Goal: Task Accomplishment & Management: Manage account settings

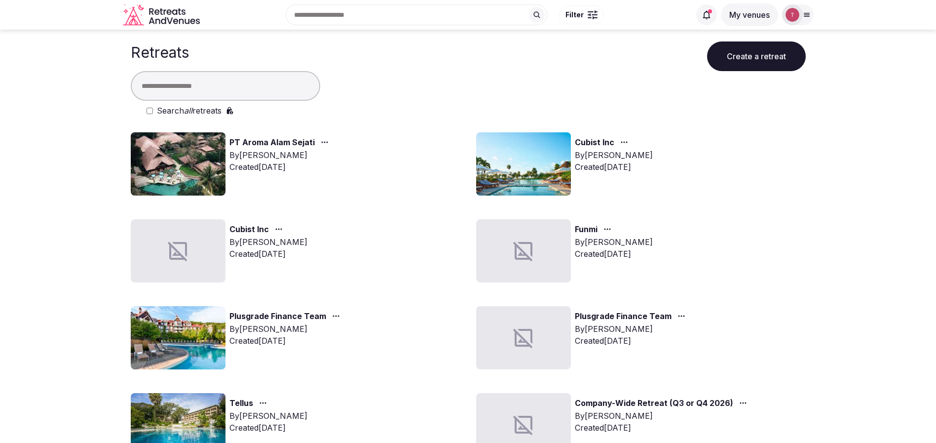
click at [236, 87] on input "text" at bounding box center [225, 86] width 189 height 30
click at [207, 79] on input "text" at bounding box center [225, 86] width 189 height 30
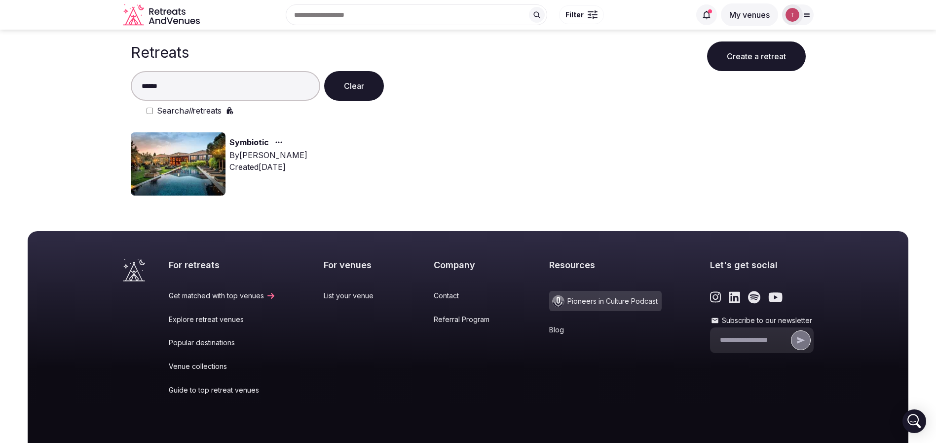
type input "******"
click at [179, 164] on img at bounding box center [178, 163] width 95 height 63
click at [178, 162] on img at bounding box center [178, 163] width 95 height 63
click at [178, 163] on img at bounding box center [178, 163] width 95 height 63
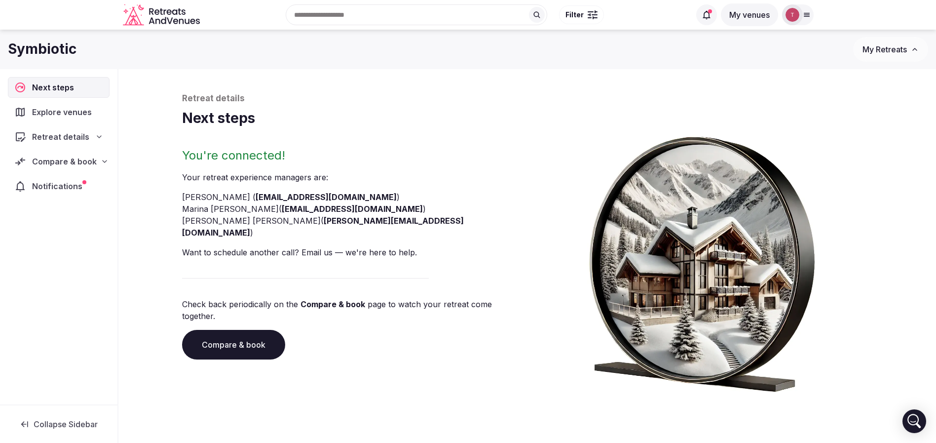
click at [259, 330] on link "Compare & book" at bounding box center [233, 345] width 103 height 30
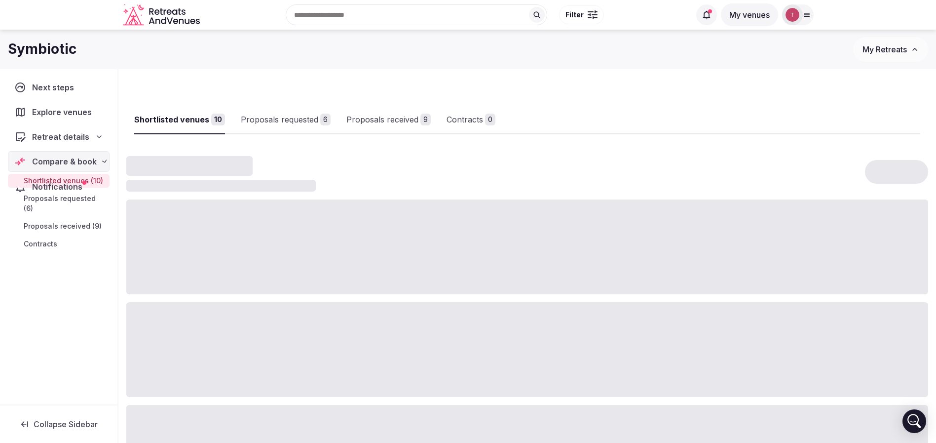
click at [258, 321] on div at bounding box center [527, 349] width 802 height 95
click at [397, 118] on div "Proposals received" at bounding box center [398, 119] width 72 height 12
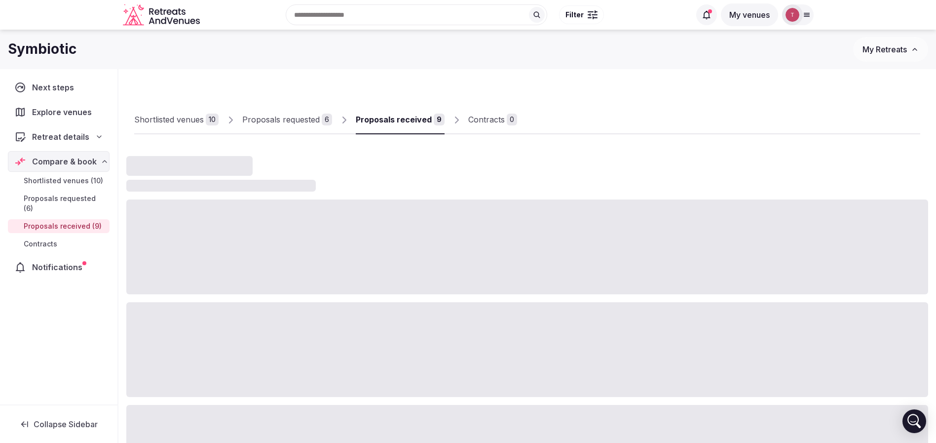
click at [397, 118] on div "Proposals received" at bounding box center [394, 119] width 76 height 12
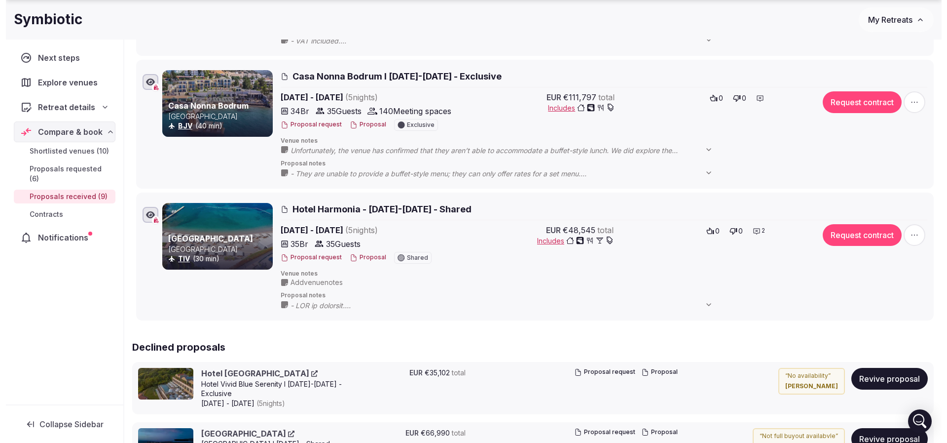
scroll to position [1110, 0]
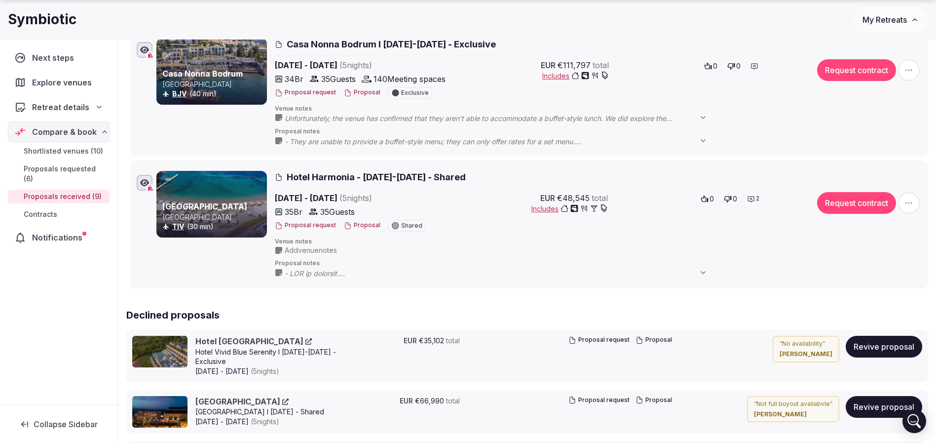
click at [312, 250] on span "Add venue notes" at bounding box center [311, 250] width 52 height 10
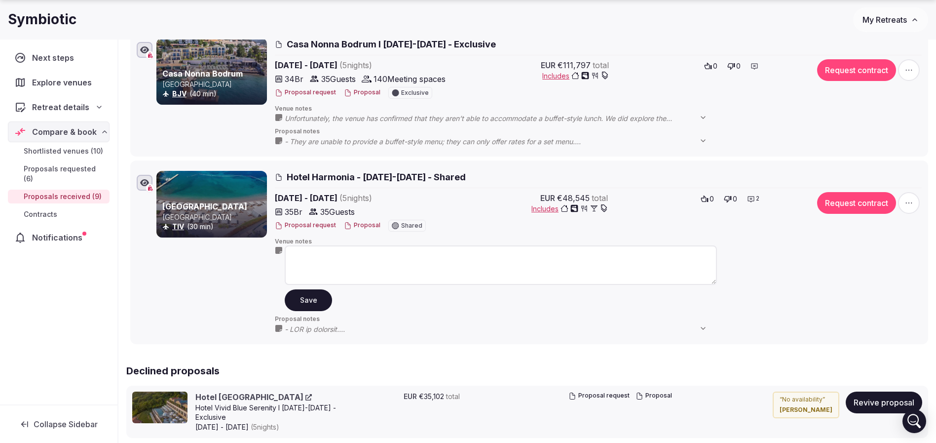
click at [326, 253] on textarea at bounding box center [501, 264] width 432 height 39
click at [405, 270] on textarea at bounding box center [501, 264] width 432 height 39
type textarea "**********"
drag, startPoint x: 612, startPoint y: 259, endPoint x: 0, endPoint y: 226, distance: 612.7
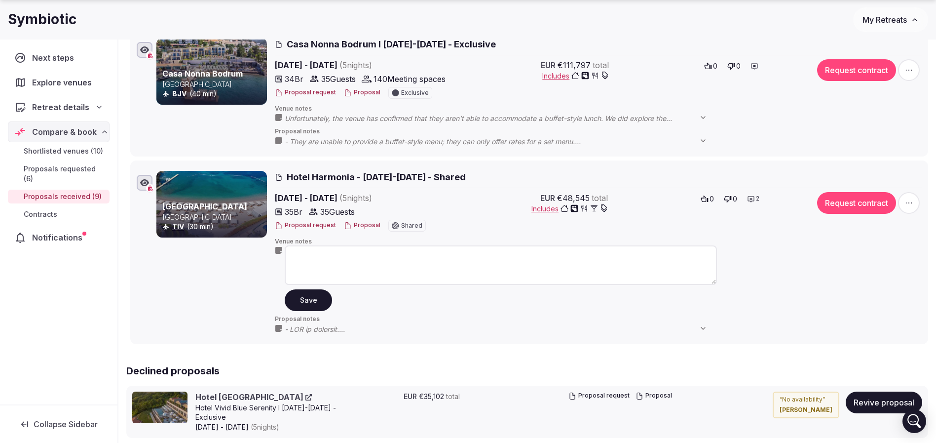
click at [354, 224] on button "Proposal" at bounding box center [362, 225] width 37 height 8
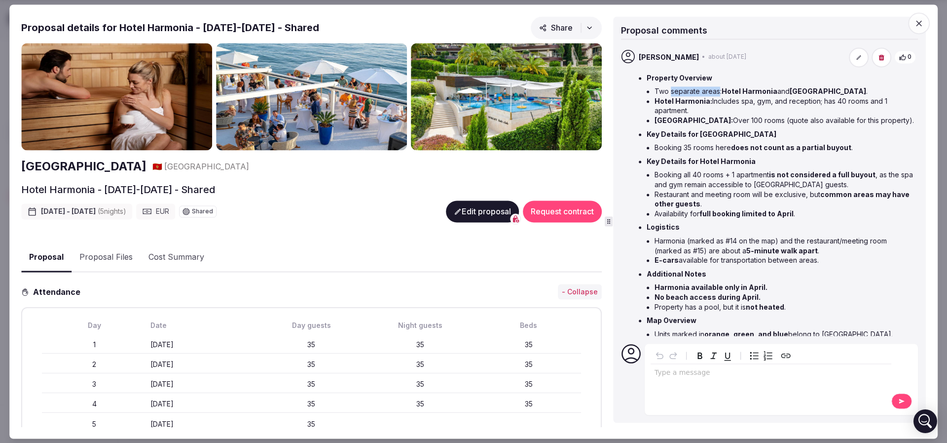
drag, startPoint x: 683, startPoint y: 90, endPoint x: 718, endPoint y: 92, distance: 35.1
click at [718, 92] on li "Two separate areas: Hotel Harmonia and Hotel Dukley ." at bounding box center [786, 92] width 262 height 10
drag, startPoint x: 681, startPoint y: 150, endPoint x: 758, endPoint y: 162, distance: 77.5
click at [756, 162] on ul "Property Overview Two separate areas: Hotel Harmonia and Hotel Dukley . Hotel H…" at bounding box center [777, 210] width 277 height 275
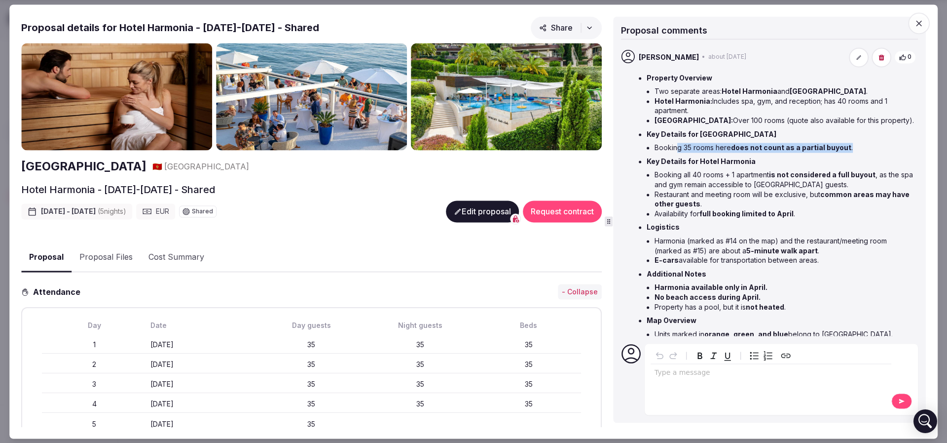
click at [758, 162] on li "Key Details for Hotel Harmonia Booking all 40 rooms + 1 apartment is not consid…" at bounding box center [781, 187] width 269 height 62
drag, startPoint x: 706, startPoint y: 213, endPoint x: 737, endPoint y: 214, distance: 30.6
click at [736, 214] on strong "full booking limited to April" at bounding box center [747, 213] width 94 height 8
click at [737, 214] on strong "full booking limited to April" at bounding box center [747, 213] width 94 height 8
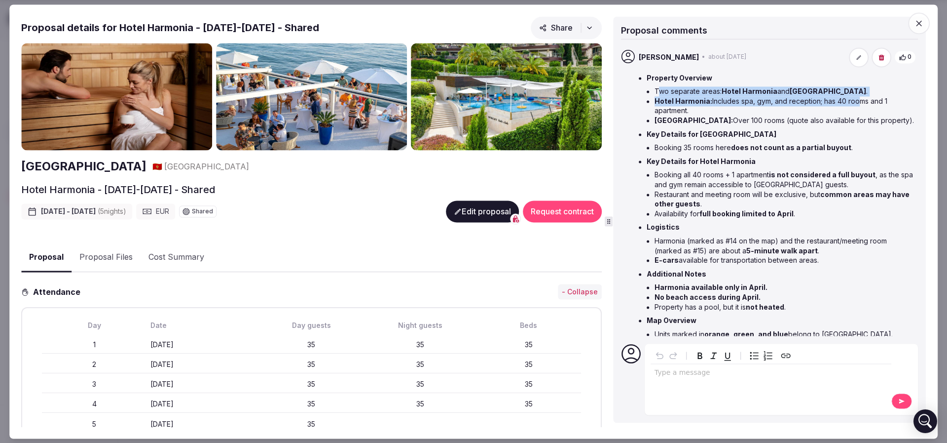
drag, startPoint x: 661, startPoint y: 94, endPoint x: 856, endPoint y: 104, distance: 194.6
click at [856, 103] on ul "Two separate areas: Hotel Harmonia and Hotel Dukley . Hotel Harmonia: Includes …" at bounding box center [781, 106] width 269 height 38
click at [856, 105] on li "Hotel Harmonia: Includes spa, gym, and reception; has 40 rooms and 1 apartment." at bounding box center [786, 105] width 262 height 19
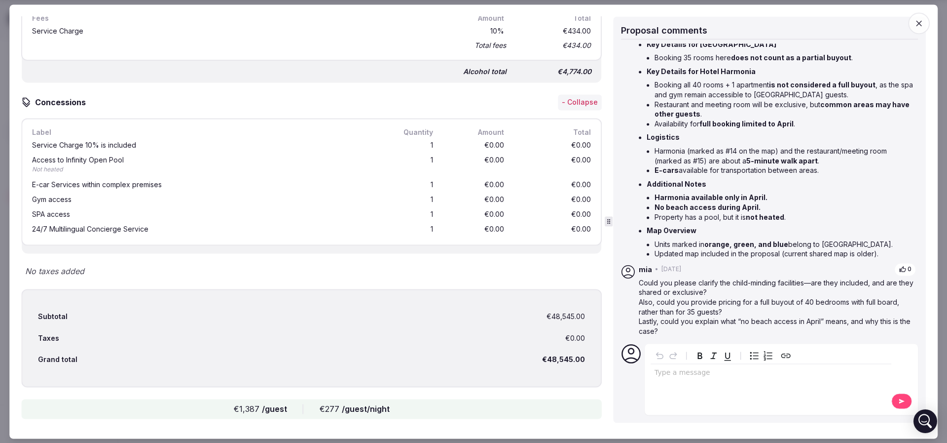
scroll to position [1880, 0]
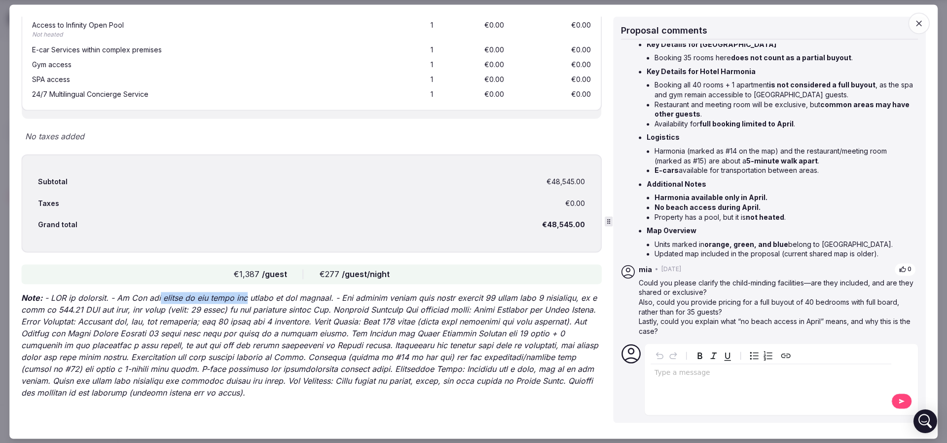
drag, startPoint x: 157, startPoint y: 289, endPoint x: 246, endPoint y: 295, distance: 89.5
click at [247, 295] on p "Note:" at bounding box center [311, 345] width 581 height 107
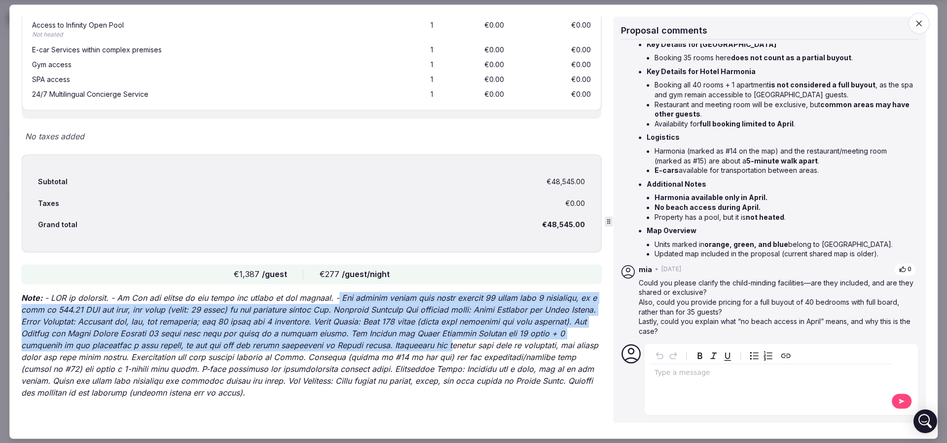
drag, startPoint x: 344, startPoint y: 296, endPoint x: 463, endPoint y: 350, distance: 130.3
click at [460, 349] on p "Note:" at bounding box center [311, 345] width 581 height 107
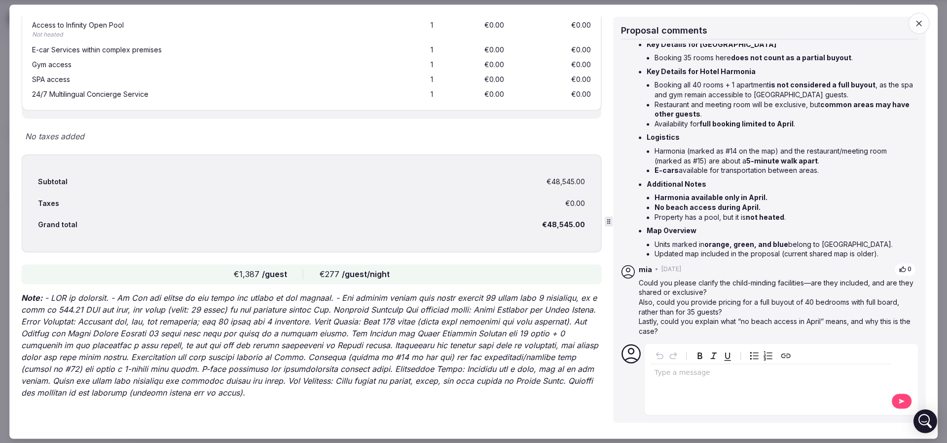
click at [464, 350] on p "Note:" at bounding box center [311, 345] width 581 height 107
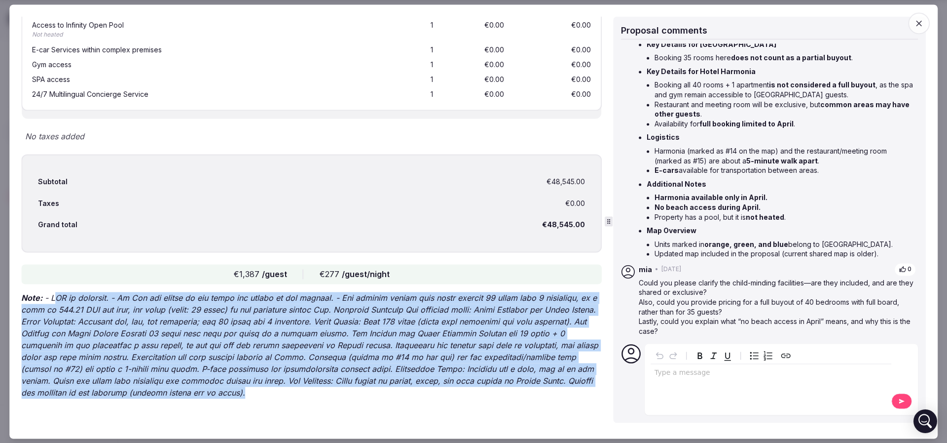
drag, startPoint x: 332, startPoint y: 395, endPoint x: 55, endPoint y: 302, distance: 292.1
click at [55, 302] on p "Note:" at bounding box center [311, 345] width 581 height 107
drag, startPoint x: 169, startPoint y: 319, endPoint x: 218, endPoint y: 318, distance: 48.8
click at [168, 319] on p "Note:" at bounding box center [311, 345] width 581 height 107
click at [374, 331] on p "Note:" at bounding box center [311, 345] width 581 height 107
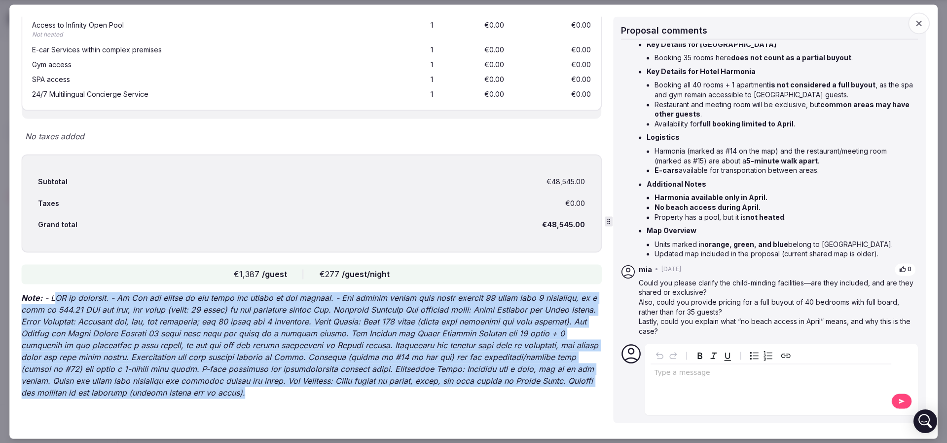
click at [414, 337] on p "Note:" at bounding box center [311, 345] width 581 height 107
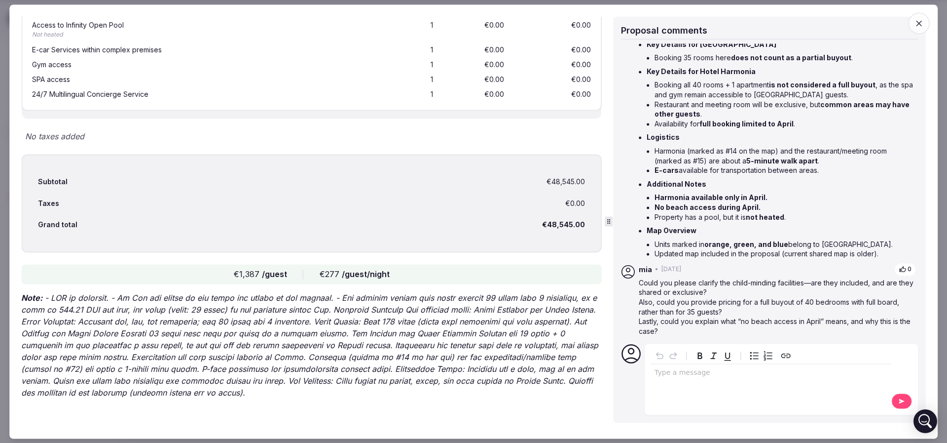
click at [393, 332] on p "Note:" at bounding box center [311, 345] width 581 height 107
drag, startPoint x: 395, startPoint y: 344, endPoint x: 167, endPoint y: 358, distance: 228.9
click at [167, 358] on p "Note:" at bounding box center [311, 345] width 581 height 107
copy p "Restaurant and meeting room will be exclusive, but common areas may have other …"
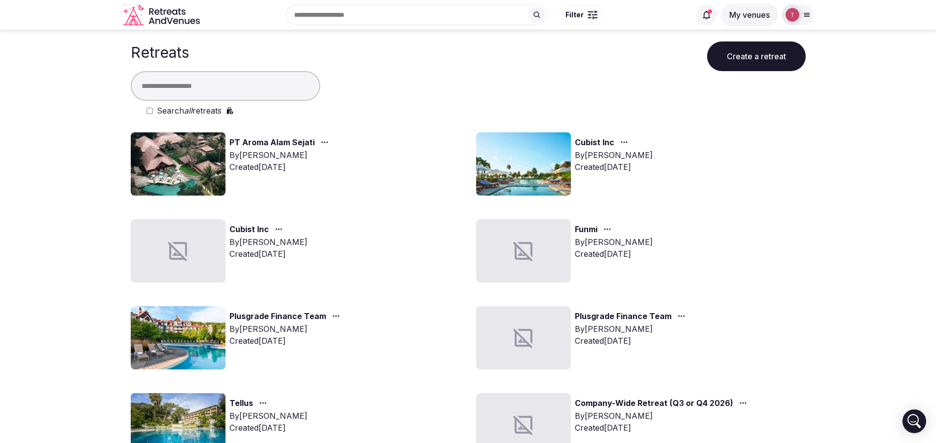
click at [178, 91] on input "text" at bounding box center [225, 86] width 189 height 30
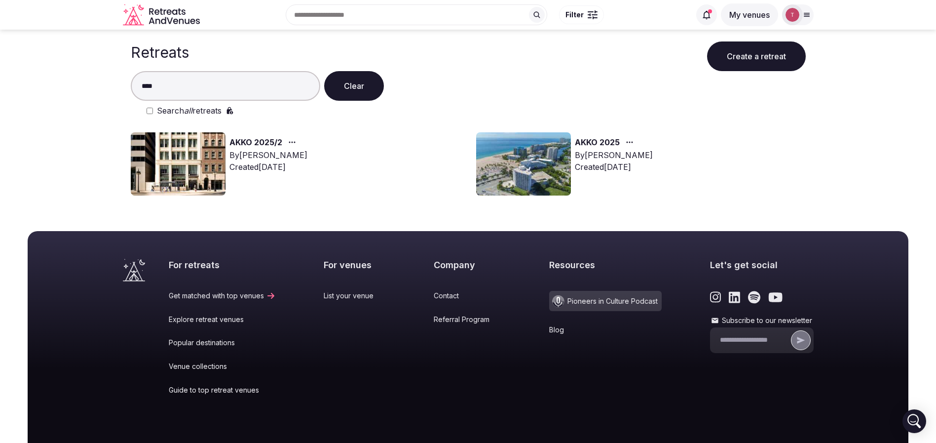
type input "****"
click at [194, 166] on img at bounding box center [178, 163] width 95 height 63
click at [195, 167] on img at bounding box center [178, 163] width 95 height 63
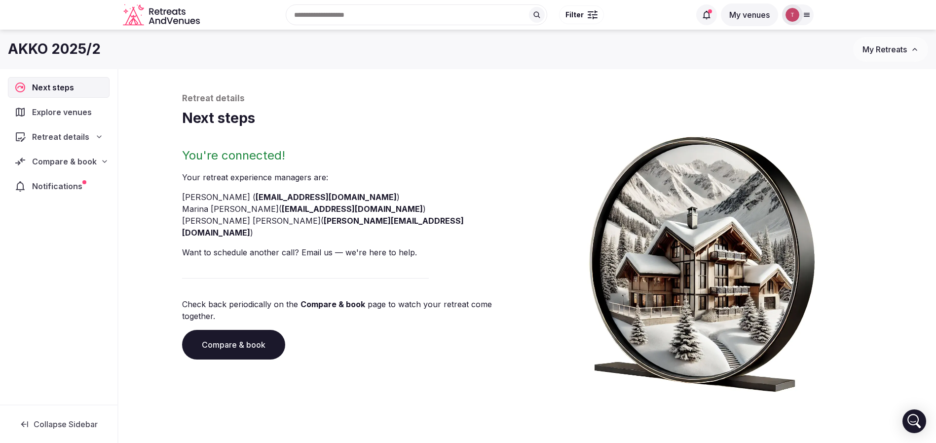
click at [242, 330] on link "Compare & book" at bounding box center [233, 345] width 103 height 30
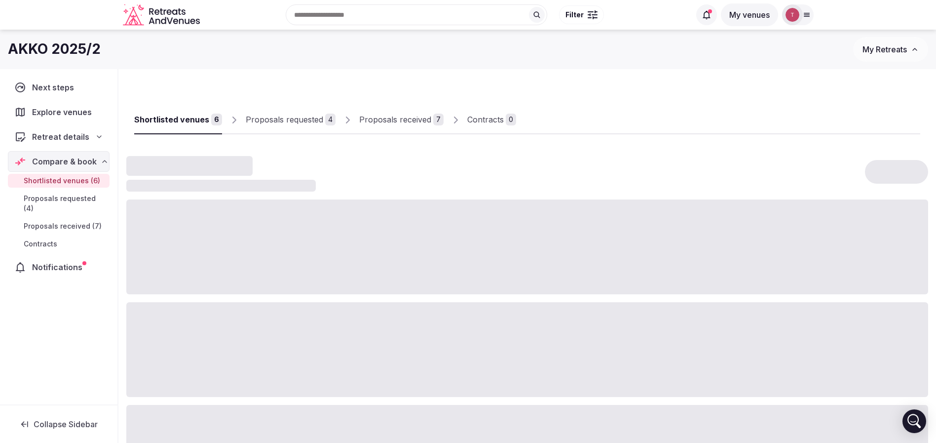
click at [423, 110] on link "Proposals received 7" at bounding box center [401, 120] width 84 height 29
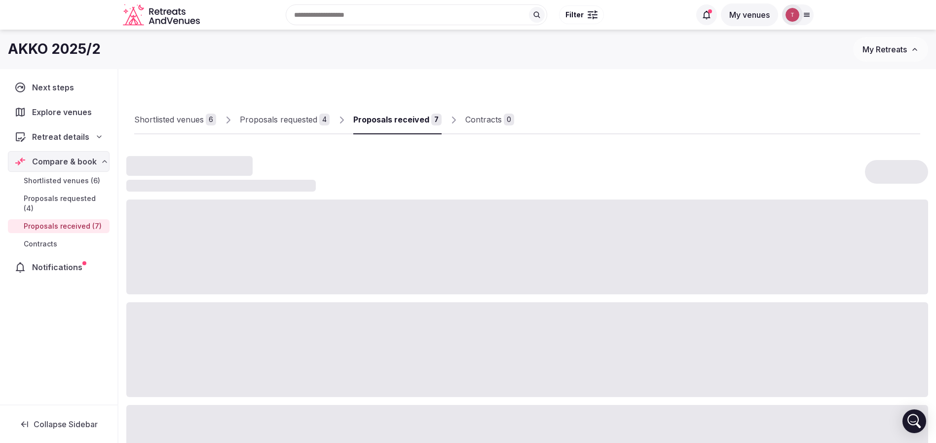
click at [414, 125] on link "Proposals received 7" at bounding box center [397, 120] width 88 height 29
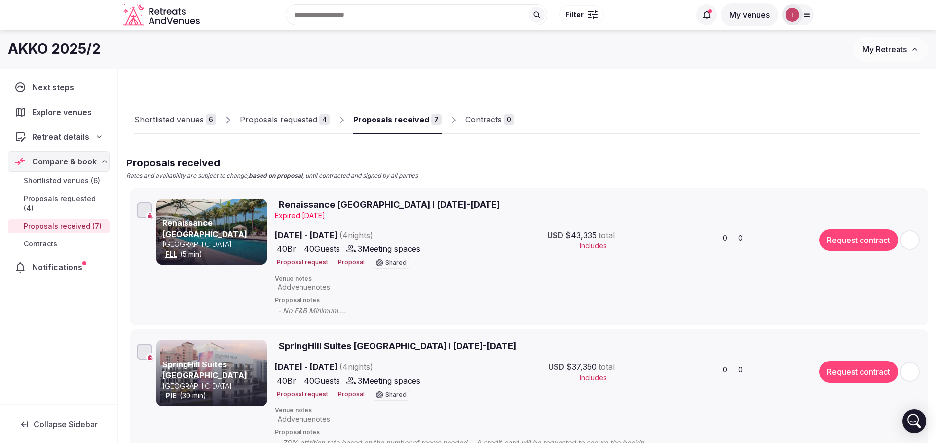
click at [418, 122] on div "Proposals received" at bounding box center [391, 119] width 76 height 12
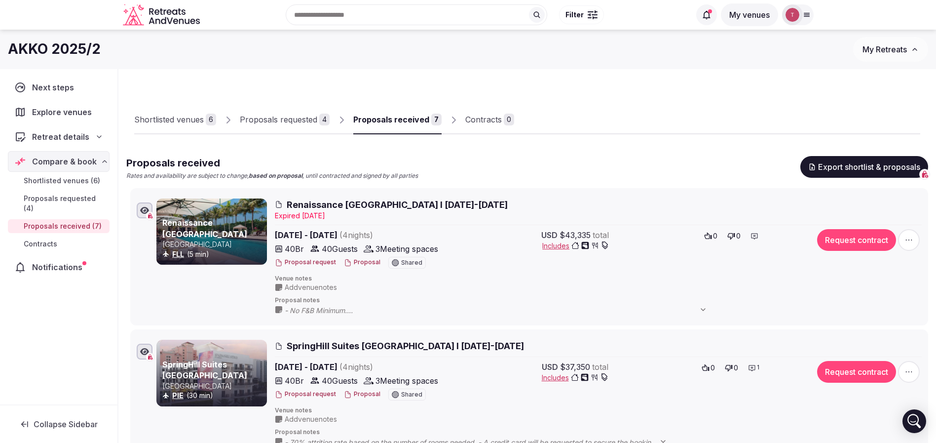
click at [653, 114] on div "Shortlisted venues 6 Proposals requested 4 Proposals received 7 Contracts 0" at bounding box center [527, 111] width 786 height 45
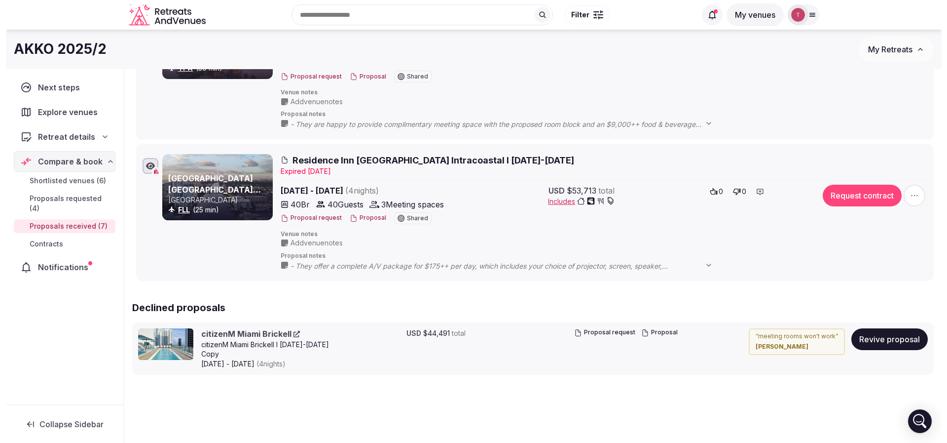
scroll to position [706, 0]
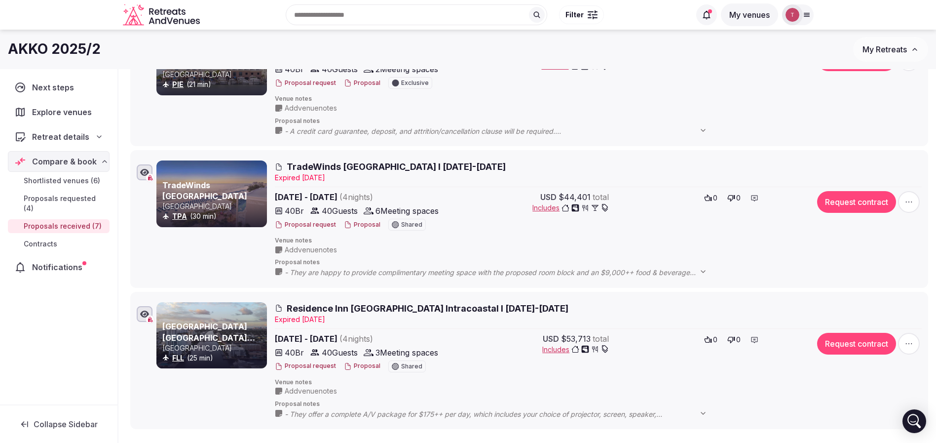
click at [846, 202] on button "Request contract" at bounding box center [856, 202] width 79 height 22
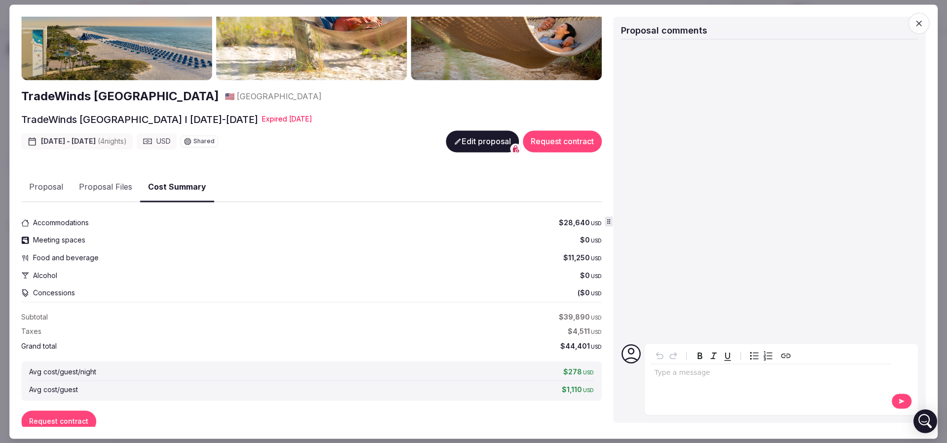
scroll to position [93, 0]
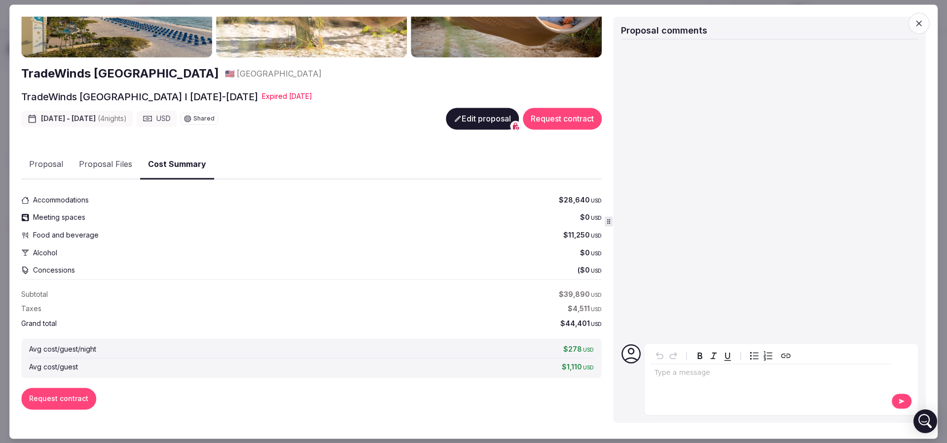
click at [76, 396] on button "Request contract" at bounding box center [58, 398] width 75 height 22
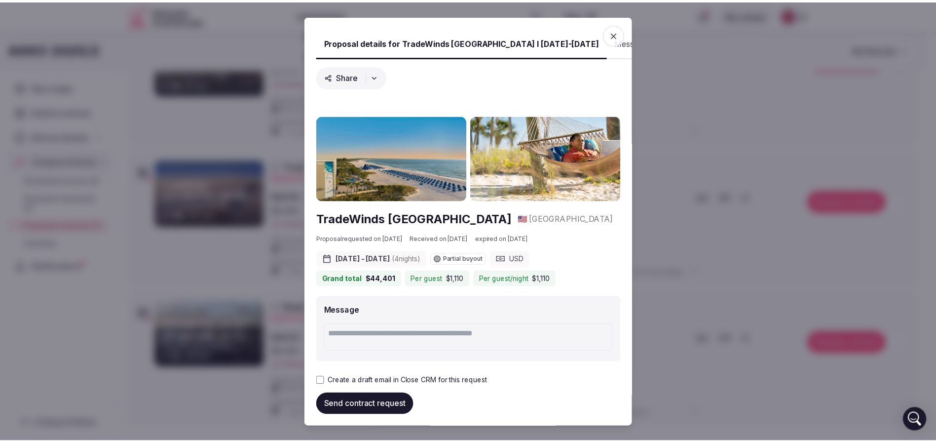
scroll to position [0, 0]
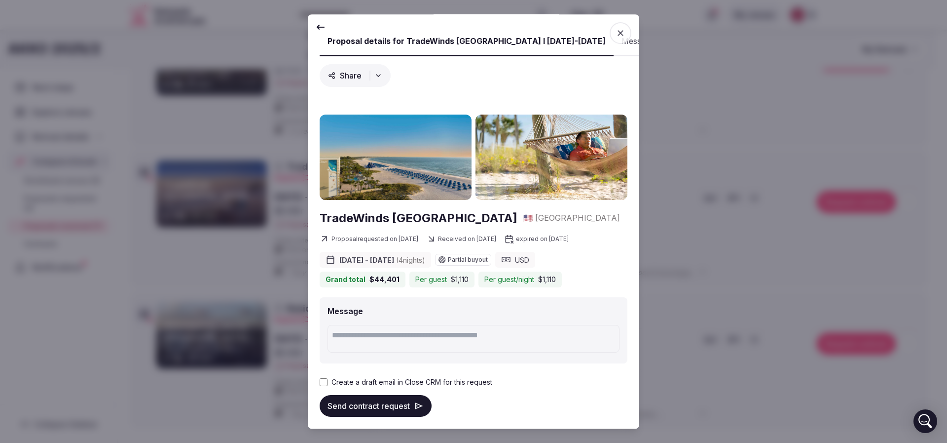
click at [357, 407] on button "Send contract request" at bounding box center [376, 406] width 112 height 22
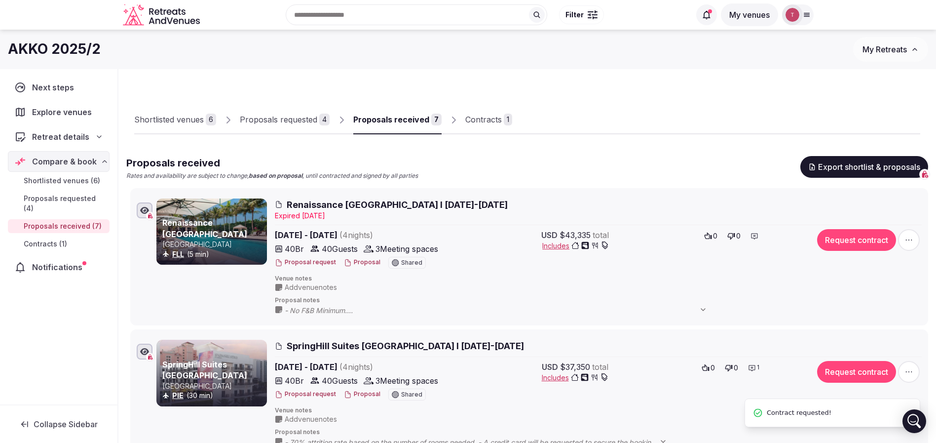
click at [495, 124] on div "Contracts" at bounding box center [483, 119] width 37 height 12
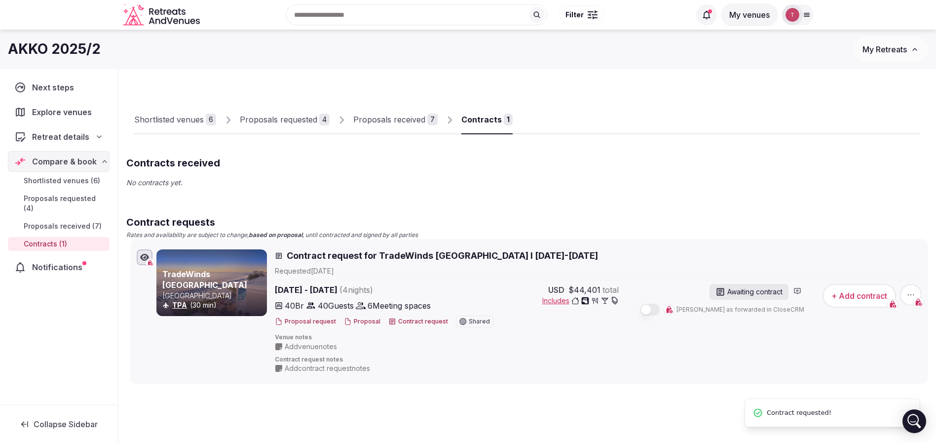
click at [482, 122] on div "Contracts" at bounding box center [481, 119] width 40 height 12
click at [870, 295] on button "+ Add contract" at bounding box center [859, 296] width 74 height 24
click at [866, 295] on button "+ Add contract" at bounding box center [859, 296] width 74 height 24
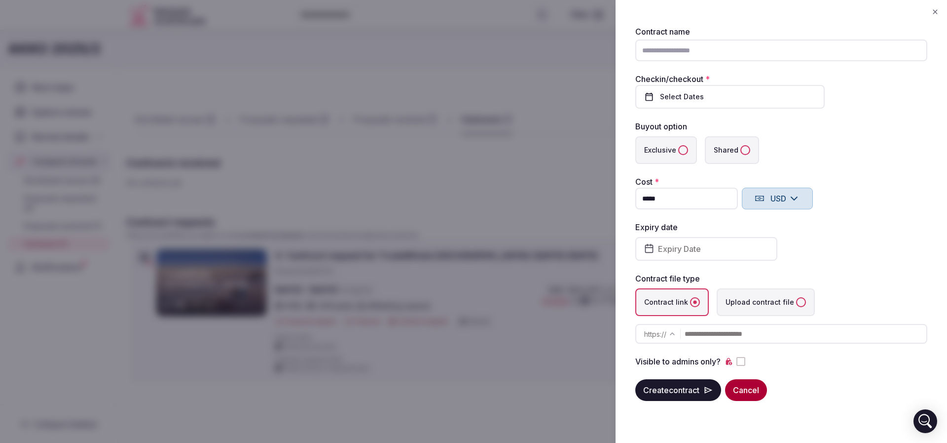
click at [727, 336] on input "text" at bounding box center [806, 334] width 242 height 20
click at [743, 335] on input "text" at bounding box center [806, 334] width 242 height 20
paste input "**********"
type input "**********"
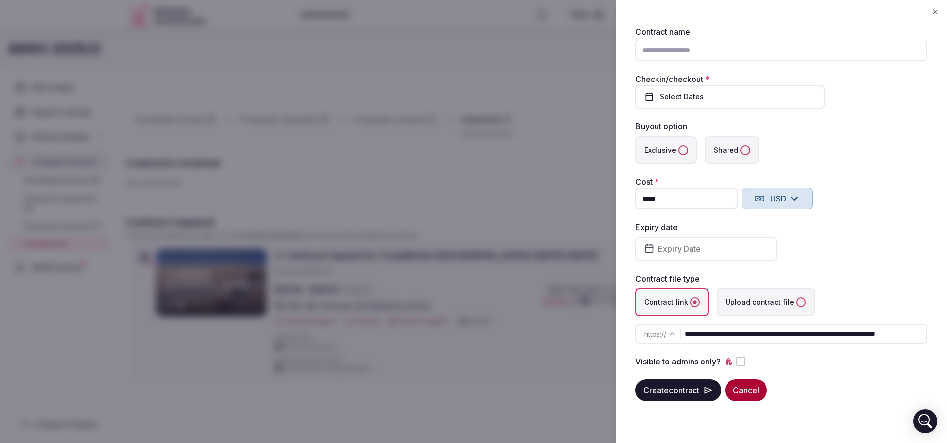
click at [869, 253] on div "Expiry date Expiry Date" at bounding box center [781, 240] width 292 height 39
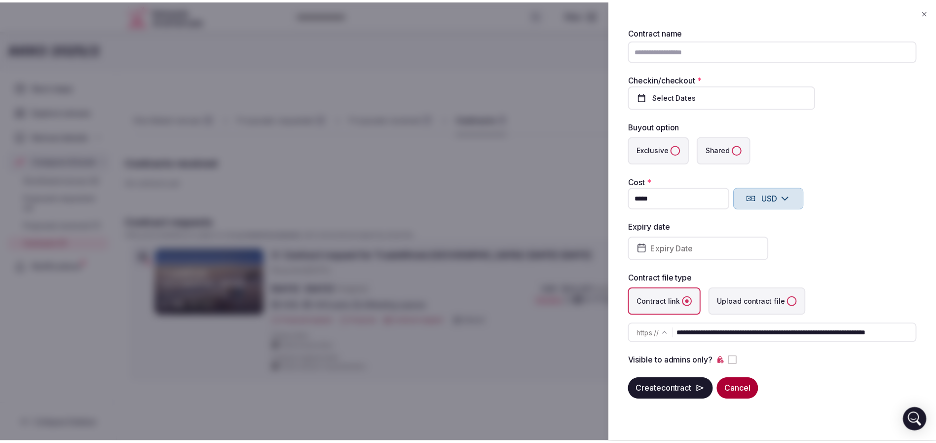
scroll to position [0, 0]
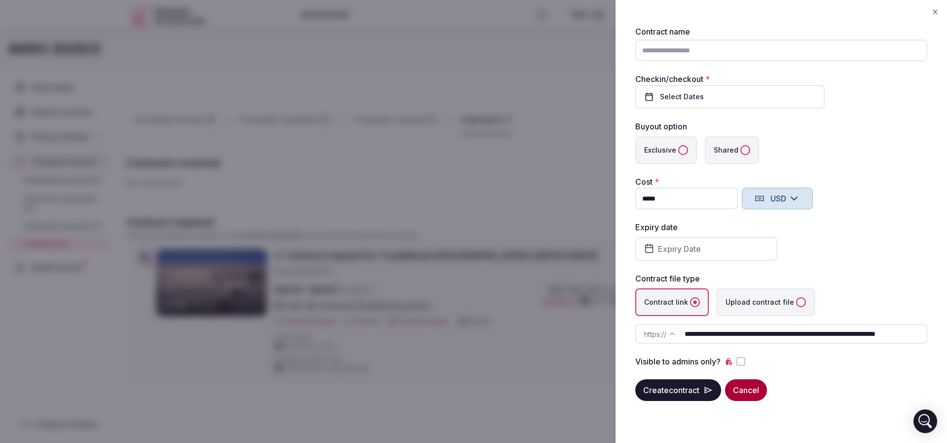
click at [714, 51] on input "Contract name" at bounding box center [781, 50] width 292 height 22
type input "****"
drag, startPoint x: 741, startPoint y: 27, endPoint x: 738, endPoint y: 35, distance: 8.6
click at [741, 27] on div "**********" at bounding box center [782, 221] width 308 height 419
click at [702, 96] on span "Select Dates" at bounding box center [682, 96] width 44 height 7
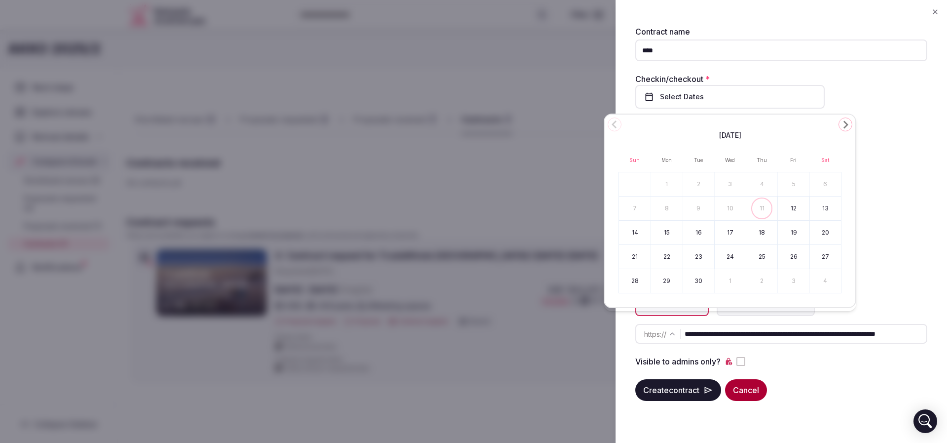
click at [845, 126] on polygon "Go to the Next Month" at bounding box center [846, 125] width 5 height 8
click at [670, 207] on button "8" at bounding box center [666, 208] width 31 height 24
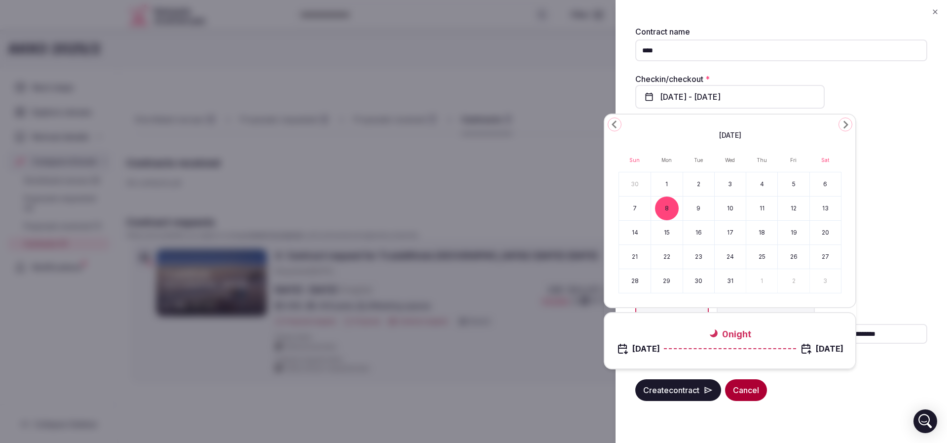
click at [790, 206] on button "12" at bounding box center [793, 208] width 31 height 24
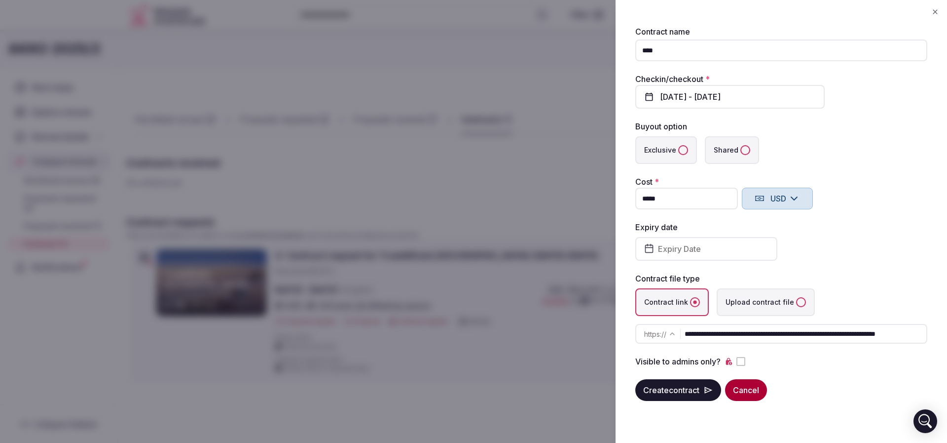
click at [734, 152] on label "Shared" at bounding box center [732, 150] width 54 height 28
click at [741, 152] on button "Shared" at bounding box center [746, 150] width 10 height 10
click at [836, 149] on div "Exclusive Shared" at bounding box center [781, 150] width 292 height 28
click at [867, 223] on div "Expiry date Expiry Date" at bounding box center [781, 240] width 292 height 39
drag, startPoint x: 673, startPoint y: 196, endPoint x: 643, endPoint y: 196, distance: 29.6
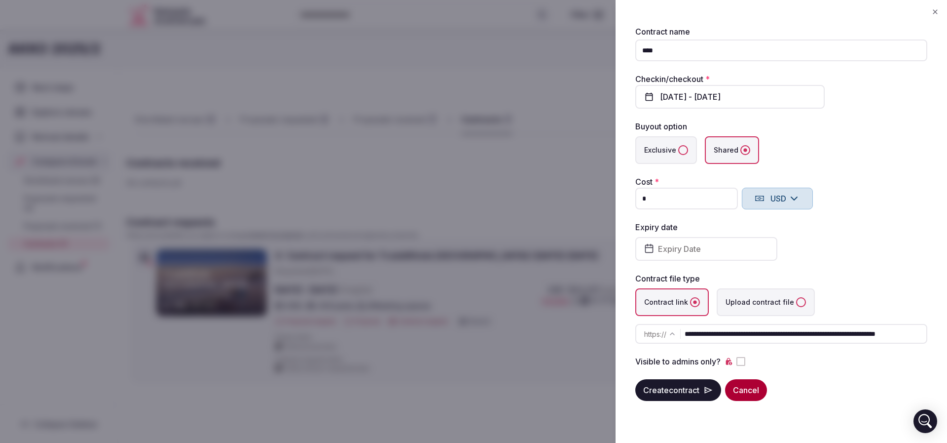
click at [643, 196] on input "*" at bounding box center [686, 198] width 103 height 22
type input "**********"
click at [835, 242] on div "Expiry date Expiry Date" at bounding box center [781, 240] width 292 height 39
click at [724, 253] on button "Expiry Date" at bounding box center [706, 249] width 142 height 24
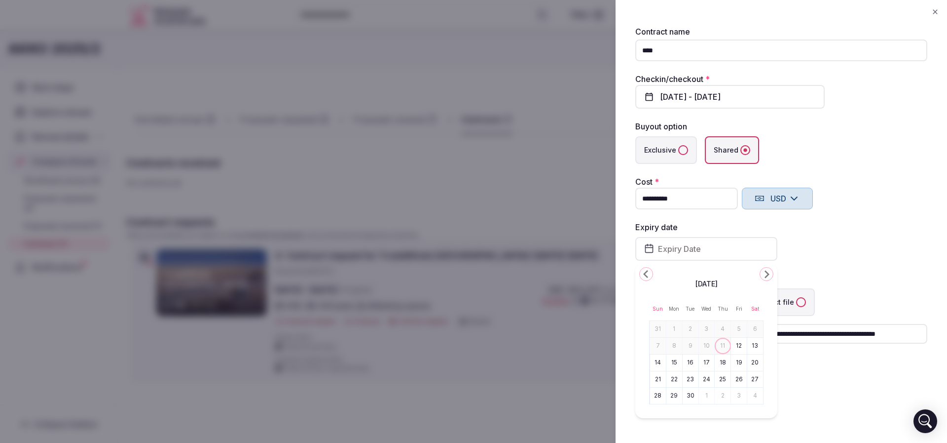
click at [737, 346] on button "12" at bounding box center [739, 345] width 14 height 14
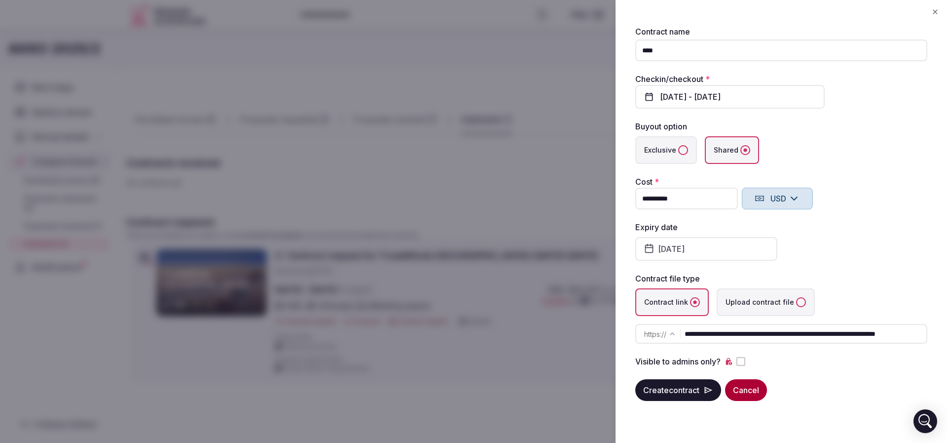
click at [899, 255] on div "Expiry date September 12th, 2025" at bounding box center [781, 240] width 292 height 39
click at [695, 391] on button "Create contract" at bounding box center [678, 390] width 86 height 22
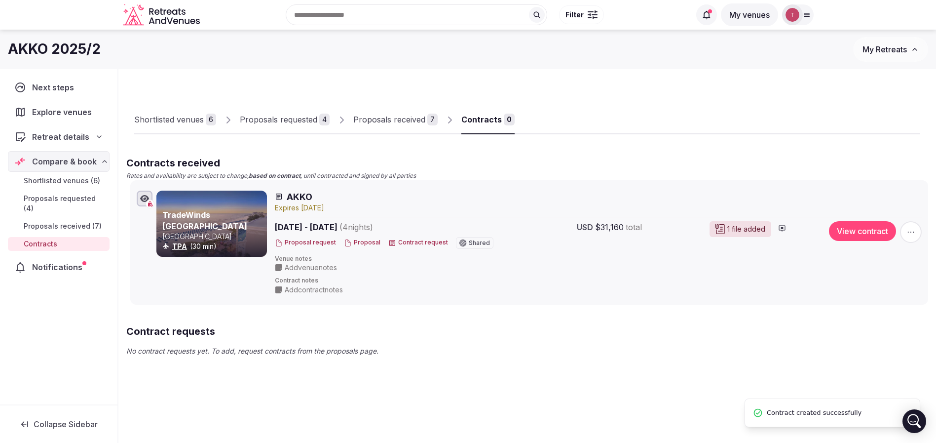
click at [576, 313] on div "Shortlisted venues 6 Proposals requested 4 Proposals received 7 Contracts 0 Con…" at bounding box center [527, 220] width 802 height 287
click at [665, 90] on div "Shortlisted venues 6 Proposals requested 4 Proposals received 7 Contracts 0" at bounding box center [527, 111] width 786 height 45
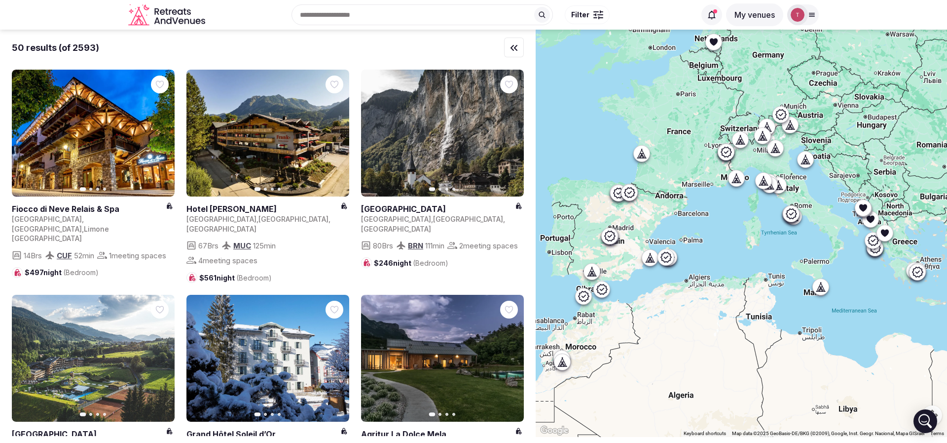
click at [589, 16] on button "Filter" at bounding box center [587, 14] width 45 height 19
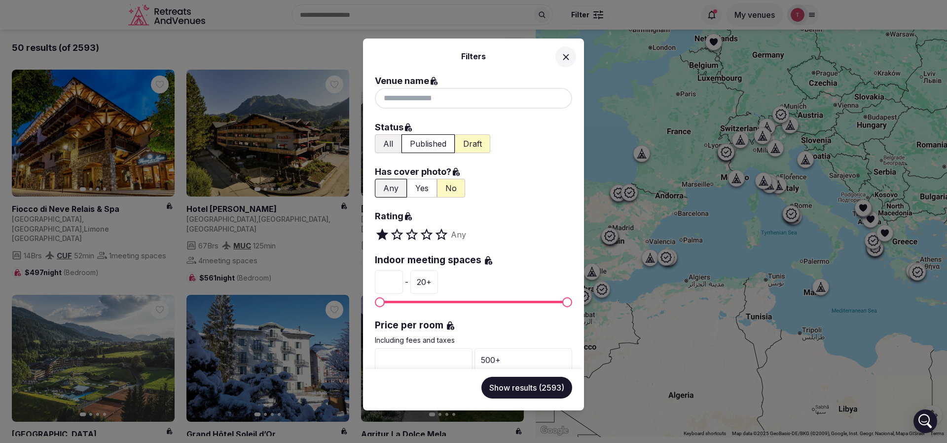
click at [388, 144] on button "All" at bounding box center [388, 143] width 27 height 19
click at [536, 384] on button "Show results (25200)" at bounding box center [524, 387] width 97 height 22
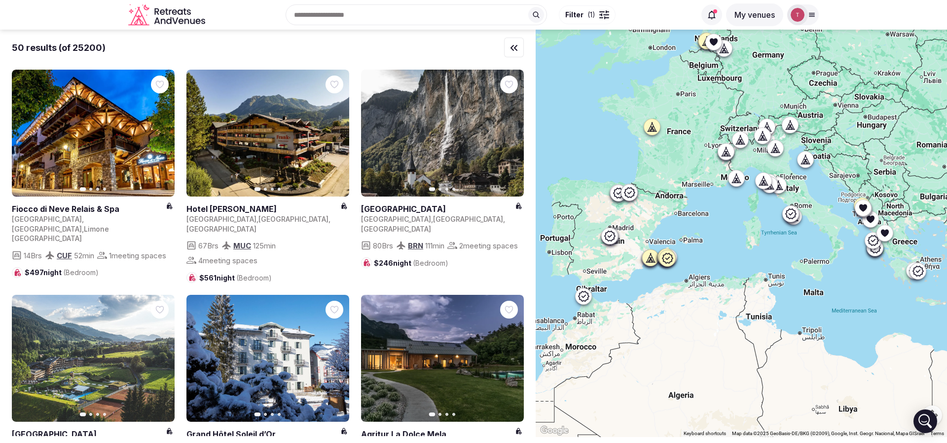
click at [588, 11] on span "( 1 )" at bounding box center [592, 15] width 8 height 10
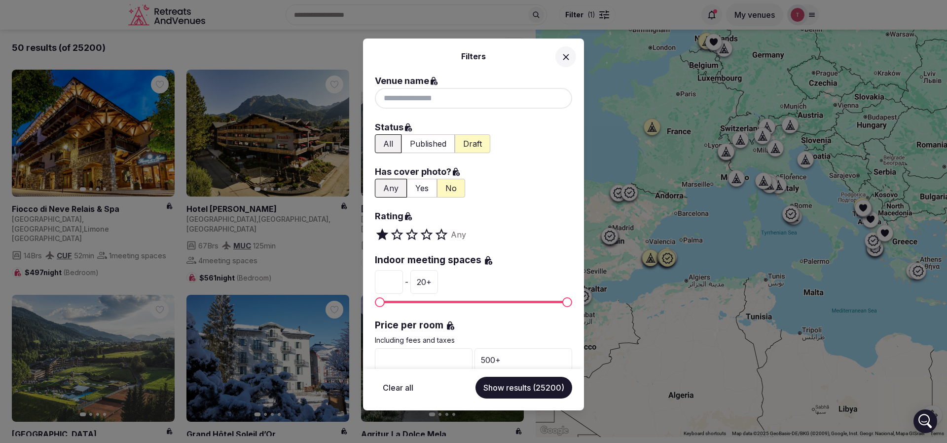
click at [423, 186] on button "Yes" at bounding box center [422, 188] width 30 height 19
click at [531, 389] on button "Show results (8831)" at bounding box center [527, 387] width 89 height 22
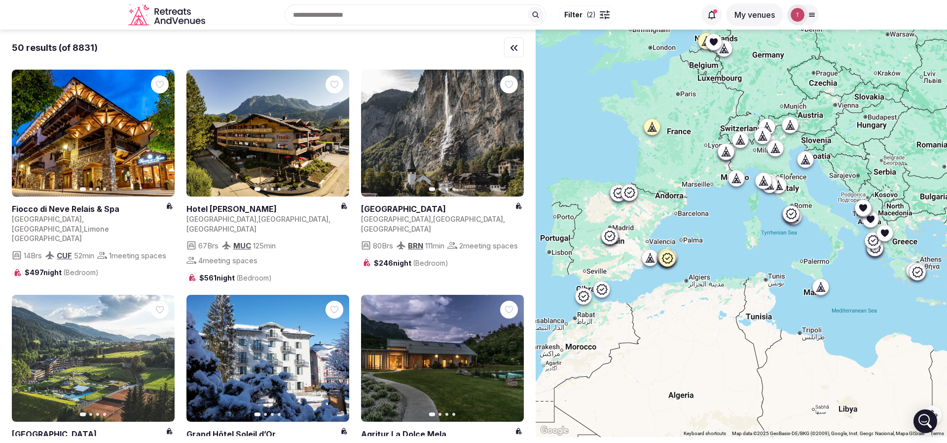
click at [584, 15] on span "Filter ( 2 )" at bounding box center [580, 15] width 32 height 10
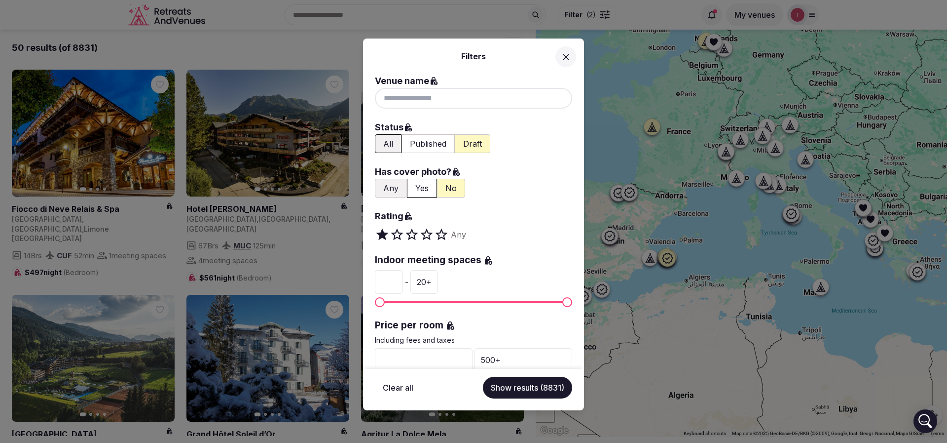
click at [456, 187] on button "No" at bounding box center [451, 188] width 28 height 19
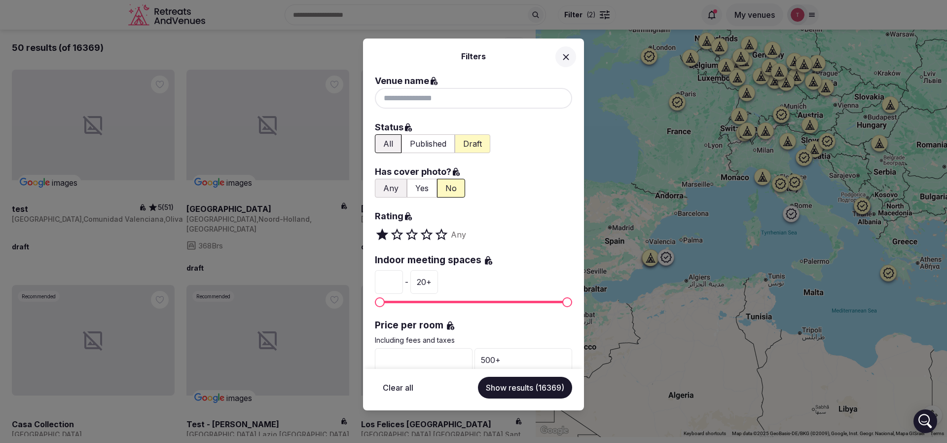
click at [530, 389] on button "Show results (16369)" at bounding box center [525, 387] width 94 height 22
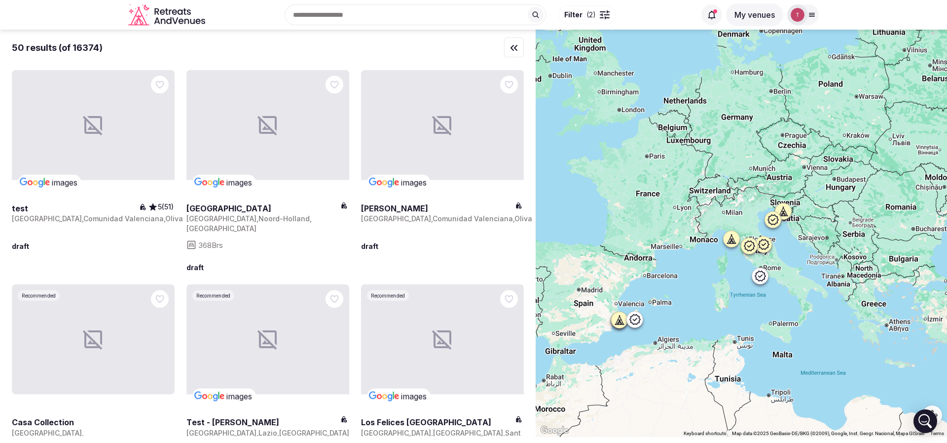
drag, startPoint x: 726, startPoint y: 205, endPoint x: 708, endPoint y: 247, distance: 45.5
click at [708, 247] on div at bounding box center [741, 233] width 411 height 407
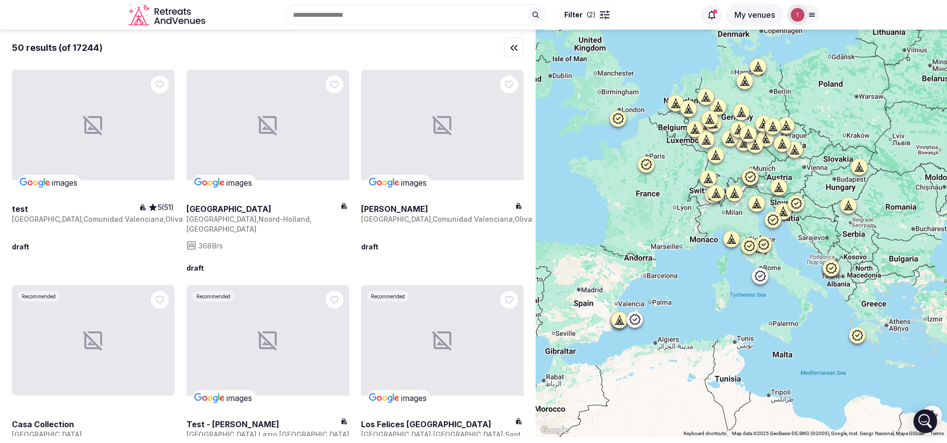
click at [598, 17] on button "Filter ( 2 )" at bounding box center [587, 14] width 58 height 19
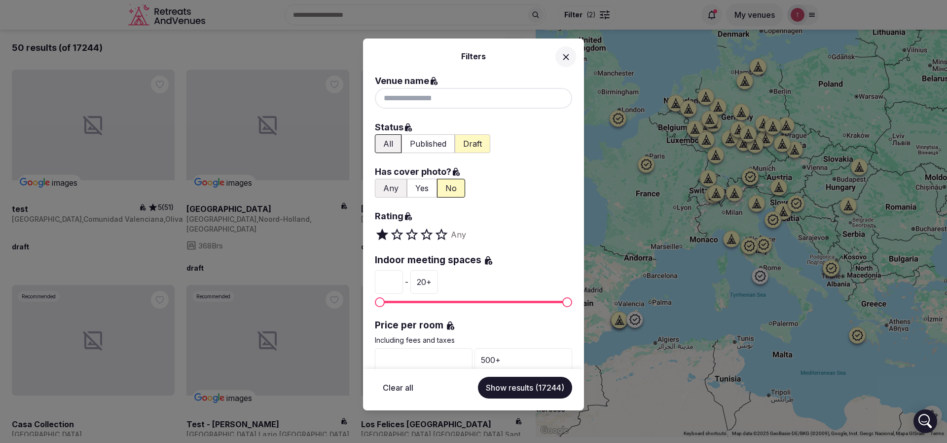
click at [419, 189] on button "Yes" at bounding box center [422, 188] width 30 height 19
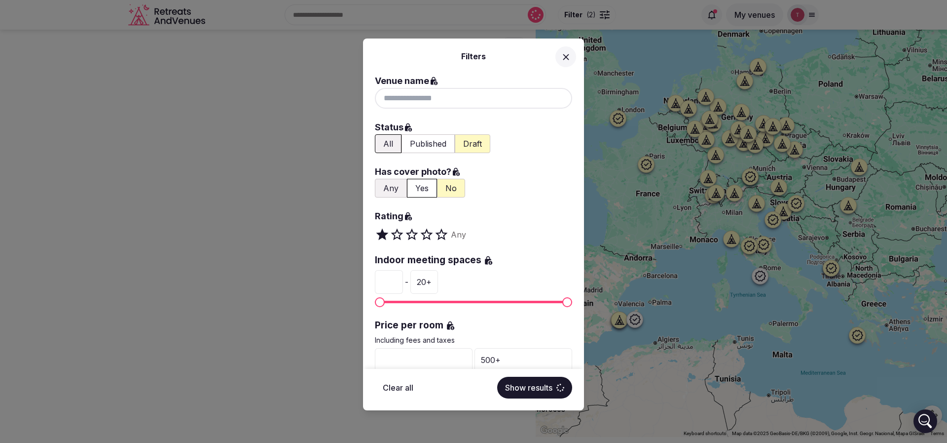
click at [390, 143] on button "All" at bounding box center [388, 143] width 27 height 19
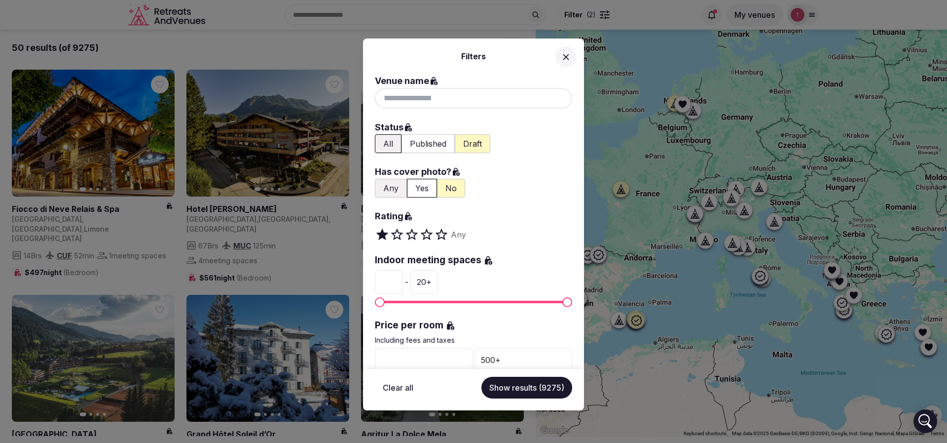
click at [531, 384] on button "Show results (9275)" at bounding box center [527, 387] width 91 height 22
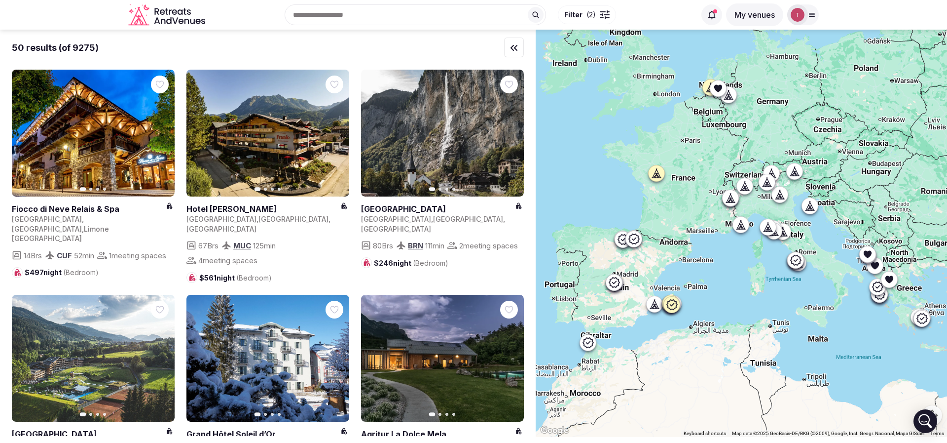
drag, startPoint x: 721, startPoint y: 282, endPoint x: 758, endPoint y: 264, distance: 41.3
click at [758, 264] on div at bounding box center [741, 233] width 411 height 407
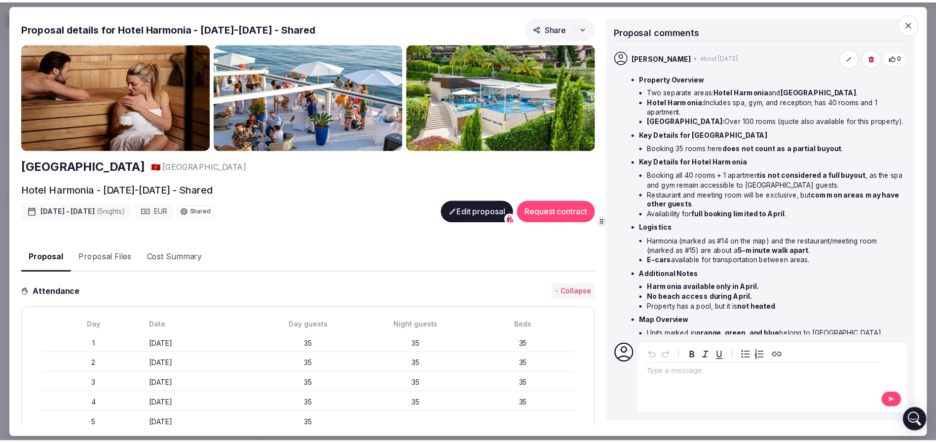
scroll to position [90, 0]
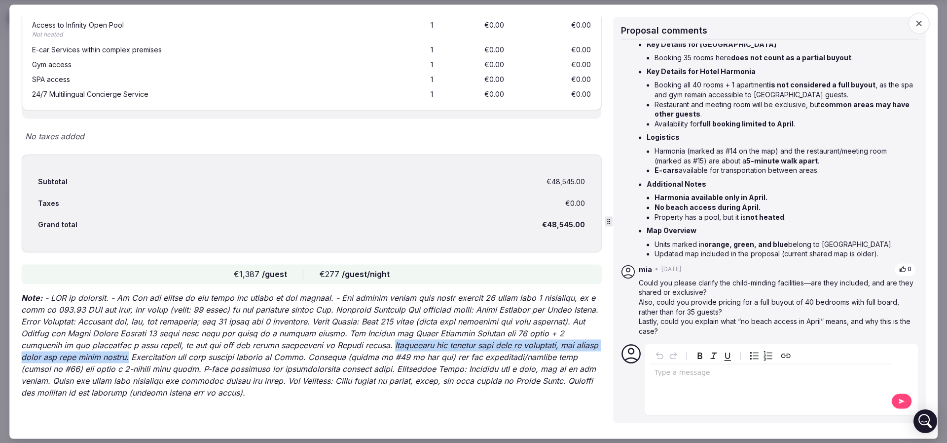
drag, startPoint x: 918, startPoint y: 22, endPoint x: 871, endPoint y: 21, distance: 47.4
click at [917, 21] on icon "button" at bounding box center [919, 23] width 6 height 6
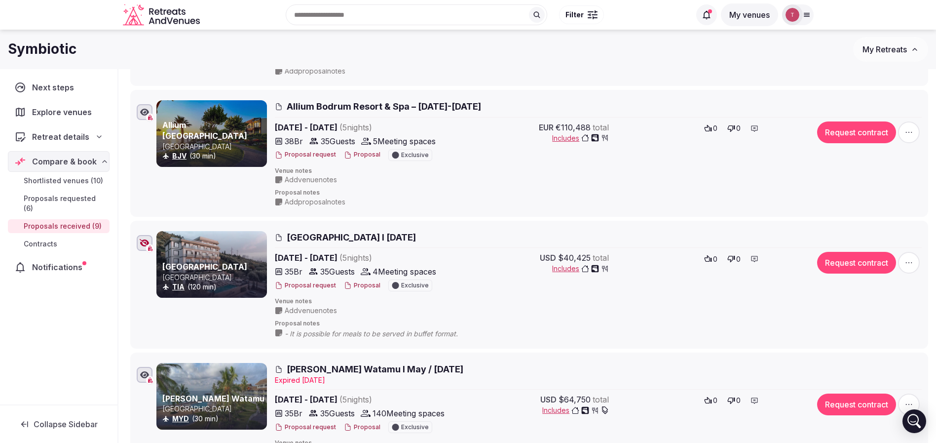
scroll to position [0, 0]
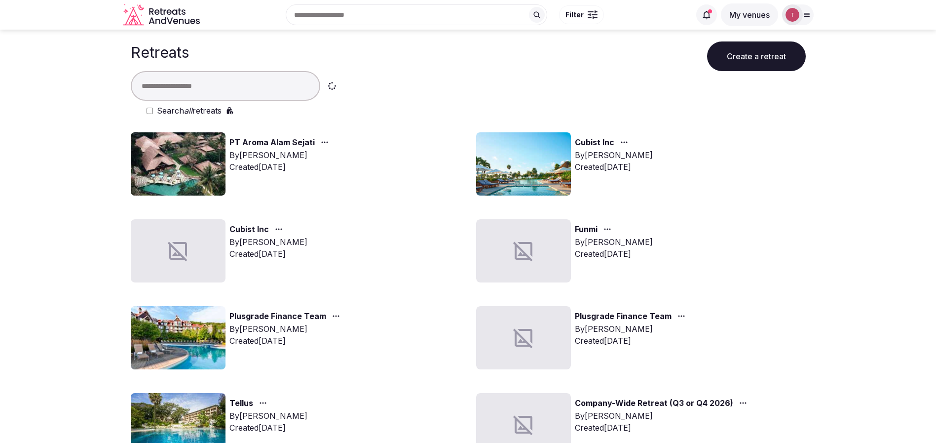
click at [185, 86] on input "text" at bounding box center [225, 86] width 189 height 30
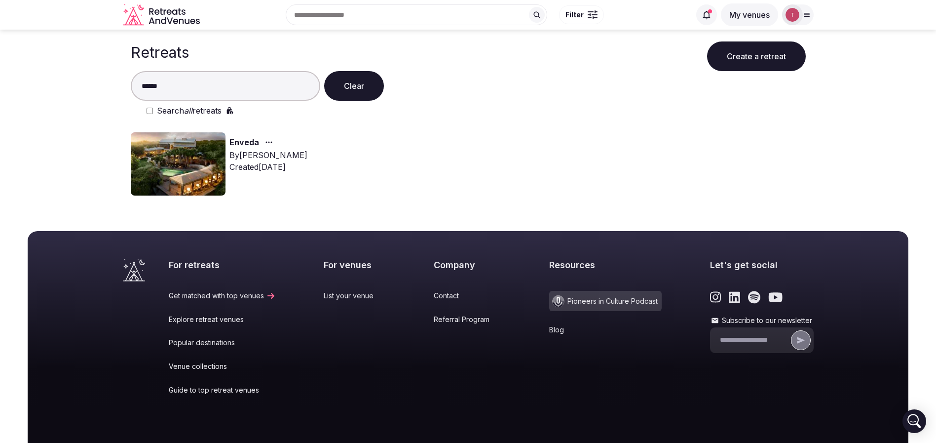
type input "******"
click at [180, 169] on img at bounding box center [178, 163] width 95 height 63
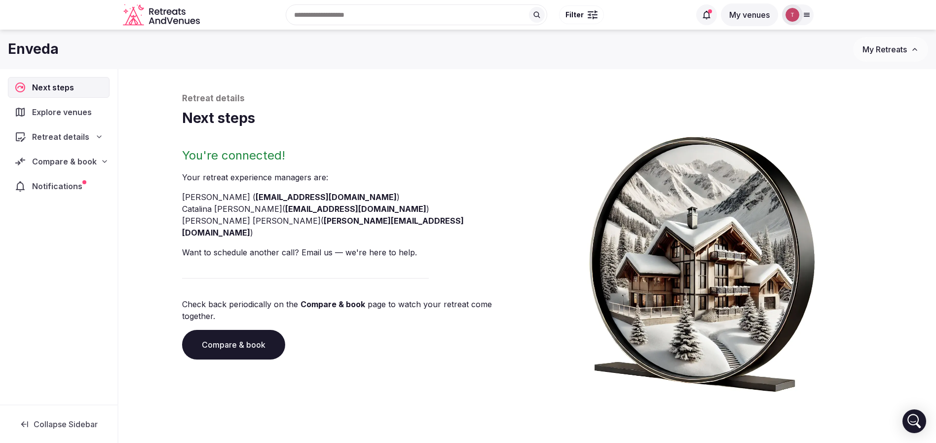
click at [239, 330] on link "Compare & book" at bounding box center [233, 345] width 103 height 30
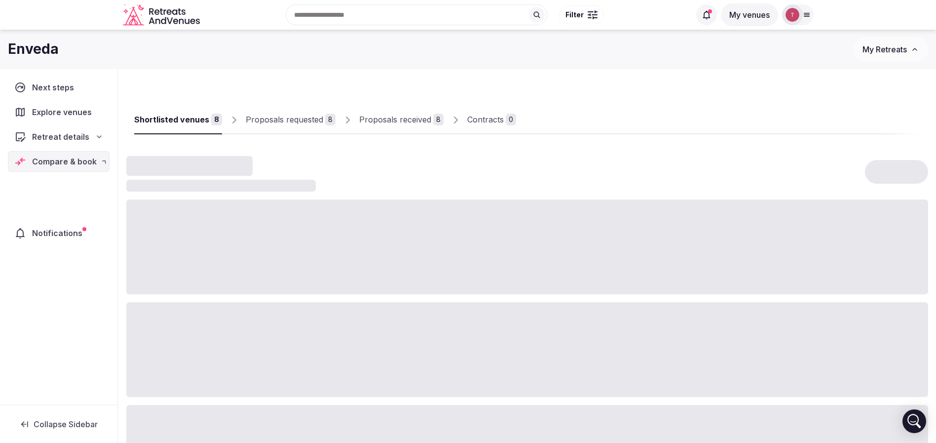
click at [239, 322] on div at bounding box center [527, 349] width 802 height 95
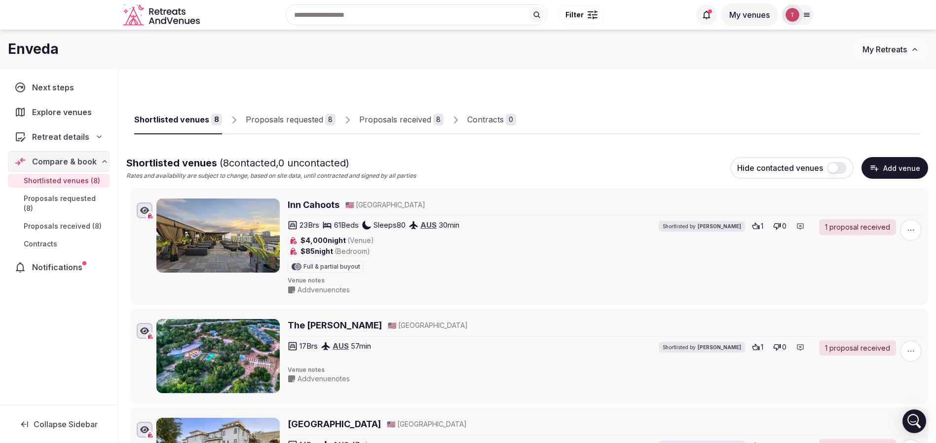
click at [311, 116] on div "Proposals requested" at bounding box center [284, 119] width 77 height 12
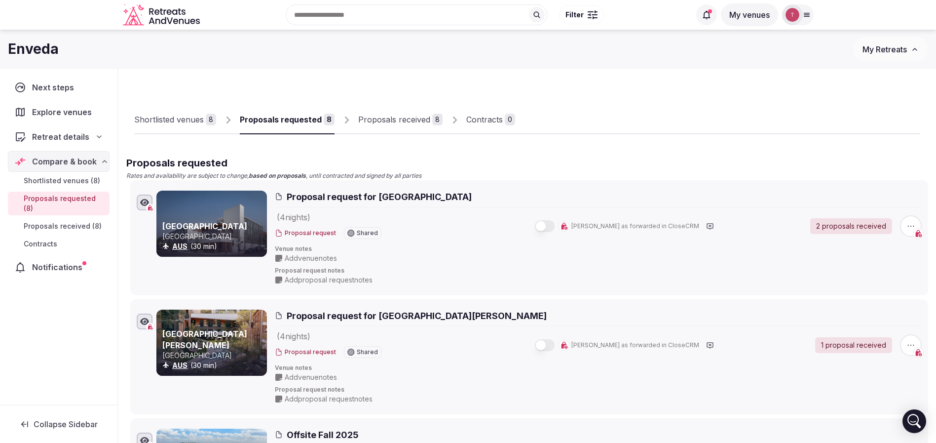
click at [403, 120] on div "Proposals received" at bounding box center [394, 119] width 72 height 12
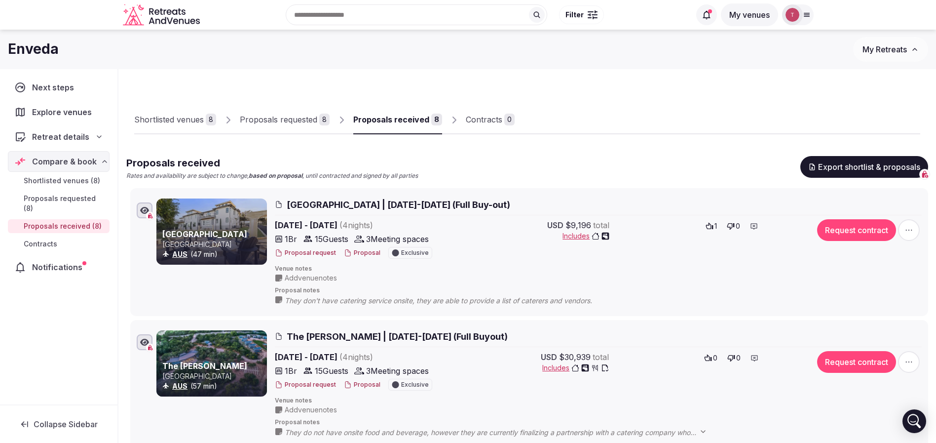
click at [653, 103] on div "Shortlisted venues 8 Proposals requested 8 Proposals received 8 Contracts 0" at bounding box center [527, 111] width 786 height 45
click at [449, 203] on span "Las Luces Village | November 09-13, 2025 (Full Buy-out)" at bounding box center [399, 204] width 224 height 12
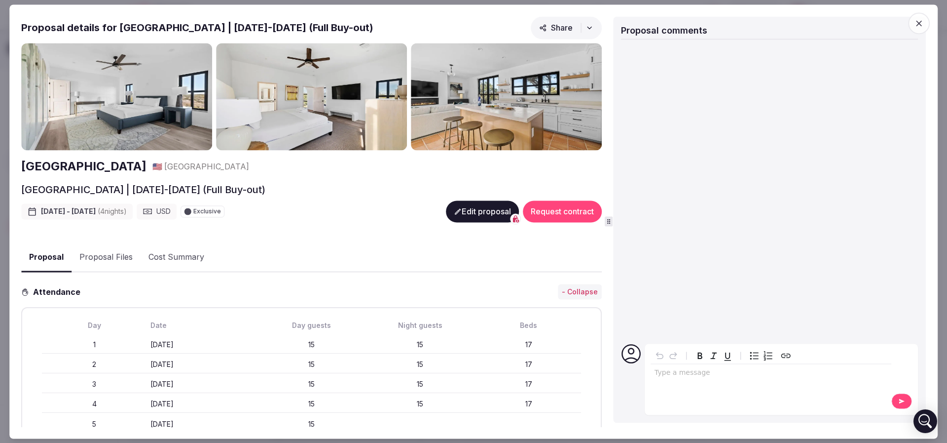
click at [93, 164] on h2 "Las Luces Village" at bounding box center [83, 166] width 125 height 17
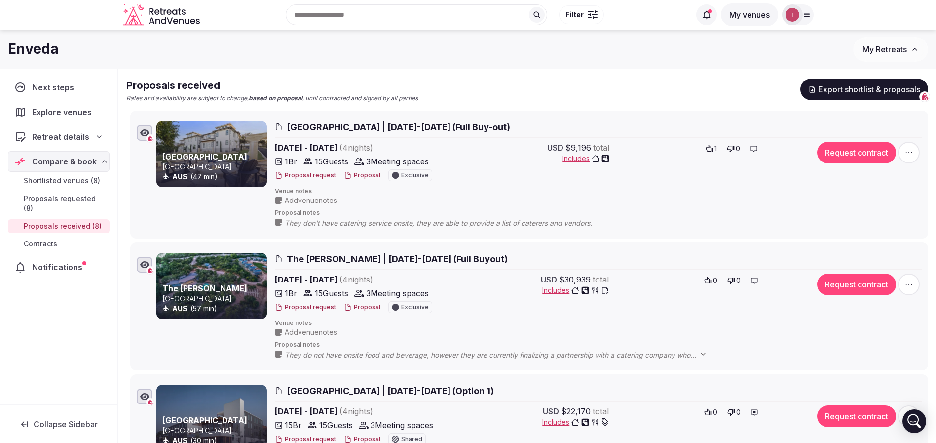
scroll to position [74, 0]
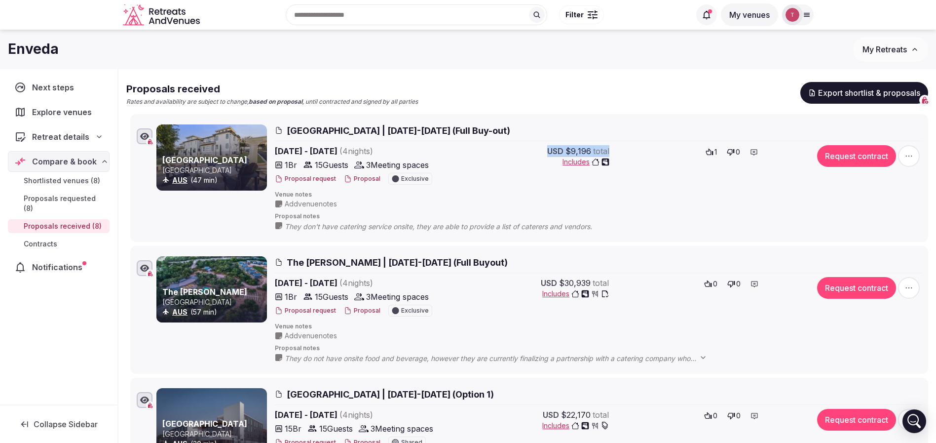
drag, startPoint x: 546, startPoint y: 149, endPoint x: 612, endPoint y: 149, distance: 66.1
click at [612, 149] on div "USD $9,196 total Includes 1 0" at bounding box center [629, 165] width 347 height 41
click at [355, 133] on span "Las Luces Village | November 09-13, 2025 (Full Buy-out)" at bounding box center [399, 130] width 224 height 12
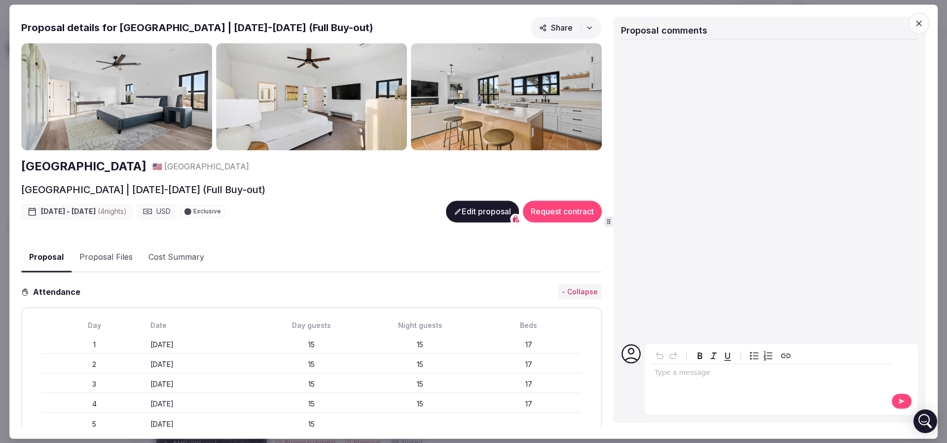
click at [58, 93] on img at bounding box center [116, 97] width 191 height 108
click at [135, 97] on img at bounding box center [116, 97] width 191 height 108
click at [131, 114] on img at bounding box center [116, 97] width 191 height 108
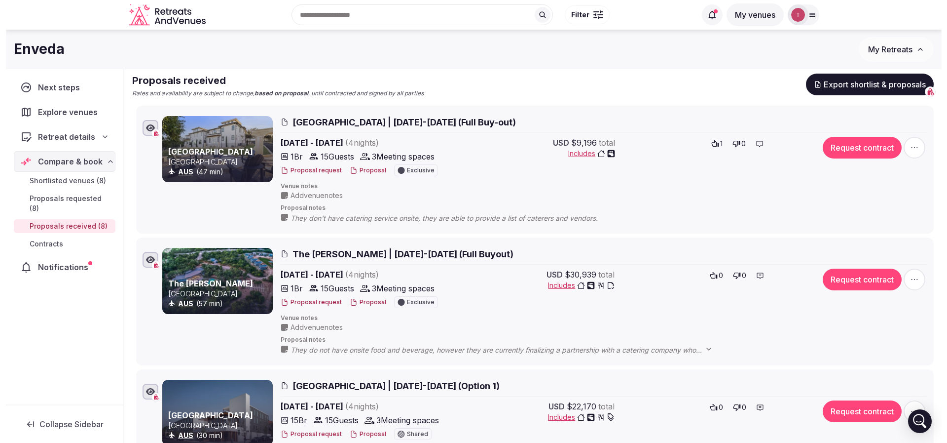
scroll to position [0, 0]
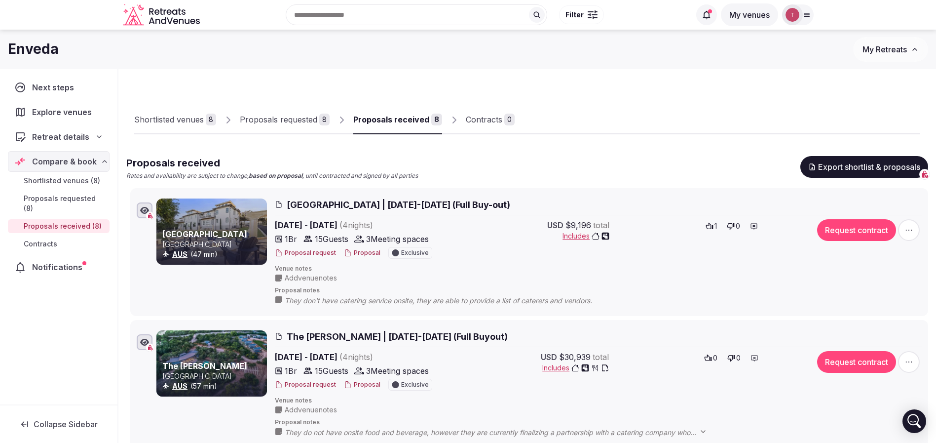
click at [363, 253] on button "Proposal" at bounding box center [362, 253] width 37 height 8
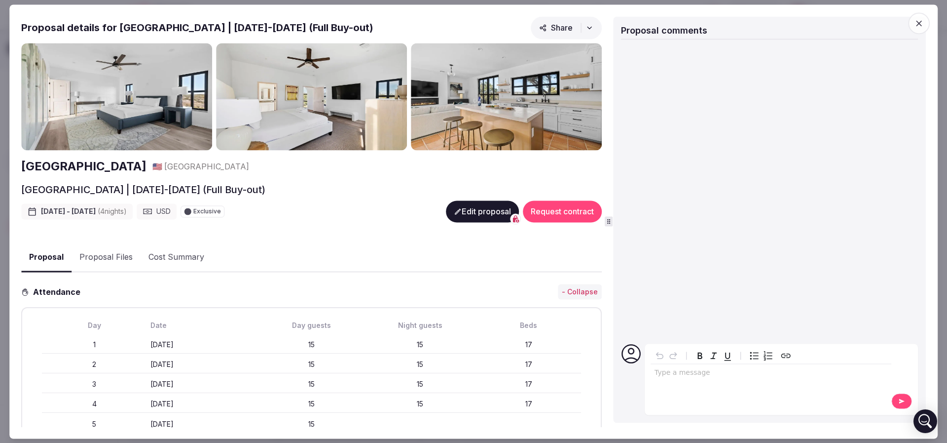
click at [132, 86] on img at bounding box center [116, 97] width 191 height 108
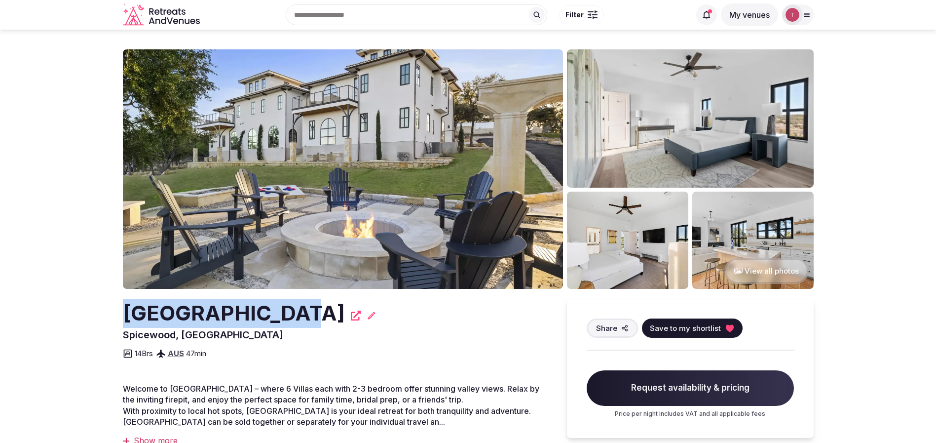
drag, startPoint x: 114, startPoint y: 312, endPoint x: 268, endPoint y: 323, distance: 154.3
click at [268, 323] on h2 "[GEOGRAPHIC_DATA]" at bounding box center [234, 313] width 222 height 29
drag, startPoint x: 119, startPoint y: 318, endPoint x: 296, endPoint y: 313, distance: 176.7
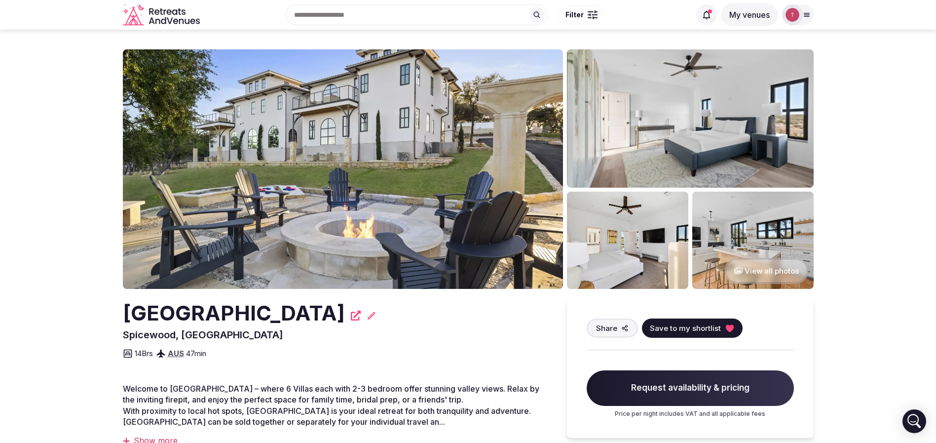
drag, startPoint x: 81, startPoint y: 170, endPoint x: 107, endPoint y: 127, distance: 50.2
drag, startPoint x: 172, startPoint y: 312, endPoint x: 210, endPoint y: 312, distance: 37.5
click at [210, 312] on h2 "[GEOGRAPHIC_DATA]" at bounding box center [234, 313] width 222 height 29
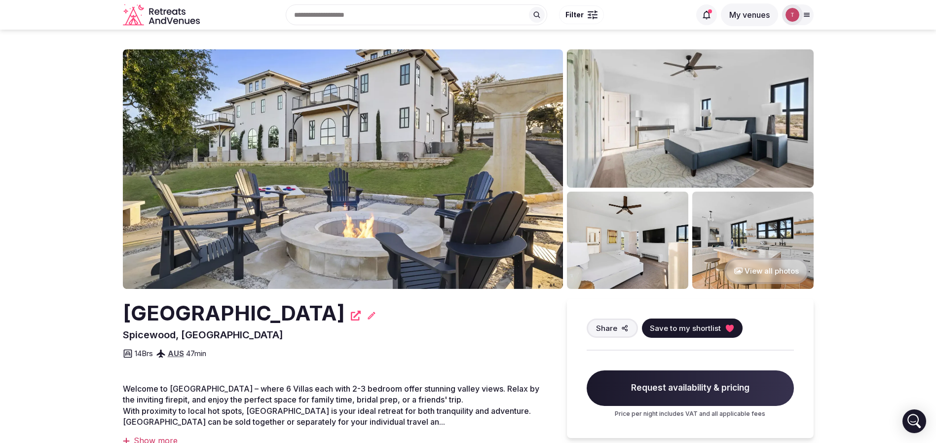
click at [375, 162] on img at bounding box center [343, 168] width 440 height 239
click at [92, 289] on div at bounding box center [464, 220] width 944 height 265
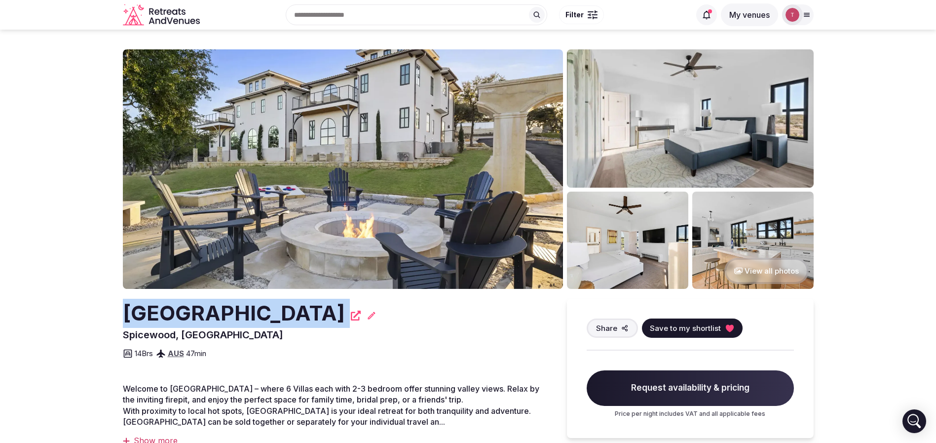
drag, startPoint x: 113, startPoint y: 316, endPoint x: 343, endPoint y: 313, distance: 229.9
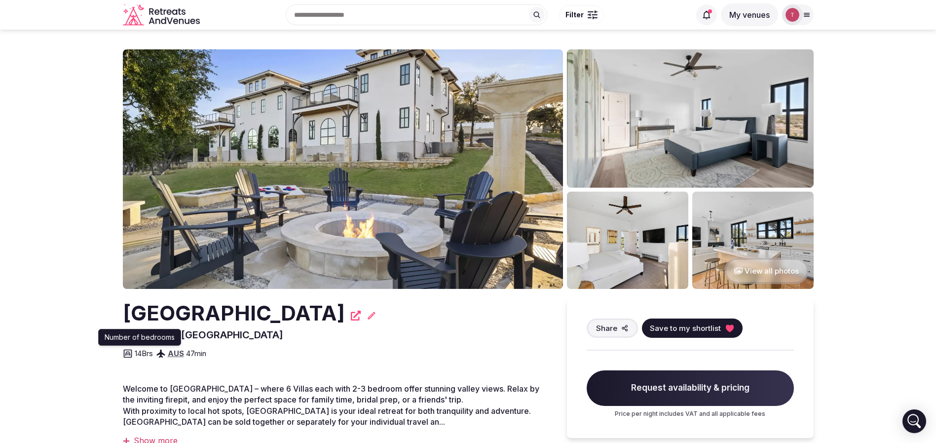
click at [152, 336] on p "Number of bedrooms" at bounding box center [140, 337] width 70 height 10
drag, startPoint x: 241, startPoint y: 334, endPoint x: 108, endPoint y: 336, distance: 132.7
copy span "Spicewood, [GEOGRAPHIC_DATA]"
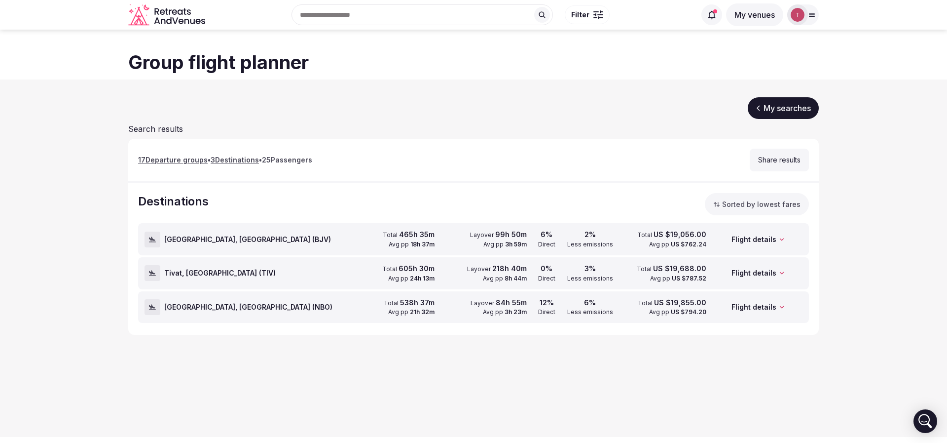
click at [174, 239] on span "Bodrum, Turkey ( BJV )" at bounding box center [247, 239] width 167 height 10
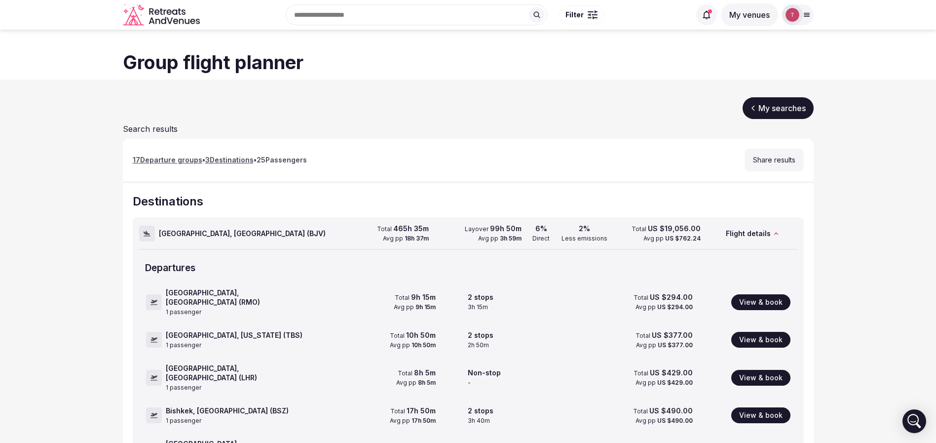
click at [174, 239] on div "Bodrum, Turkey ( BJV )" at bounding box center [237, 233] width 197 height 31
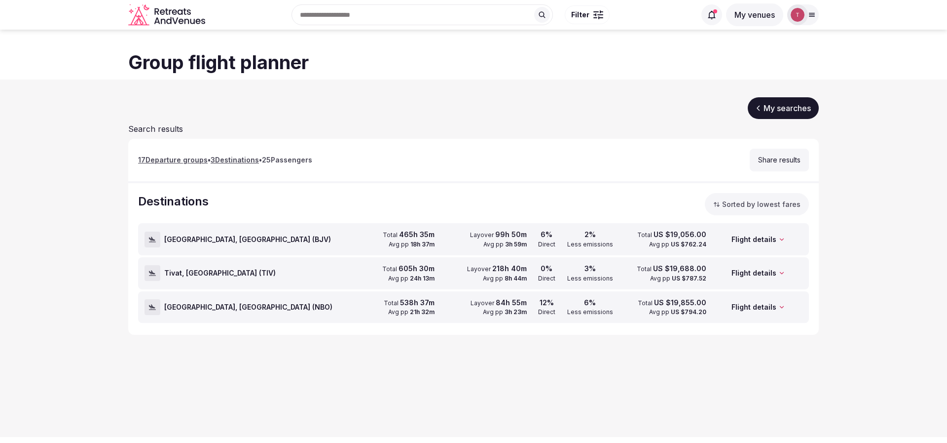
click at [772, 161] on button "Share results" at bounding box center [779, 160] width 59 height 23
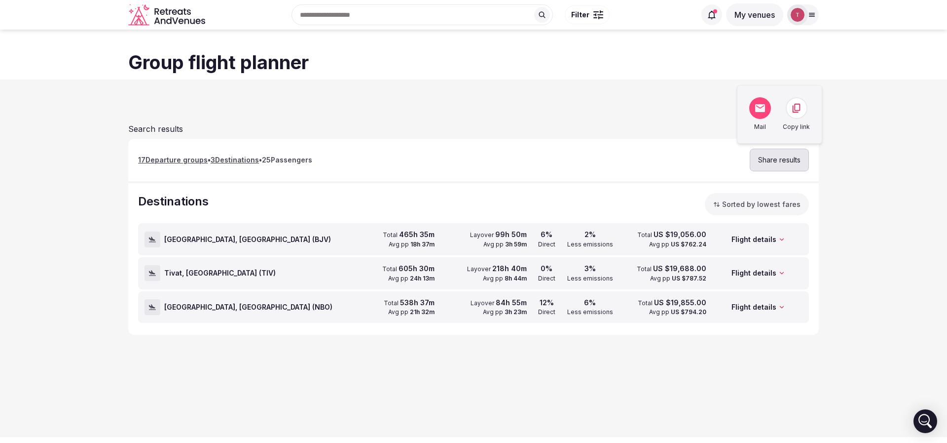
click at [798, 110] on icon at bounding box center [796, 108] width 8 height 9
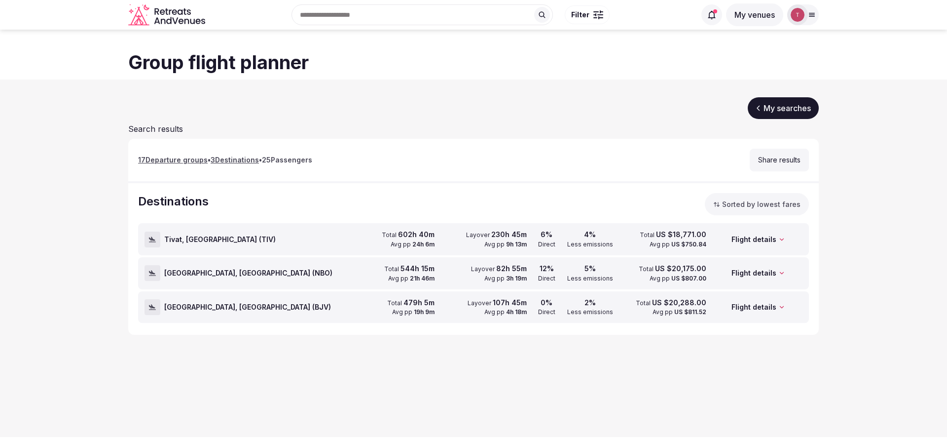
click at [773, 156] on button "Share results" at bounding box center [779, 160] width 59 height 23
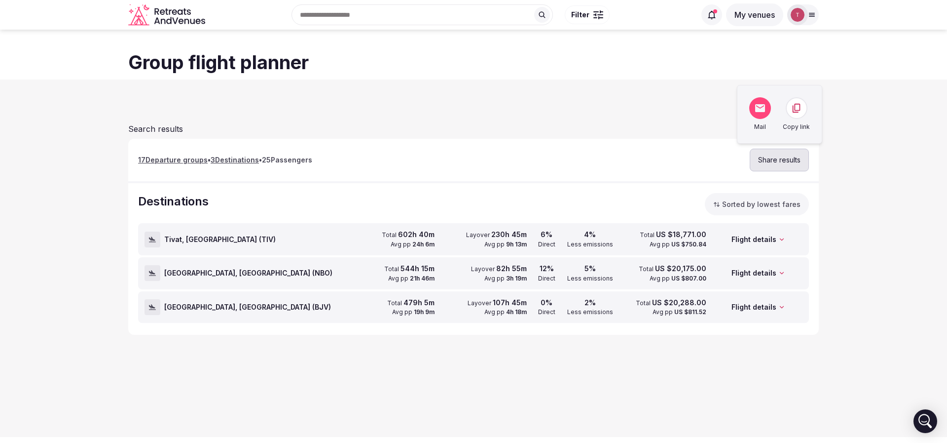
click at [800, 111] on icon at bounding box center [796, 108] width 11 height 11
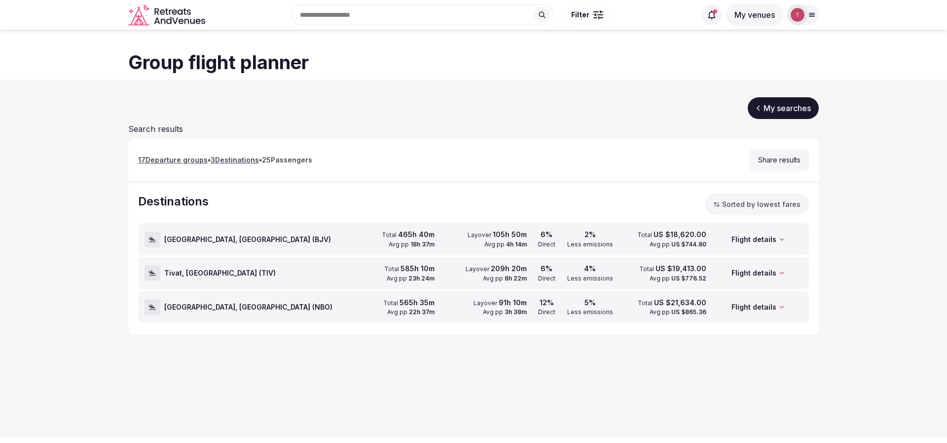
drag, startPoint x: 781, startPoint y: 159, endPoint x: 772, endPoint y: 159, distance: 8.9
click at [781, 159] on button "Share results" at bounding box center [779, 160] width 59 height 23
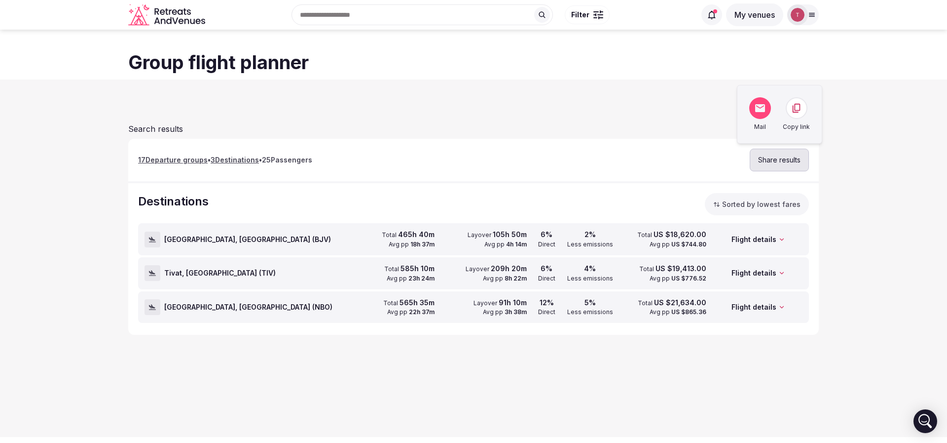
click at [803, 108] on button at bounding box center [797, 108] width 22 height 22
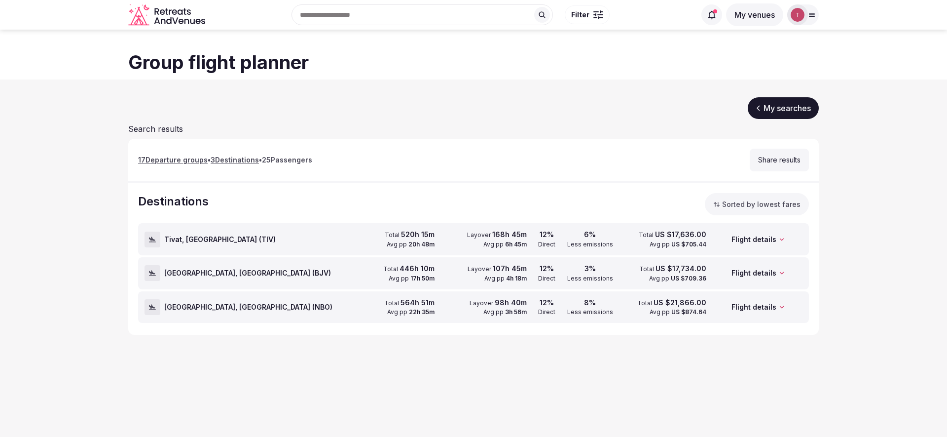
click at [874, 166] on section "My searches Search results 17 Departure group s • 3 Destination s • 25 Passenge…" at bounding box center [473, 214] width 947 height 271
click at [781, 167] on button "Share results" at bounding box center [779, 160] width 59 height 23
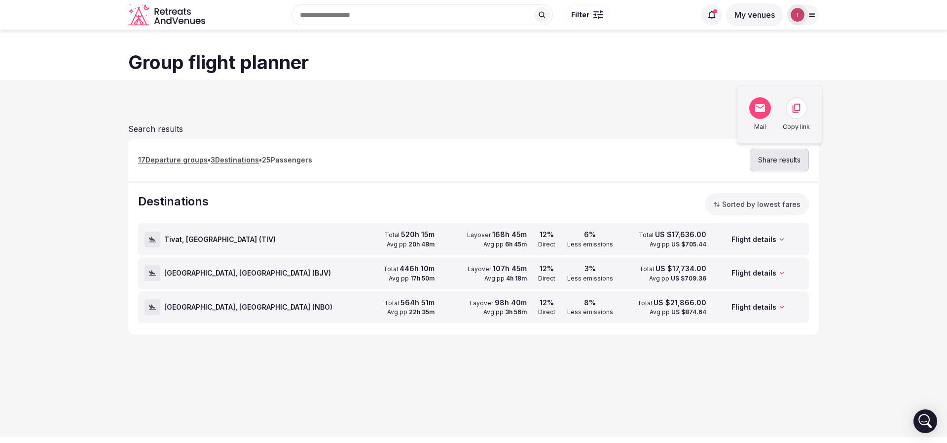
click at [799, 115] on button at bounding box center [797, 108] width 22 height 22
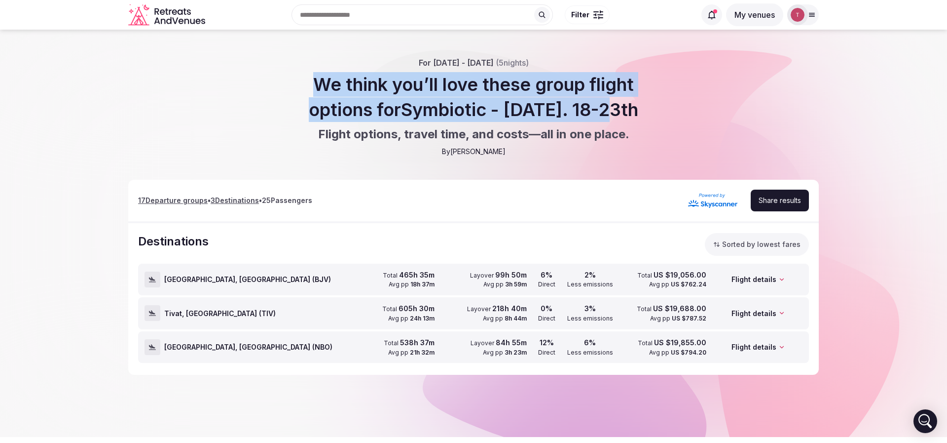
drag, startPoint x: 515, startPoint y: 98, endPoint x: 604, endPoint y: 107, distance: 89.7
click at [604, 107] on h1 "We think you’ll love these group flight options for Symbiotic - May 2026. 18-23…" at bounding box center [473, 97] width 379 height 50
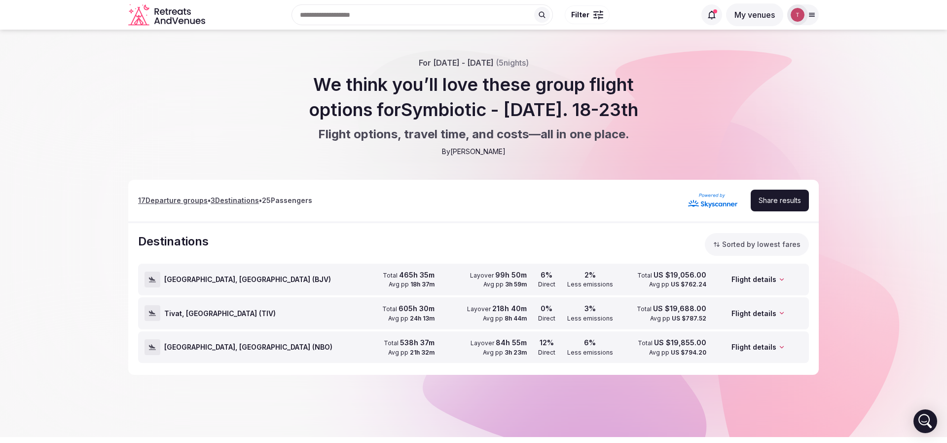
drag, startPoint x: 506, startPoint y: 96, endPoint x: 691, endPoint y: 110, distance: 185.6
click at [624, 110] on div "For May 18th - May 23rd, 2026 ( 5 nights) We think you’ll love these group flig…" at bounding box center [473, 106] width 947 height 99
drag, startPoint x: 521, startPoint y: 104, endPoint x: 590, endPoint y: 110, distance: 69.3
click at [590, 110] on h1 "We think you’ll love these group flight options for Symbiotic - May 2026. 18-23…" at bounding box center [473, 97] width 379 height 50
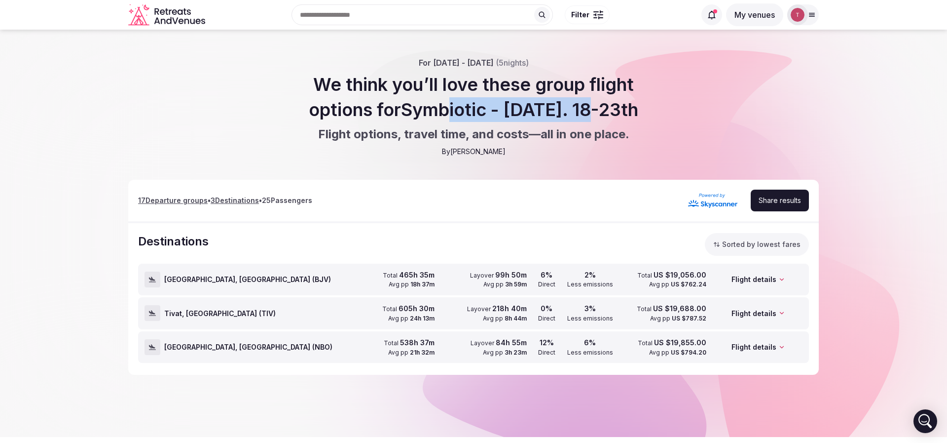
click at [590, 110] on h1 "We think you’ll love these group flight options for Symbiotic - May 2026. 18-23…" at bounding box center [473, 97] width 379 height 50
drag, startPoint x: 671, startPoint y: 112, endPoint x: 588, endPoint y: 112, distance: 83.4
click at [588, 112] on div "For May 18th - May 23rd, 2026 ( 5 nights) We think you’ll love these group flig…" at bounding box center [473, 106] width 947 height 99
click at [588, 112] on h1 "We think you’ll love these group flight options for Symbiotic - May 2026. 18-23…" at bounding box center [473, 97] width 379 height 50
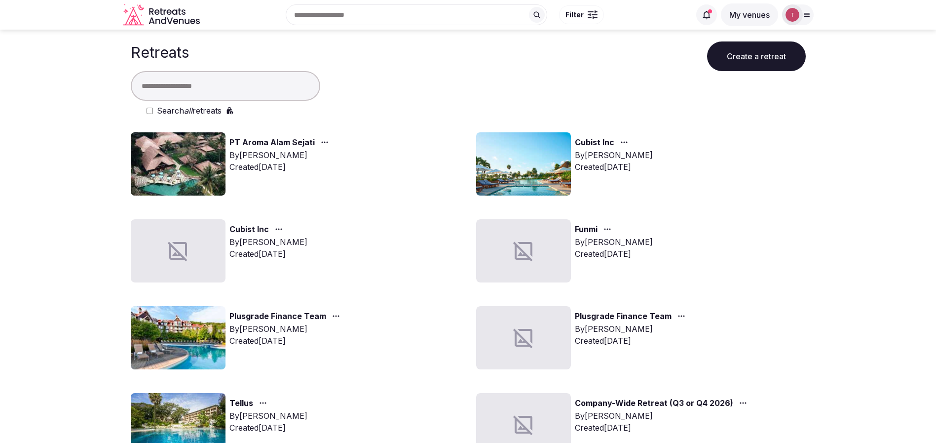
click at [212, 84] on input "text" at bounding box center [225, 86] width 189 height 30
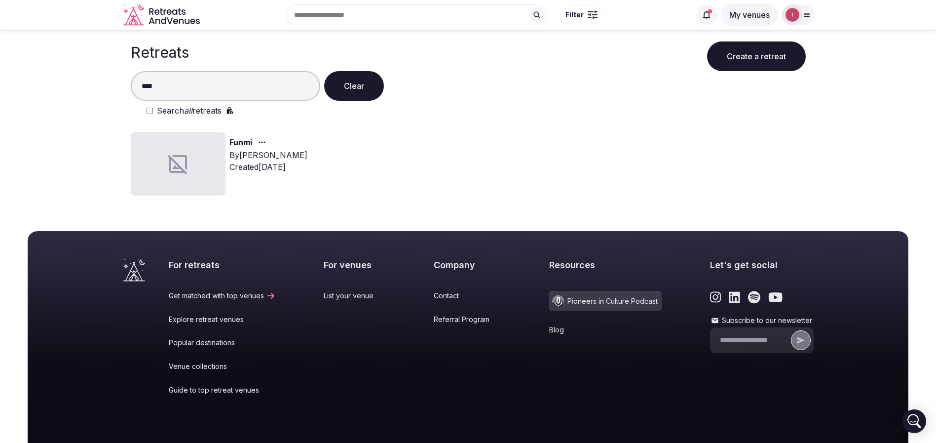
type input "****"
click at [180, 174] on icon at bounding box center [178, 164] width 24 height 24
click at [179, 174] on icon at bounding box center [178, 164] width 24 height 24
click at [454, 162] on div "Funmi By Thiago Martins Created Sep 5th, 2025" at bounding box center [296, 163] width 330 height 63
click at [235, 141] on link "Funmi" at bounding box center [240, 142] width 23 height 13
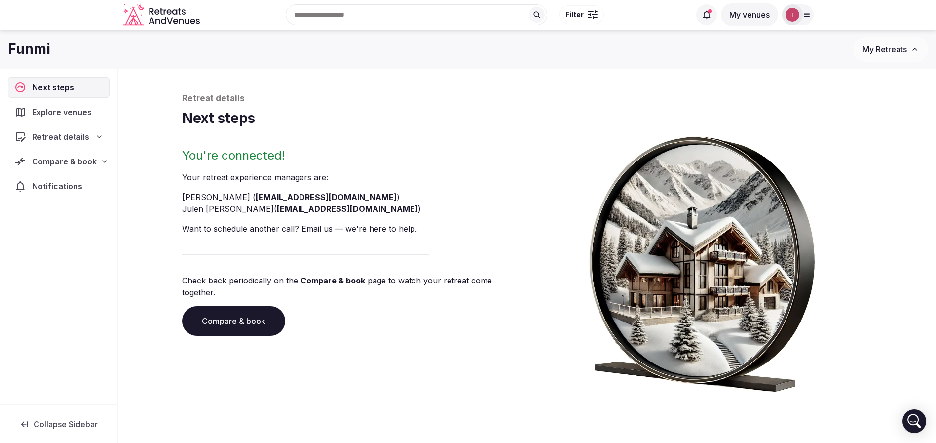
click at [231, 309] on link "Compare & book" at bounding box center [233, 321] width 103 height 30
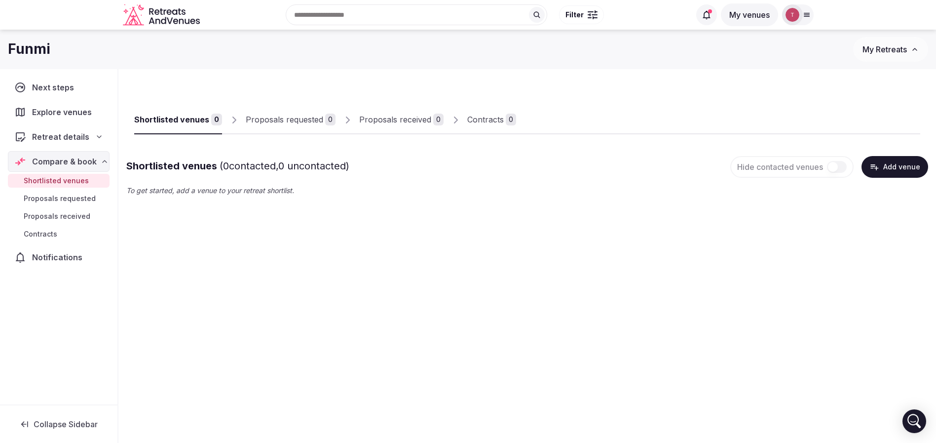
click at [366, 15] on div "Recent searches France Ubud, Gianyar Regency, Bali, Indonesia Bali, Indonesia C…" at bounding box center [447, 15] width 486 height 42
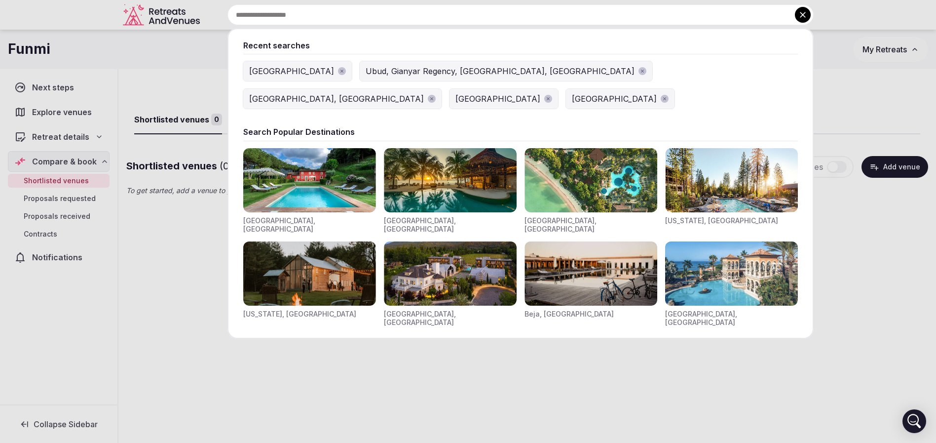
click at [366, 15] on input "text" at bounding box center [520, 14] width 586 height 21
click at [366, 14] on input "text" at bounding box center [520, 14] width 586 height 21
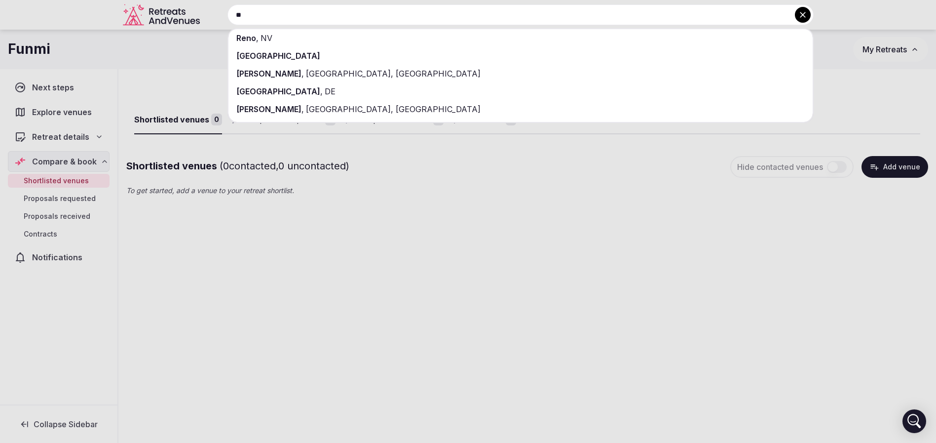
click at [474, 274] on div at bounding box center [468, 221] width 936 height 443
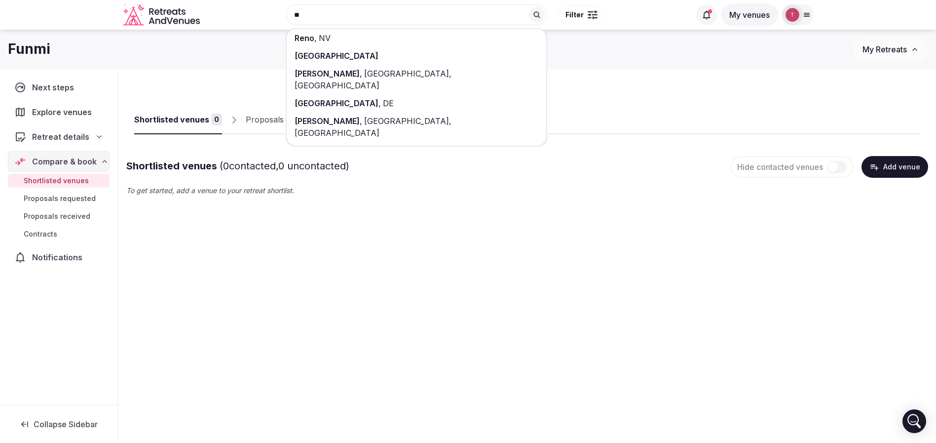
click at [458, 234] on div "Shortlisted venues 0 Proposals requested 0 Proposals received 0 Contracts 0 Sho…" at bounding box center [527, 187] width 818 height 237
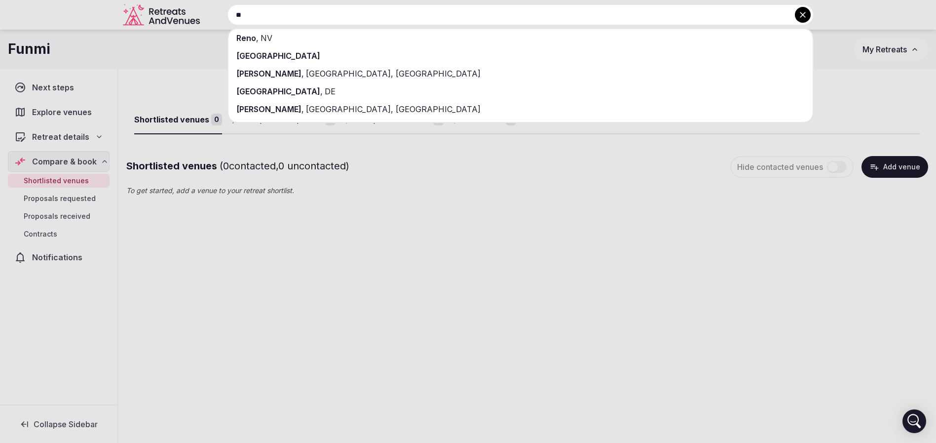
click at [383, 18] on input "**" at bounding box center [520, 14] width 586 height 21
drag, startPoint x: 381, startPoint y: 18, endPoint x: 0, endPoint y: 14, distance: 381.4
click at [204, 14] on div "** Reno , NV República Dominicana Reynosa , Tamaulipas, Mexico Rehoboth Beach ,…" at bounding box center [509, 14] width 610 height 21
type input "******"
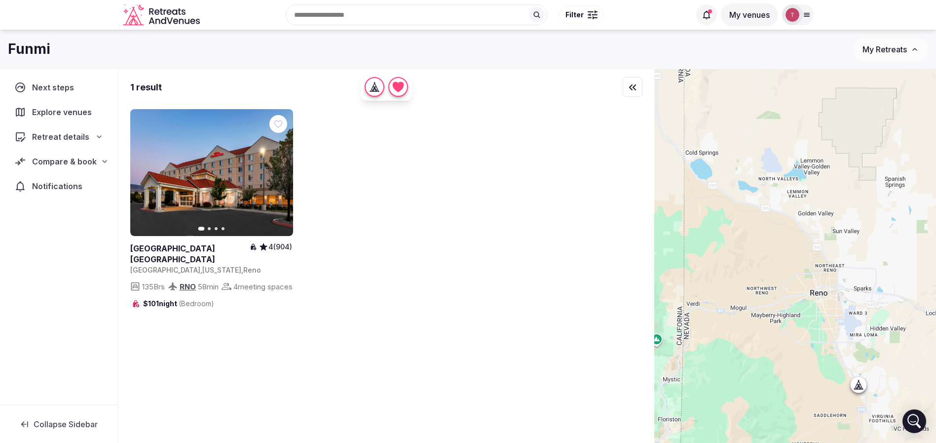
click at [326, 13] on div "Recent searches Reno, NV France Ubud, Gianyar Regency, Bali, Indonesia Bali, In…" at bounding box center [447, 15] width 486 height 42
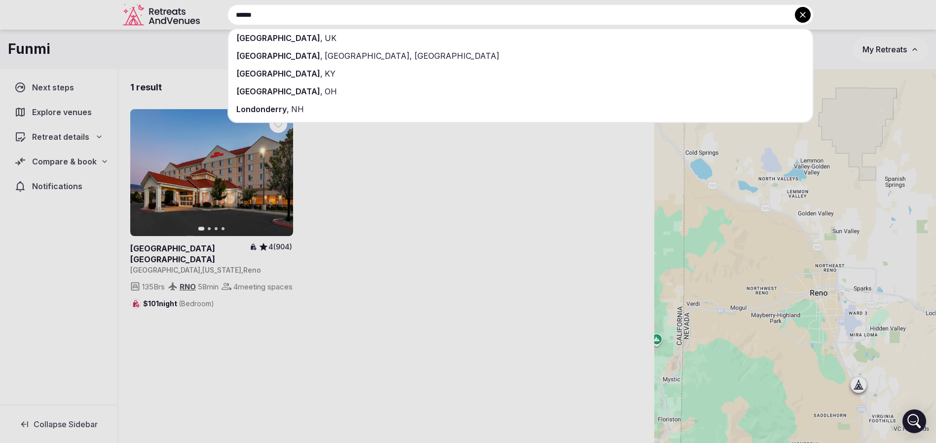
type input "******"
click at [318, 34] on div "London , UK" at bounding box center [520, 38] width 584 height 18
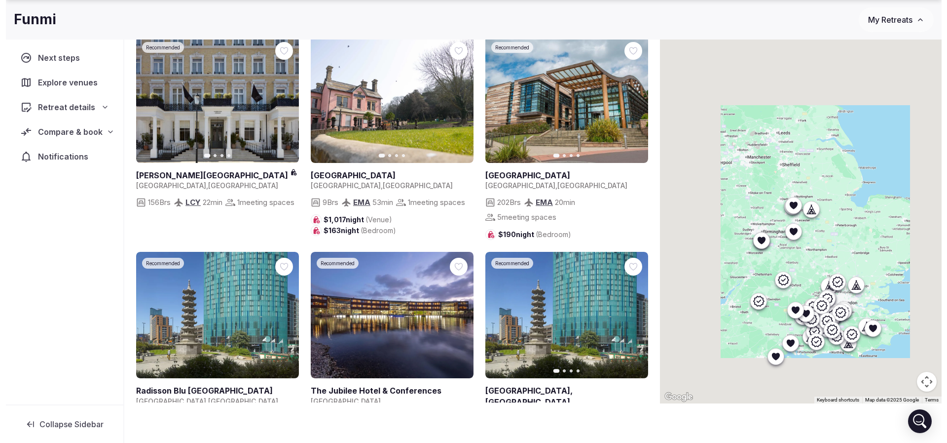
scroll to position [61, 0]
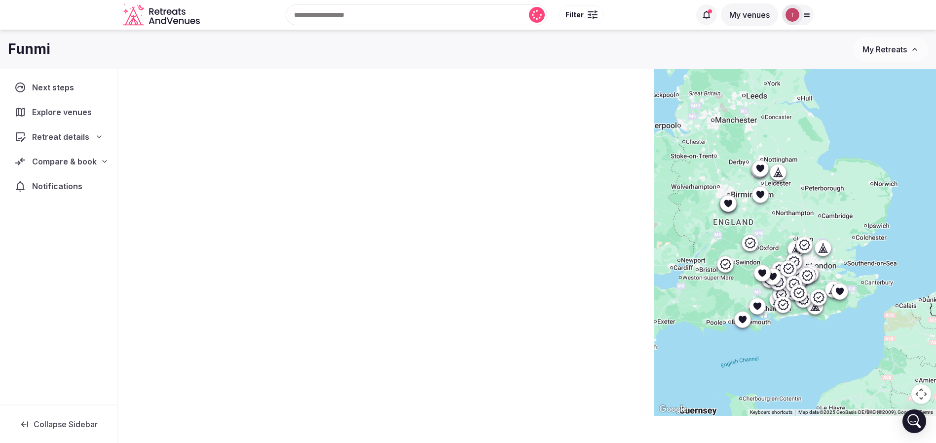
drag, startPoint x: 872, startPoint y: 304, endPoint x: 839, endPoint y: 246, distance: 67.4
click at [839, 246] on div at bounding box center [795, 211] width 282 height 407
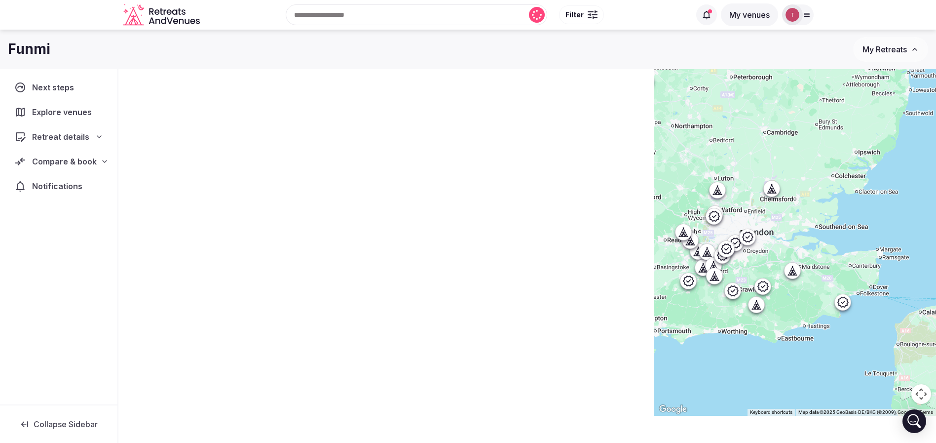
drag, startPoint x: 854, startPoint y: 271, endPoint x: 824, endPoint y: 254, distance: 34.3
click at [824, 254] on div at bounding box center [795, 211] width 282 height 407
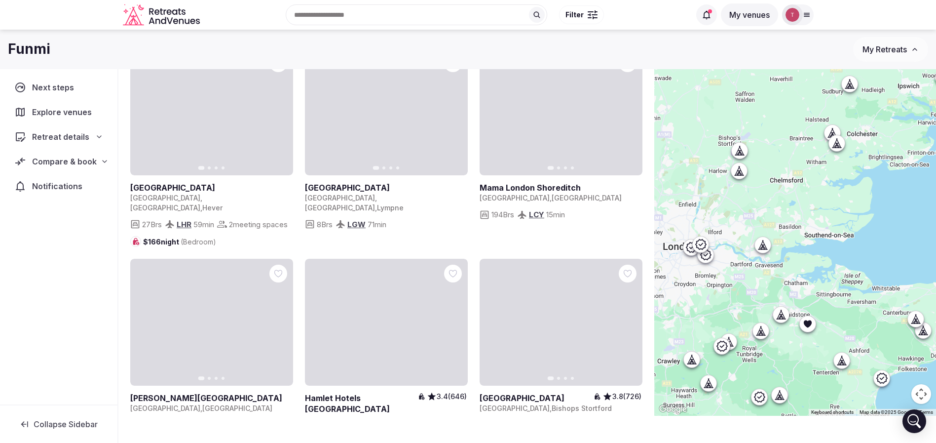
drag, startPoint x: 838, startPoint y: 260, endPoint x: 854, endPoint y: 299, distance: 42.1
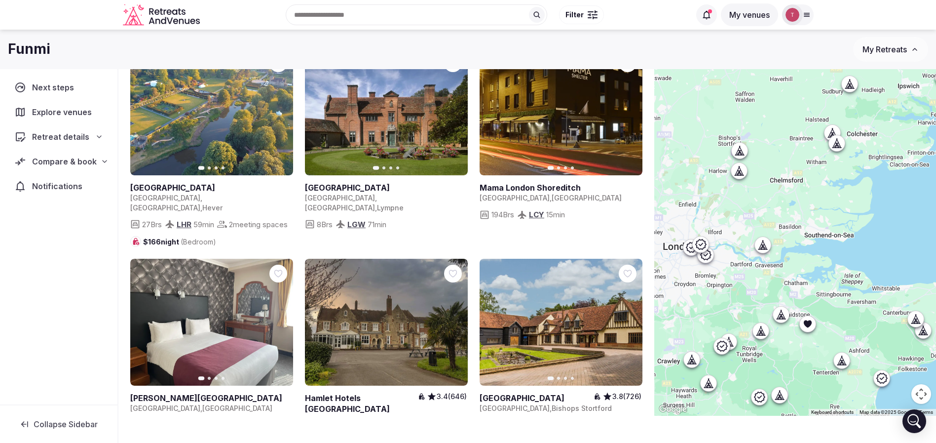
click at [852, 310] on div at bounding box center [795, 211] width 282 height 407
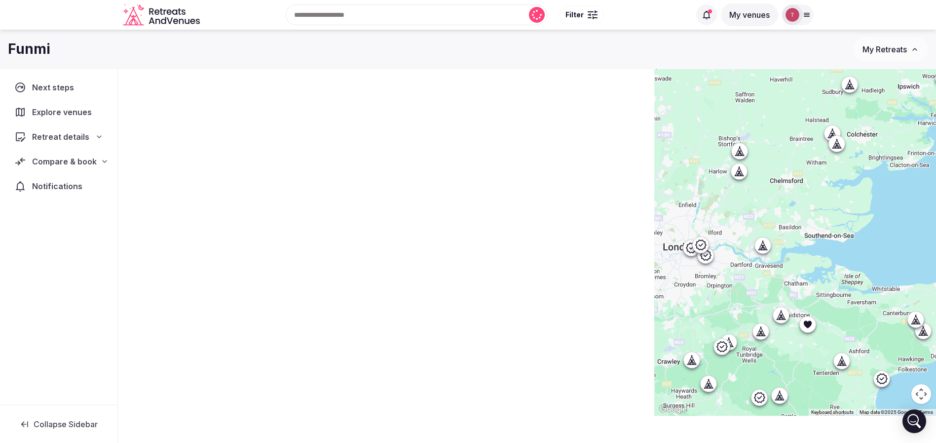
drag, startPoint x: 849, startPoint y: 147, endPoint x: 855, endPoint y: 169, distance: 23.6
click at [844, 147] on div at bounding box center [836, 144] width 16 height 16
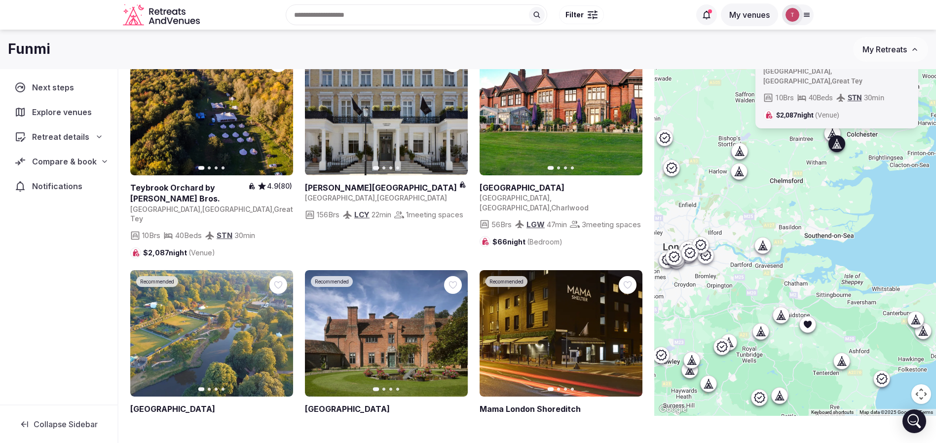
drag, startPoint x: 871, startPoint y: 190, endPoint x: 848, endPoint y: 280, distance: 92.6
click at [848, 280] on div "Previous slide Next slide Teybrook Orchard by Browning Bros. 4.9 (80) United Ki…" at bounding box center [795, 211] width 282 height 407
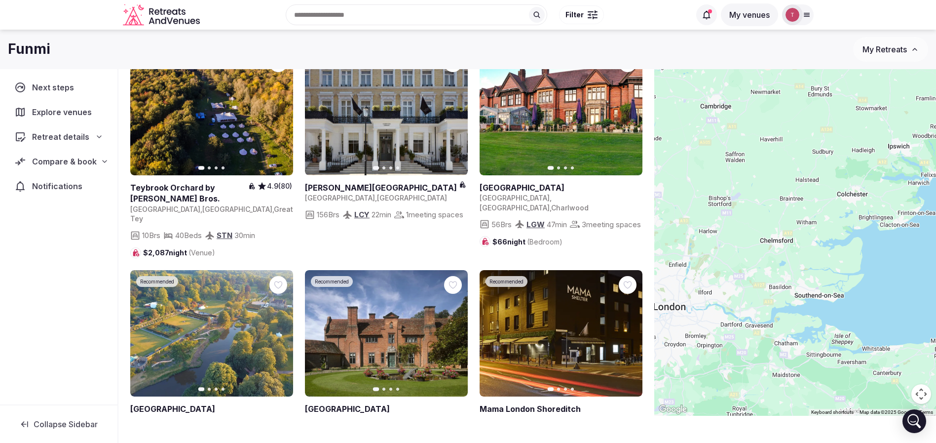
drag, startPoint x: 832, startPoint y: 190, endPoint x: 823, endPoint y: 250, distance: 60.4
click at [823, 250] on div at bounding box center [795, 211] width 282 height 407
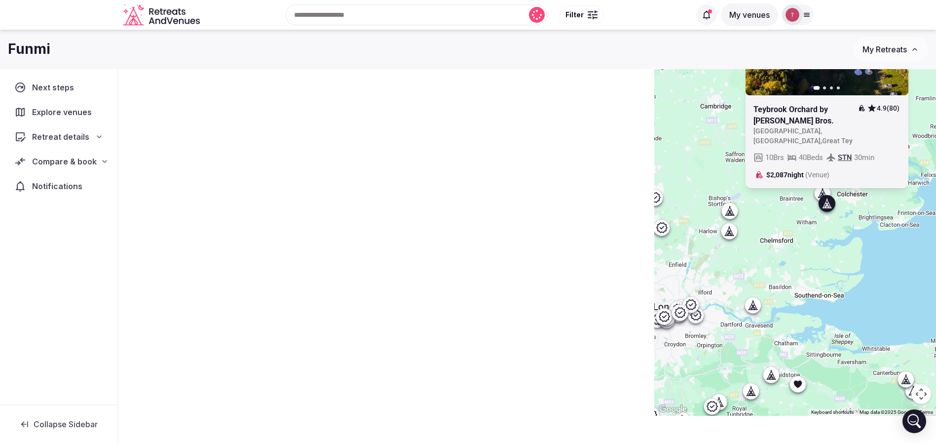
click at [577, 18] on span "Filter" at bounding box center [574, 15] width 18 height 10
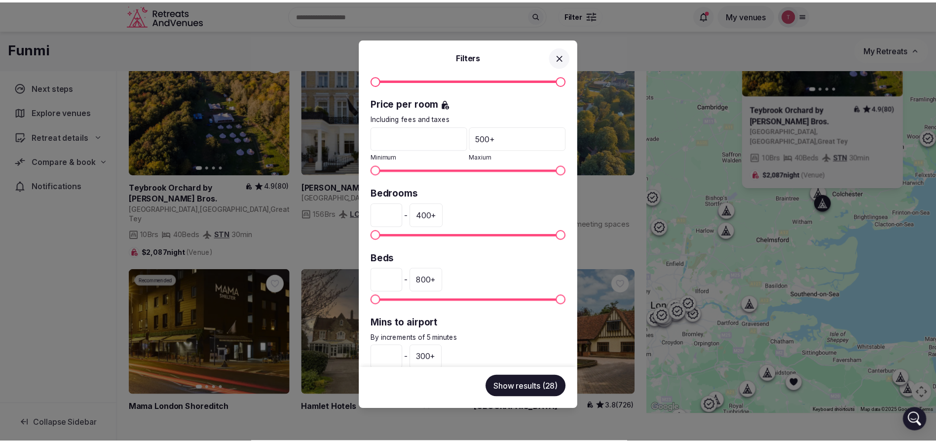
scroll to position [222, 0]
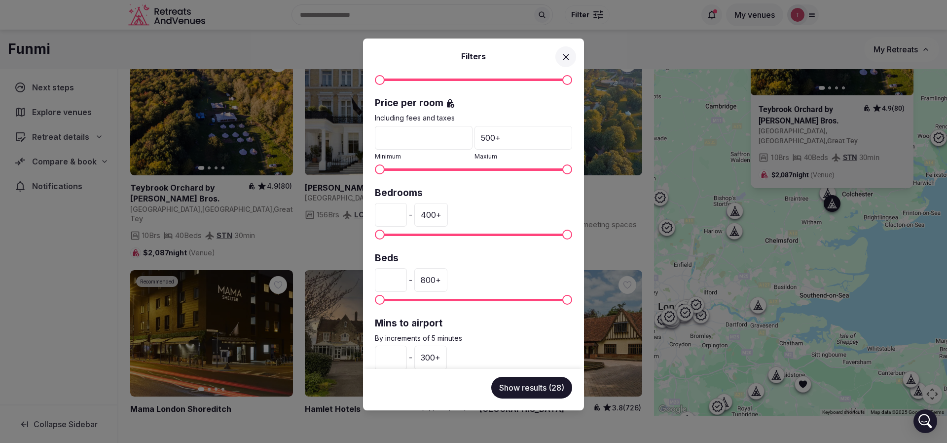
drag, startPoint x: 415, startPoint y: 139, endPoint x: 372, endPoint y: 138, distance: 43.4
click at [372, 138] on div "Venue name Status All Published Draft Has cover photo? Any Yes No Rating Any In…" at bounding box center [473, 221] width 221 height 295
drag, startPoint x: 412, startPoint y: 210, endPoint x: 385, endPoint y: 213, distance: 27.8
click at [385, 213] on input "*" at bounding box center [391, 215] width 32 height 24
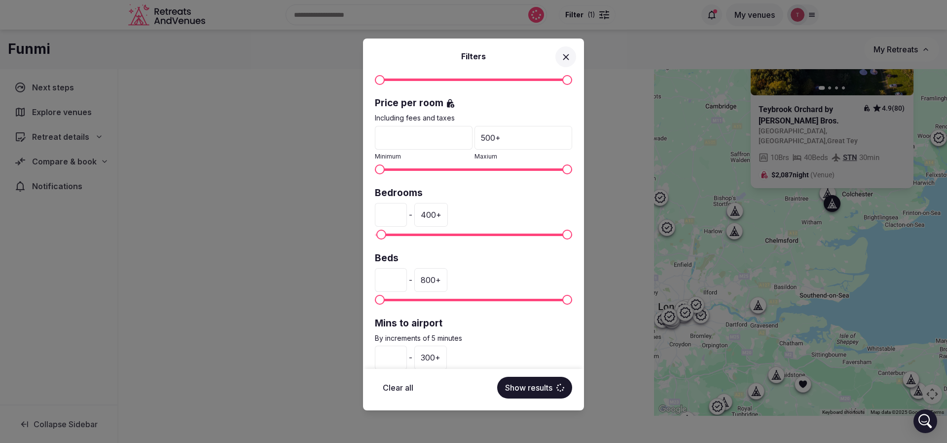
drag, startPoint x: 407, startPoint y: 212, endPoint x: 382, endPoint y: 215, distance: 24.8
click at [381, 215] on input "*" at bounding box center [391, 215] width 32 height 24
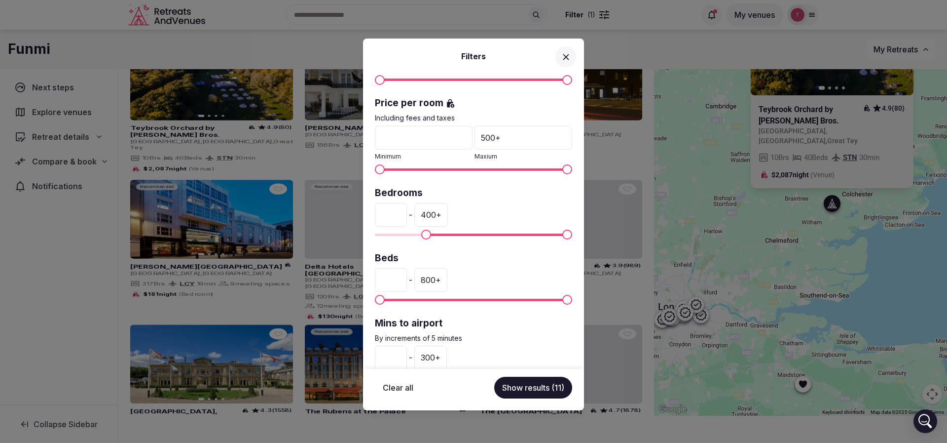
type input "***"
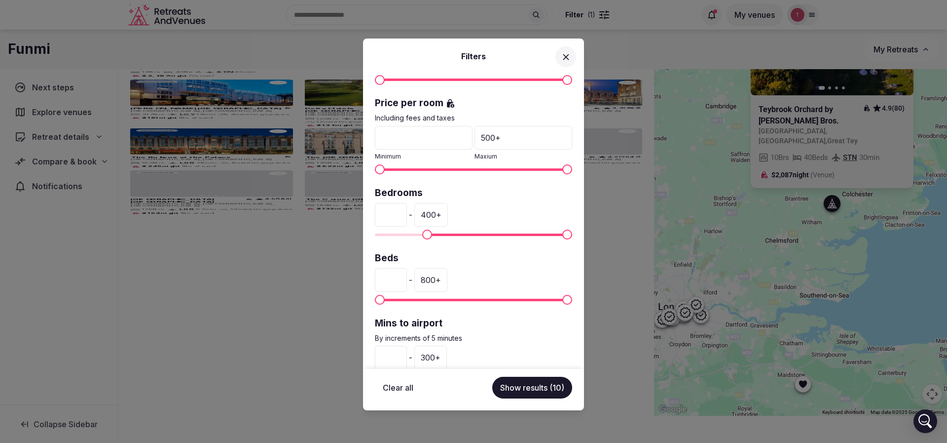
click at [422, 234] on span "Minimum" at bounding box center [427, 234] width 10 height 10
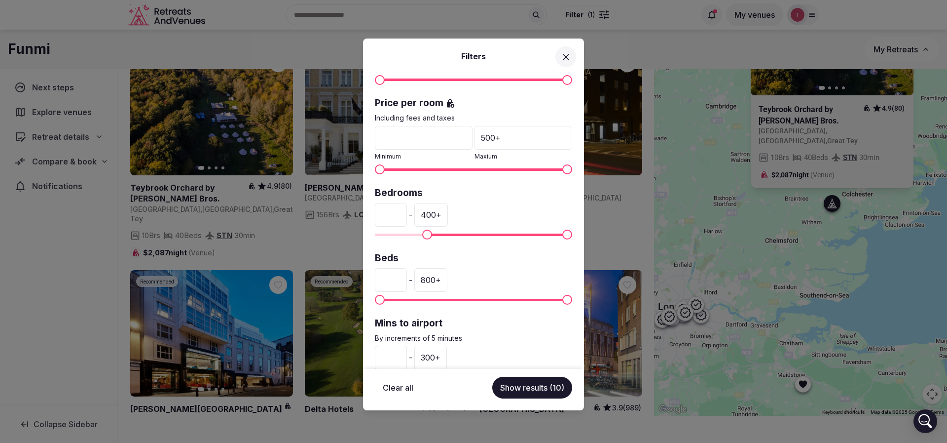
click at [537, 386] on button "Show results (10)" at bounding box center [532, 387] width 80 height 22
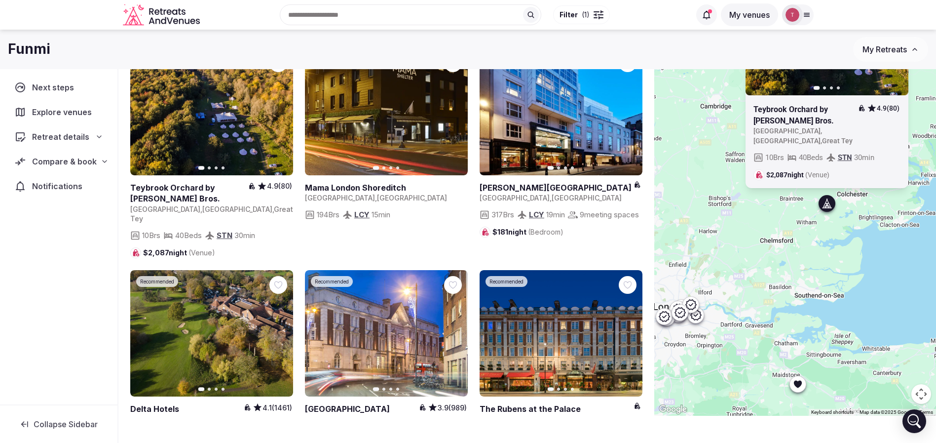
scroll to position [0, 0]
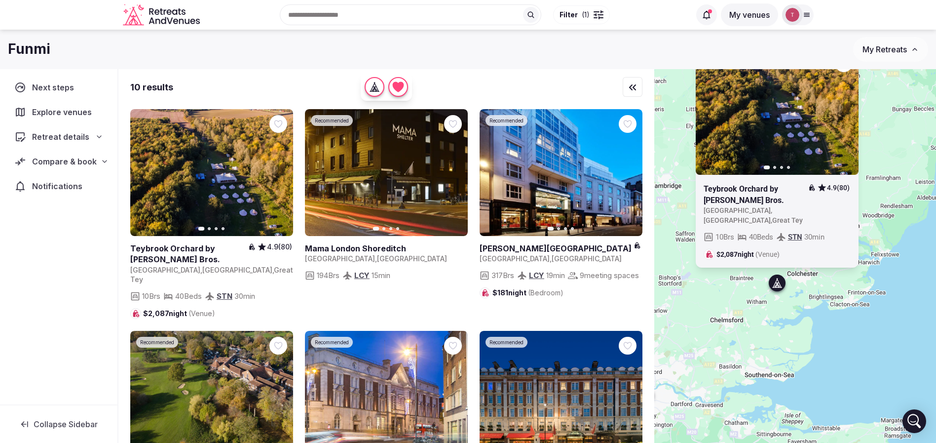
drag, startPoint x: 853, startPoint y: 289, endPoint x: 813, endPoint y: 305, distance: 43.2
click at [813, 305] on div "Previous slide Next slide Teybrook Orchard by Browning Bros. 4.9 (80) United Ki…" at bounding box center [795, 272] width 282 height 407
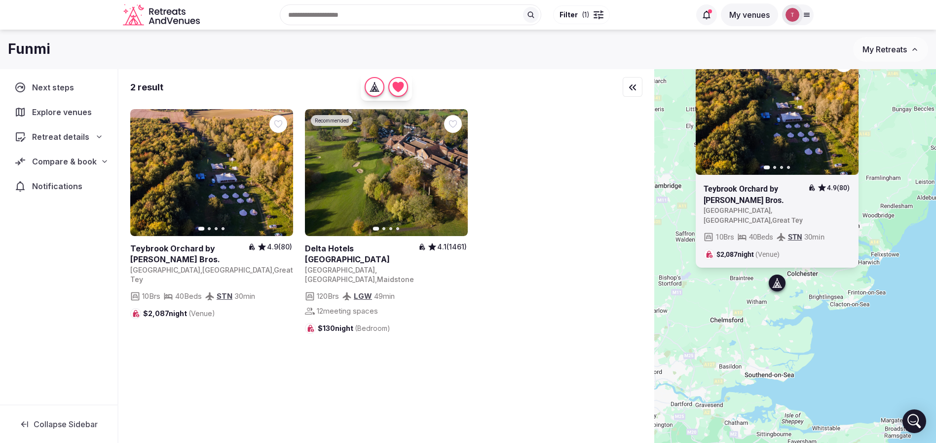
click at [454, 170] on icon "button" at bounding box center [454, 172] width 4 height 7
click at [457, 175] on icon "button" at bounding box center [454, 173] width 8 height 8
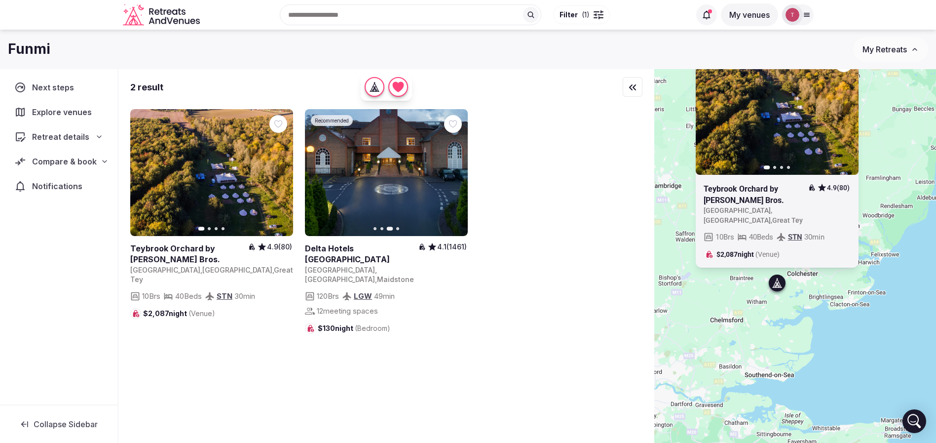
click at [453, 171] on icon "button" at bounding box center [454, 173] width 8 height 8
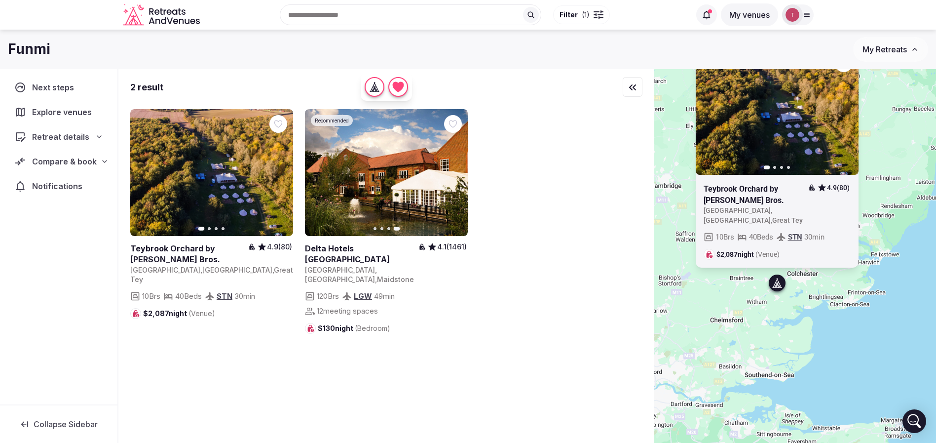
click at [373, 248] on link at bounding box center [361, 254] width 113 height 22
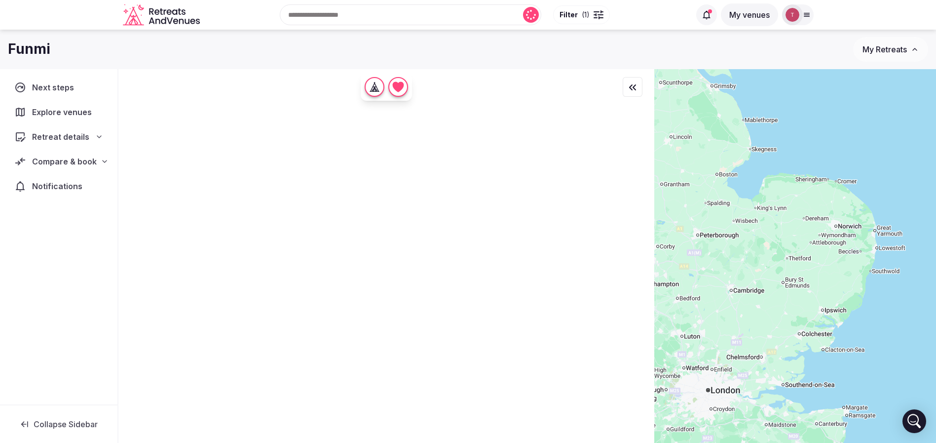
drag, startPoint x: 910, startPoint y: 163, endPoint x: 885, endPoint y: 231, distance: 72.6
click at [885, 231] on div at bounding box center [795, 272] width 282 height 407
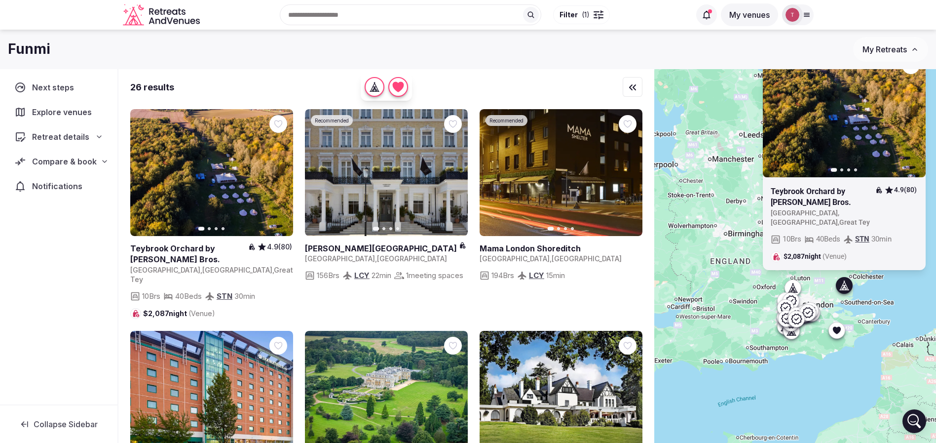
drag, startPoint x: 854, startPoint y: 371, endPoint x: 867, endPoint y: 330, distance: 42.6
click at [867, 330] on div "Previous slide Next slide Teybrook Orchard by Browning Bros. 4.9 (80) United Ki…" at bounding box center [795, 272] width 282 height 407
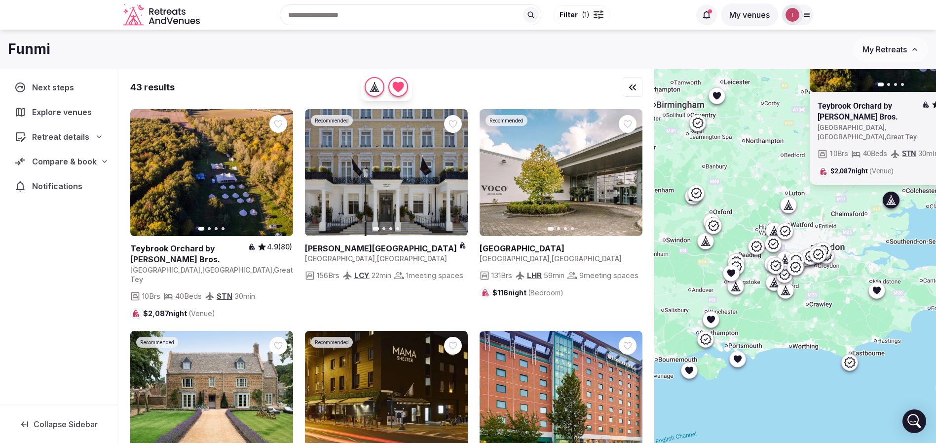
drag, startPoint x: 819, startPoint y: 316, endPoint x: 829, endPoint y: 320, distance: 10.9
click at [829, 320] on div "Previous slide Next slide Teybrook Orchard by Browning Bros. 4.9 (80) United Ki…" at bounding box center [795, 272] width 282 height 407
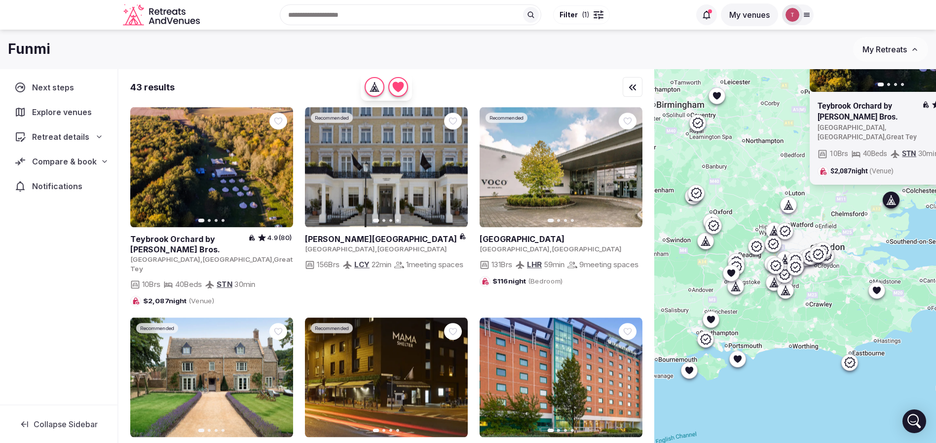
click at [710, 343] on icon at bounding box center [705, 339] width 11 height 10
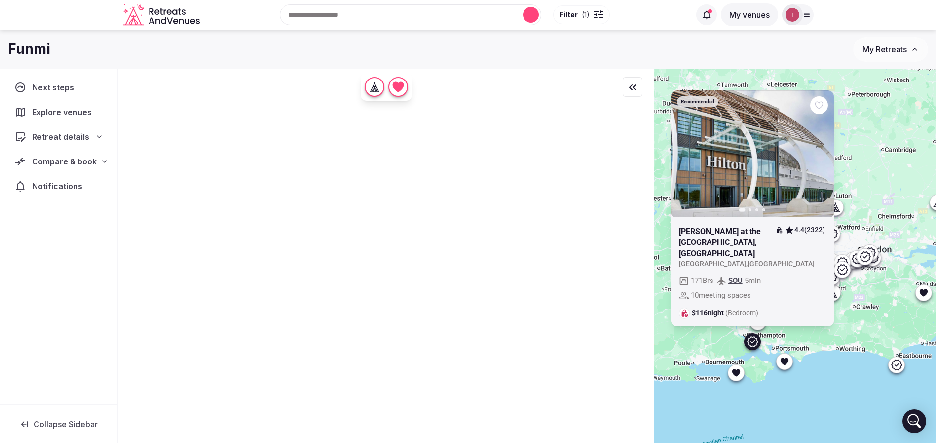
click at [807, 342] on div "Recommended Previous slide Next slide Hilton at the Ageas Bowl, Southampton 4.4…" at bounding box center [795, 272] width 282 height 407
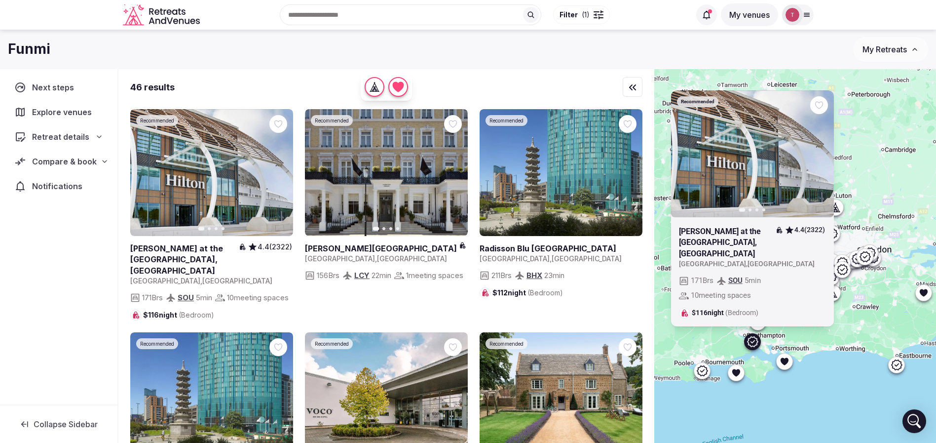
click at [835, 341] on div "Recommended Previous slide Next slide Hilton at the Ageas Bowl, Southampton 4.4…" at bounding box center [795, 272] width 282 height 407
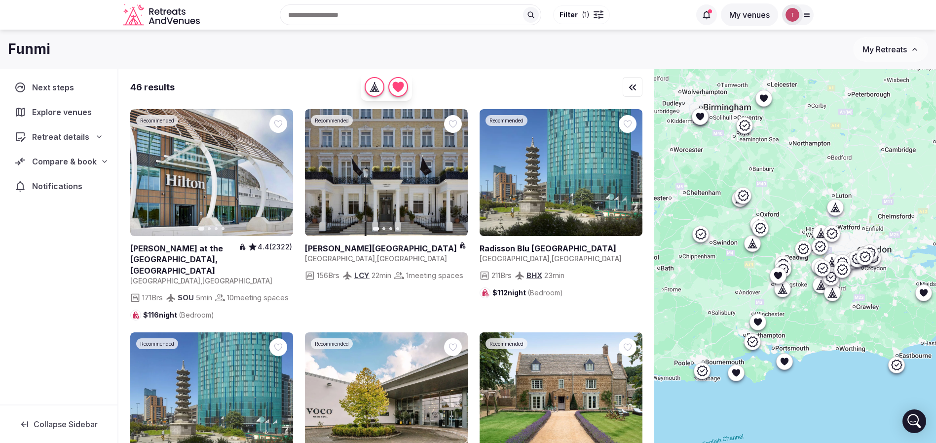
click at [761, 320] on icon at bounding box center [757, 321] width 8 height 7
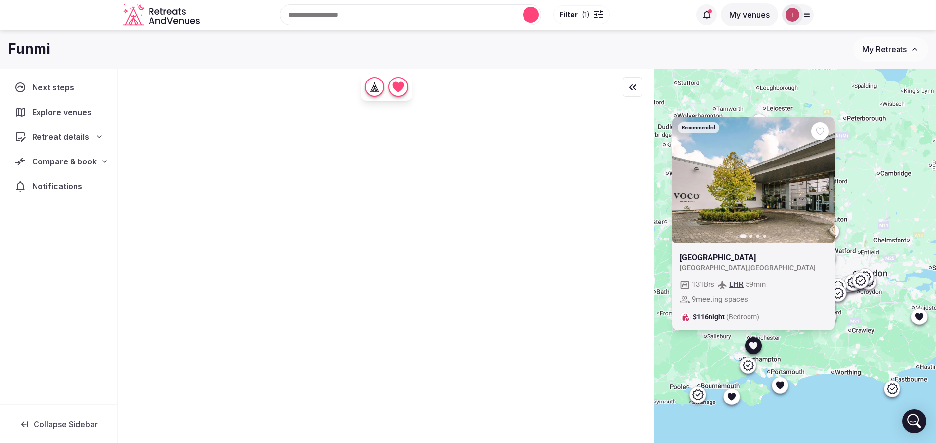
drag, startPoint x: 868, startPoint y: 326, endPoint x: 863, endPoint y: 350, distance: 25.1
click at [863, 350] on div "Recommended Previous slide Next slide Voco Winchester Hotel & Spa United Kingdo…" at bounding box center [795, 272] width 282 height 407
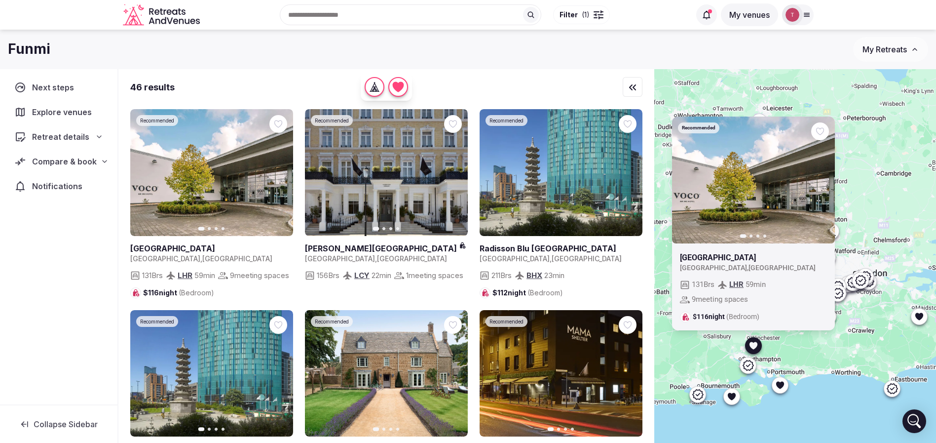
click at [876, 352] on div "Recommended Previous slide Next slide Voco Winchester Hotel & Spa United Kingdo…" at bounding box center [795, 272] width 282 height 407
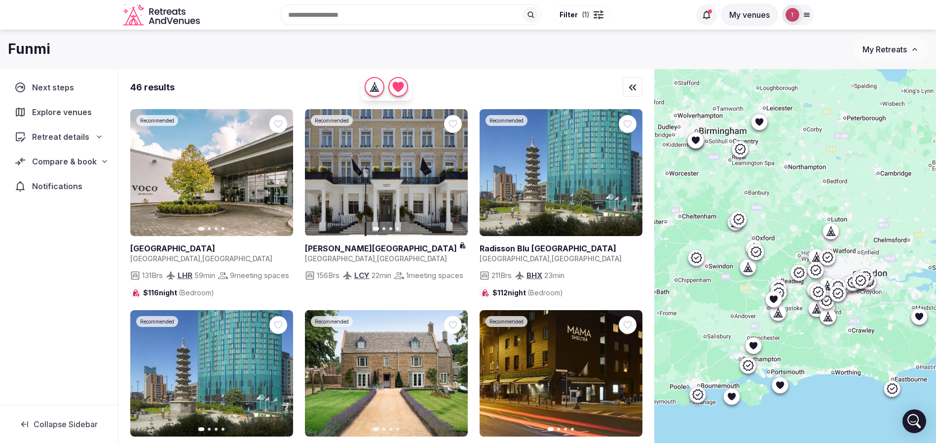
click at [758, 350] on icon at bounding box center [753, 345] width 10 height 10
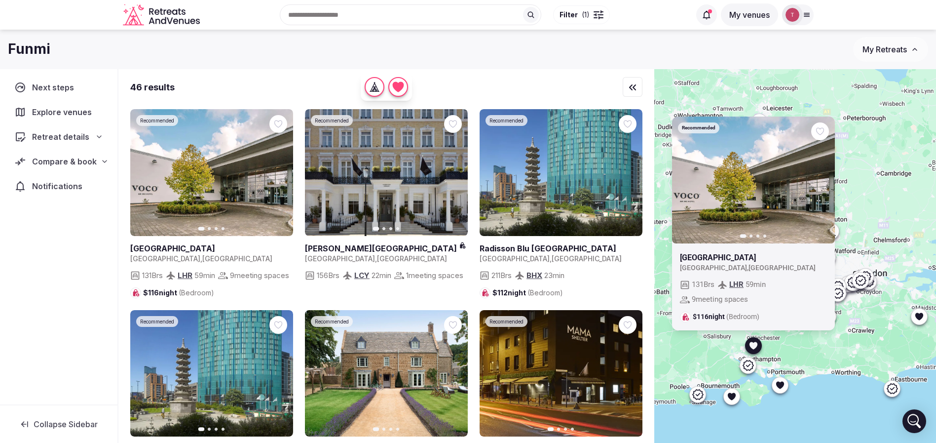
click at [0, 0] on icon at bounding box center [0, 0] width 0 height 0
click at [838, 365] on div "Recommended Previous slide Next slide Voco Winchester Hotel & Spa United Kingdo…" at bounding box center [795, 272] width 282 height 407
click at [788, 389] on div at bounding box center [780, 385] width 16 height 16
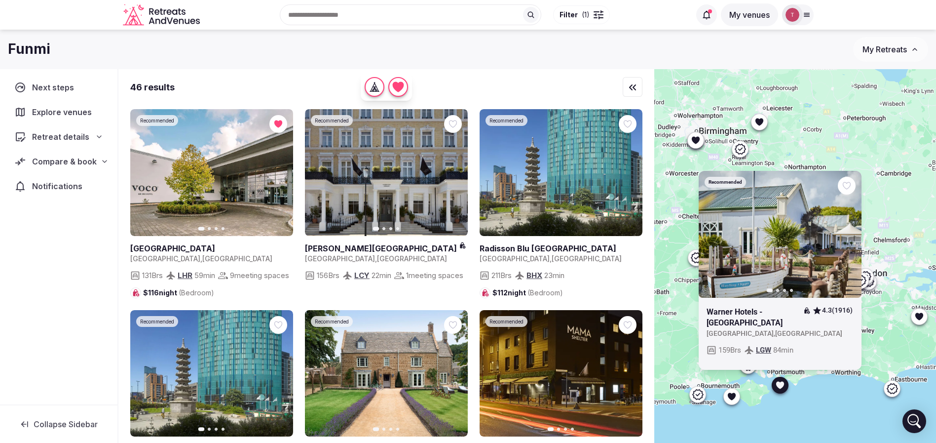
click at [0, 0] on icon at bounding box center [0, 0] width 0 height 0
click at [867, 389] on div "Recommended Previous slide Next slide Warner Hotels - Lakeside 4.3 (1916) Unite…" at bounding box center [795, 272] width 282 height 407
drag, startPoint x: 893, startPoint y: 331, endPoint x: 861, endPoint y: 333, distance: 31.1
click at [861, 333] on div "Recommended Previous slide Next slide Warner Hotels - Lakeside 4.3 (1916) Unite…" at bounding box center [795, 272] width 282 height 407
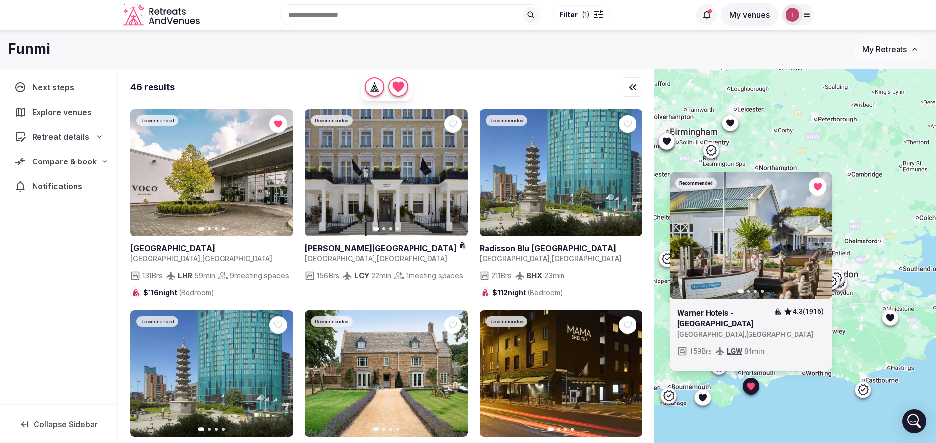
click at [881, 333] on div "Recommended Previous slide Next slide Warner Hotels - Lakeside 4.3 (1916) Unite…" at bounding box center [795, 272] width 282 height 407
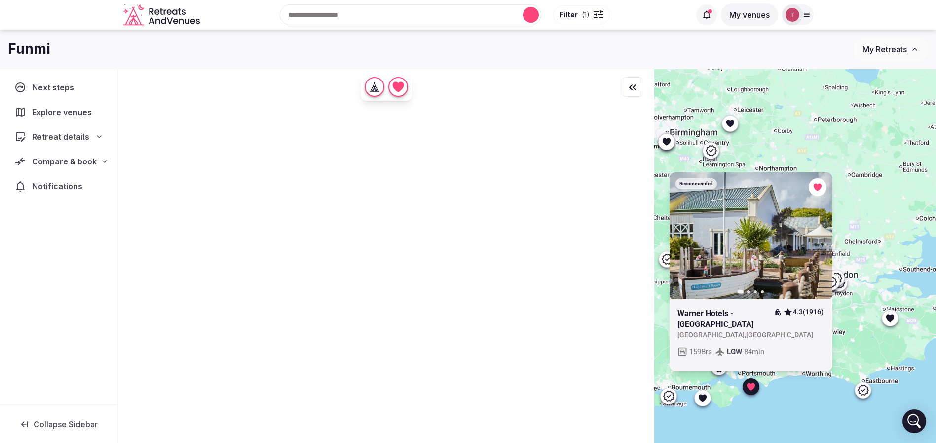
click at [884, 308] on div "Recommended Previous slide Next slide Warner Hotels - Lakeside 4.3 (1916) Unite…" at bounding box center [795, 272] width 282 height 407
click at [893, 272] on div "Recommended Previous slide Next slide Warner Hotels - Lakeside 4.3 (1916) Unite…" at bounding box center [795, 272] width 282 height 407
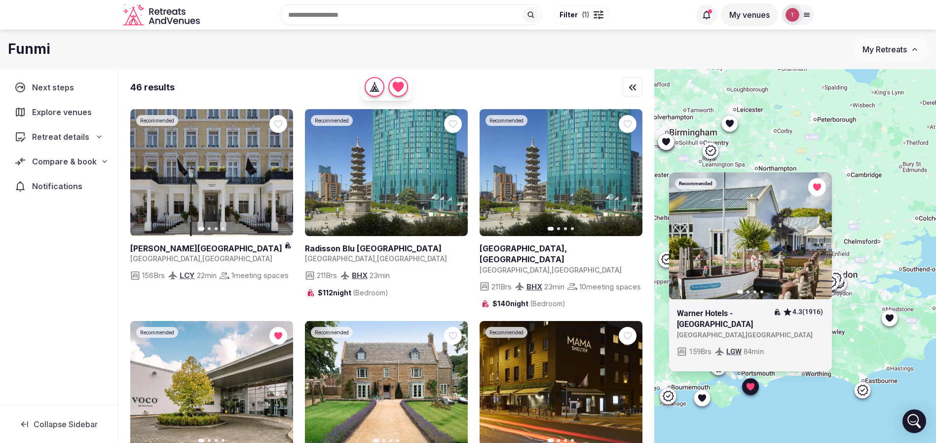
click at [753, 382] on icon at bounding box center [751, 386] width 10 height 10
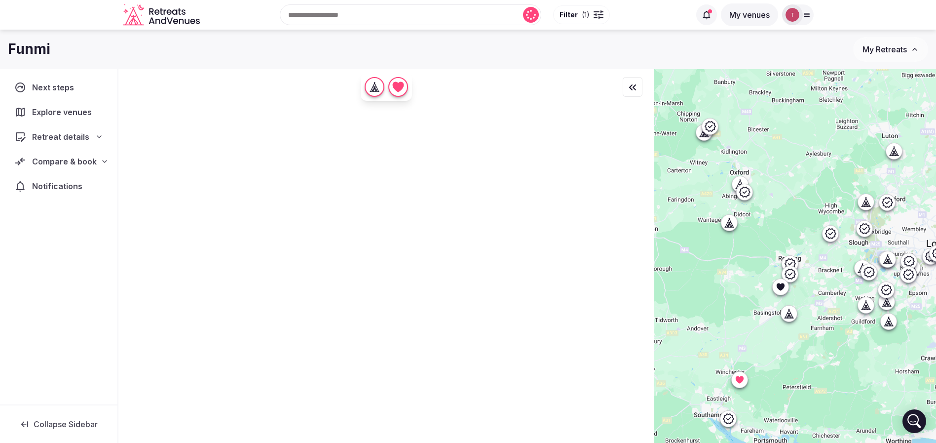
drag, startPoint x: 733, startPoint y: 279, endPoint x: 750, endPoint y: 315, distance: 39.5
click at [750, 315] on div at bounding box center [795, 272] width 282 height 407
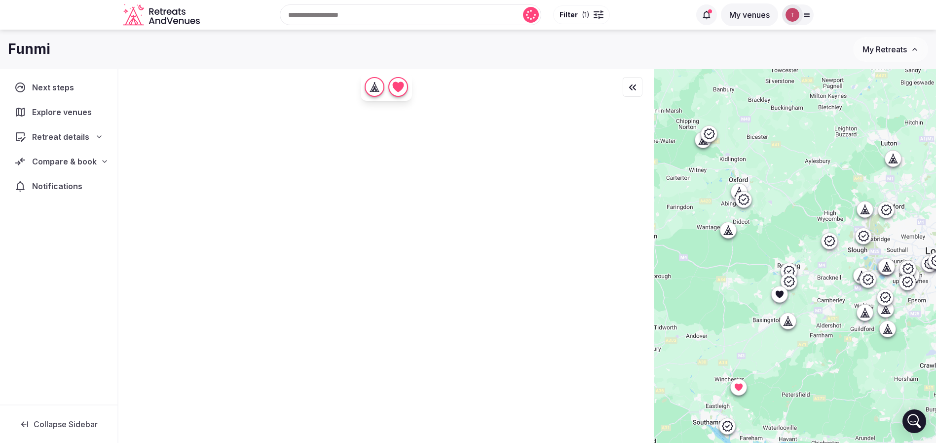
click at [733, 233] on icon at bounding box center [728, 229] width 10 height 10
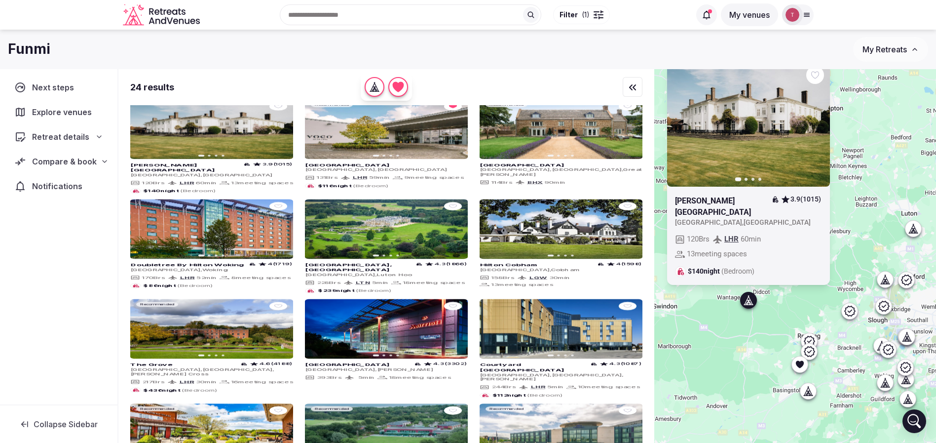
drag, startPoint x: 733, startPoint y: 258, endPoint x: 753, endPoint y: 329, distance: 73.9
click at [753, 329] on div "Previous slide Next slide Milton Hill House 3.9 (1015) United Kingdom , England…" at bounding box center [795, 272] width 282 height 407
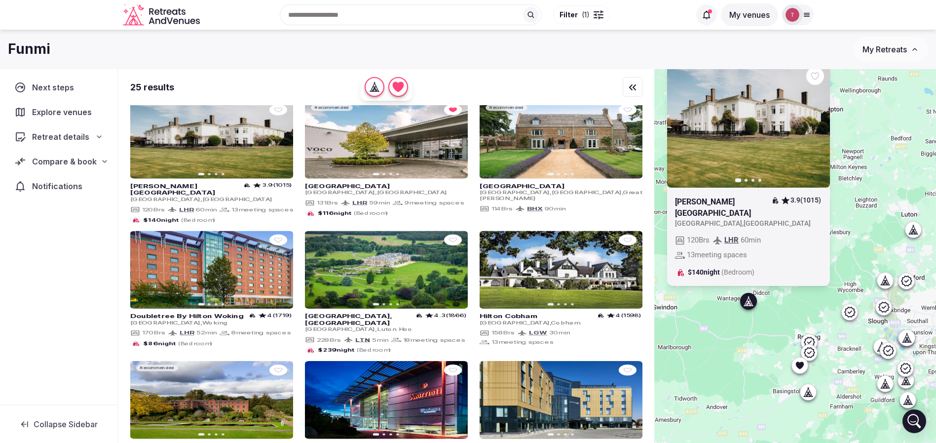
click at [823, 84] on div at bounding box center [815, 76] width 18 height 18
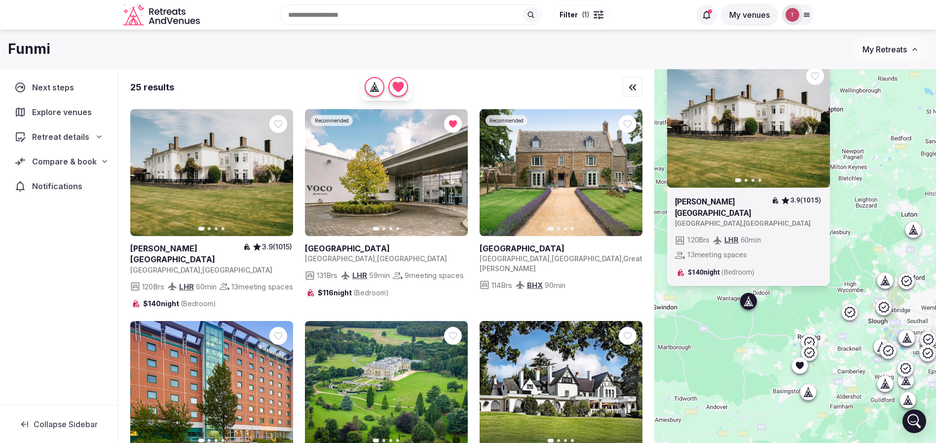
click at [0, 0] on icon at bounding box center [0, 0] width 0 height 0
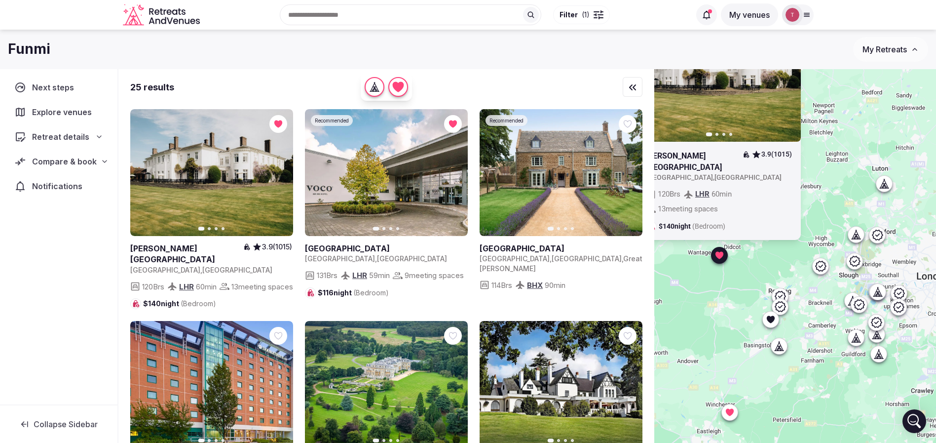
drag, startPoint x: 782, startPoint y: 344, endPoint x: 752, endPoint y: 289, distance: 62.3
click at [750, 290] on div "Previous slide Next slide Milton Hill House 3.9 (1015) United Kingdom , England…" at bounding box center [795, 272] width 282 height 407
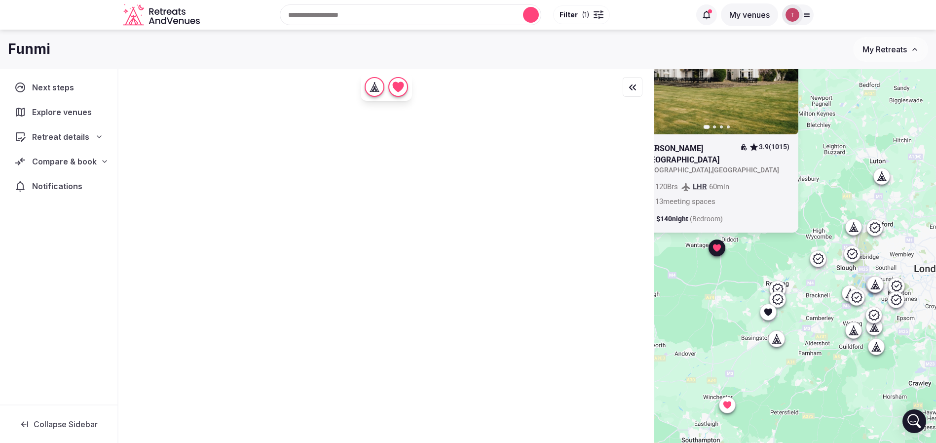
click at [782, 303] on icon at bounding box center [777, 298] width 11 height 10
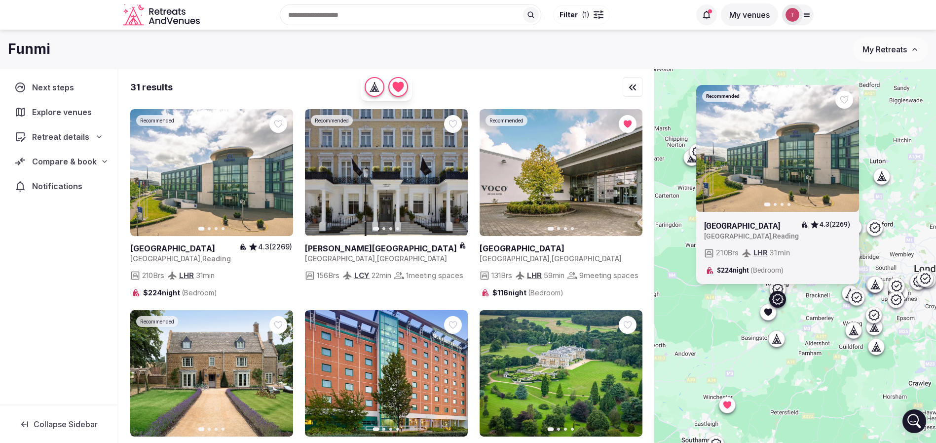
click at [783, 286] on icon at bounding box center [777, 289] width 12 height 12
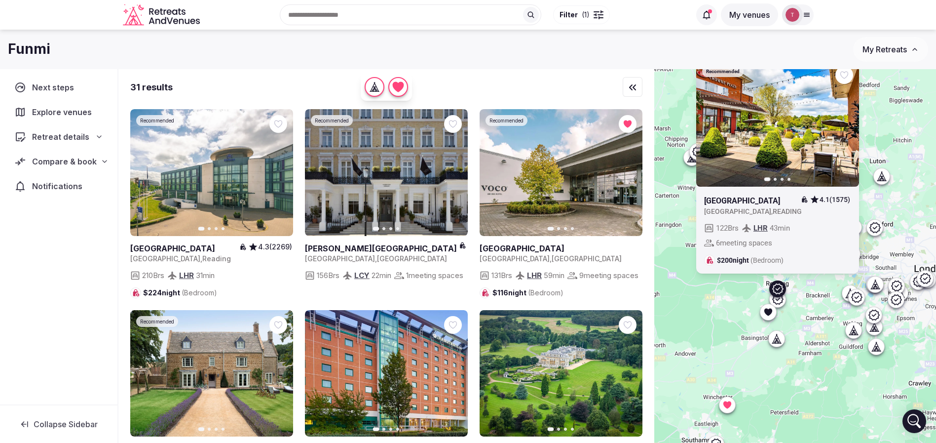
click at [849, 125] on icon "button" at bounding box center [845, 123] width 8 height 8
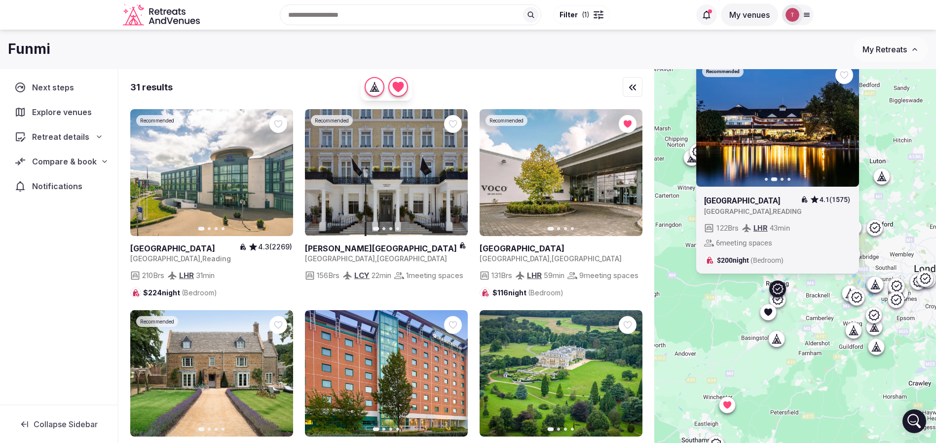
click at [849, 125] on icon "button" at bounding box center [845, 123] width 8 height 8
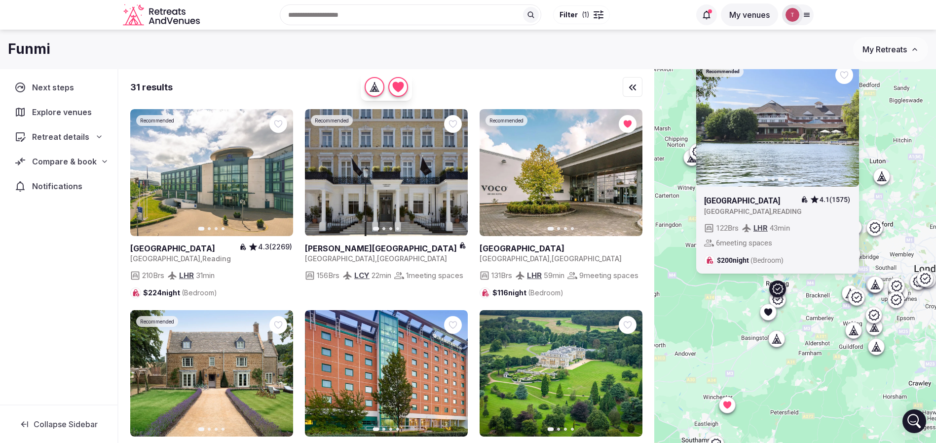
click at [853, 72] on div at bounding box center [844, 75] width 18 height 18
click at [0, 0] on icon at bounding box center [0, 0] width 0 height 0
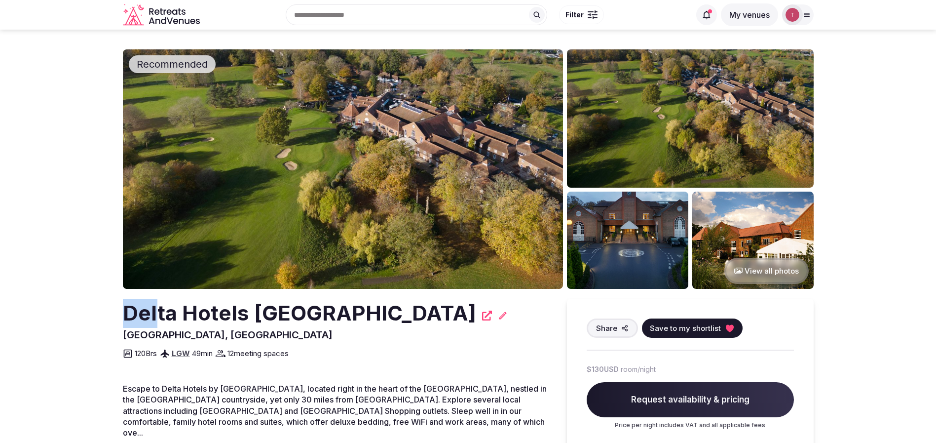
drag, startPoint x: 102, startPoint y: 309, endPoint x: 155, endPoint y: 307, distance: 53.3
drag, startPoint x: 434, startPoint y: 312, endPoint x: 352, endPoint y: 314, distance: 82.4
click at [434, 312] on h2 "Delta Hotels [GEOGRAPHIC_DATA]" at bounding box center [299, 313] width 353 height 29
drag, startPoint x: 125, startPoint y: 314, endPoint x: 497, endPoint y: 313, distance: 372.0
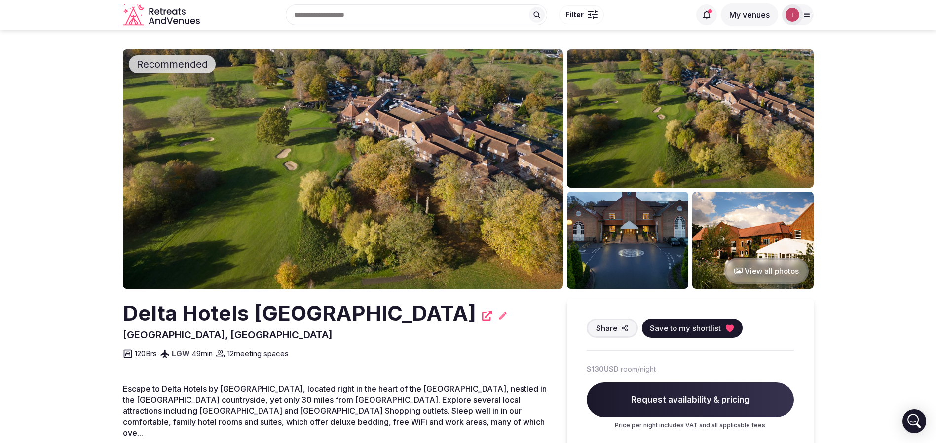
click at [476, 313] on h2 "Delta Hotels [GEOGRAPHIC_DATA]" at bounding box center [299, 313] width 353 height 29
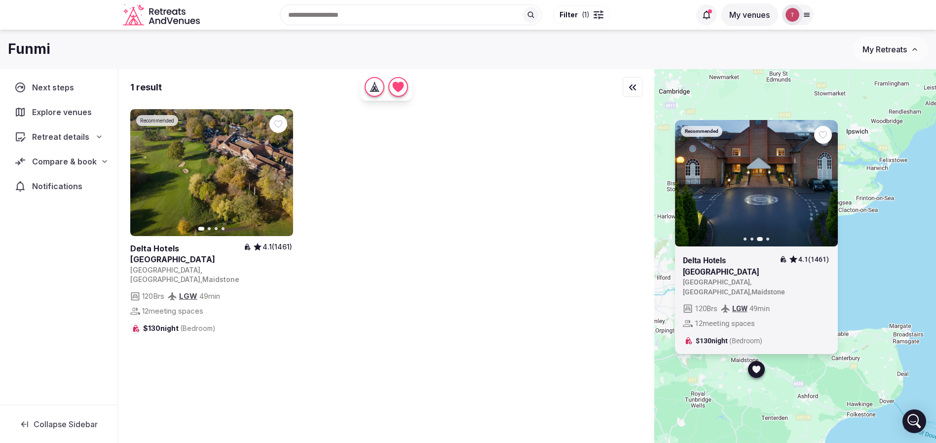
click at [0, 0] on icon at bounding box center [0, 0] width 0 height 0
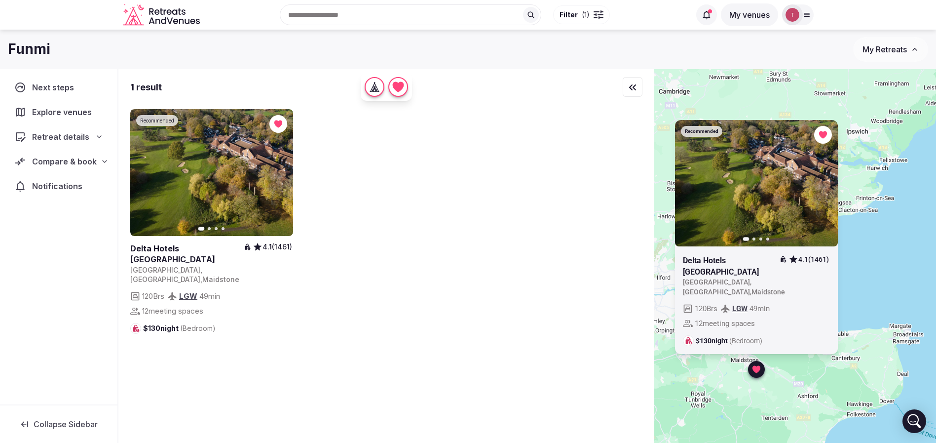
click at [0, 0] on icon at bounding box center [0, 0] width 0 height 0
click at [891, 300] on div "Recommended Previous slide Next slide Delta Hotels Tudor Park Country Club 4.1 …" at bounding box center [795, 272] width 282 height 407
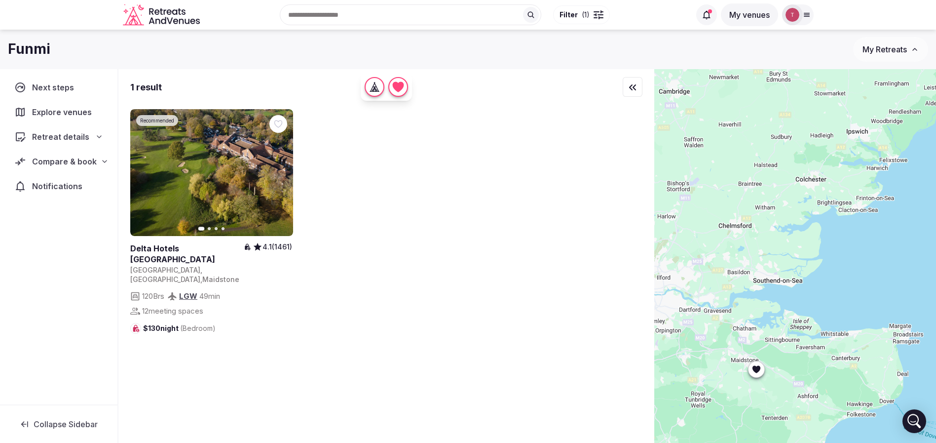
click at [51, 53] on div "Funmi" at bounding box center [430, 48] width 845 height 19
click at [31, 47] on h1 "Funmi" at bounding box center [29, 48] width 42 height 19
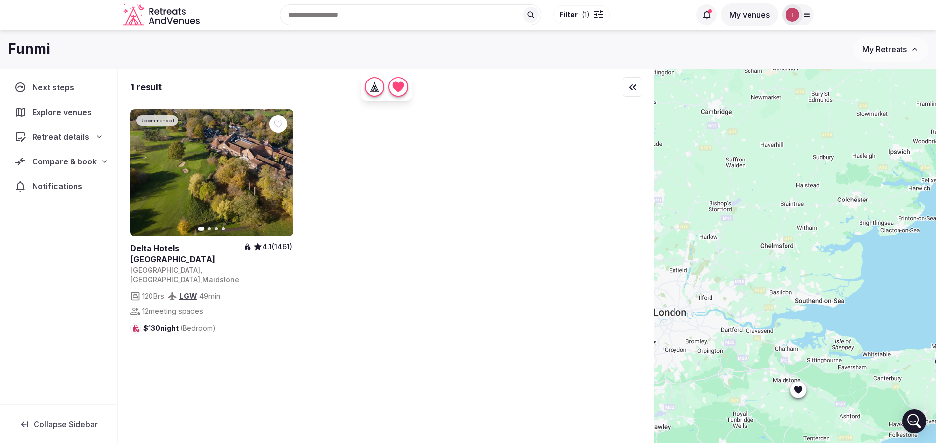
drag, startPoint x: 819, startPoint y: 292, endPoint x: 841, endPoint y: 291, distance: 22.2
click at [849, 319] on div at bounding box center [795, 272] width 282 height 407
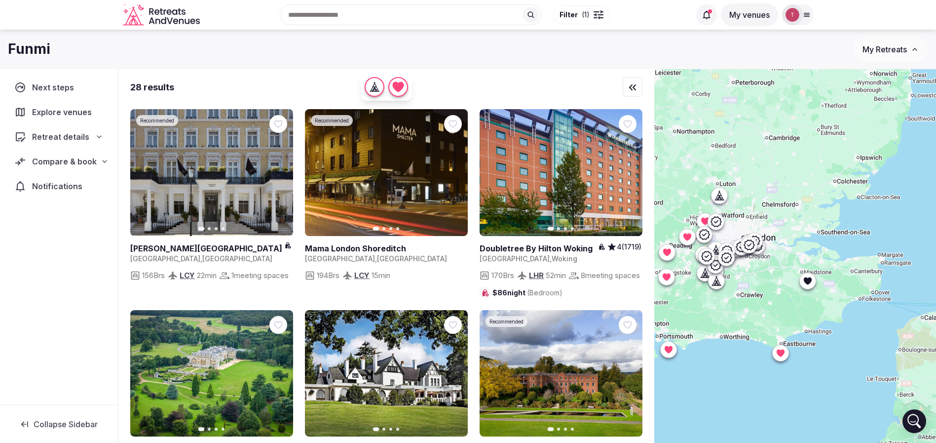
drag, startPoint x: 792, startPoint y: 301, endPoint x: 800, endPoint y: 239, distance: 63.2
click at [800, 239] on div at bounding box center [795, 272] width 282 height 407
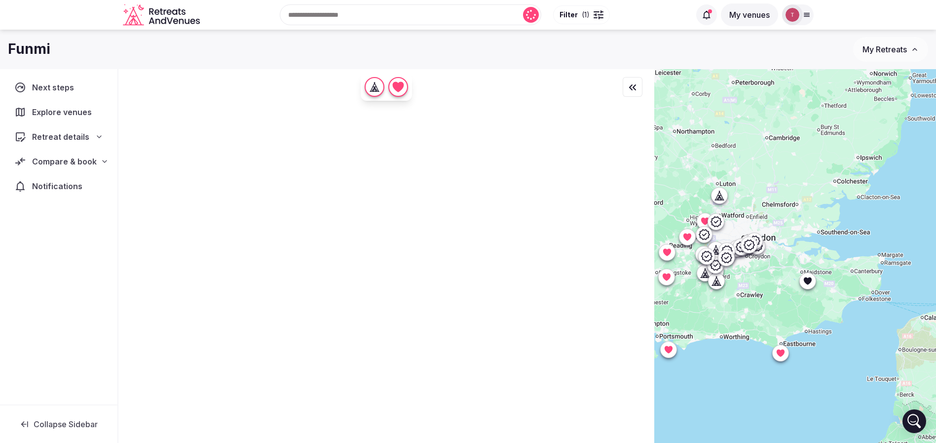
click at [719, 284] on icon at bounding box center [717, 283] width 2 height 3
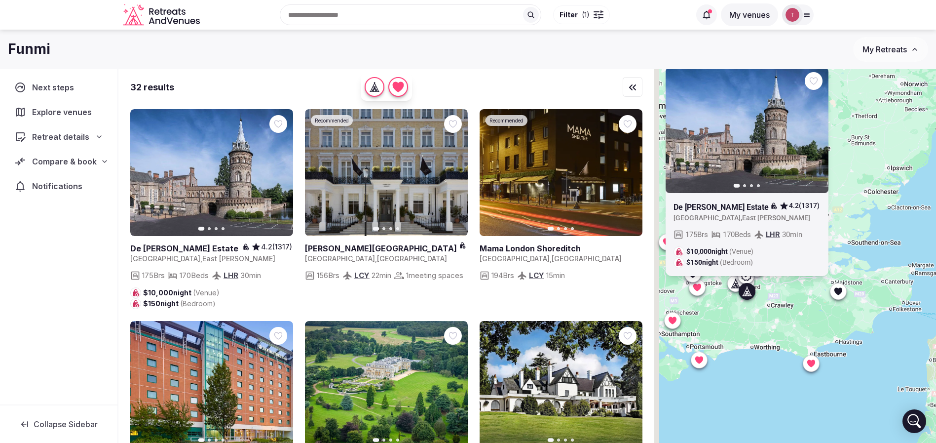
drag, startPoint x: 733, startPoint y: 300, endPoint x: 763, endPoint y: 310, distance: 31.7
click at [762, 311] on div "Previous slide Next slide De Vere Horsley Estate 4.2 (1317) United Kingdom , Ea…" at bounding box center [795, 272] width 282 height 407
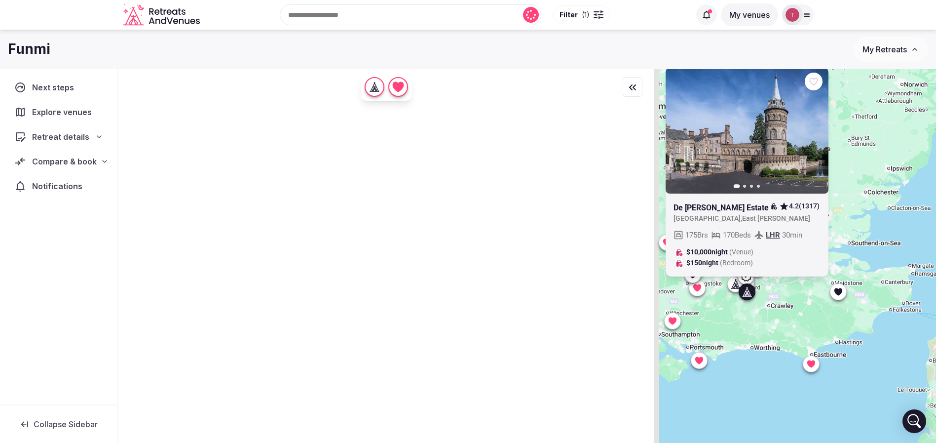
click at [822, 130] on button "Next slide" at bounding box center [814, 130] width 16 height 16
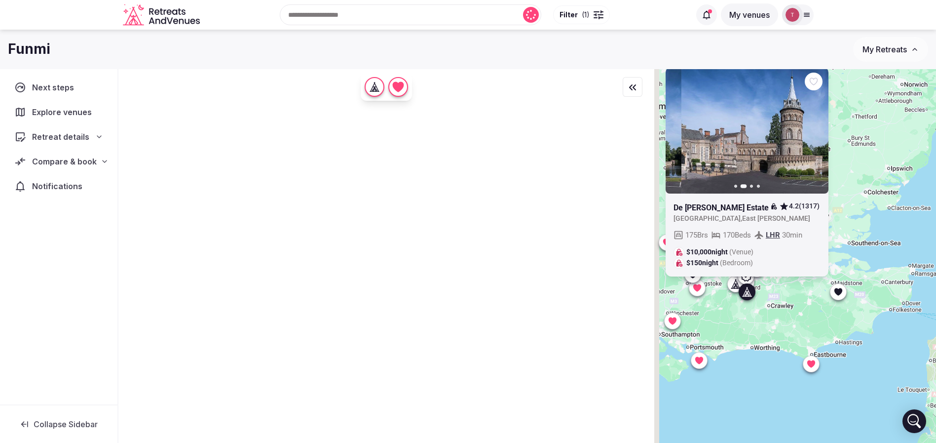
click at [820, 131] on div "Previous slide Next slide De Vere Horsley Estate 4.2 (1317) United Kingdom , Ea…" at bounding box center [795, 272] width 282 height 407
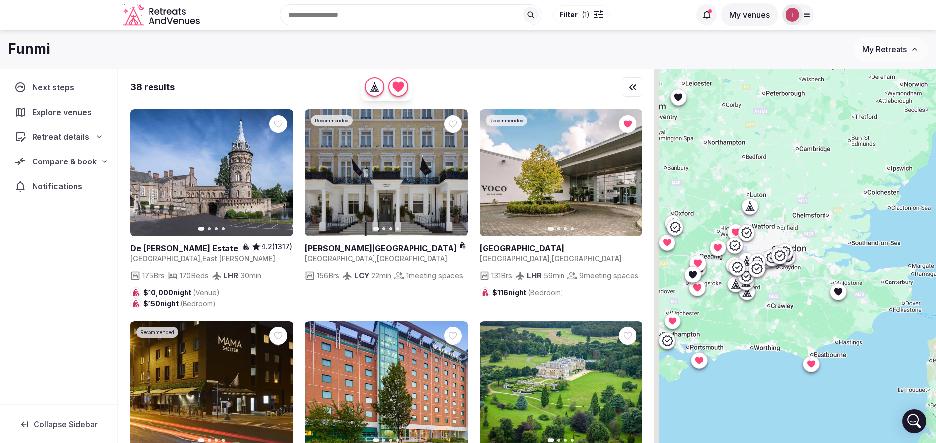
click at [751, 295] on icon at bounding box center [747, 292] width 10 height 10
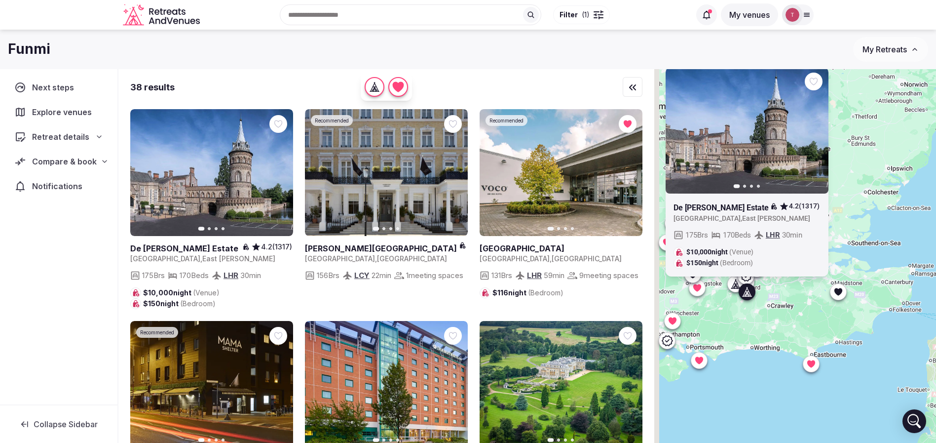
drag, startPoint x: 817, startPoint y: 83, endPoint x: 814, endPoint y: 98, distance: 14.6
click at [0, 0] on icon at bounding box center [0, 0] width 0 height 0
click at [780, 319] on div "Previous slide Next slide De Vere Horsley Estate 4.2 (1317) United Kingdom , Ea…" at bounding box center [795, 272] width 282 height 407
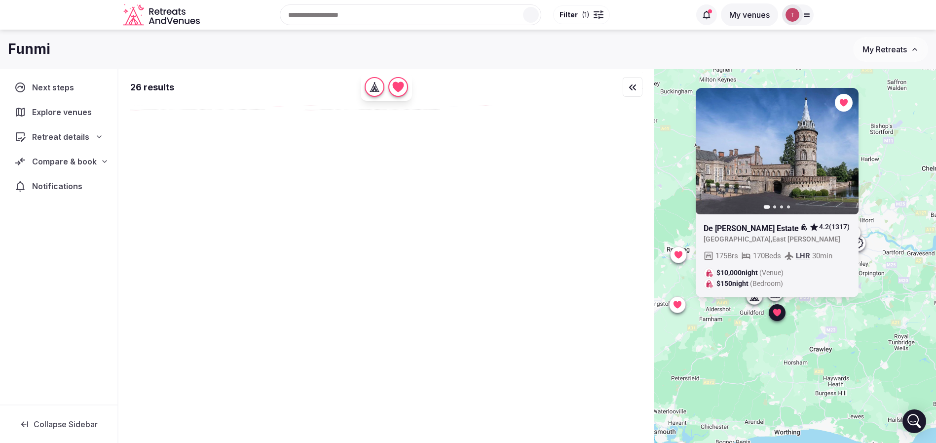
drag, startPoint x: 745, startPoint y: 294, endPoint x: 767, endPoint y: 338, distance: 49.0
click at [767, 338] on div "Previous slide Next slide De Vere Horsley Estate 4.2 (1317) United Kingdom , Ea…" at bounding box center [795, 272] width 282 height 407
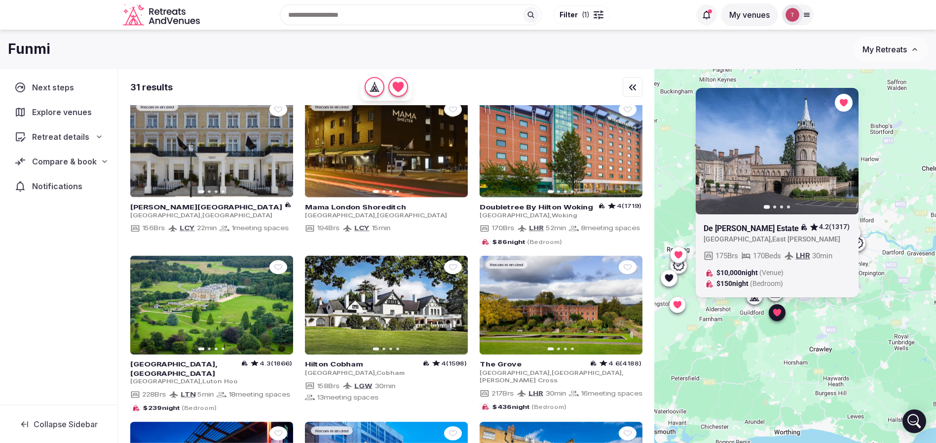
click at [780, 311] on icon at bounding box center [777, 311] width 8 height 7
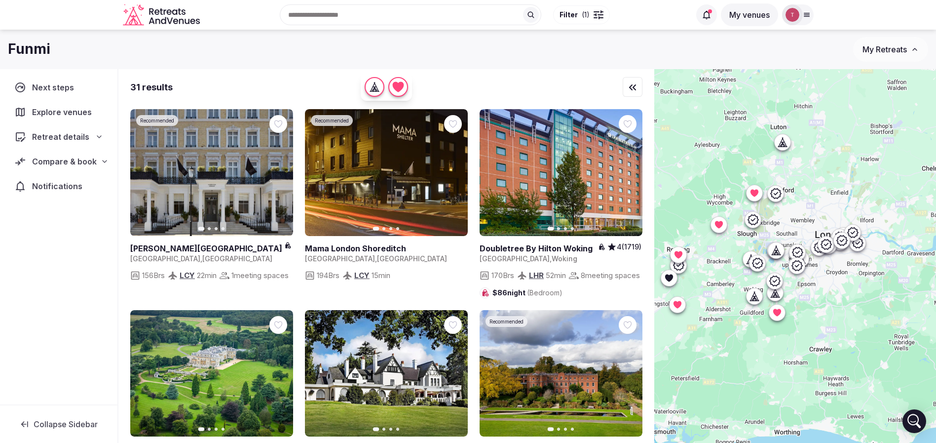
click at [758, 299] on icon at bounding box center [754, 296] width 10 height 10
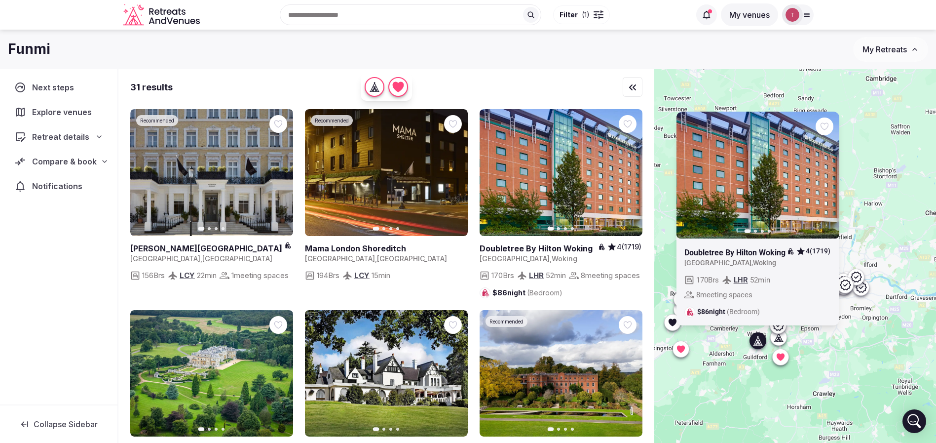
drag, startPoint x: 737, startPoint y: 319, endPoint x: 740, endPoint y: 365, distance: 46.0
click at [740, 365] on div "Previous slide Next slide Doubletree By Hilton Woking 4 (1719) United Kingdom ,…" at bounding box center [795, 272] width 282 height 407
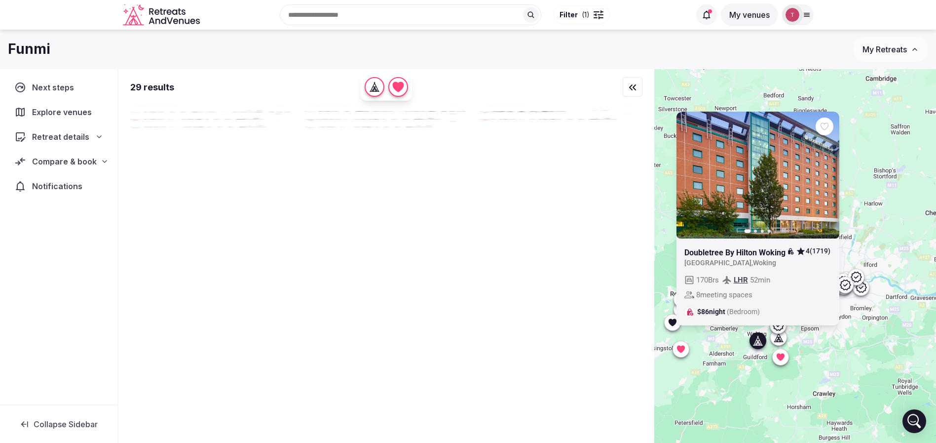
click at [0, 0] on icon at bounding box center [0, 0] width 0 height 0
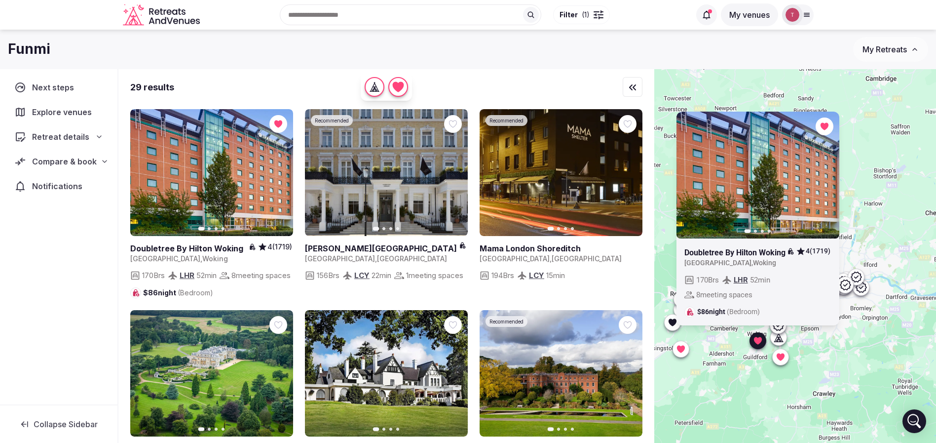
click at [862, 349] on div "Previous slide Next slide Doubletree By Hilton Woking 4 (1719) United Kingdom ,…" at bounding box center [795, 272] width 282 height 407
click at [761, 340] on icon at bounding box center [757, 339] width 8 height 7
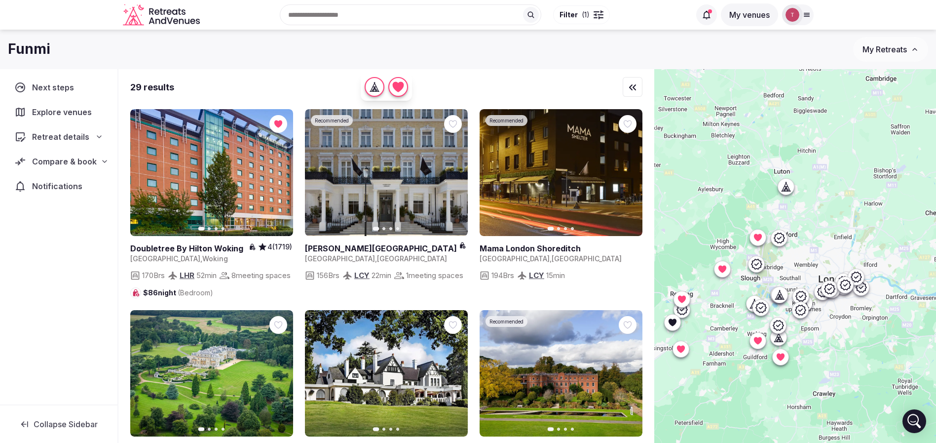
click at [766, 309] on icon at bounding box center [760, 307] width 12 height 12
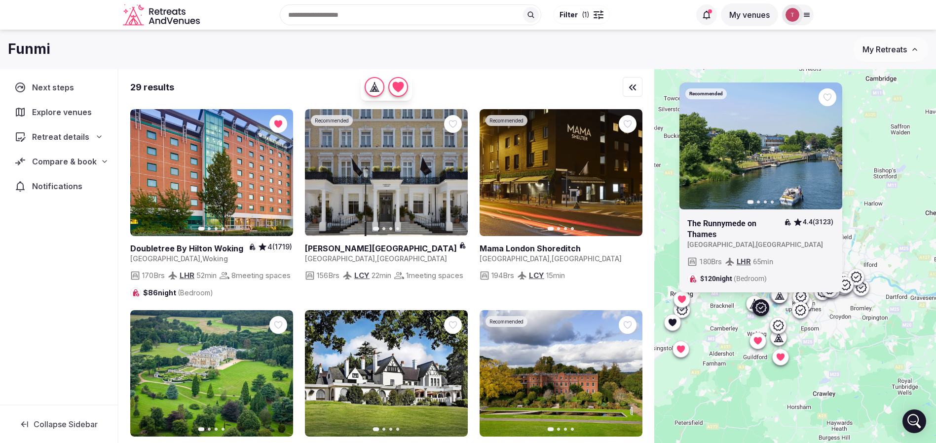
click at [753, 302] on div at bounding box center [755, 303] width 16 height 16
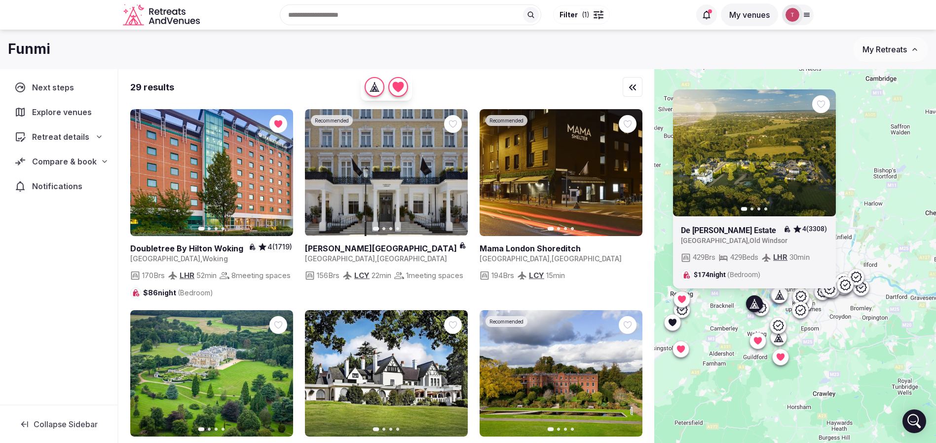
click at [878, 226] on div "Previous slide Next slide De Vere Beaumont Estate 4 (3308) United Kingdom , Old…" at bounding box center [795, 272] width 282 height 407
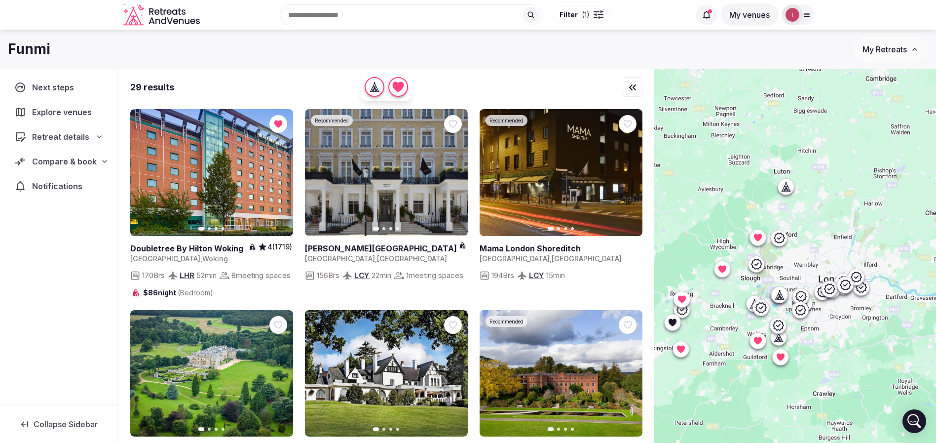
click at [784, 239] on icon at bounding box center [779, 237] width 11 height 10
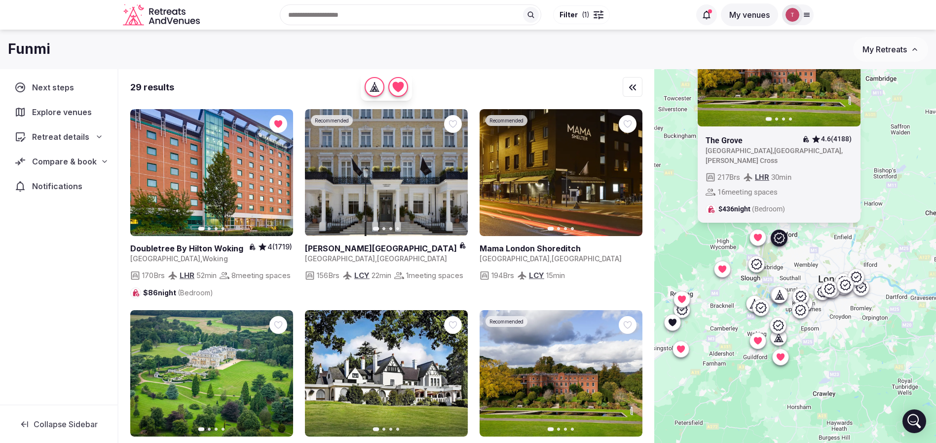
drag, startPoint x: 747, startPoint y: 253, endPoint x: 723, endPoint y: 324, distance: 75.2
click at [723, 324] on div "Recommended Previous slide Next slide The Grove 4.6 (4188) United Kingdom , Eng…" at bounding box center [795, 272] width 282 height 407
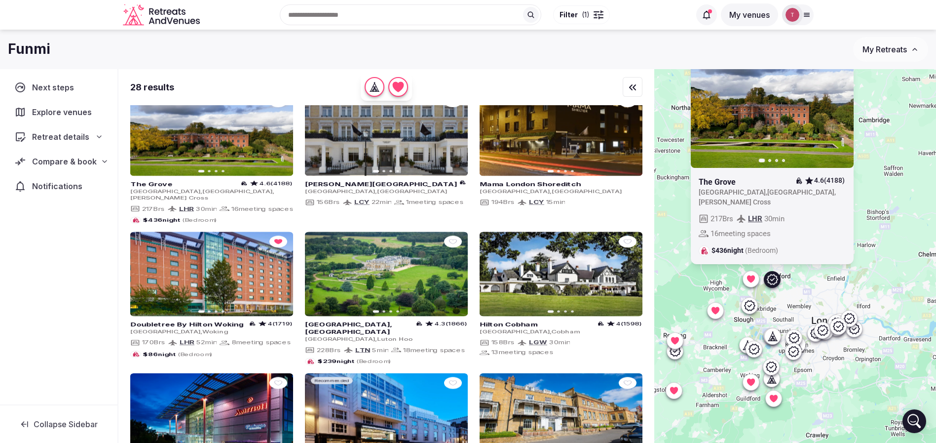
drag, startPoint x: 863, startPoint y: 248, endPoint x: 856, endPoint y: 290, distance: 42.0
click at [856, 290] on div "Recommended Previous slide Next slide The Grove 4.6 (4188) United Kingdom , Eng…" at bounding box center [795, 272] width 282 height 407
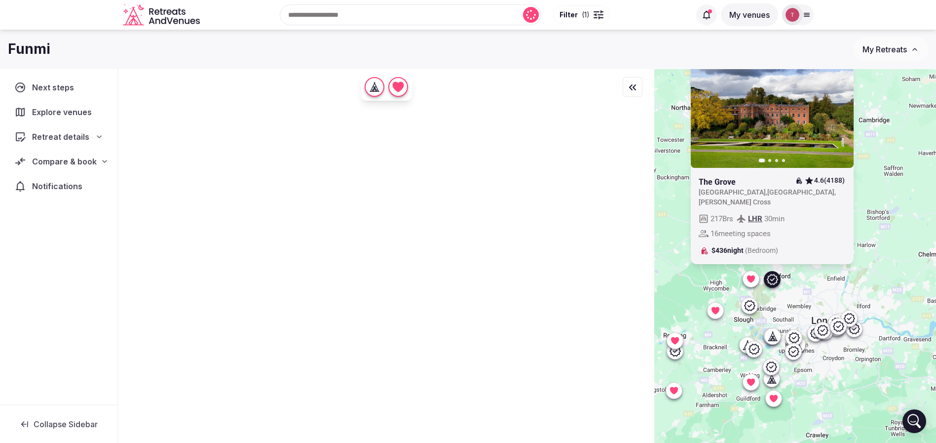
click at [755, 306] on icon at bounding box center [749, 305] width 11 height 10
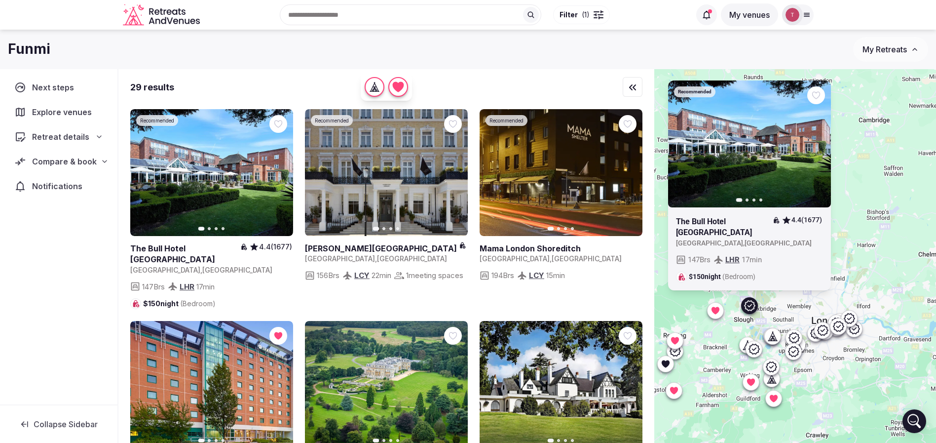
click at [0, 0] on icon at bounding box center [0, 0] width 0 height 0
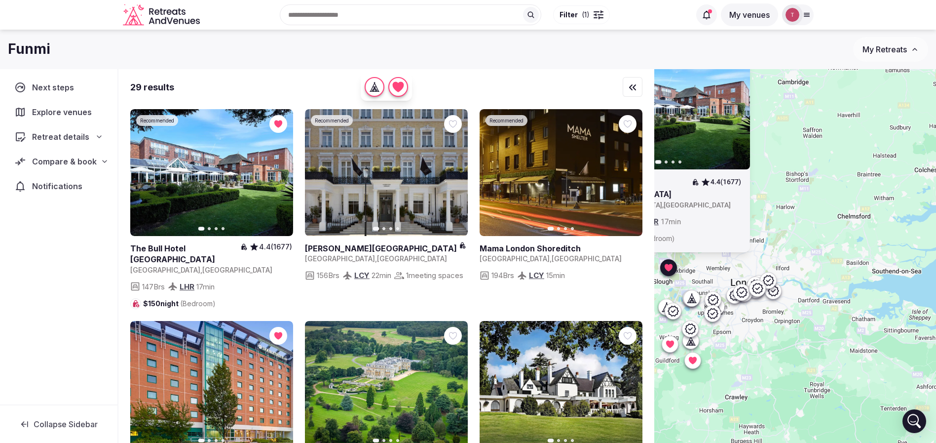
drag, startPoint x: 898, startPoint y: 331, endPoint x: 817, endPoint y: 293, distance: 89.8
click at [817, 293] on div "Recommended Previous slide Next slide The Bull Hotel Gerrards Cross 4.4 (1677) …" at bounding box center [795, 272] width 282 height 407
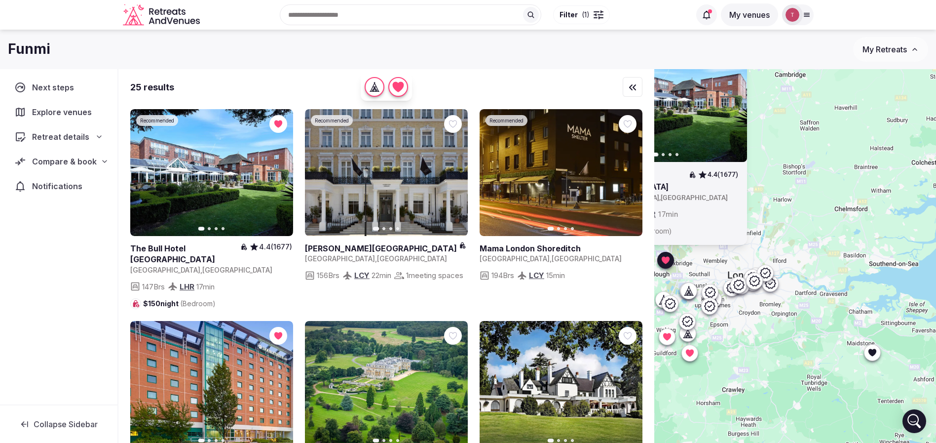
drag, startPoint x: 825, startPoint y: 259, endPoint x: 822, endPoint y: 252, distance: 8.0
click at [822, 252] on div "Recommended Previous slide Next slide The Bull Hotel Gerrards Cross 4.4 (1677) …" at bounding box center [795, 272] width 282 height 407
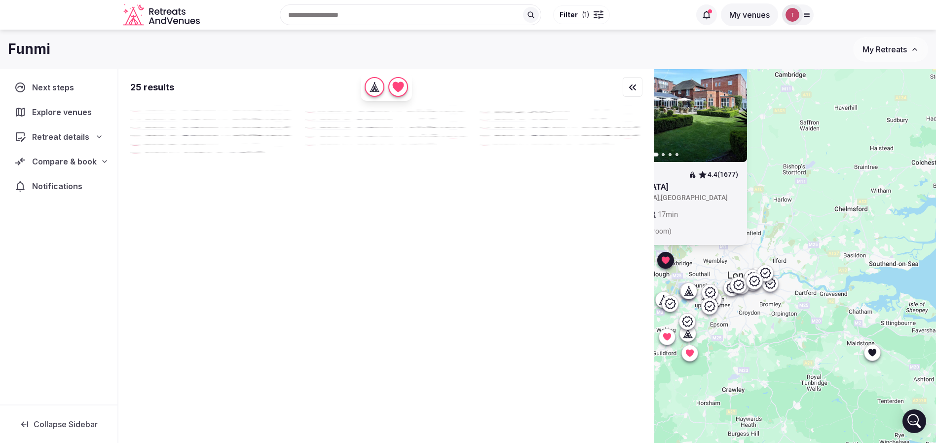
click at [875, 353] on icon at bounding box center [872, 351] width 8 height 7
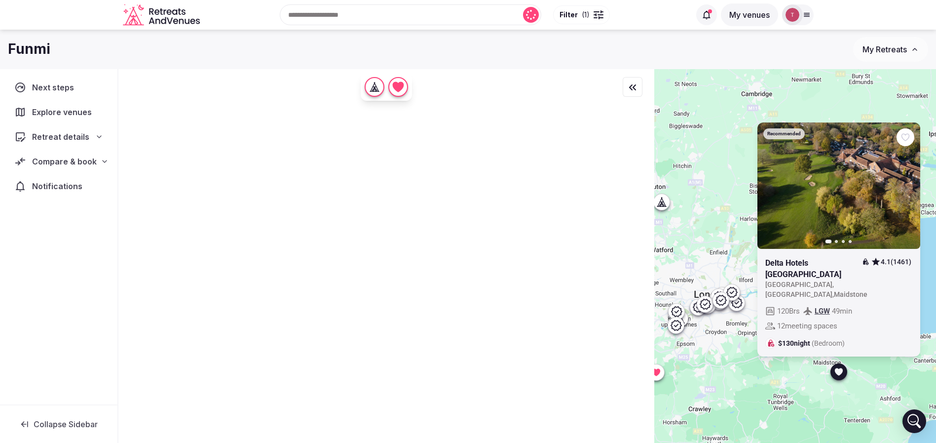
drag, startPoint x: 780, startPoint y: 332, endPoint x: 745, endPoint y: 352, distance: 40.5
click at [745, 352] on div "Recommended Previous slide Next slide Delta Hotels Tudor Park Country Club 4.1 …" at bounding box center [795, 272] width 282 height 407
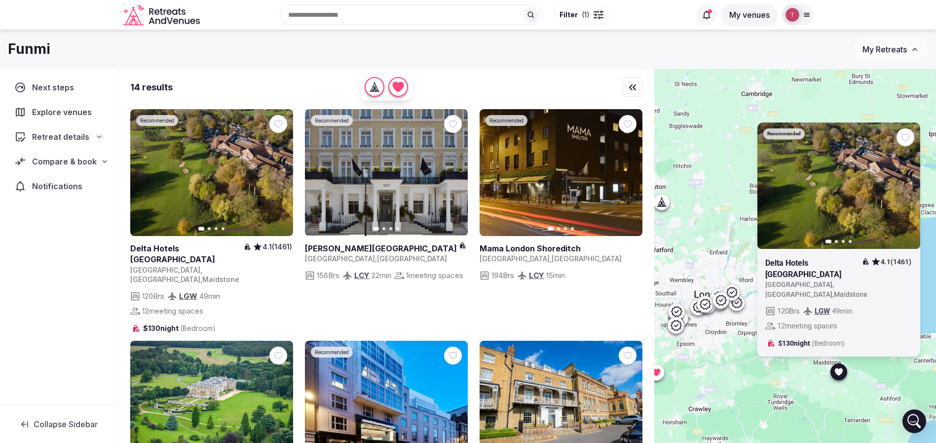
click at [0, 0] on icon at bounding box center [0, 0] width 0 height 0
click at [745, 356] on div "Recommended Previous slide Next slide Delta Hotels Tudor Park Country Club 4.1 …" at bounding box center [795, 272] width 282 height 407
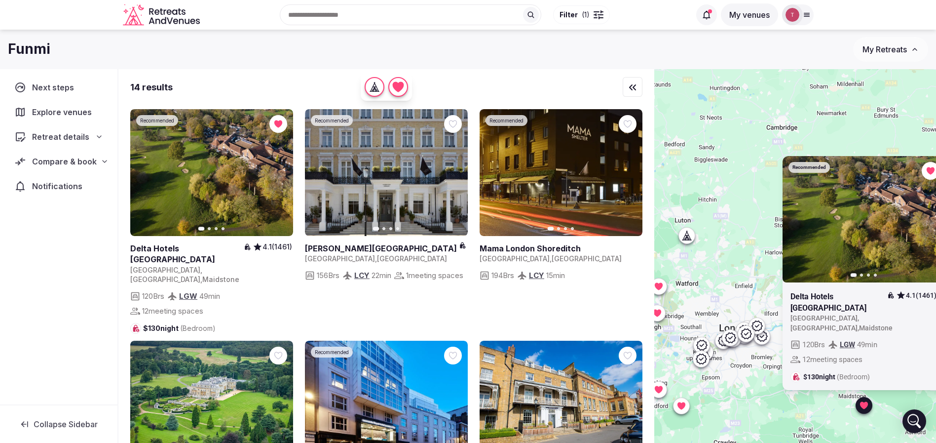
drag, startPoint x: 728, startPoint y: 222, endPoint x: 755, endPoint y: 261, distance: 47.6
click at [753, 261] on div "Recommended Previous slide Next slide Delta Hotels Tudor Park Country Club 4.1 …" at bounding box center [795, 272] width 282 height 407
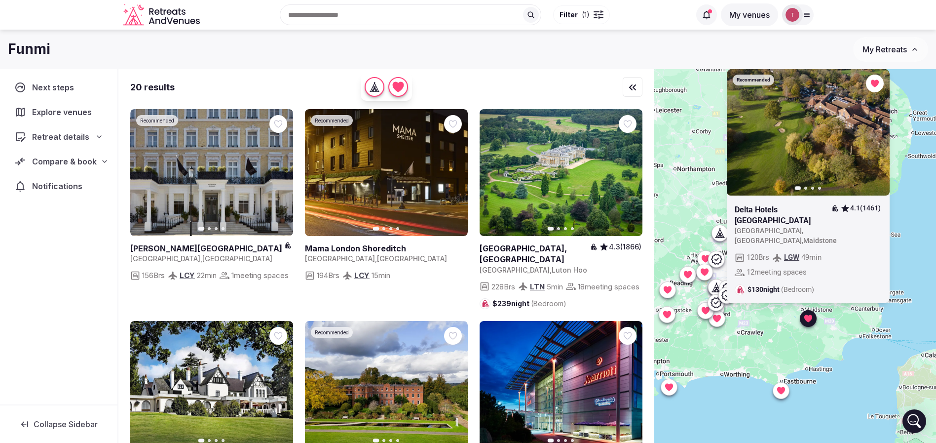
drag, startPoint x: 727, startPoint y: 258, endPoint x: 743, endPoint y: 245, distance: 19.6
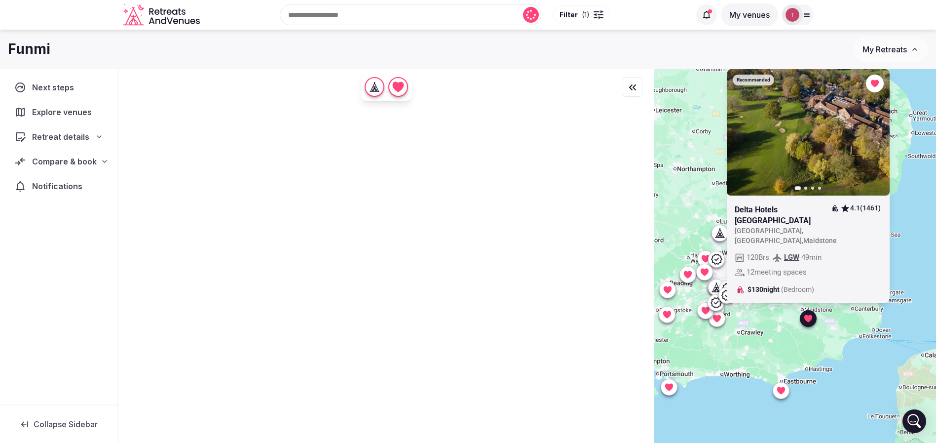
click at [812, 317] on icon at bounding box center [808, 317] width 8 height 7
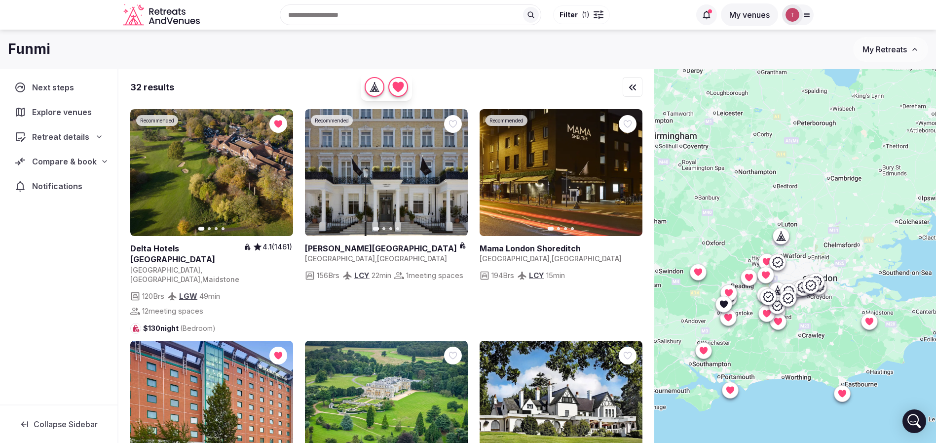
drag, startPoint x: 758, startPoint y: 259, endPoint x: 821, endPoint y: 261, distance: 62.2
click at [821, 261] on div at bounding box center [795, 272] width 282 height 407
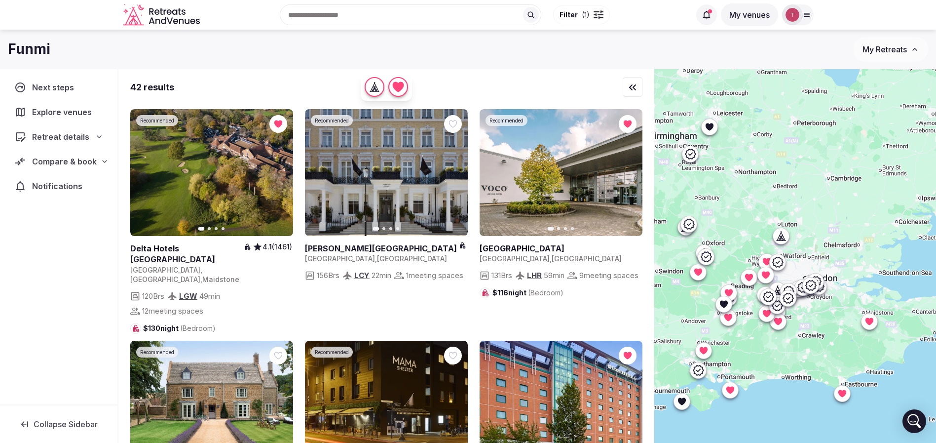
click at [711, 257] on icon at bounding box center [706, 257] width 12 height 12
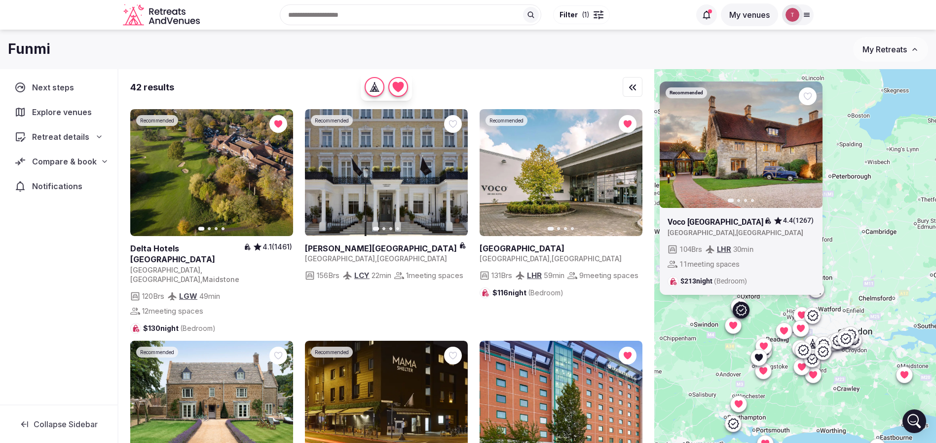
drag, startPoint x: 699, startPoint y: 295, endPoint x: 739, endPoint y: 350, distance: 68.2
click at [738, 350] on div "Recommended Previous slide Next slide Voco Oxford Thames Hotel 4.4 (1267) Unite…" at bounding box center [795, 272] width 282 height 407
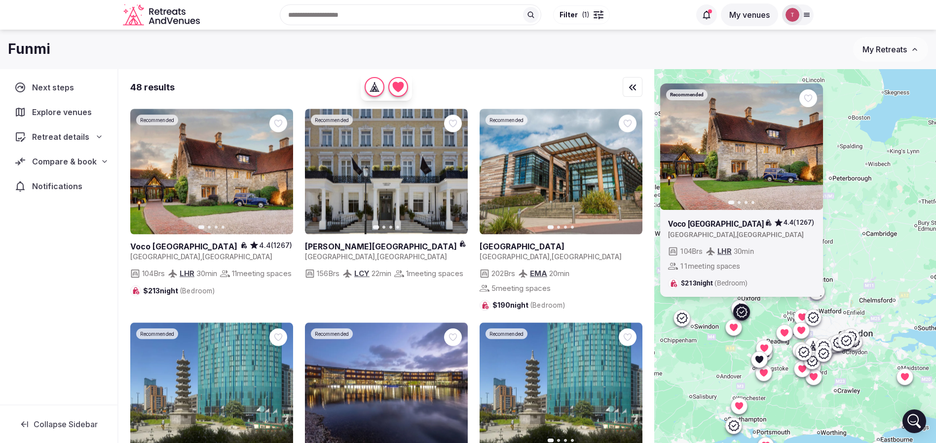
click at [747, 315] on icon at bounding box center [741, 311] width 11 height 10
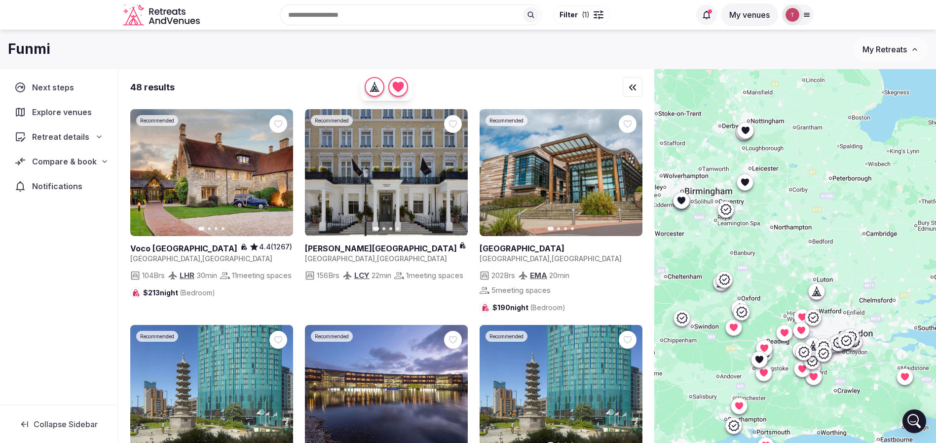
click at [744, 303] on icon at bounding box center [739, 308] width 10 height 10
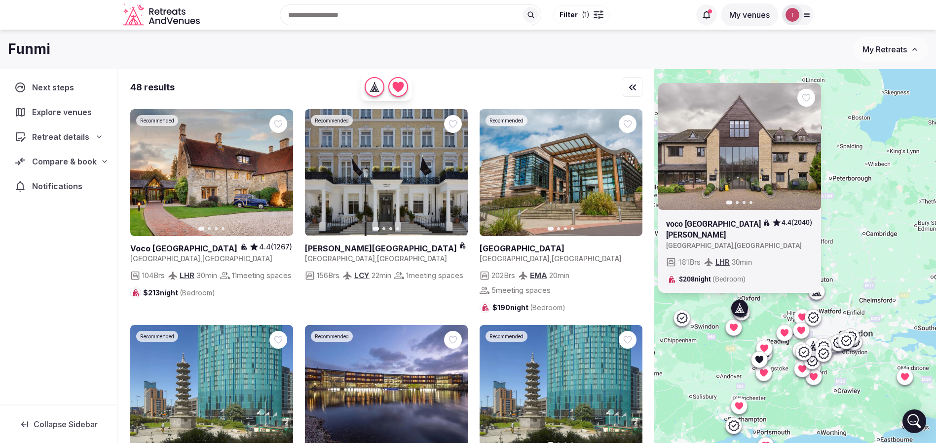
click at [747, 312] on div at bounding box center [739, 308] width 16 height 16
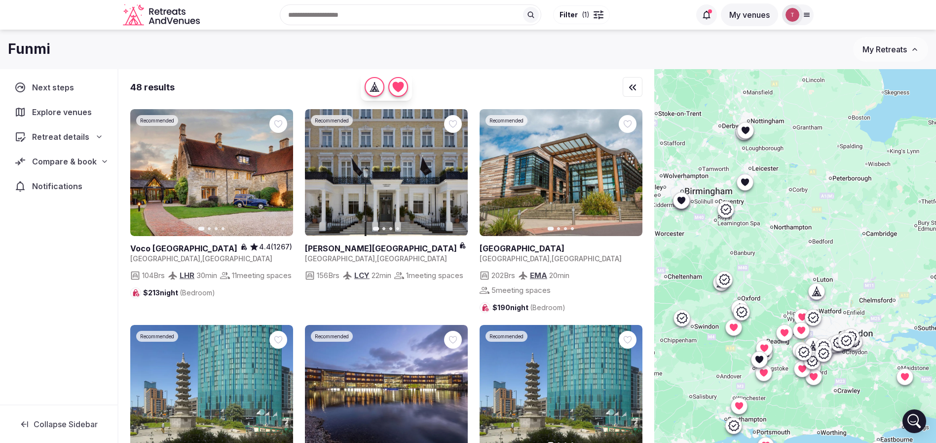
click at [747, 315] on icon at bounding box center [741, 312] width 12 height 12
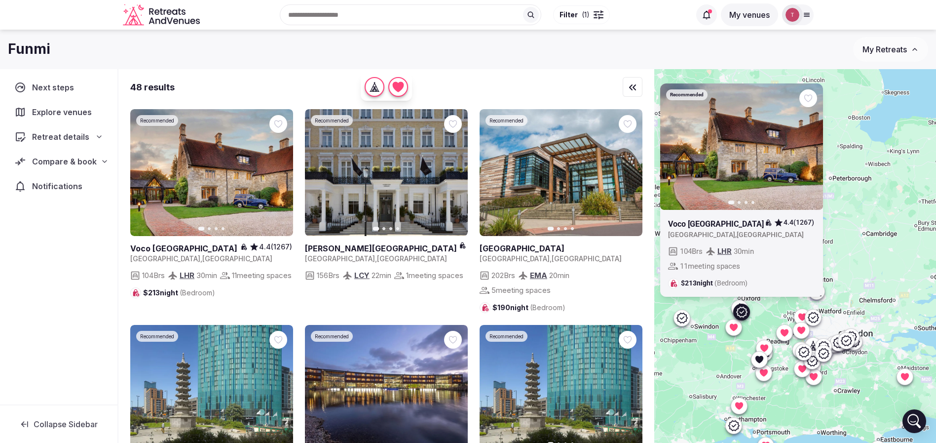
click at [0, 0] on icon at bounding box center [0, 0] width 0 height 0
drag, startPoint x: 103, startPoint y: 160, endPoint x: 99, endPoint y: 167, distance: 7.7
click at [101, 161] on icon at bounding box center [105, 161] width 8 height 8
click at [78, 181] on span "Shortlisted venues" at bounding box center [56, 181] width 65 height 10
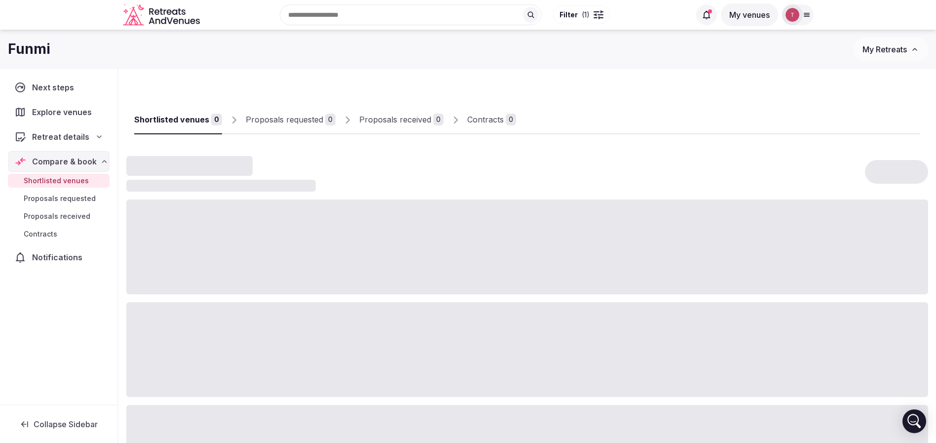
click at [78, 181] on span "Shortlisted venues" at bounding box center [56, 181] width 65 height 10
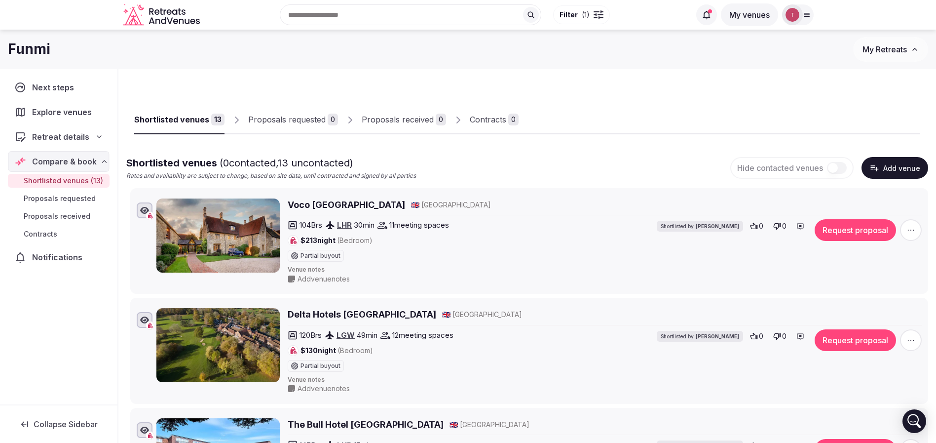
click at [357, 204] on h2 "Voco Oxford Thames Hotel" at bounding box center [346, 204] width 117 height 12
drag, startPoint x: 233, startPoint y: 336, endPoint x: 233, endPoint y: 268, distance: 67.6
click at [233, 336] on img at bounding box center [217, 345] width 123 height 74
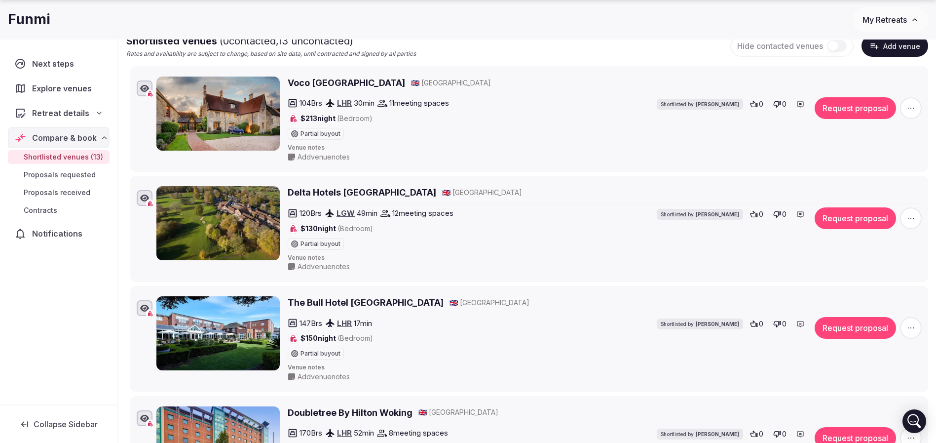
scroll to position [148, 0]
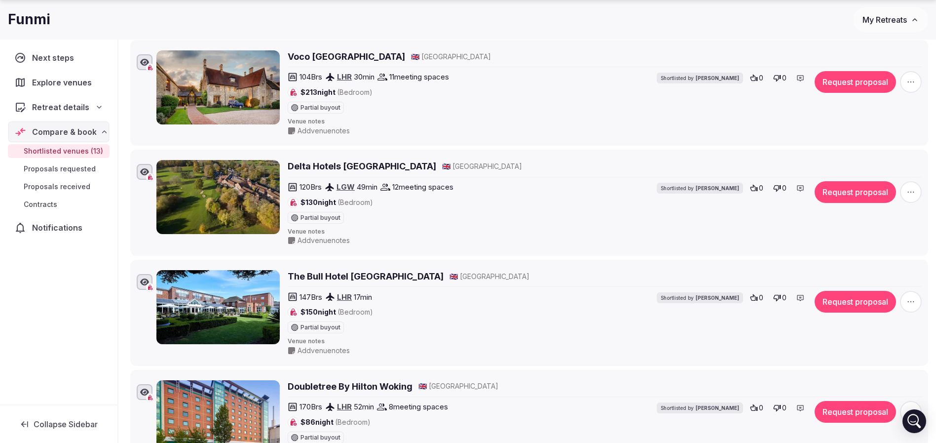
click at [339, 167] on h2 "Delta Hotels Tudor Park Country Club" at bounding box center [362, 166] width 149 height 12
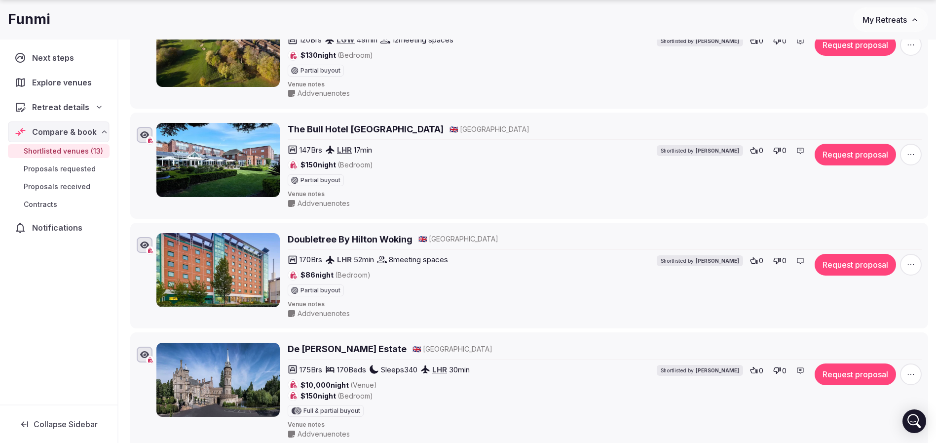
scroll to position [296, 0]
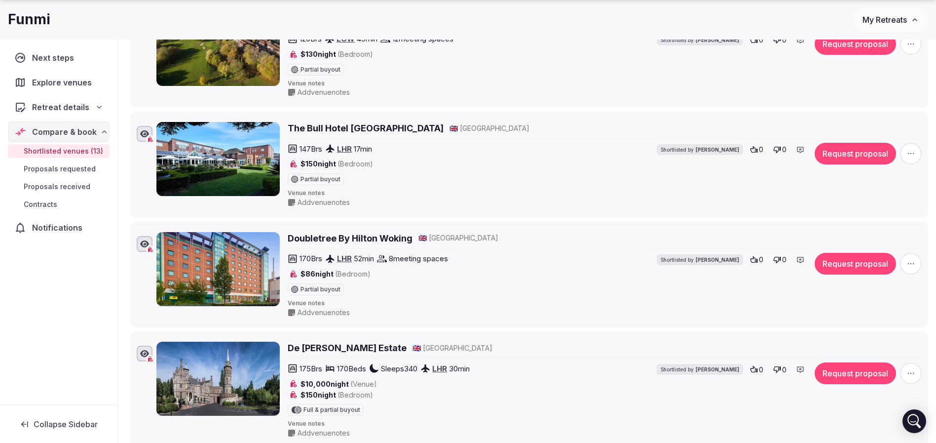
click at [362, 130] on h2 "The Bull Hotel Gerrards Cross" at bounding box center [366, 128] width 156 height 12
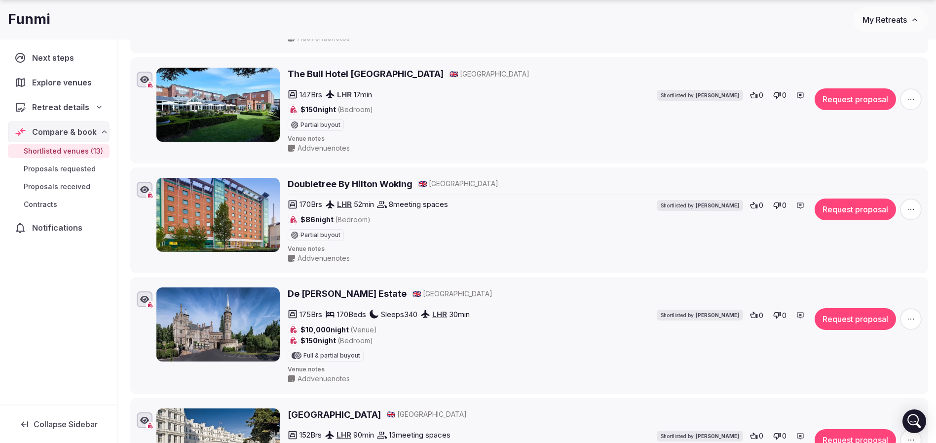
scroll to position [370, 0]
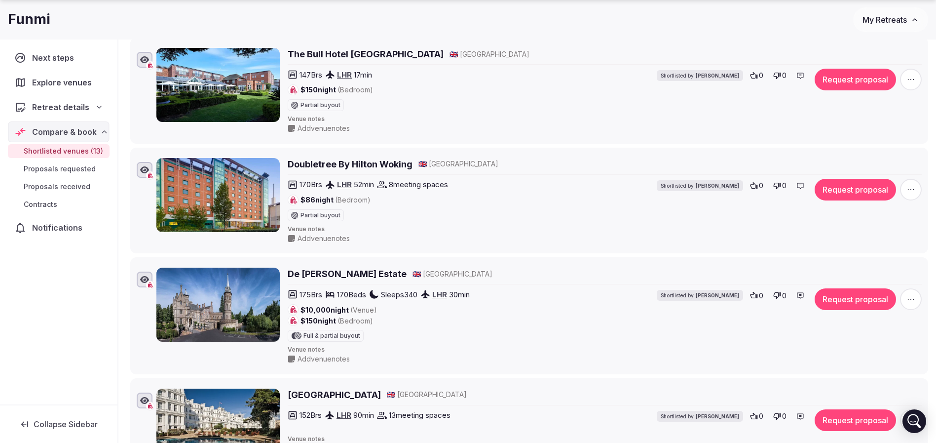
click at [328, 162] on h2 "Doubletree By Hilton Woking" at bounding box center [350, 164] width 125 height 12
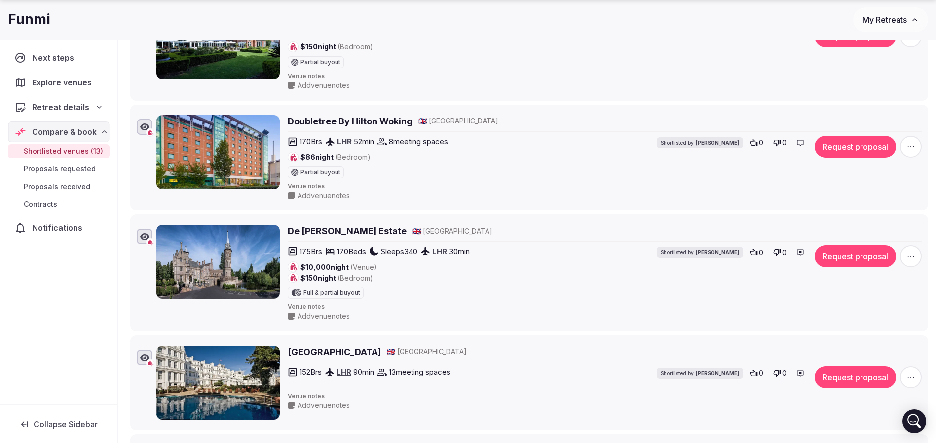
scroll to position [444, 0]
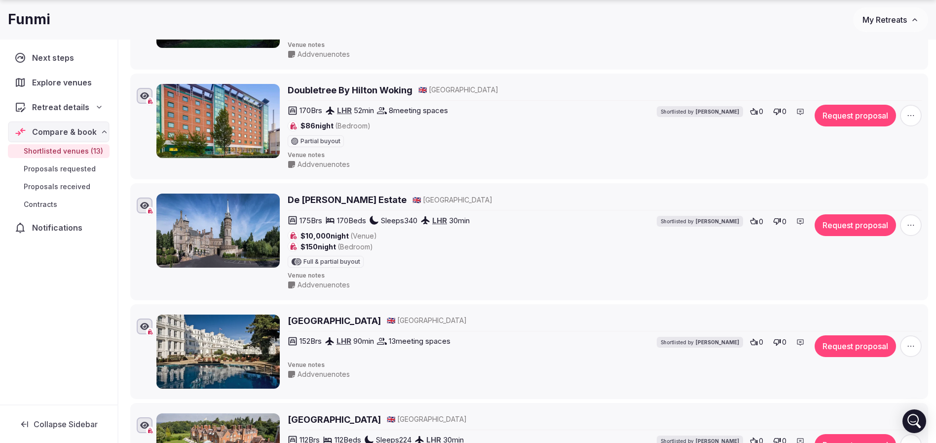
click at [344, 202] on h2 "De Vere Horsley Estate" at bounding box center [347, 199] width 119 height 12
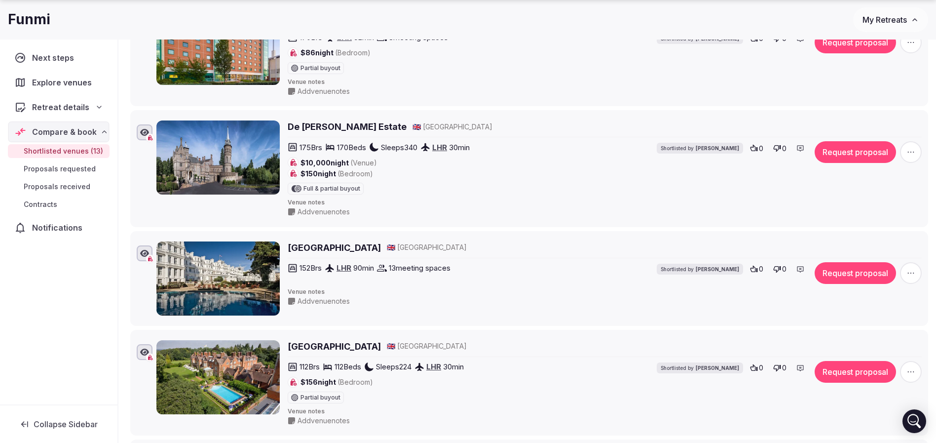
scroll to position [518, 0]
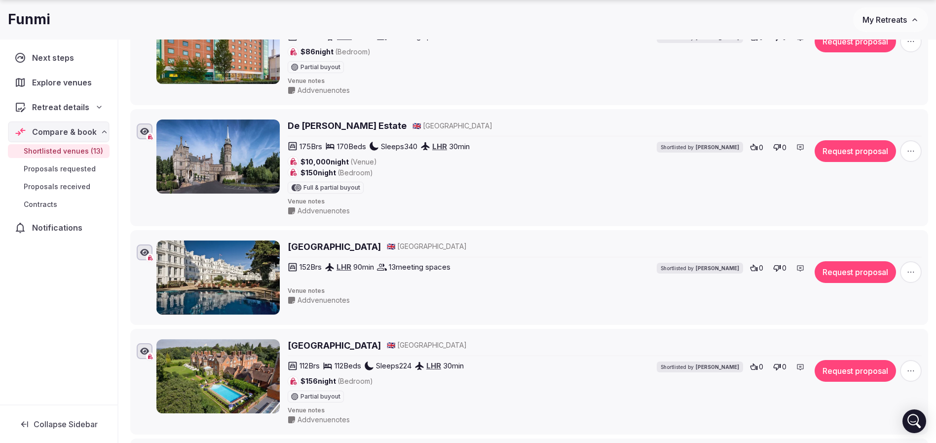
click at [340, 249] on h2 "Grand Hotel Eastbourne" at bounding box center [334, 246] width 93 height 12
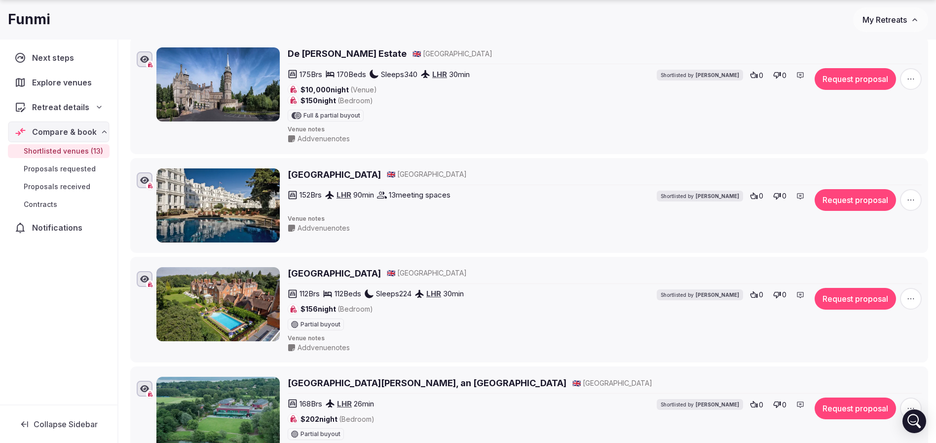
scroll to position [666, 0]
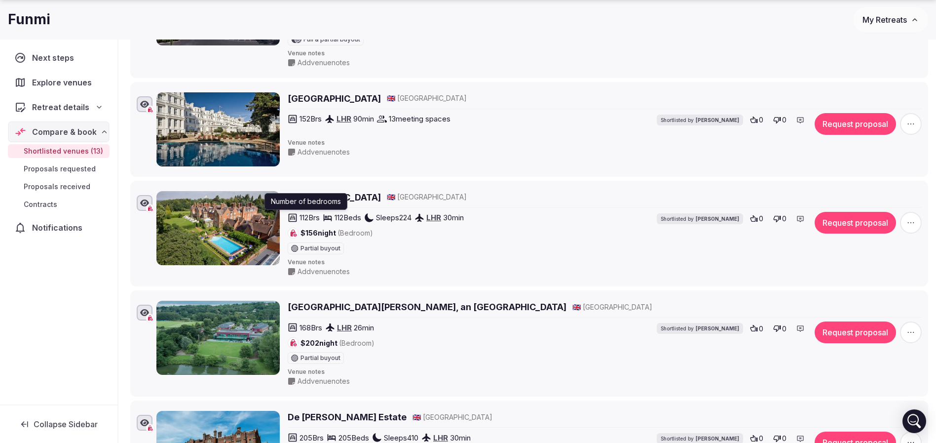
click at [326, 196] on div "Number of bedrooms Number of bedrooms" at bounding box center [305, 201] width 83 height 17
click at [369, 199] on h2 "Tylney Hall Hotel and Gardens" at bounding box center [334, 197] width 93 height 12
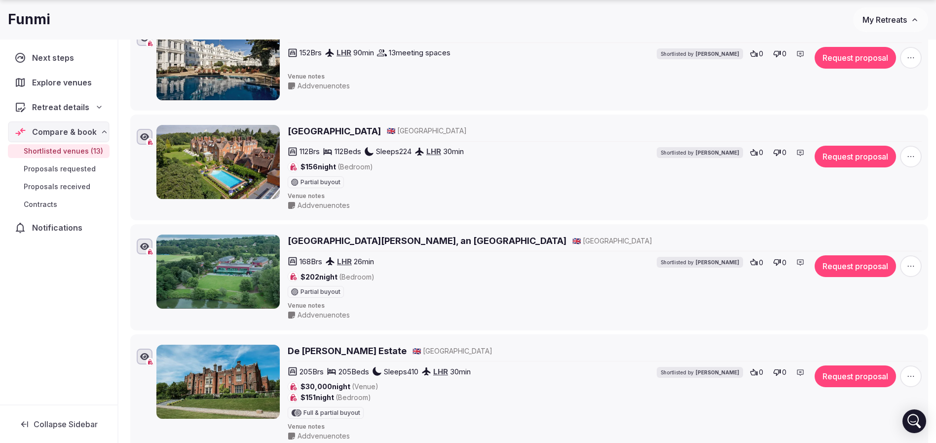
scroll to position [814, 0]
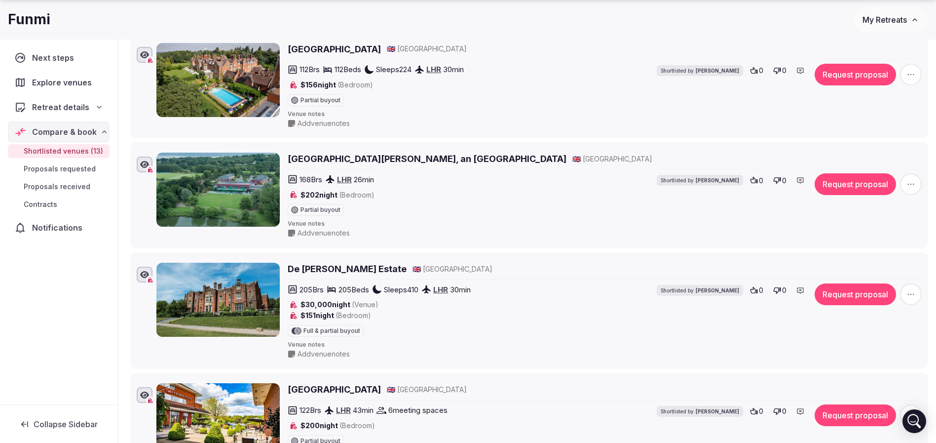
click at [324, 274] on h2 "De Vere Latimer Estate" at bounding box center [347, 268] width 119 height 12
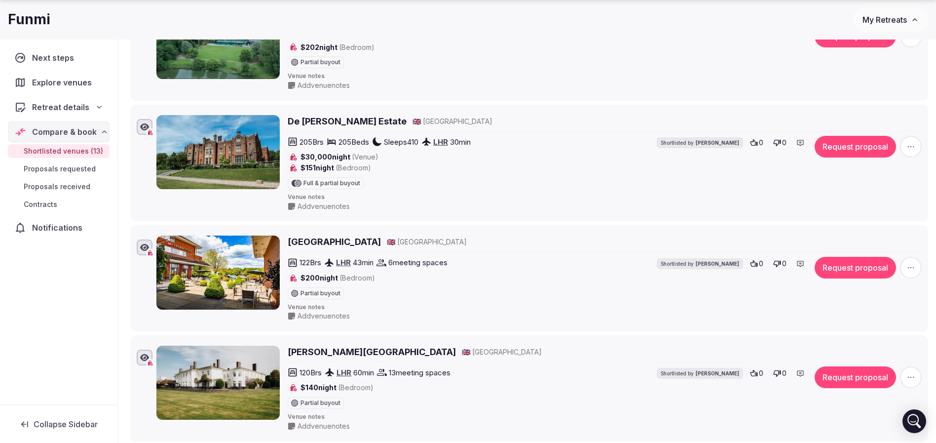
scroll to position [962, 0]
click at [349, 239] on h2 "Crowne Plaza Reading" at bounding box center [334, 241] width 93 height 12
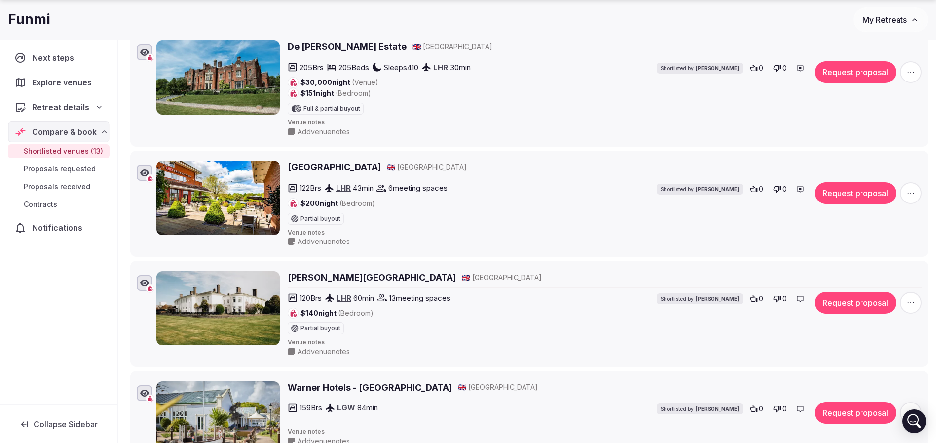
click at [334, 276] on h2 "Milton Hill House" at bounding box center [372, 277] width 168 height 12
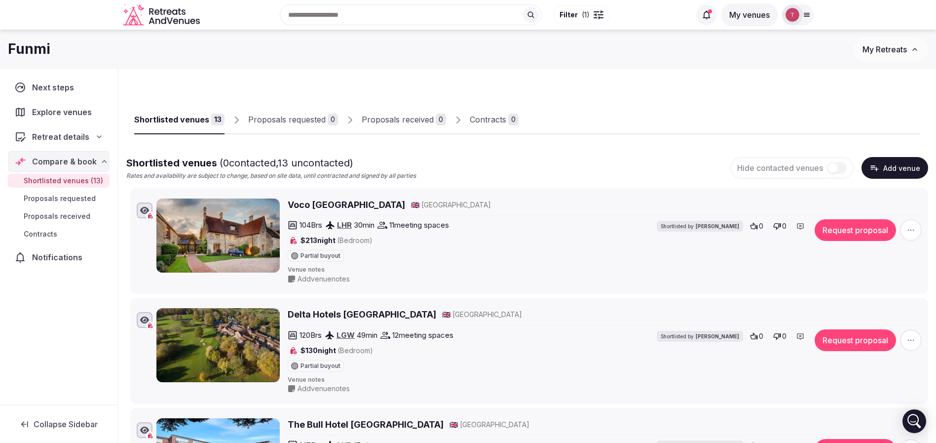
scroll to position [74, 0]
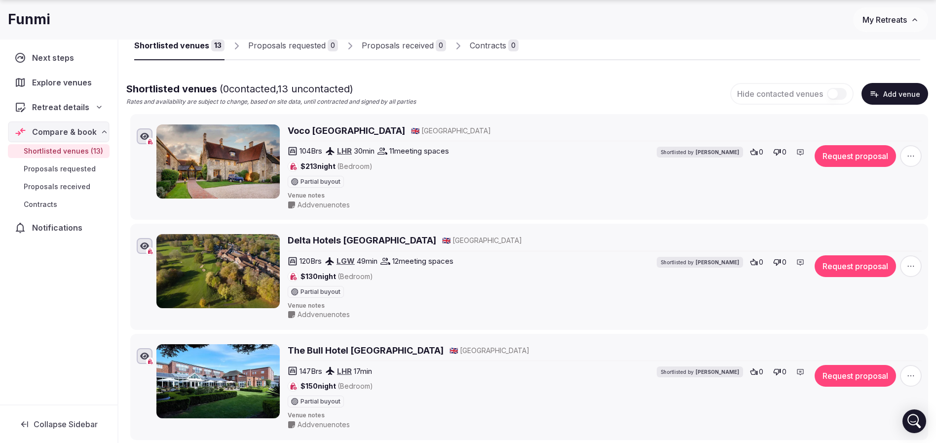
drag, startPoint x: 920, startPoint y: 266, endPoint x: 914, endPoint y: 267, distance: 6.0
click at [920, 266] on span "button" at bounding box center [911, 266] width 22 height 22
click at [894, 232] on button "Remove Venue" at bounding box center [884, 232] width 82 height 16
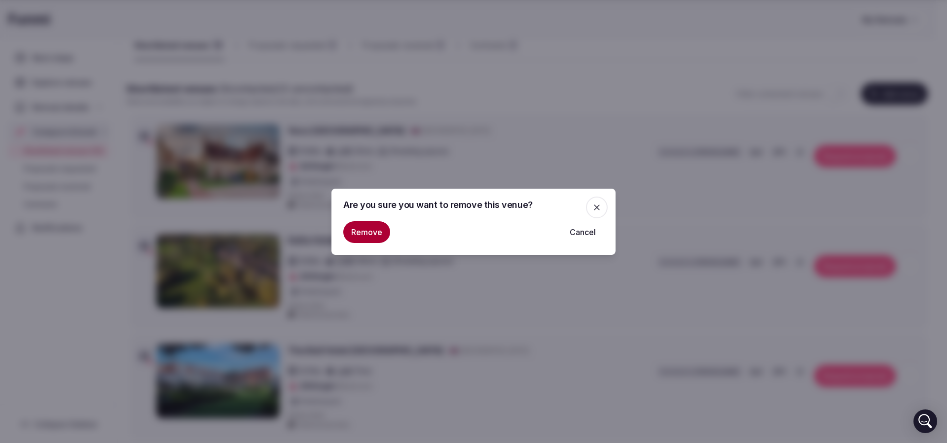
click at [377, 231] on button "Remove" at bounding box center [366, 232] width 47 height 22
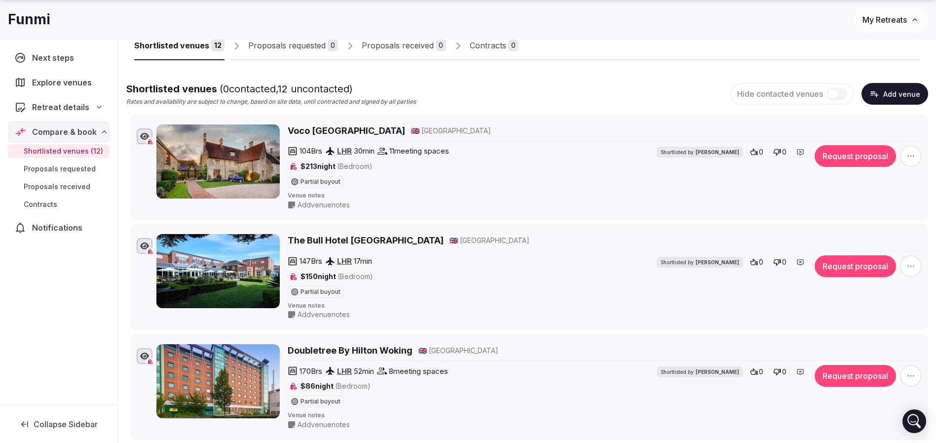
click at [906, 265] on icon "button" at bounding box center [911, 266] width 10 height 10
click at [853, 227] on button "Remove Venue" at bounding box center [884, 232] width 82 height 16
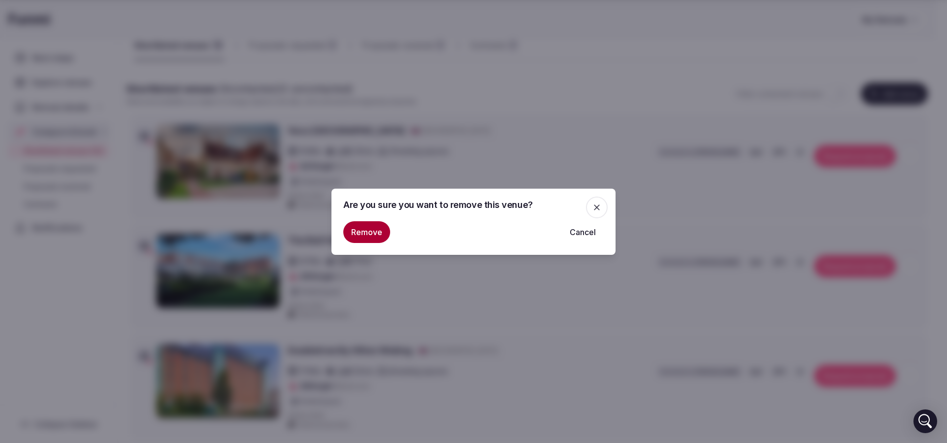
drag, startPoint x: 371, startPoint y: 225, endPoint x: 432, endPoint y: 199, distance: 67.0
click at [370, 226] on button "Remove" at bounding box center [366, 232] width 47 height 22
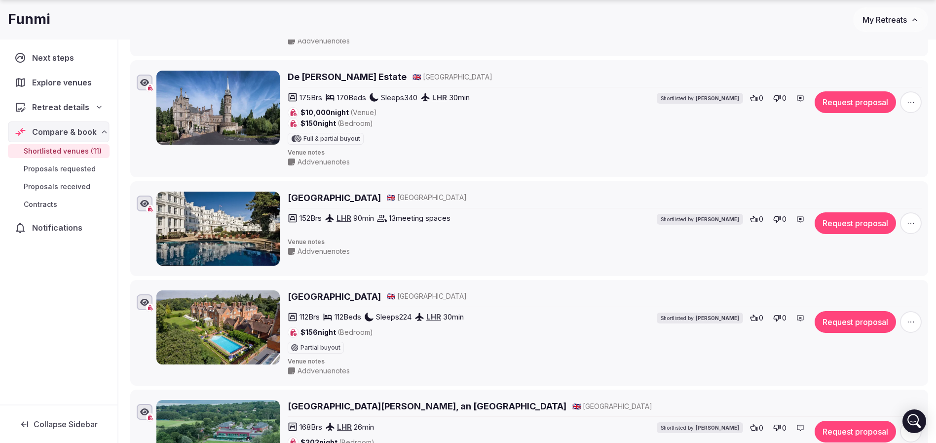
scroll to position [370, 0]
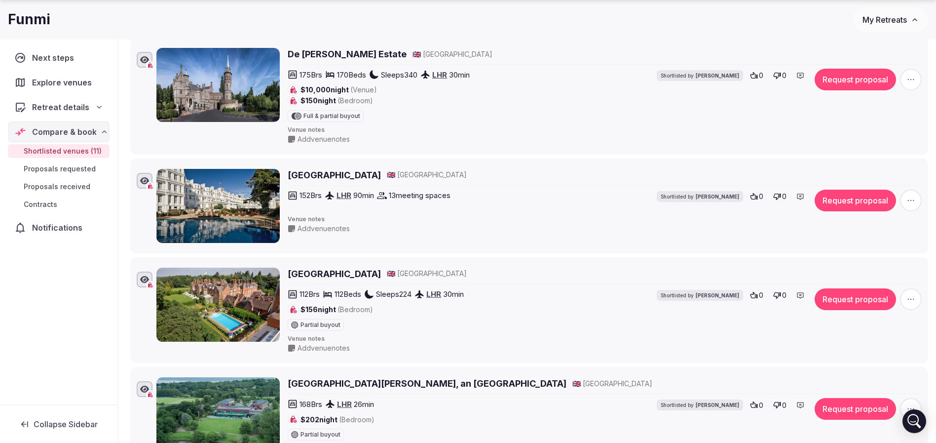
click at [907, 201] on icon "button" at bounding box center [911, 200] width 10 height 10
click at [857, 163] on icon at bounding box center [858, 166] width 6 height 7
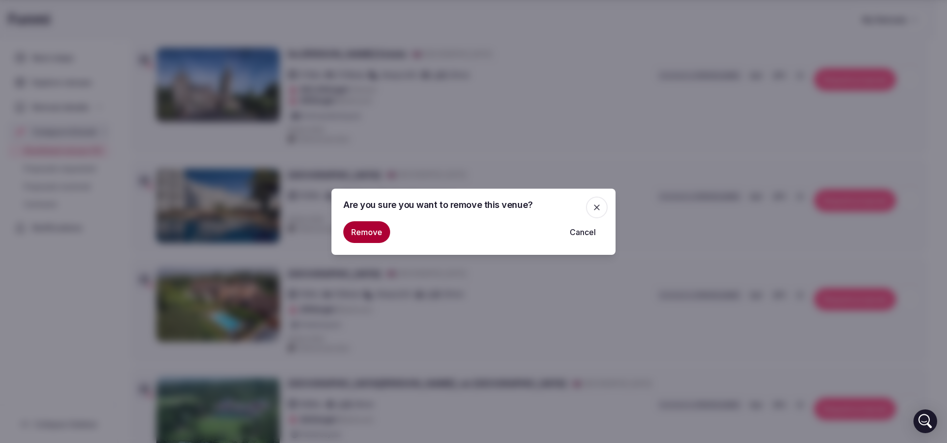
click at [365, 226] on button "Remove" at bounding box center [366, 232] width 47 height 22
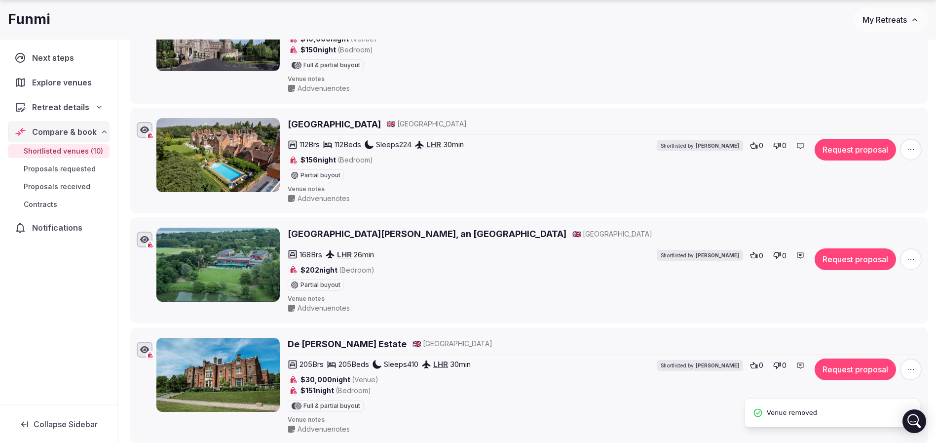
scroll to position [444, 0]
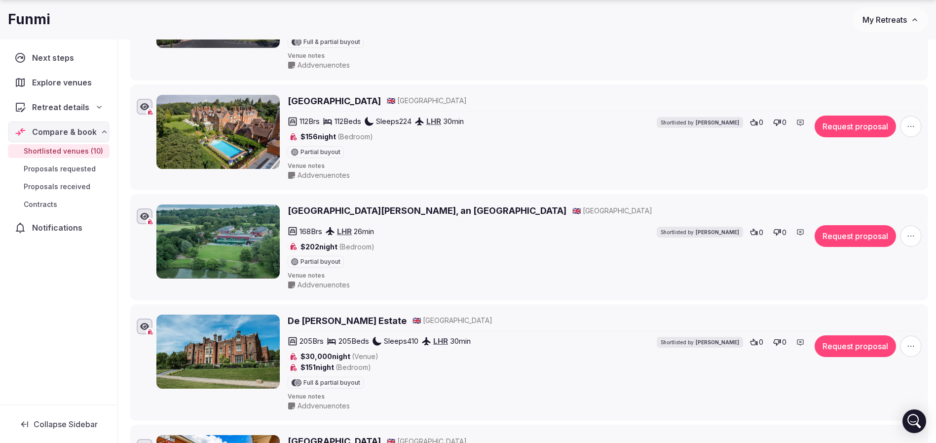
click at [913, 123] on icon "button" at bounding box center [911, 126] width 10 height 10
click at [864, 94] on button "Remove Venue" at bounding box center [884, 92] width 82 height 16
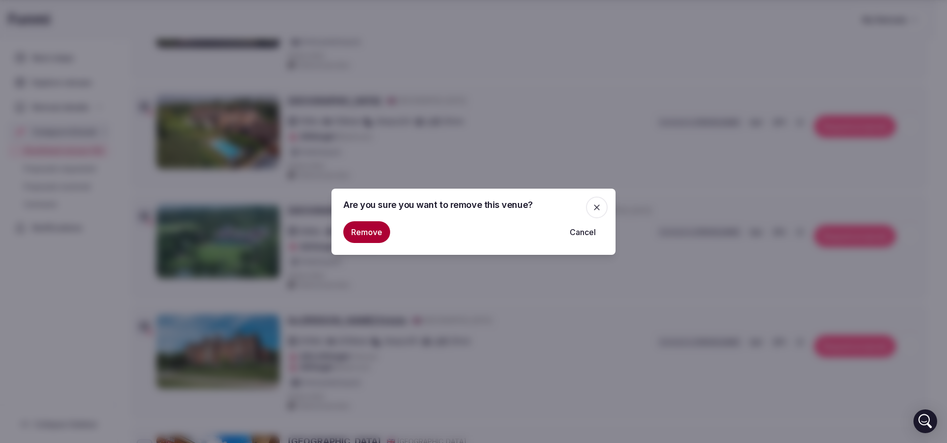
click at [362, 227] on button "Remove" at bounding box center [366, 232] width 47 height 22
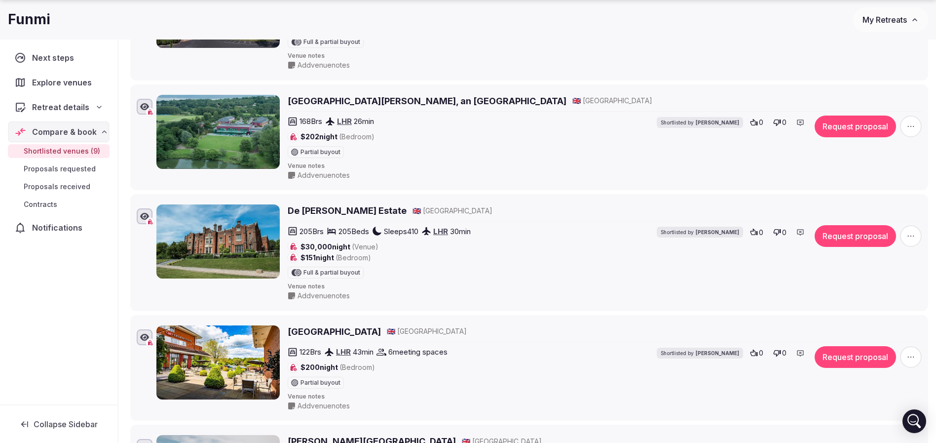
click at [911, 122] on icon "button" at bounding box center [911, 126] width 10 height 10
click at [887, 90] on button "Remove Venue" at bounding box center [884, 92] width 82 height 16
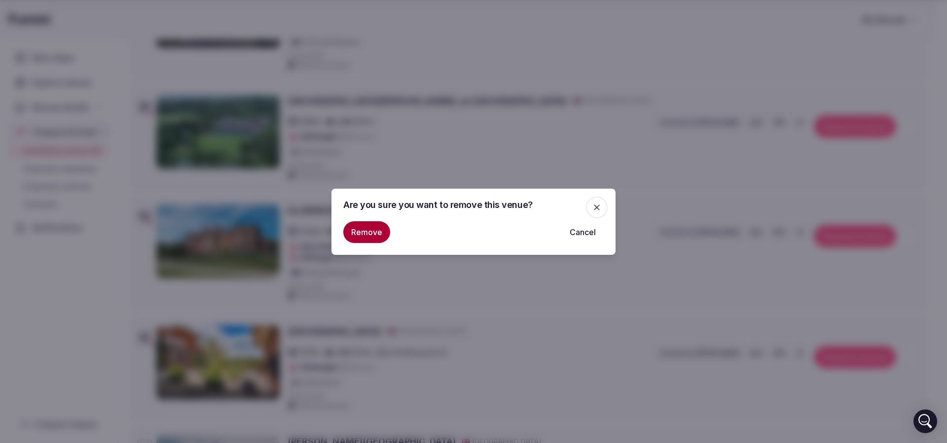
click at [369, 229] on button "Remove" at bounding box center [366, 232] width 47 height 22
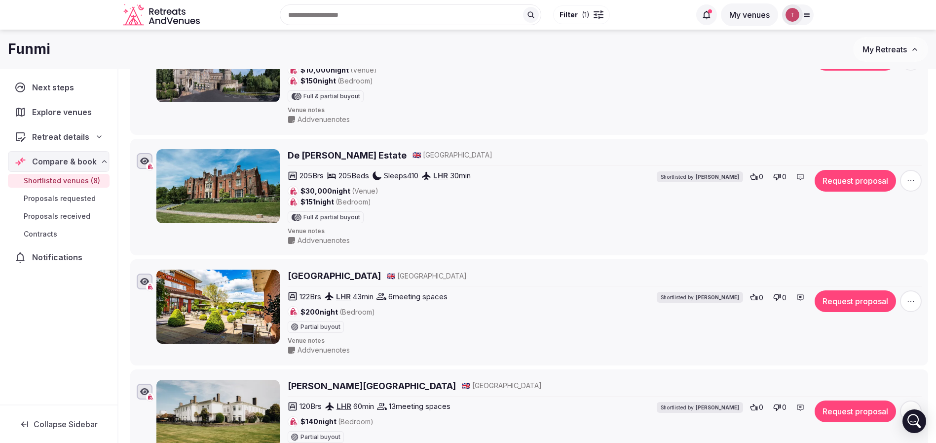
scroll to position [370, 0]
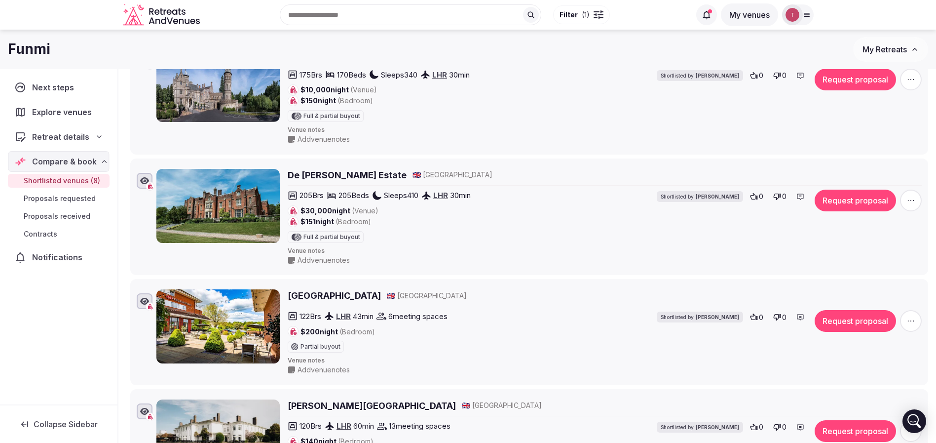
click at [915, 195] on span "button" at bounding box center [911, 200] width 22 height 22
click at [862, 166] on button "Remove Venue" at bounding box center [884, 166] width 82 height 16
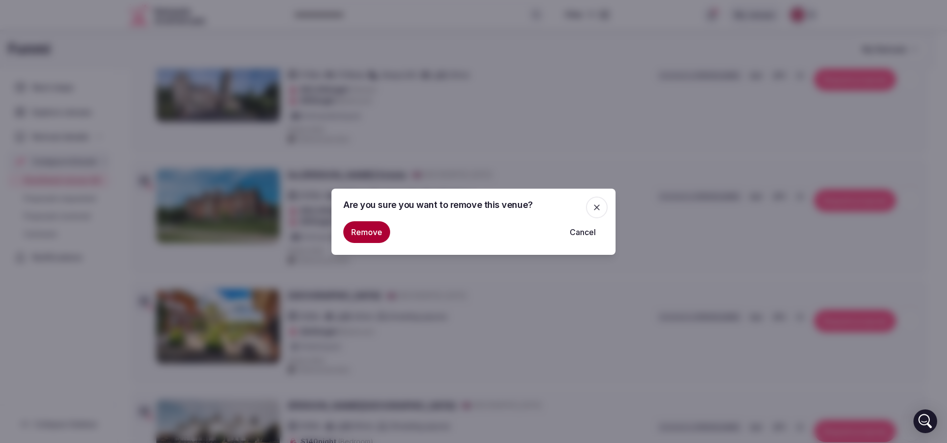
click at [371, 229] on button "Remove" at bounding box center [366, 232] width 47 height 22
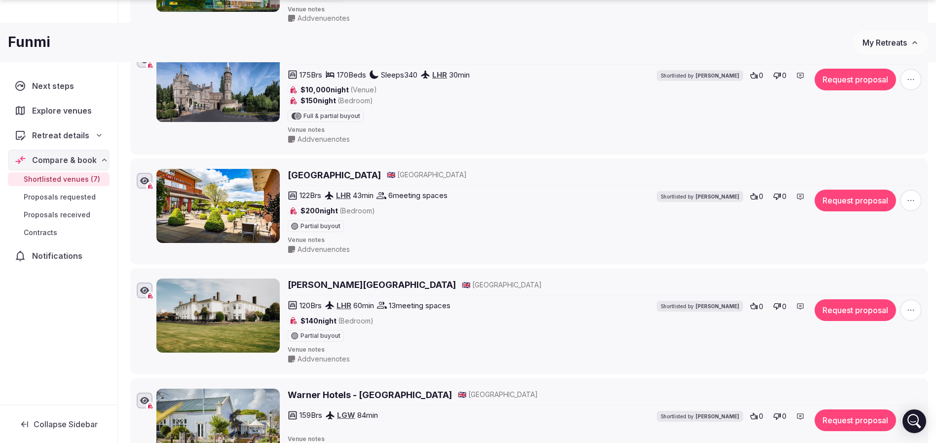
scroll to position [518, 0]
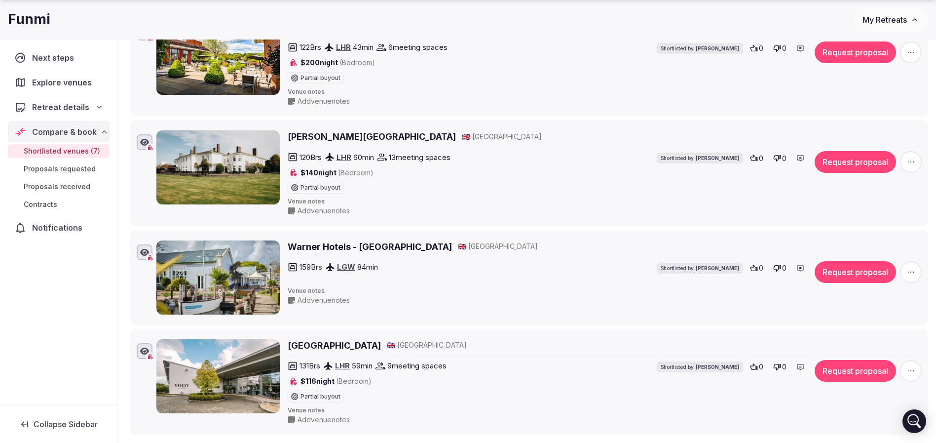
click at [913, 161] on icon "button" at bounding box center [911, 162] width 10 height 10
click at [875, 125] on button "Remove Venue" at bounding box center [884, 128] width 82 height 16
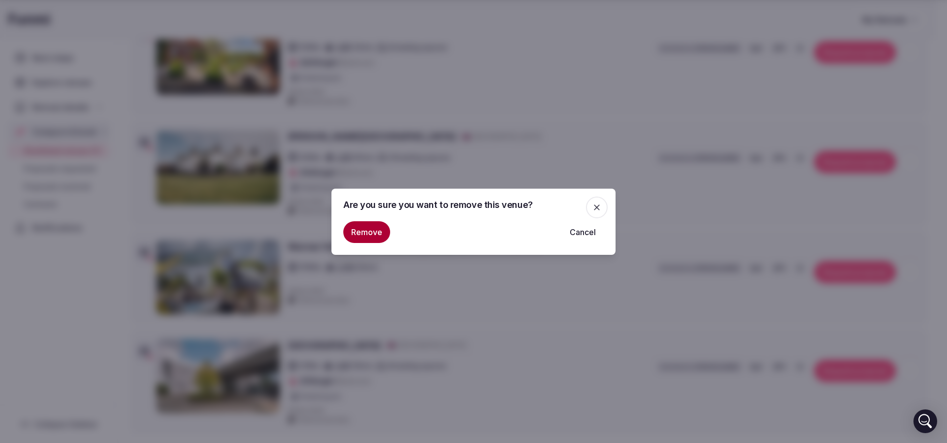
click at [374, 226] on button "Remove" at bounding box center [366, 232] width 47 height 22
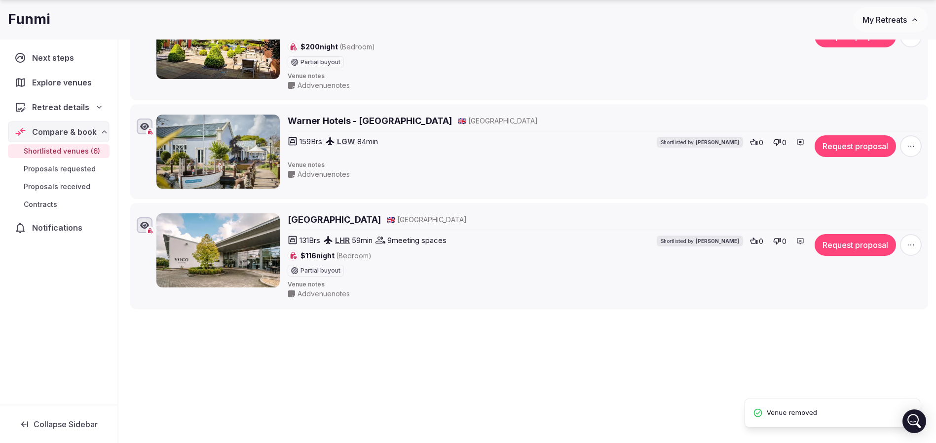
scroll to position [542, 0]
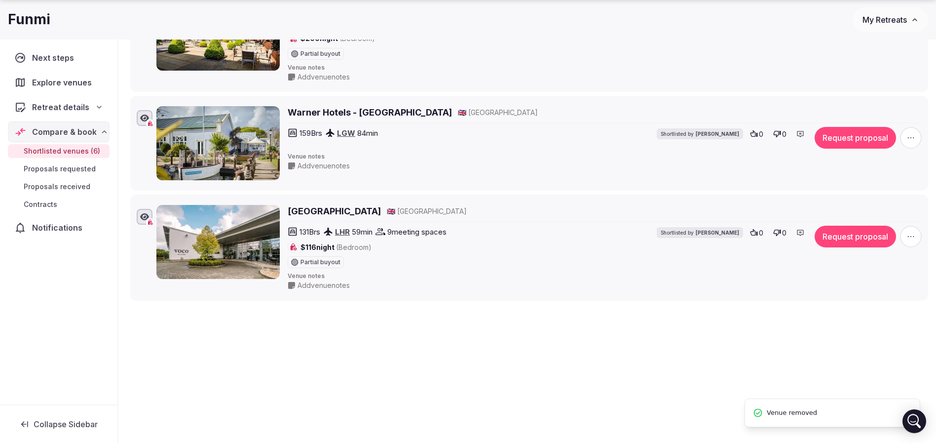
click at [354, 111] on h2 "Warner Hotels - Lakeside" at bounding box center [370, 112] width 164 height 12
click at [342, 209] on h2 "Voco Winchester Hotel & Spa" at bounding box center [334, 211] width 93 height 12
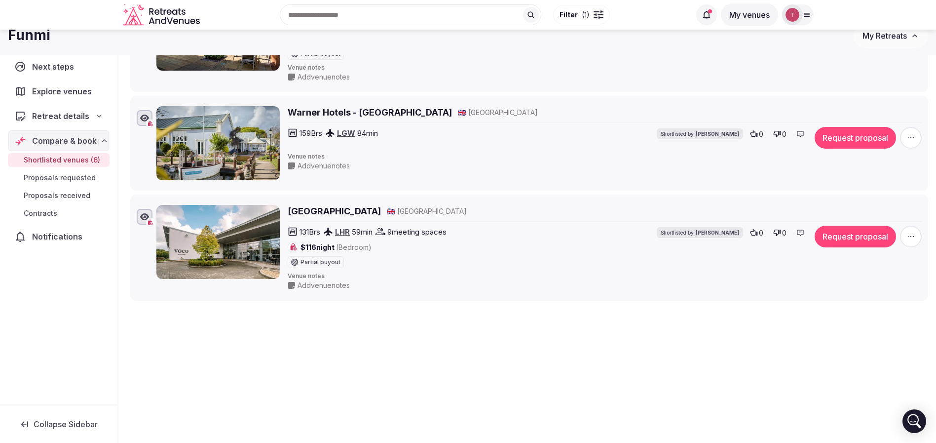
scroll to position [0, 0]
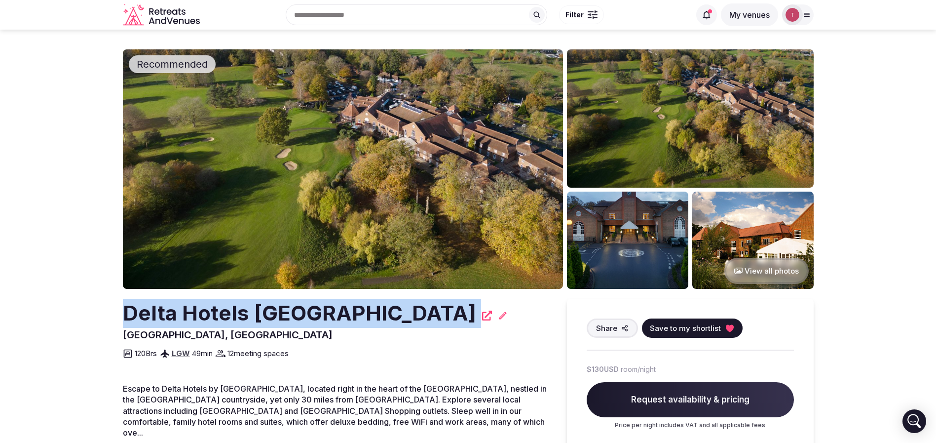
drag, startPoint x: 78, startPoint y: 326, endPoint x: 179, endPoint y: 314, distance: 101.9
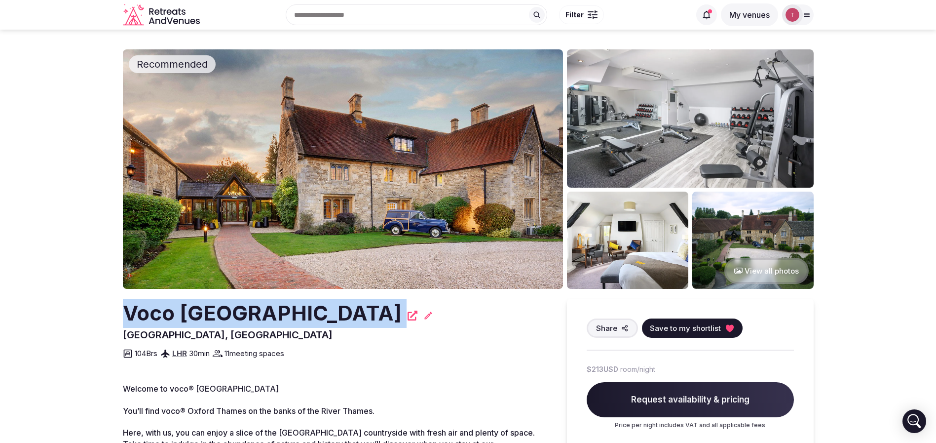
drag, startPoint x: 119, startPoint y: 323, endPoint x: 115, endPoint y: 315, distance: 8.2
copy div "Voco [GEOGRAPHIC_DATA]"
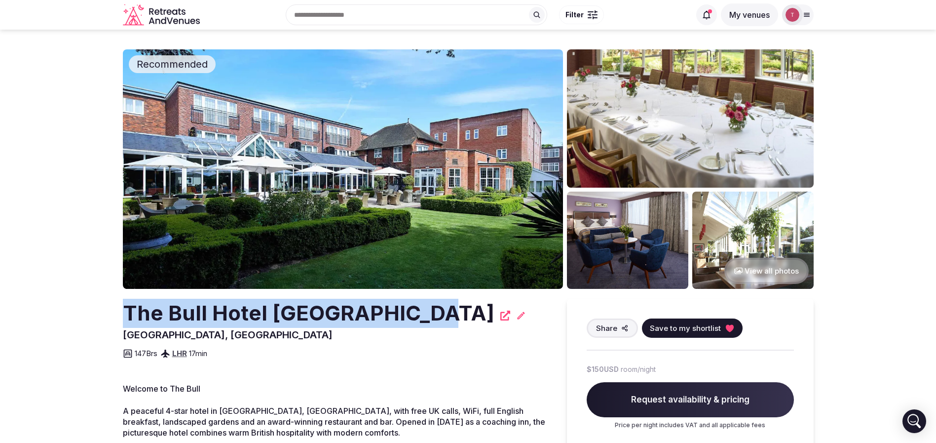
drag, startPoint x: 134, startPoint y: 306, endPoint x: 419, endPoint y: 313, distance: 285.3
click at [419, 313] on section "Recommended View all photos The Bull Hotel [GEOGRAPHIC_DATA], [GEOGRAPHIC_DATA]…" at bounding box center [468, 329] width 936 height 598
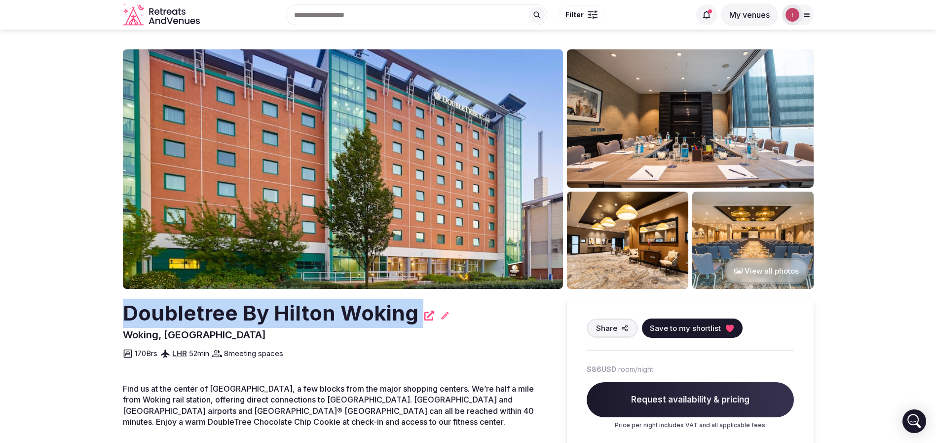
drag, startPoint x: 102, startPoint y: 311, endPoint x: 430, endPoint y: 321, distance: 328.7
copy div "Doubletree By Hilton Woking"
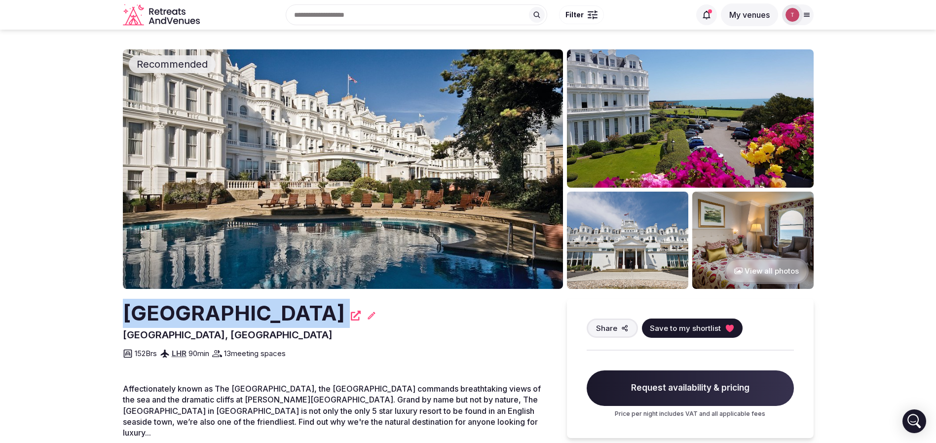
drag, startPoint x: 110, startPoint y: 316, endPoint x: 377, endPoint y: 304, distance: 267.2
click at [377, 304] on section "Recommended View all photos Grand Hotel Eastbourne England, United Kingdom Shar…" at bounding box center [468, 363] width 936 height 667
copy div "Grand Hotel Eastbourne"
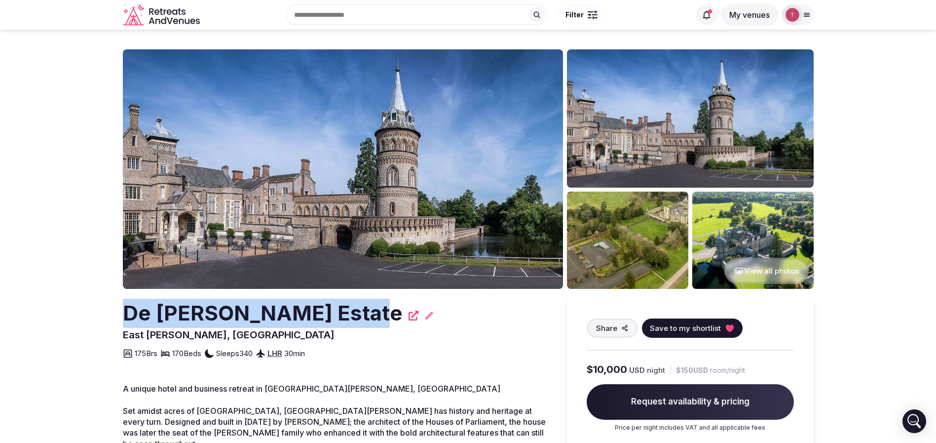
drag, startPoint x: 108, startPoint y: 319, endPoint x: 348, endPoint y: 309, distance: 240.0
copy h2 "De [PERSON_NAME] Estate"
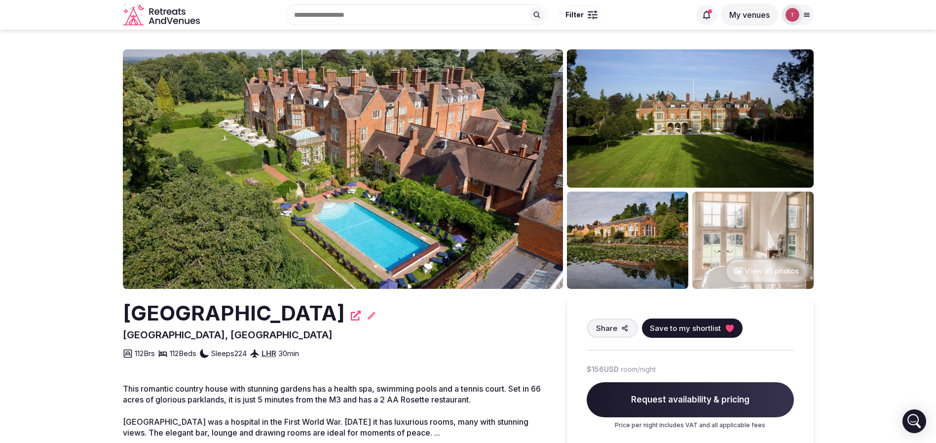
drag, startPoint x: 127, startPoint y: 311, endPoint x: 424, endPoint y: 318, distance: 297.1
copy h2 "[GEOGRAPHIC_DATA]"
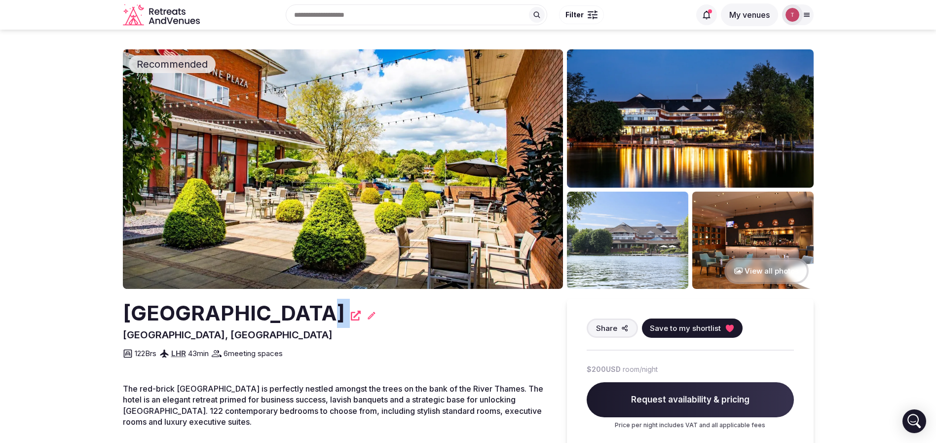
drag, startPoint x: 106, startPoint y: 333, endPoint x: 306, endPoint y: 317, distance: 201.4
drag, startPoint x: 129, startPoint y: 315, endPoint x: 348, endPoint y: 308, distance: 219.7
click at [345, 308] on h2 "[GEOGRAPHIC_DATA]" at bounding box center [234, 313] width 222 height 29
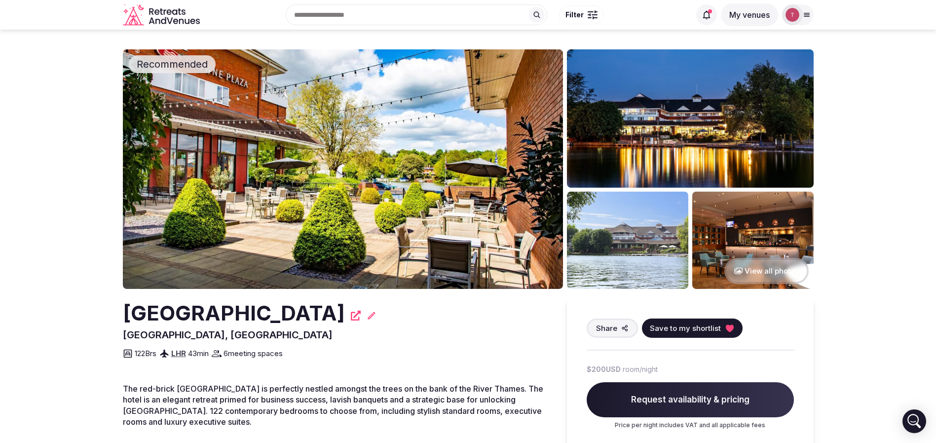
copy h2 "[GEOGRAPHIC_DATA]"
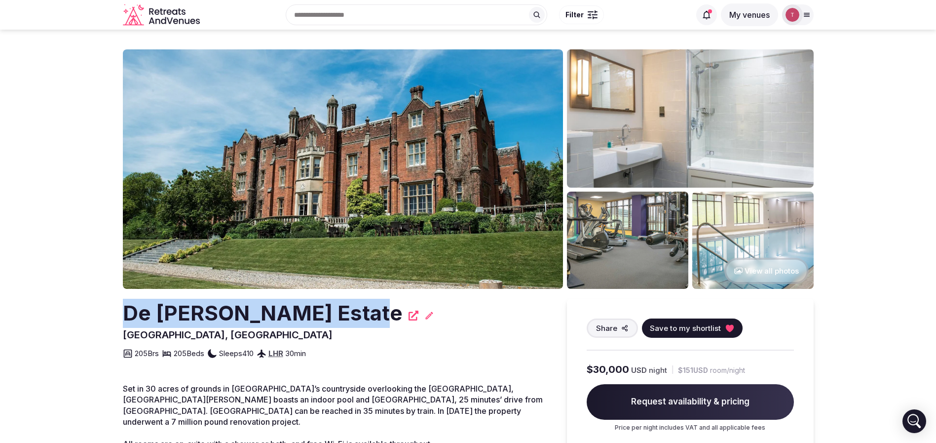
drag, startPoint x: 101, startPoint y: 307, endPoint x: 349, endPoint y: 304, distance: 248.2
copy h2 "De [PERSON_NAME] Estate"
copy h2 "De Vere Latimer Estate"
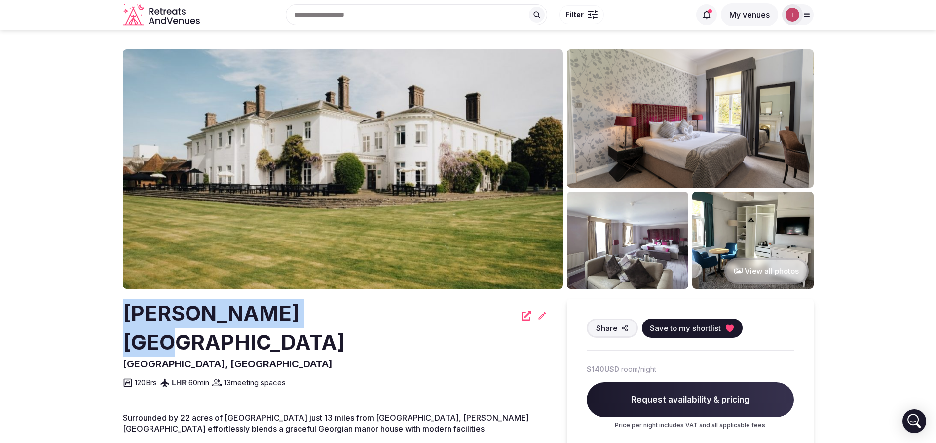
drag, startPoint x: 108, startPoint y: 315, endPoint x: 300, endPoint y: 300, distance: 193.0
copy h2 "Milton Hill House"
click at [154, 327] on h2 "Milton Hill House" at bounding box center [319, 328] width 393 height 58
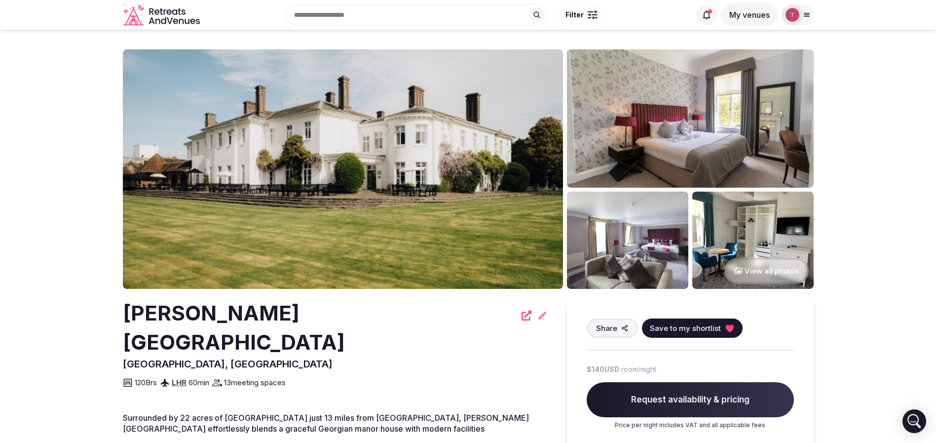
click at [384, 174] on img at bounding box center [343, 168] width 440 height 239
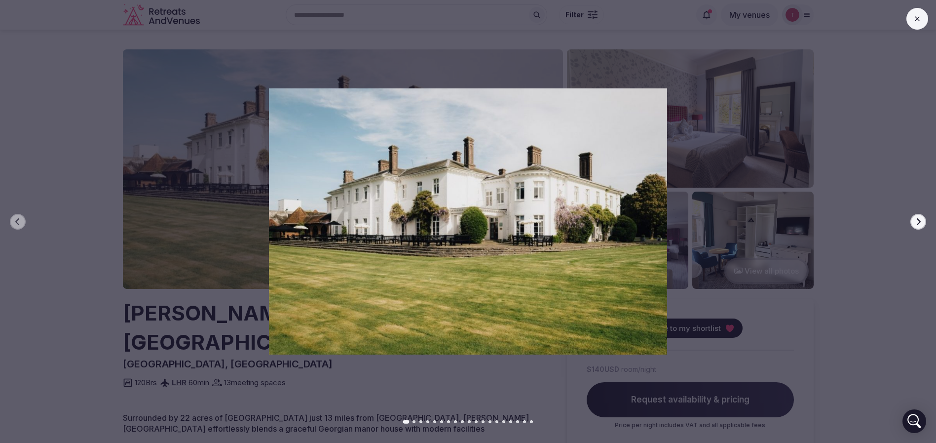
click at [917, 218] on icon "button" at bounding box center [918, 222] width 8 height 8
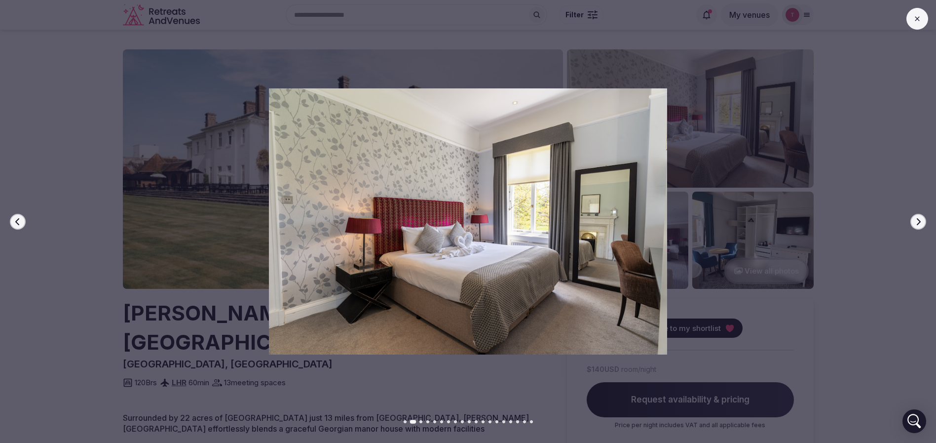
click at [917, 217] on button "Next slide" at bounding box center [918, 222] width 16 height 16
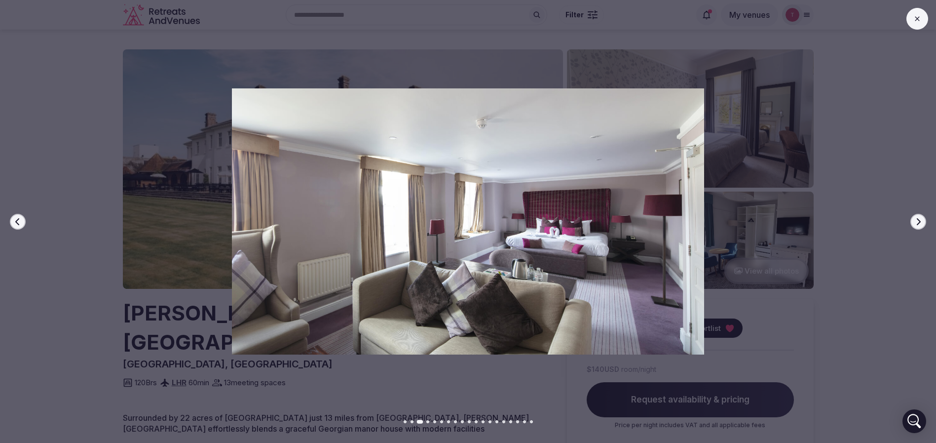
click at [917, 217] on button "Next slide" at bounding box center [918, 222] width 16 height 16
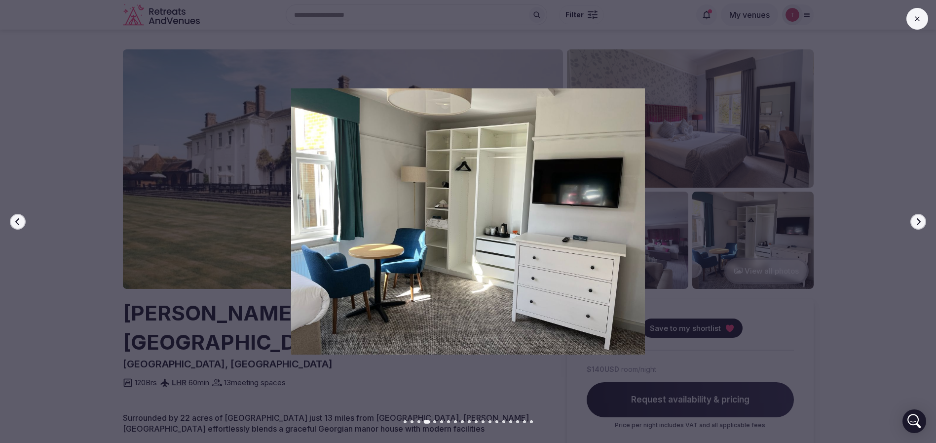
click at [917, 217] on button "Next slide" at bounding box center [918, 222] width 16 height 16
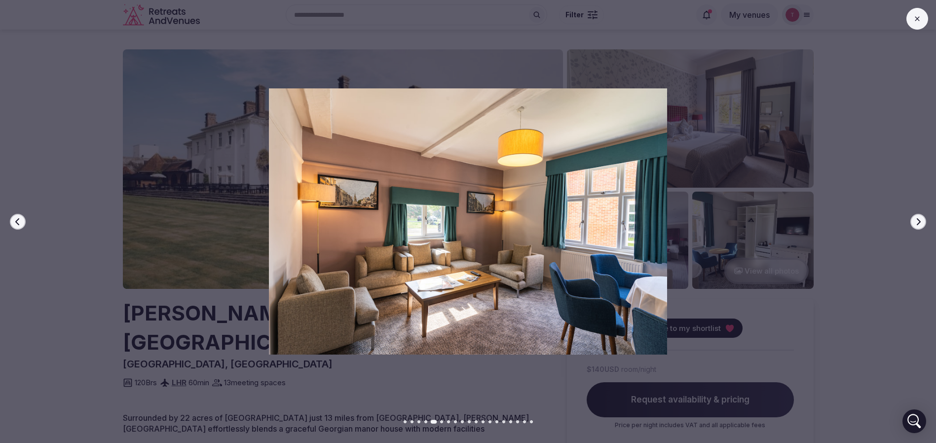
click at [917, 217] on button "Next slide" at bounding box center [918, 222] width 16 height 16
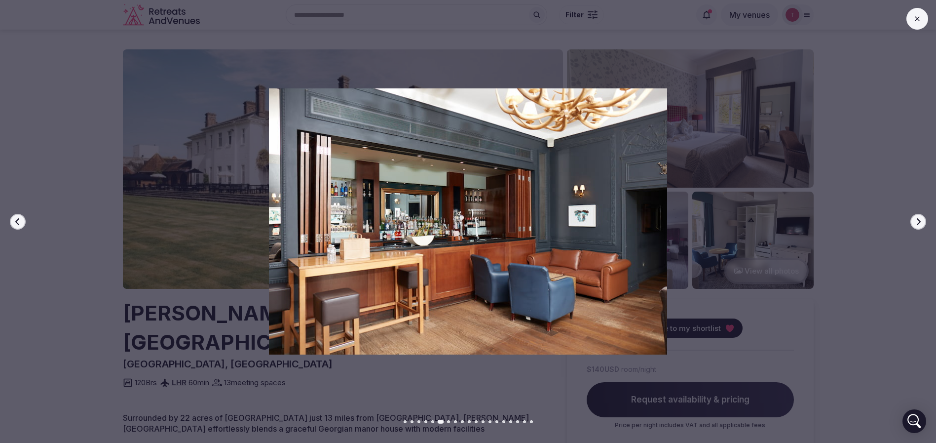
click at [917, 217] on button "Next slide" at bounding box center [918, 222] width 16 height 16
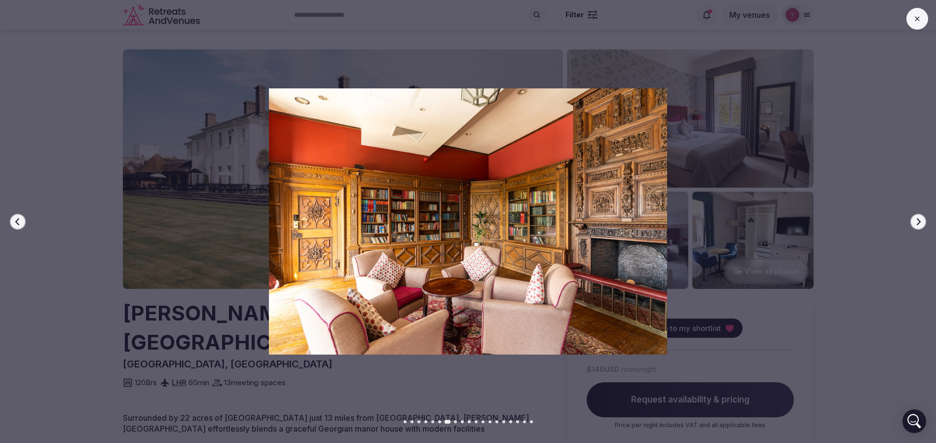
click at [917, 217] on button "Next slide" at bounding box center [918, 222] width 16 height 16
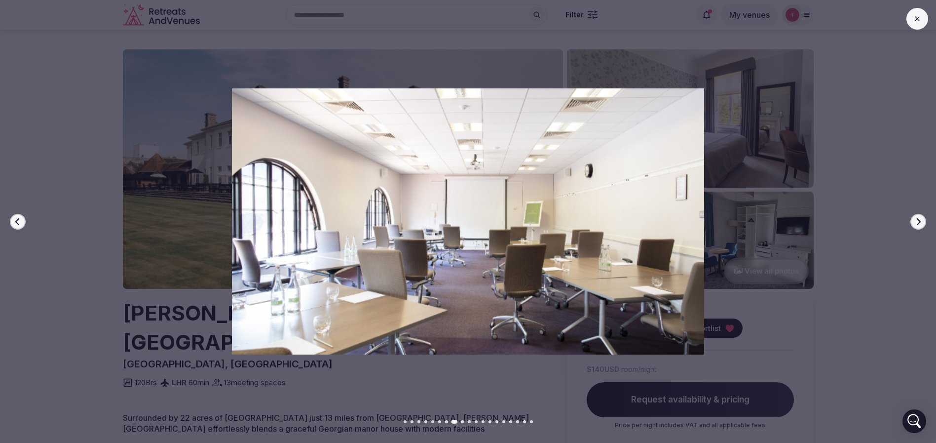
click at [917, 217] on button "Next slide" at bounding box center [918, 222] width 16 height 16
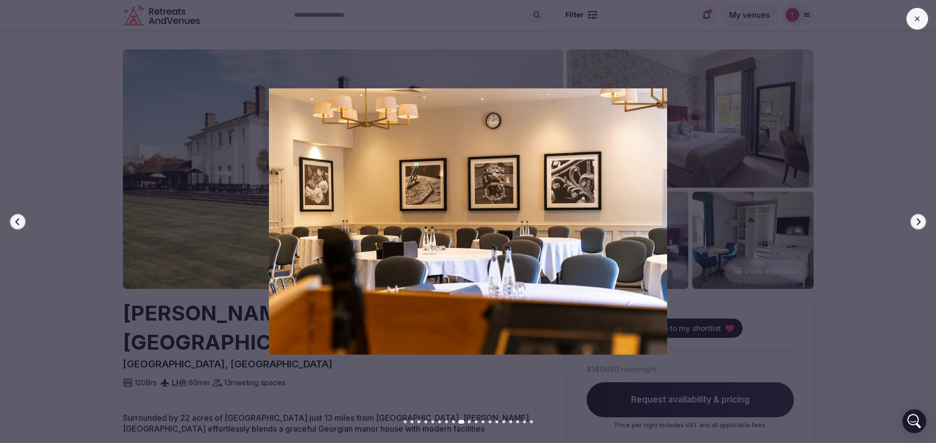
click at [917, 217] on button "Next slide" at bounding box center [918, 222] width 16 height 16
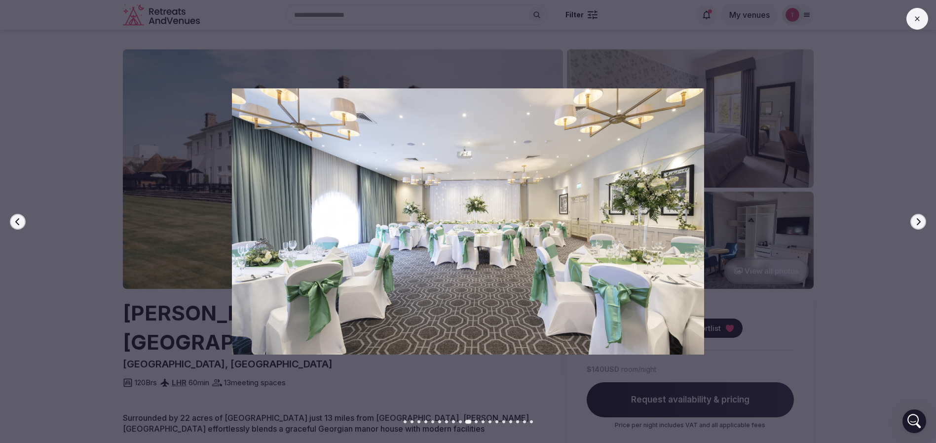
click at [917, 217] on button "Next slide" at bounding box center [918, 222] width 16 height 16
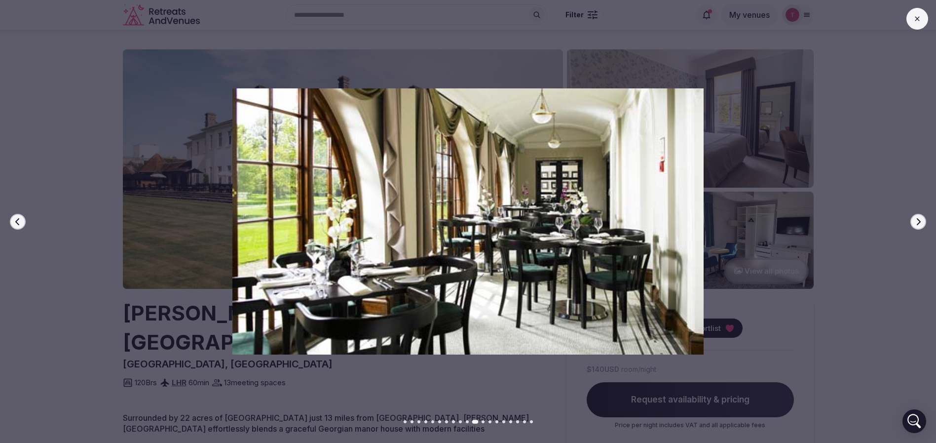
click at [917, 217] on button "Next slide" at bounding box center [918, 222] width 16 height 16
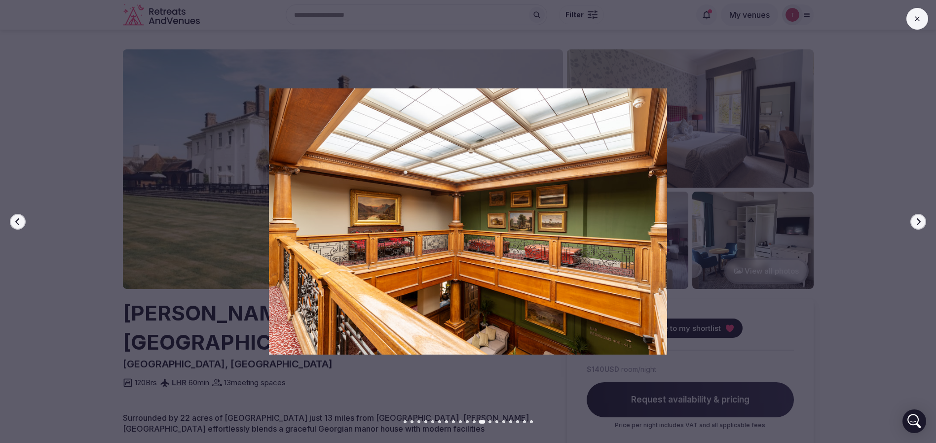
click at [917, 217] on button "Next slide" at bounding box center [918, 222] width 16 height 16
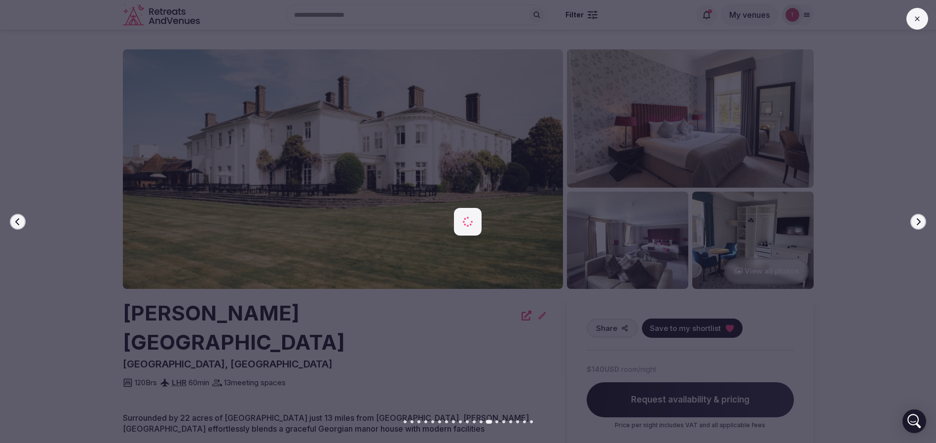
click at [917, 217] on button "Next slide" at bounding box center [918, 222] width 16 height 16
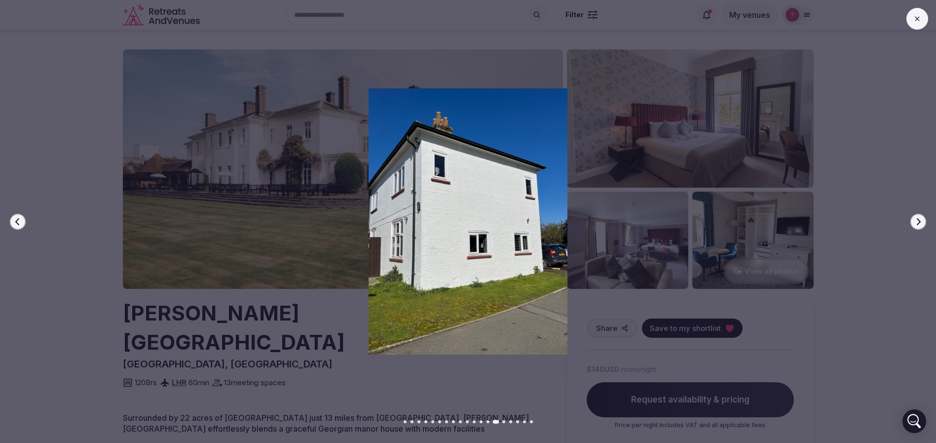
click at [917, 217] on button "Next slide" at bounding box center [918, 222] width 16 height 16
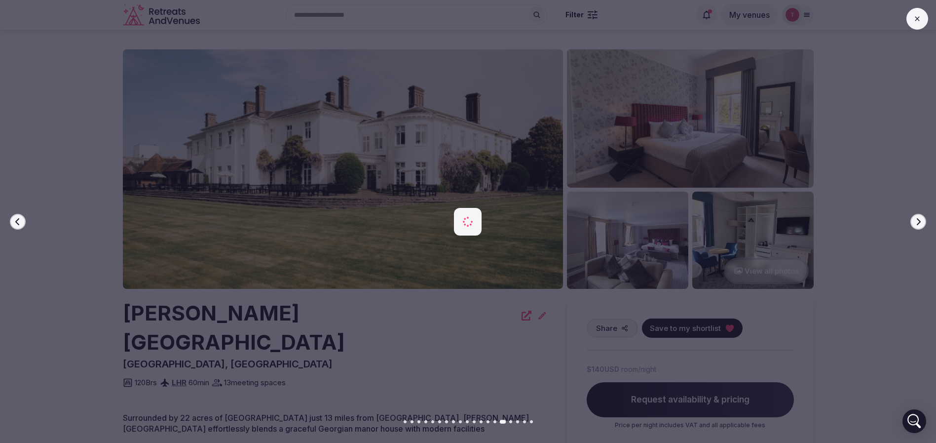
click at [917, 217] on button "Next slide" at bounding box center [918, 222] width 16 height 16
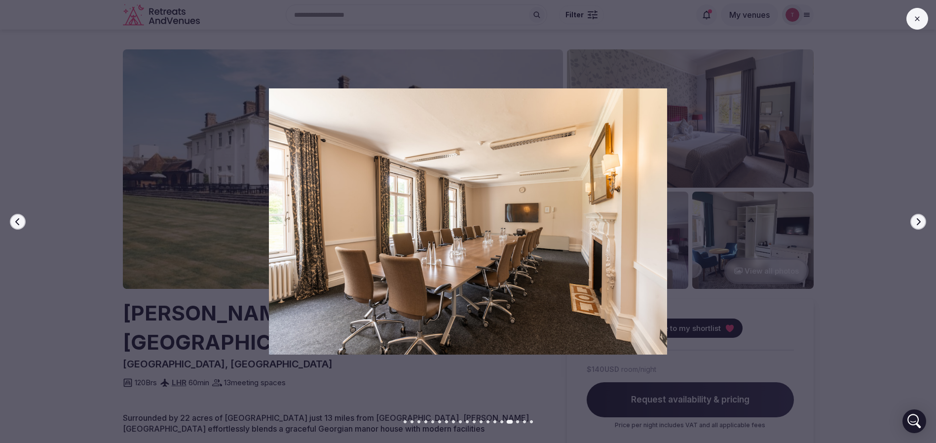
click at [917, 217] on button "Next slide" at bounding box center [918, 222] width 16 height 16
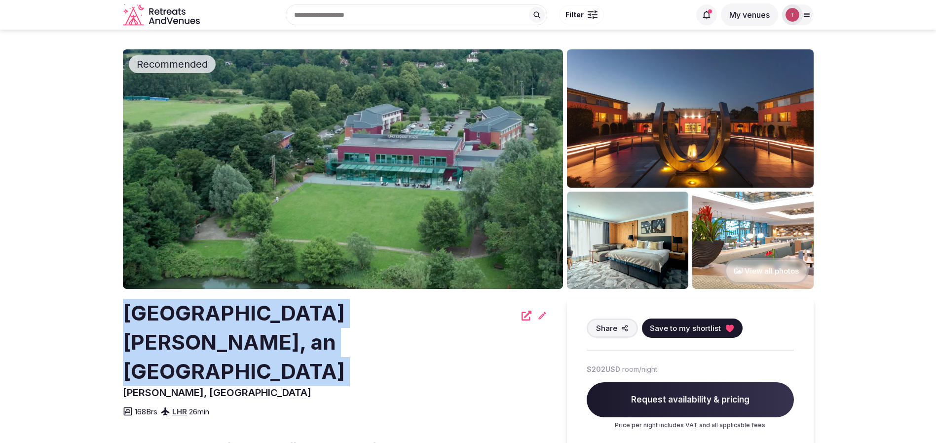
drag, startPoint x: 119, startPoint y: 311, endPoint x: 481, endPoint y: 308, distance: 361.2
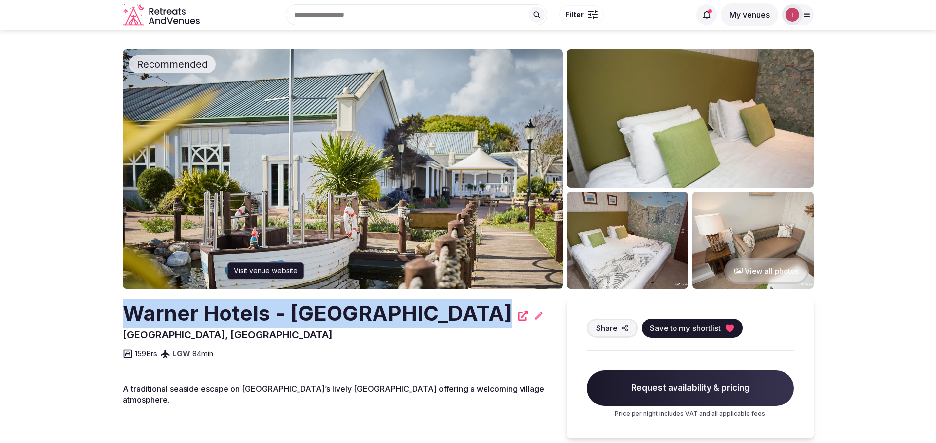
drag, startPoint x: 121, startPoint y: 320, endPoint x: 391, endPoint y: 318, distance: 269.9
copy h2 "Warner Hotels - [GEOGRAPHIC_DATA]"
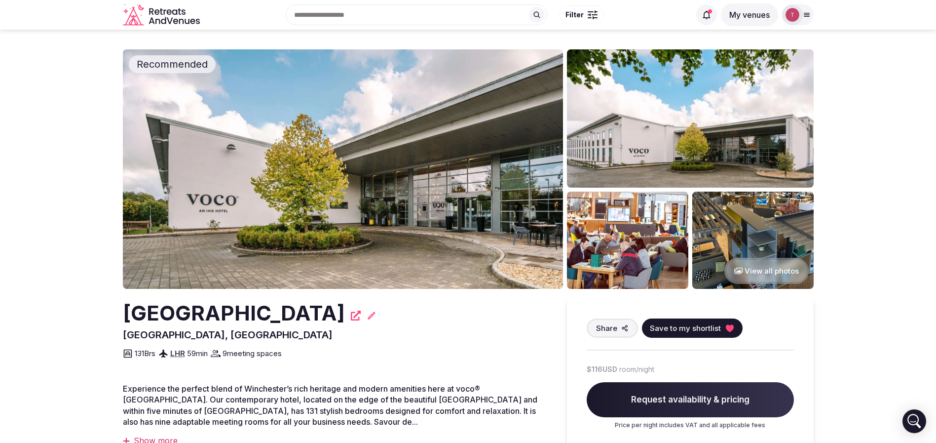
drag, startPoint x: 112, startPoint y: 304, endPoint x: 392, endPoint y: 308, distance: 279.3
copy h2 "[GEOGRAPHIC_DATA]"
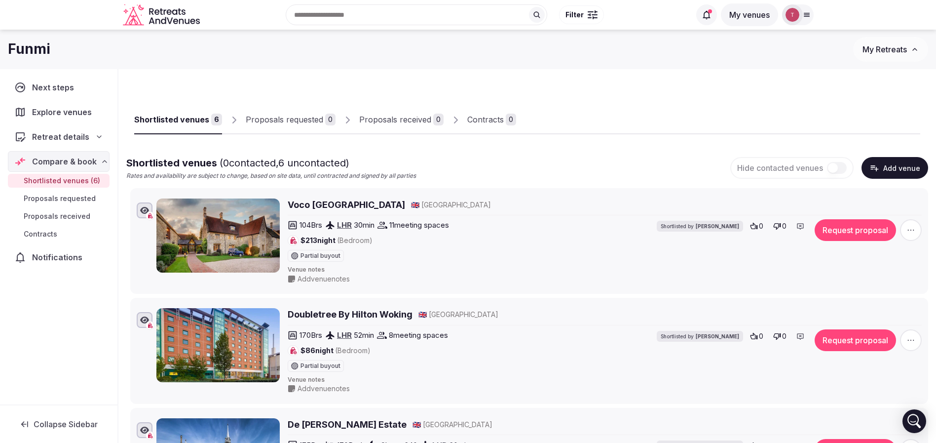
click at [103, 136] on icon at bounding box center [99, 137] width 8 height 8
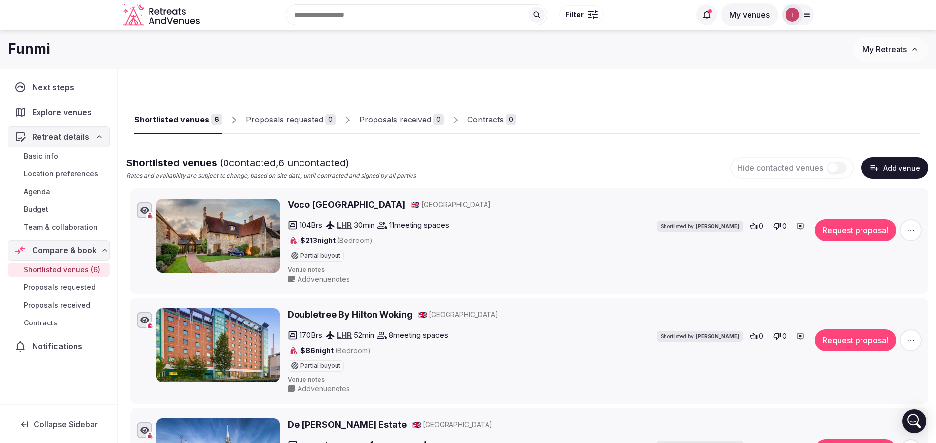
click at [79, 224] on span "Team & collaboration" at bounding box center [61, 227] width 74 height 10
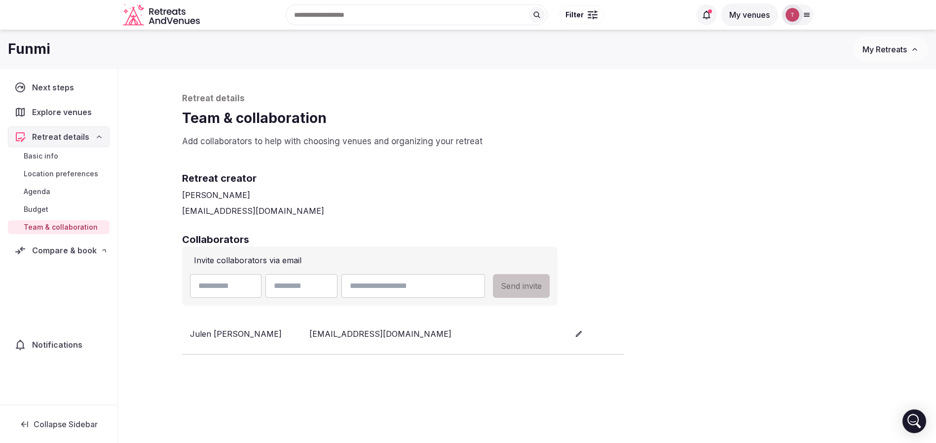
click at [86, 225] on span "Team & collaboration" at bounding box center [61, 227] width 74 height 10
click at [557, 173] on h2 "Retreat creator" at bounding box center [527, 178] width 691 height 14
click at [440, 282] on input "email" at bounding box center [412, 286] width 143 height 24
paste input "**********"
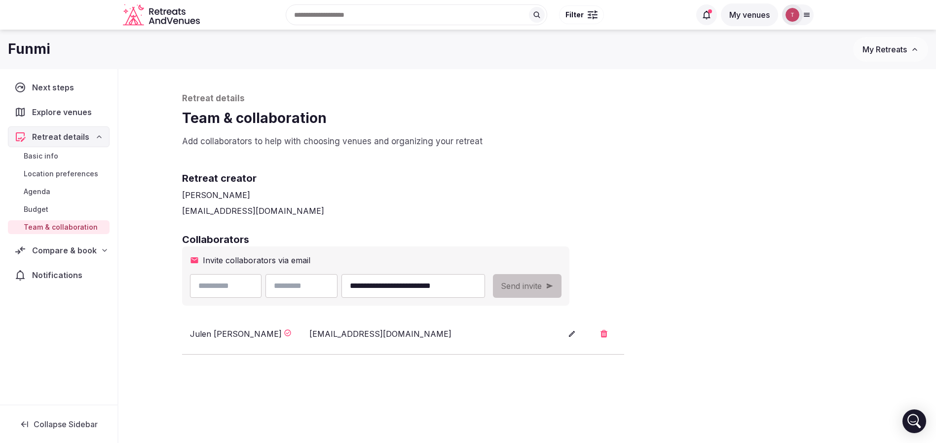
type input "**********"
click at [228, 290] on input "text" at bounding box center [226, 286] width 72 height 24
type input "*****"
click at [467, 237] on h2 "Collaborators" at bounding box center [527, 239] width 691 height 14
click at [438, 285] on input "**********" at bounding box center [412, 286] width 143 height 24
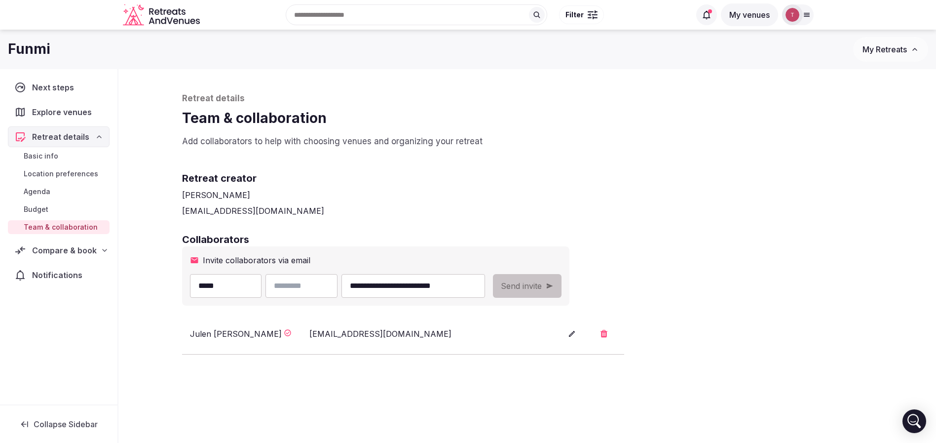
click at [438, 285] on input "**********" at bounding box center [412, 286] width 143 height 24
drag, startPoint x: 343, startPoint y: 288, endPoint x: 337, endPoint y: 288, distance: 5.9
click at [337, 288] on input "text" at bounding box center [301, 286] width 72 height 24
paste input "*******"
click at [297, 285] on input "*******" at bounding box center [301, 286] width 72 height 24
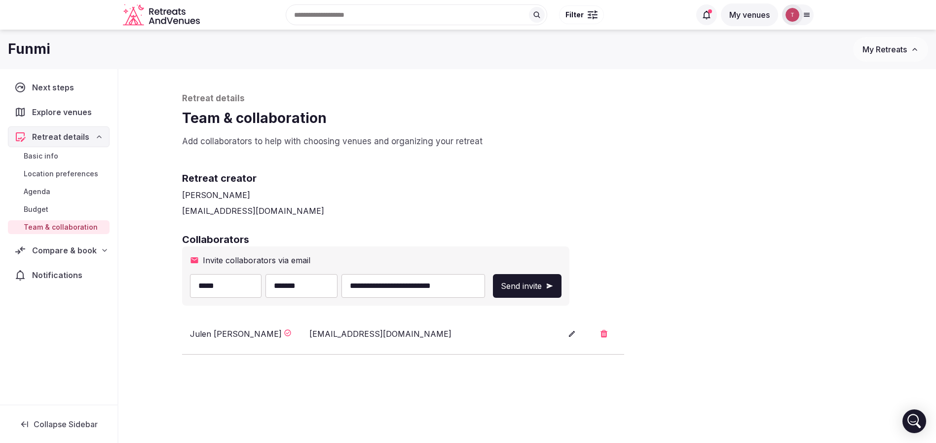
click at [337, 285] on input "*******" at bounding box center [301, 286] width 72 height 24
type input "****"
click at [601, 193] on div "[PERSON_NAME]" at bounding box center [527, 195] width 691 height 12
click at [542, 280] on span "Send invite" at bounding box center [521, 286] width 41 height 12
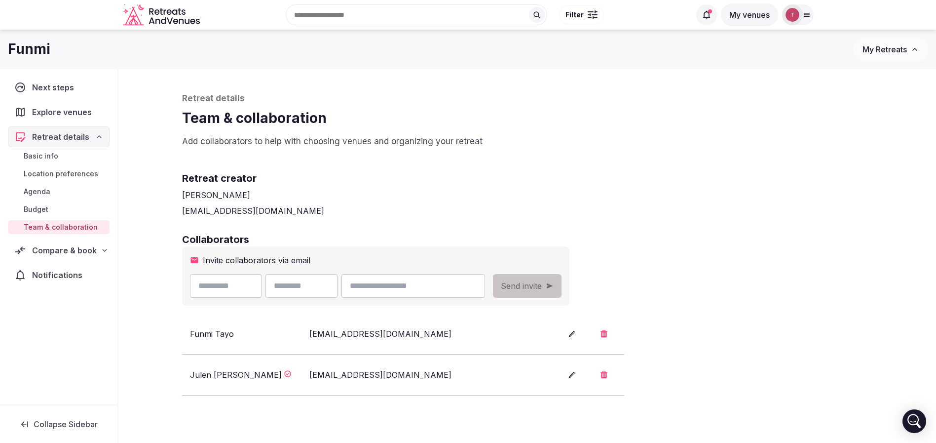
click at [669, 172] on h2 "Retreat creator" at bounding box center [527, 178] width 691 height 14
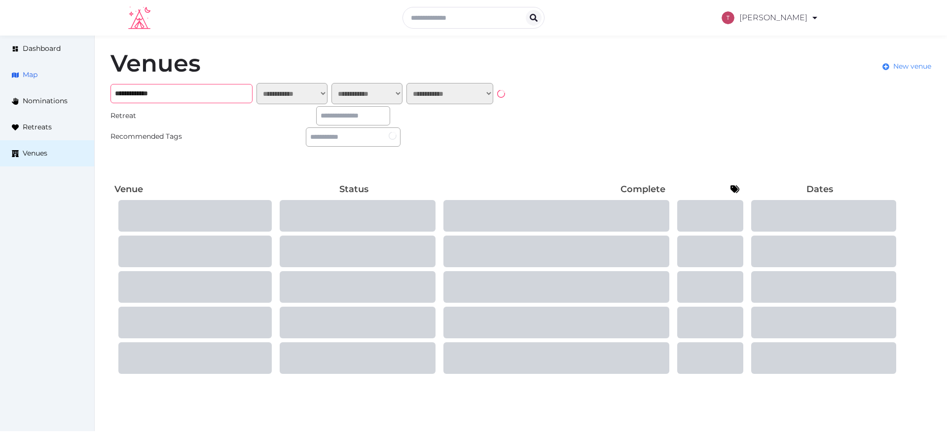
drag, startPoint x: 28, startPoint y: 93, endPoint x: 0, endPoint y: 74, distance: 34.0
click at [0, 74] on div "**********" at bounding box center [473, 214] width 947 height 356
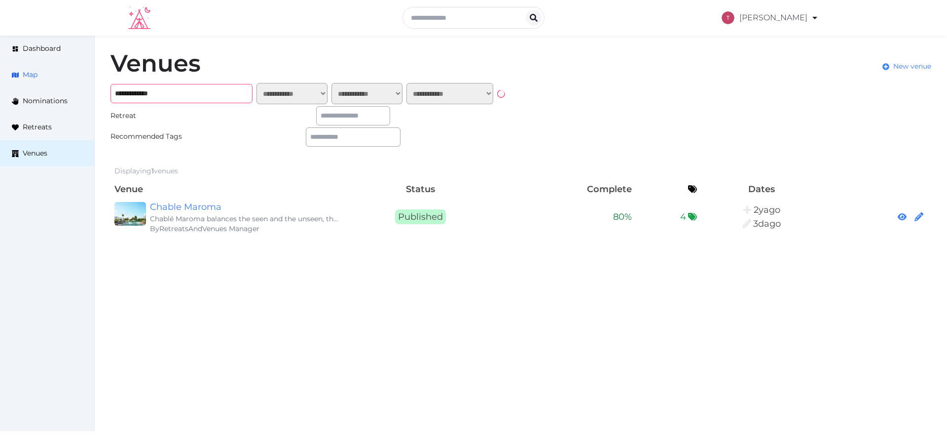
paste input "**********"
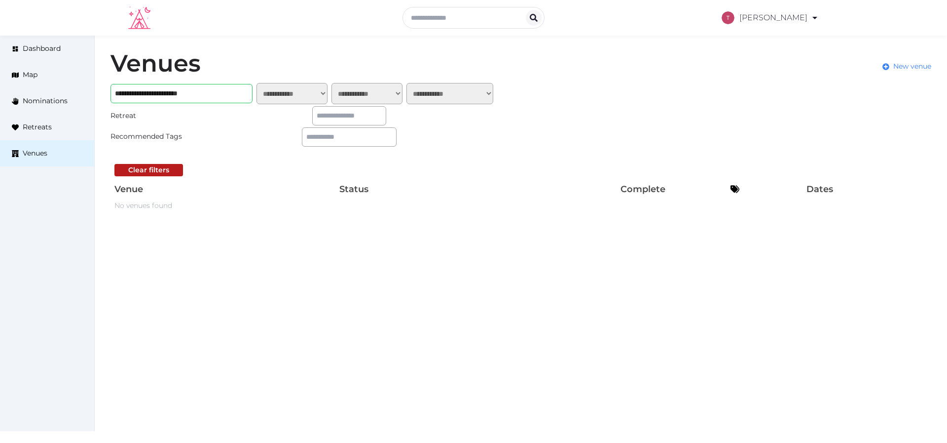
click at [702, 117] on div "**********" at bounding box center [521, 132] width 853 height 193
drag, startPoint x: 183, startPoint y: 92, endPoint x: 271, endPoint y: 84, distance: 89.2
click at [271, 84] on div "**********" at bounding box center [304, 93] width 387 height 21
type input "**********"
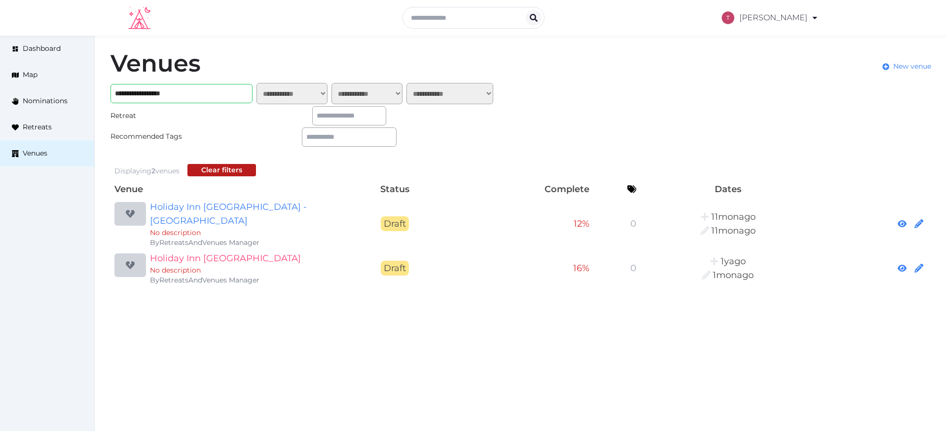
drag, startPoint x: 208, startPoint y: 241, endPoint x: 219, endPoint y: 225, distance: 19.2
click at [206, 251] on link "Holiday Inn [GEOGRAPHIC_DATA]" at bounding box center [244, 258] width 189 height 14
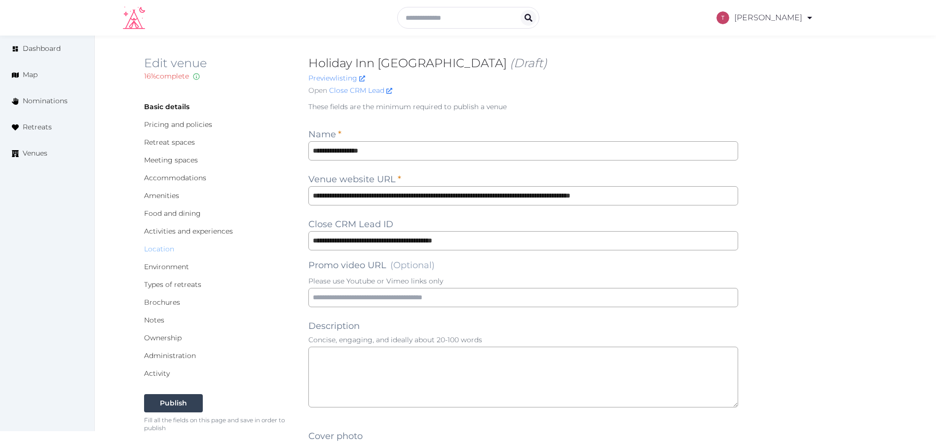
click at [159, 247] on link "Location" at bounding box center [159, 248] width 30 height 9
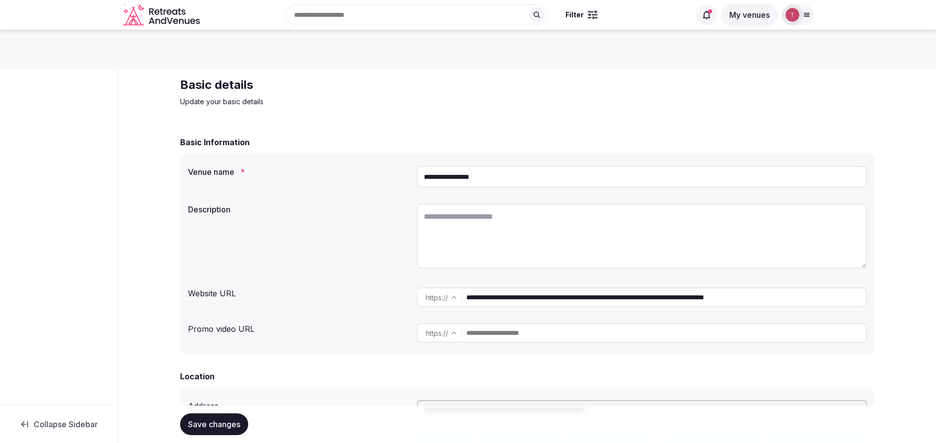
drag, startPoint x: 535, startPoint y: 179, endPoint x: 341, endPoint y: 180, distance: 193.9
click at [299, 181] on div "**********" at bounding box center [527, 177] width 679 height 30
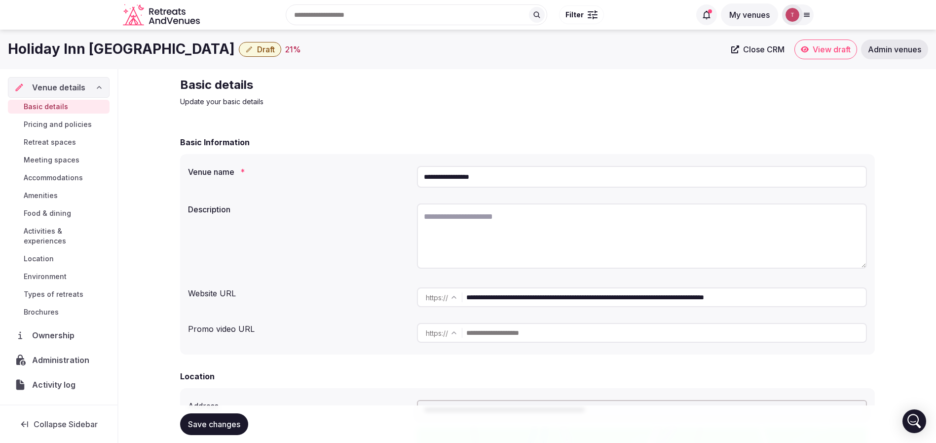
drag, startPoint x: 520, startPoint y: 171, endPoint x: 352, endPoint y: 160, distance: 167.6
click at [352, 160] on div "**********" at bounding box center [527, 254] width 695 height 200
click at [49, 258] on span "Location" at bounding box center [39, 259] width 30 height 10
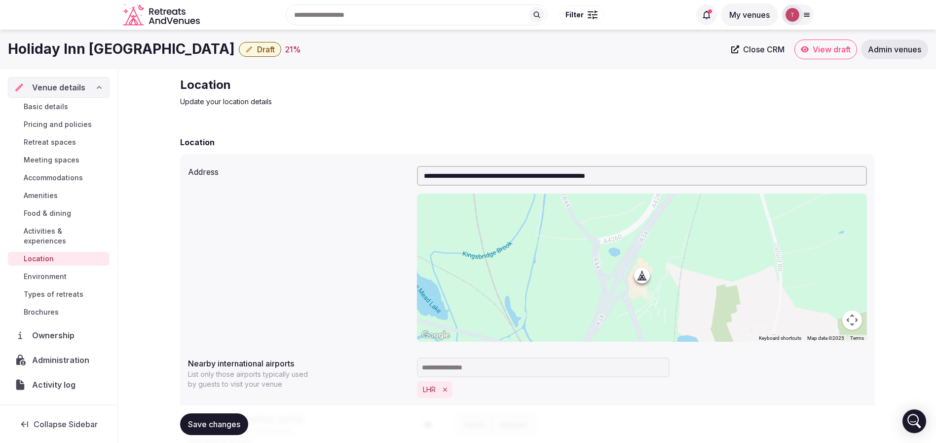
click at [50, 104] on span "Basic details" at bounding box center [46, 107] width 44 height 10
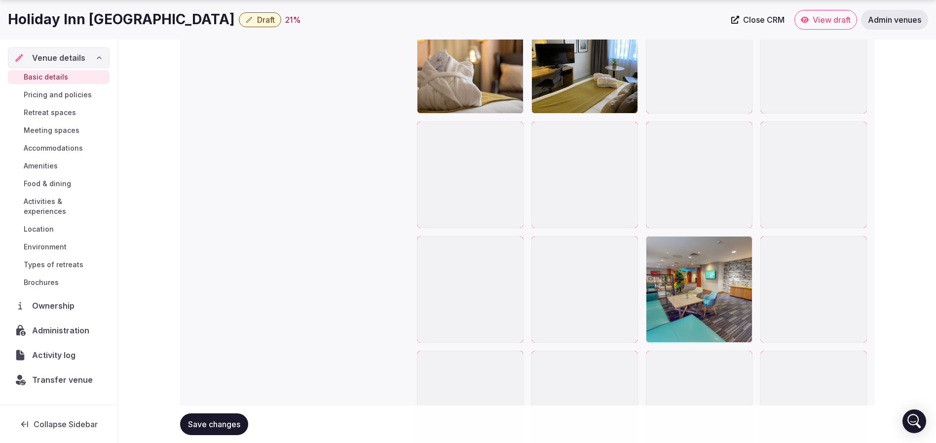
scroll to position [2072, 0]
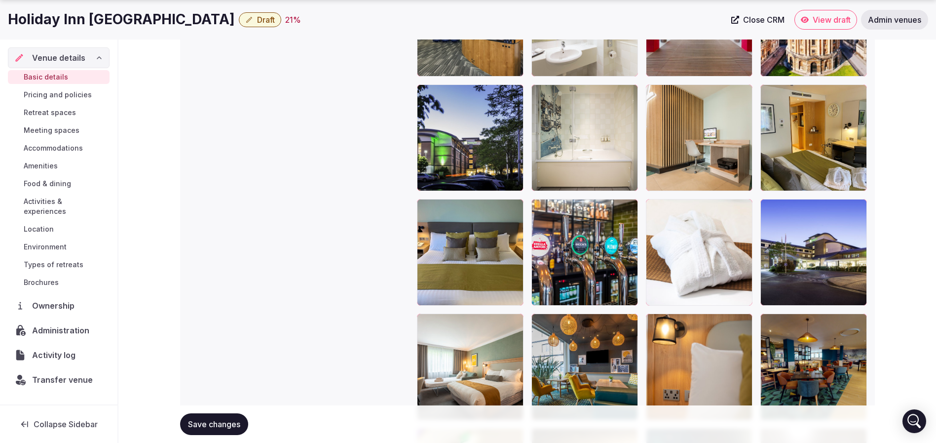
click at [257, 18] on span "Draft" at bounding box center [266, 20] width 18 height 10
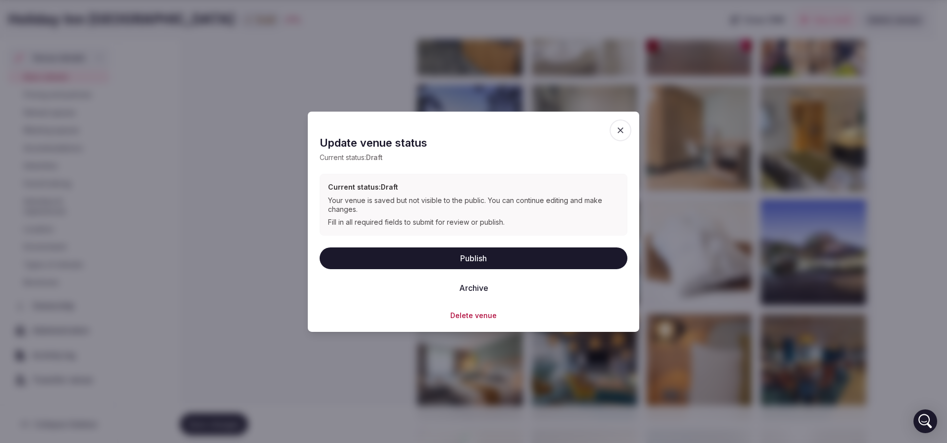
click at [466, 256] on button "Publish" at bounding box center [474, 258] width 308 height 22
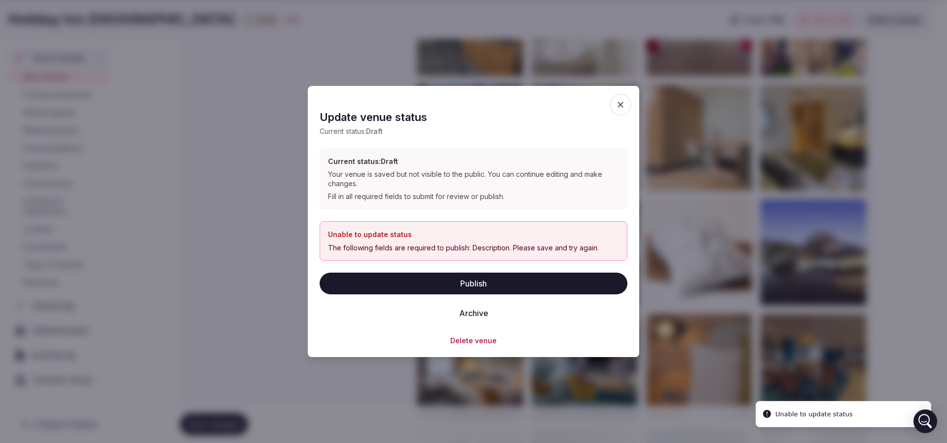
click at [457, 284] on button "Publish" at bounding box center [474, 283] width 308 height 22
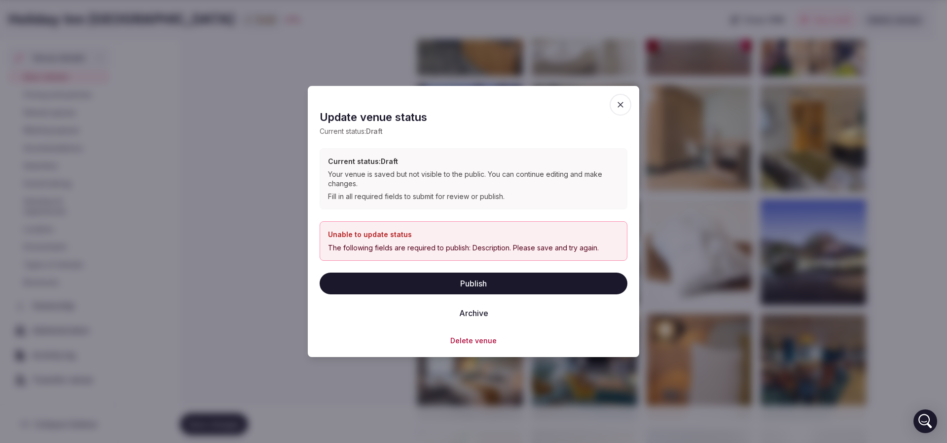
click at [600, 246] on div "The following fields are required to publish: Description. Please save and try …" at bounding box center [473, 247] width 291 height 9
drag, startPoint x: 324, startPoint y: 161, endPoint x: 391, endPoint y: 167, distance: 66.9
click at [391, 167] on div "Current status: Draft Your venue is saved but not visible to the public. You ca…" at bounding box center [474, 178] width 308 height 61
click at [391, 167] on div "Current status: Draft Your venue is saved but not visible to the public. You ca…" at bounding box center [473, 178] width 291 height 44
drag, startPoint x: 329, startPoint y: 173, endPoint x: 420, endPoint y: 180, distance: 91.0
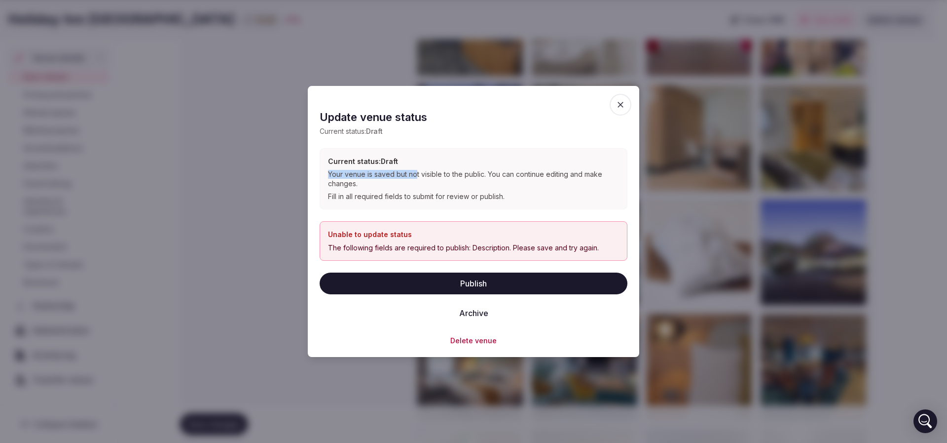
click at [419, 180] on div "Your venue is saved but not visible to the public. You can continue editing and…" at bounding box center [473, 179] width 291 height 18
click at [420, 180] on div "Your venue is saved but not visible to the public. You can continue editing and…" at bounding box center [473, 179] width 291 height 18
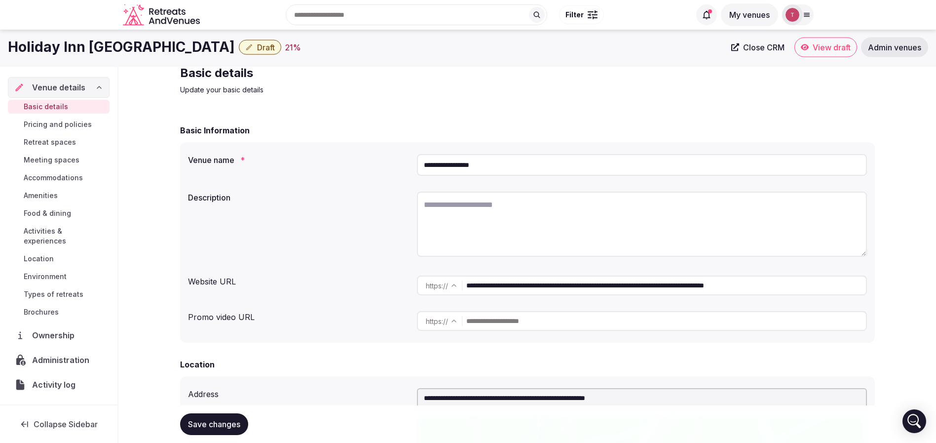
scroll to position [0, 0]
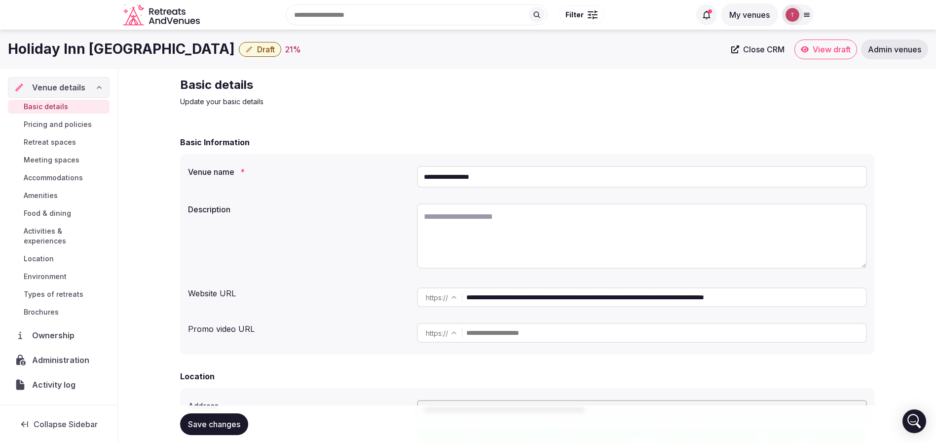
click at [465, 216] on textarea at bounding box center [642, 235] width 450 height 65
click at [530, 215] on textarea at bounding box center [642, 235] width 450 height 65
paste textarea "**********"
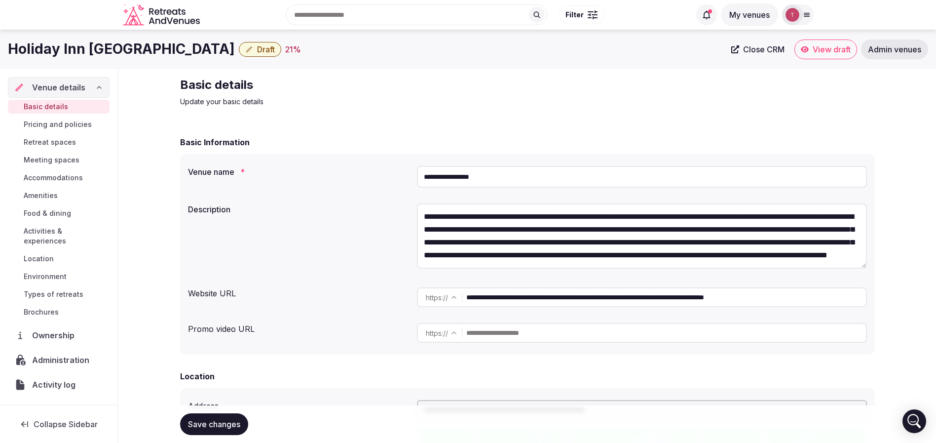
scroll to position [18, 0]
type textarea "**********"
click at [577, 103] on div "Basic details Update your basic details" at bounding box center [527, 92] width 695 height 30
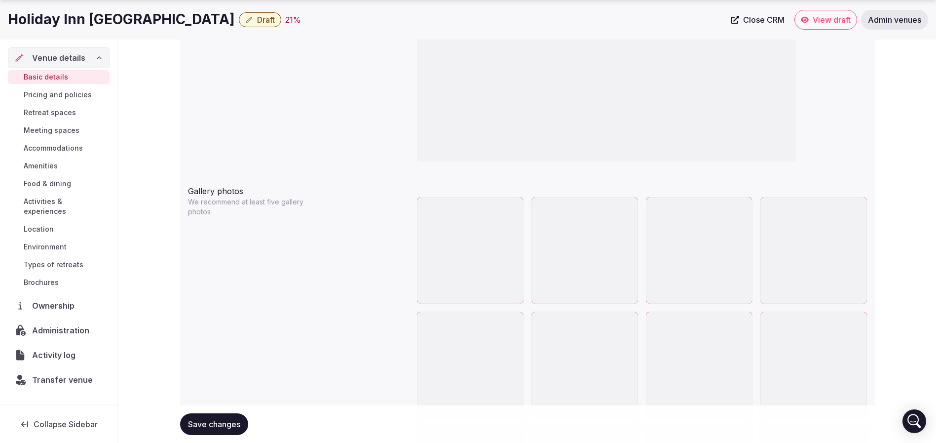
scroll to position [1258, 0]
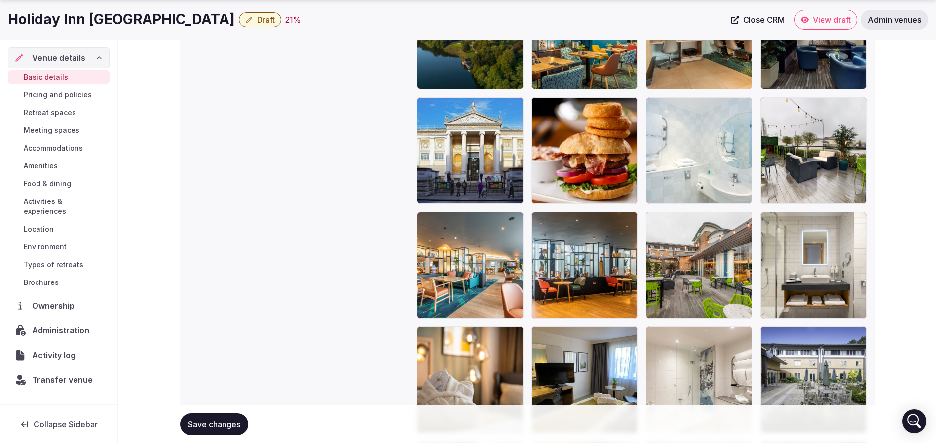
click at [200, 420] on span "Save changes" at bounding box center [214, 424] width 52 height 10
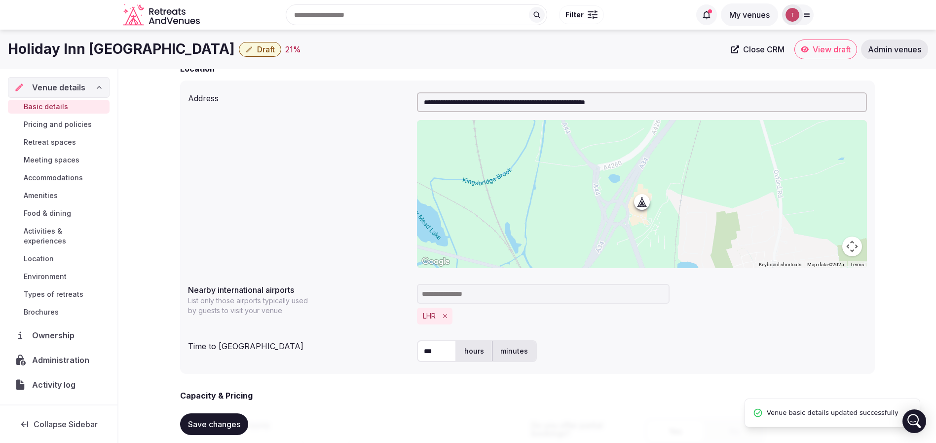
scroll to position [74, 0]
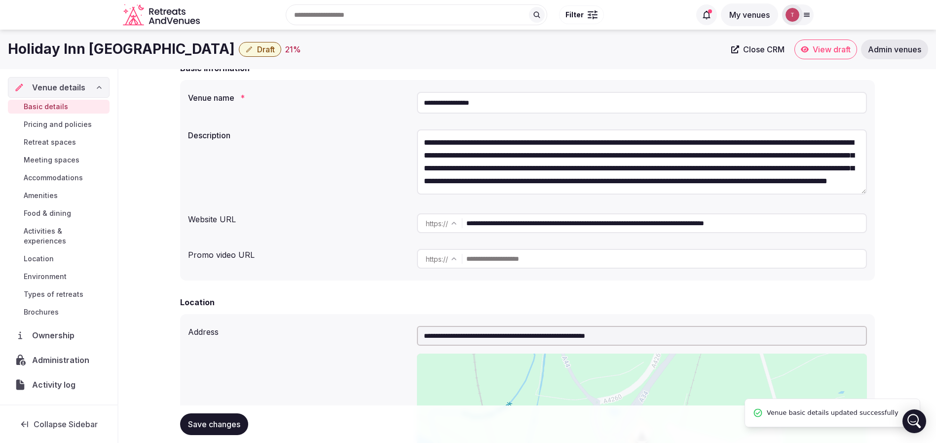
click at [257, 52] on span "Draft" at bounding box center [266, 49] width 18 height 10
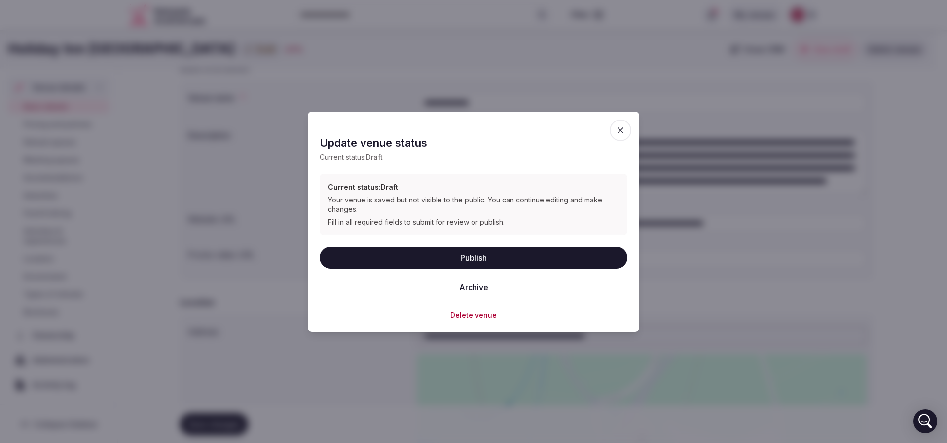
click at [471, 253] on button "Publish" at bounding box center [474, 258] width 308 height 22
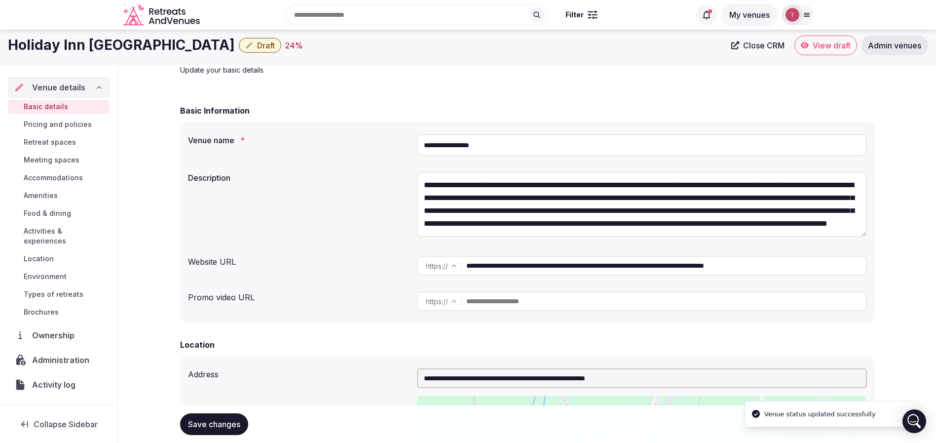
scroll to position [0, 0]
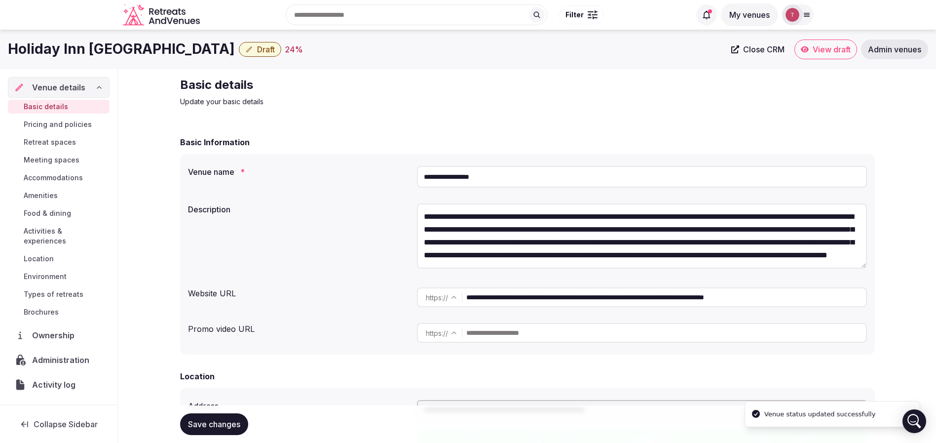
drag, startPoint x: 506, startPoint y: 174, endPoint x: 336, endPoint y: 161, distance: 170.3
click at [333, 164] on div "**********" at bounding box center [527, 177] width 679 height 30
click at [796, 77] on div "Basic details Update your basic details" at bounding box center [527, 92] width 695 height 30
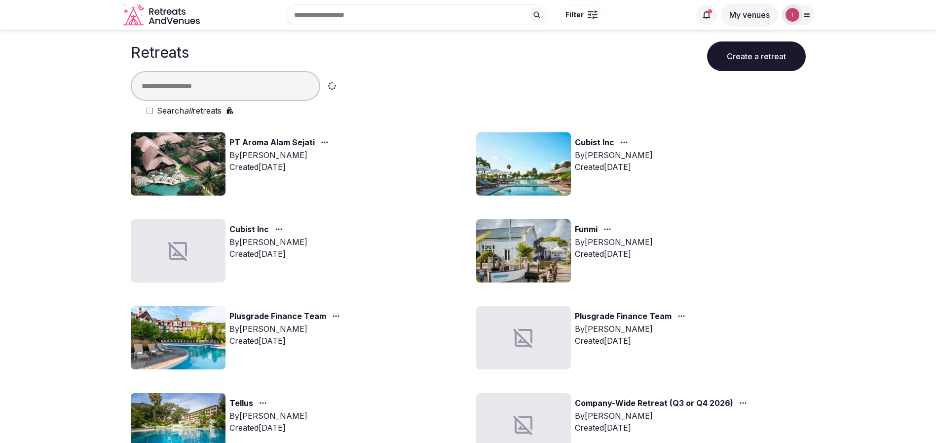
drag, startPoint x: 236, startPoint y: 86, endPoint x: 247, endPoint y: 86, distance: 10.4
click at [236, 86] on input "text" at bounding box center [225, 86] width 189 height 30
click at [474, 75] on div at bounding box center [468, 86] width 675 height 30
click at [454, 14] on input "text" at bounding box center [417, 14] width 262 height 21
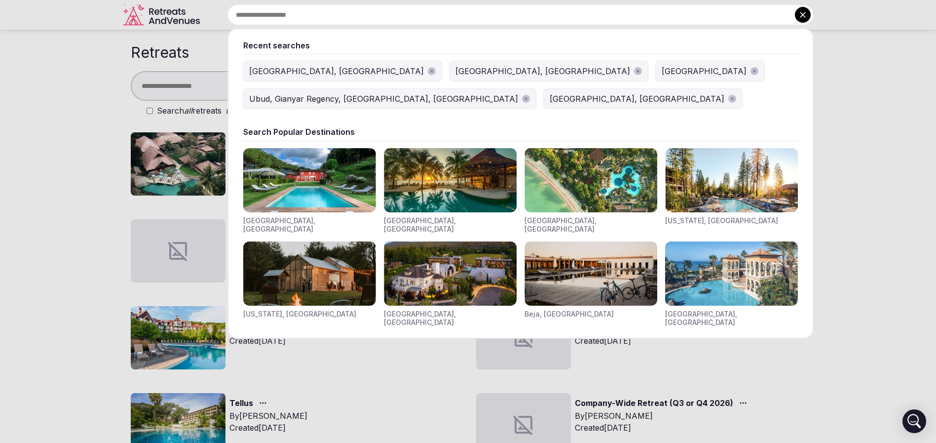
click at [0, 149] on div at bounding box center [468, 221] width 936 height 443
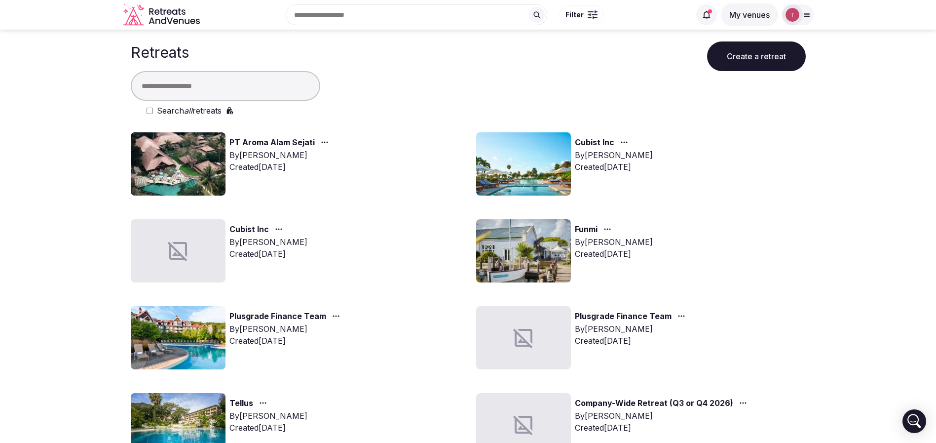
click at [245, 83] on input "text" at bounding box center [225, 86] width 189 height 30
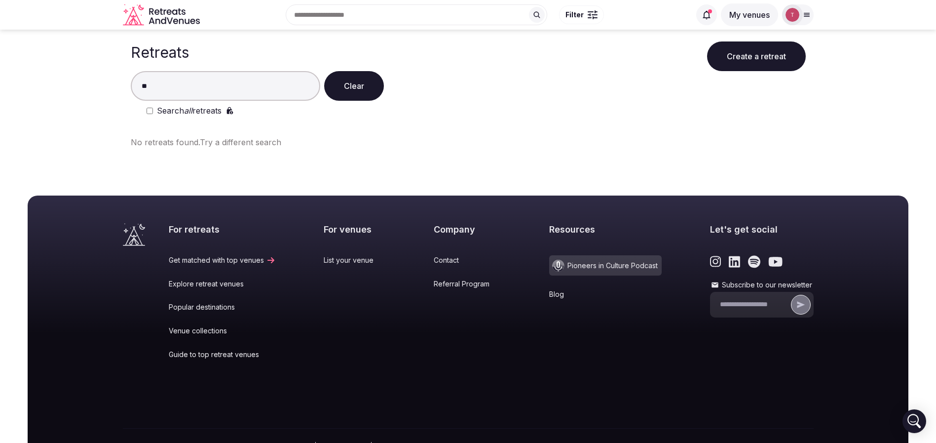
type input "*"
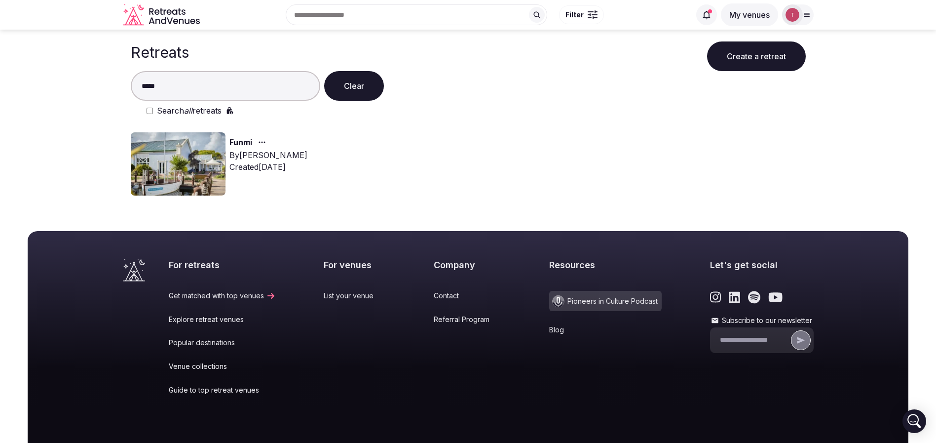
type input "*****"
click at [175, 157] on img at bounding box center [178, 163] width 95 height 63
click at [192, 166] on img at bounding box center [178, 163] width 95 height 63
click at [192, 164] on img at bounding box center [178, 163] width 95 height 63
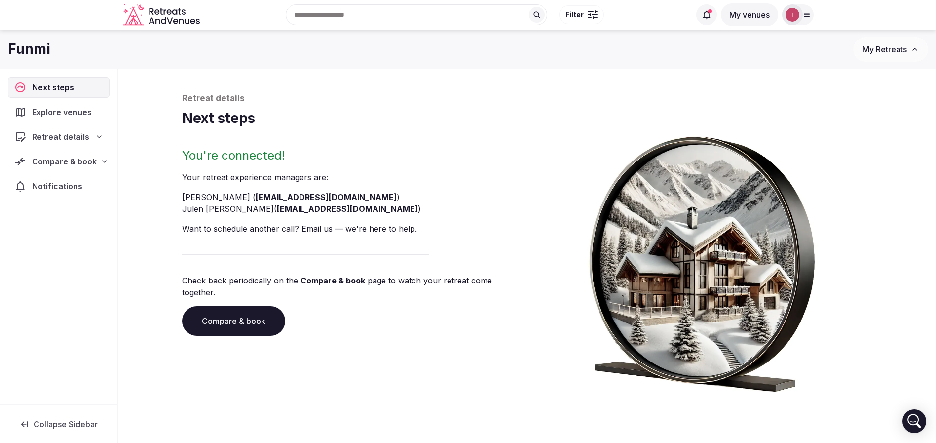
click at [41, 41] on h1 "Funmi" at bounding box center [29, 48] width 42 height 19
click at [36, 46] on h1 "Funmi" at bounding box center [29, 48] width 42 height 19
click at [73, 134] on span "Retreat details" at bounding box center [60, 137] width 57 height 12
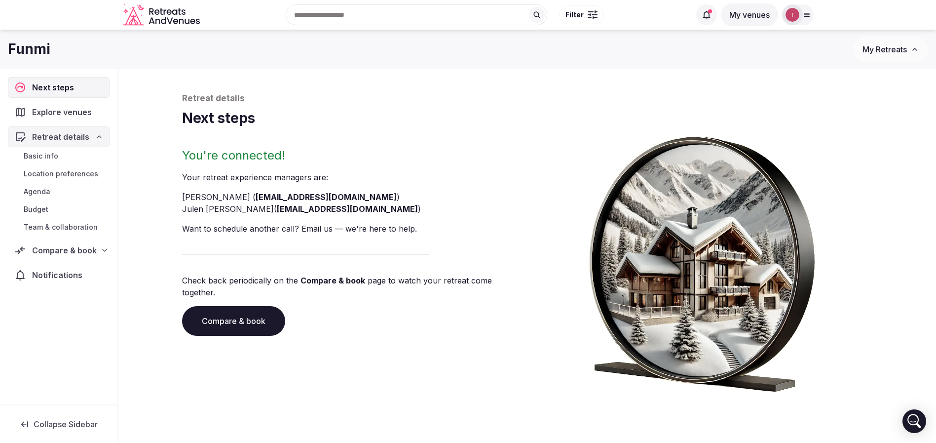
click at [75, 156] on link "Basic info" at bounding box center [59, 156] width 102 height 14
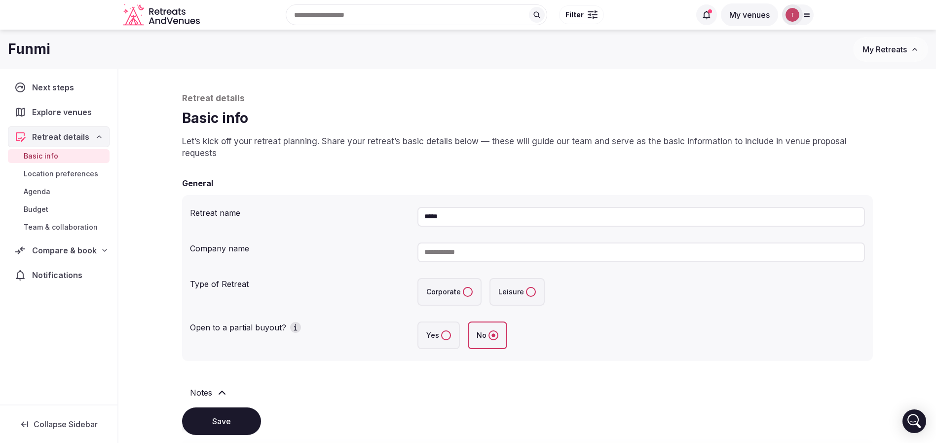
drag, startPoint x: 287, startPoint y: 207, endPoint x: 249, endPoint y: 203, distance: 38.2
click at [249, 203] on div "Retreat name *****" at bounding box center [527, 217] width 675 height 28
type input "**********"
click at [222, 415] on button "Save" at bounding box center [221, 421] width 79 height 28
click at [225, 417] on button "Save" at bounding box center [221, 421] width 79 height 28
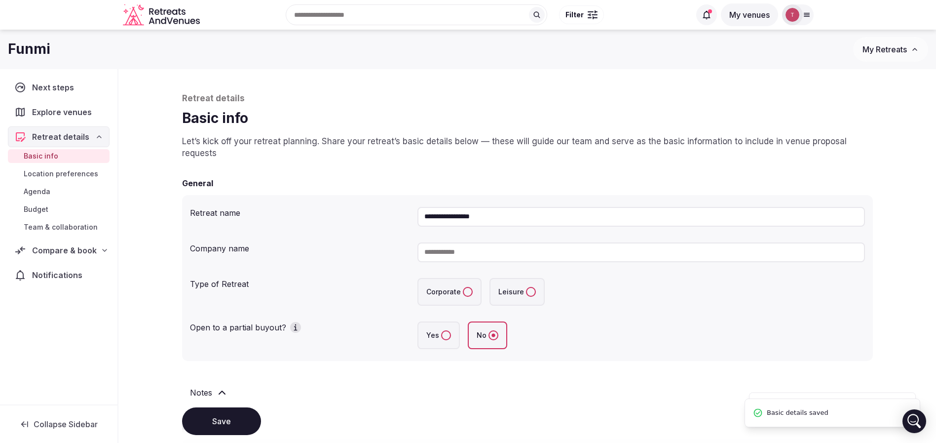
click at [87, 137] on div "Retreat details" at bounding box center [58, 137] width 89 height 12
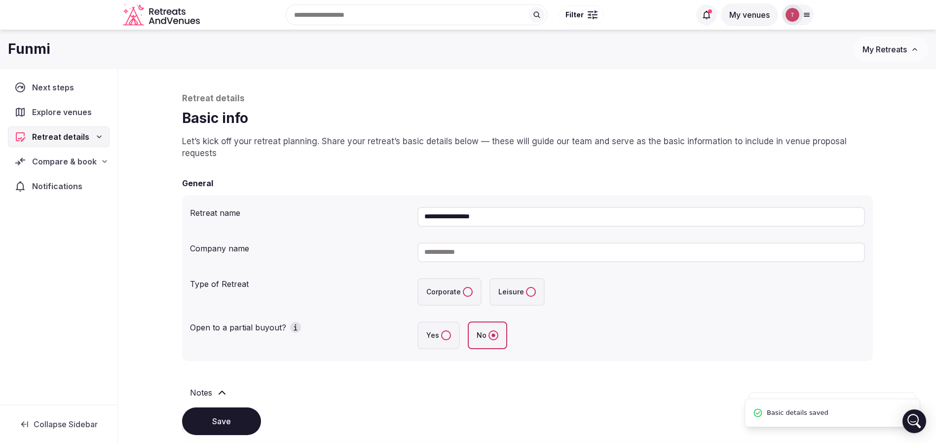
click at [94, 136] on div "Retreat details" at bounding box center [58, 137] width 89 height 12
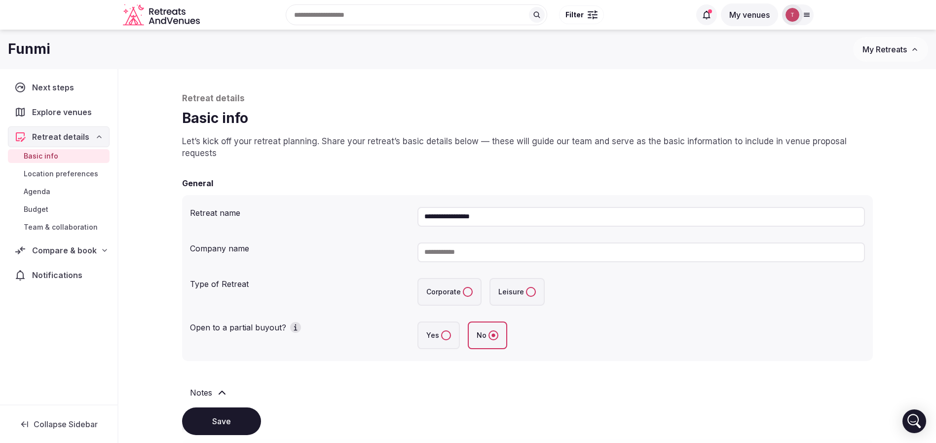
click at [81, 251] on span "Compare & book" at bounding box center [64, 250] width 65 height 12
click at [72, 267] on span "Shortlisted venues (6)" at bounding box center [62, 269] width 76 height 10
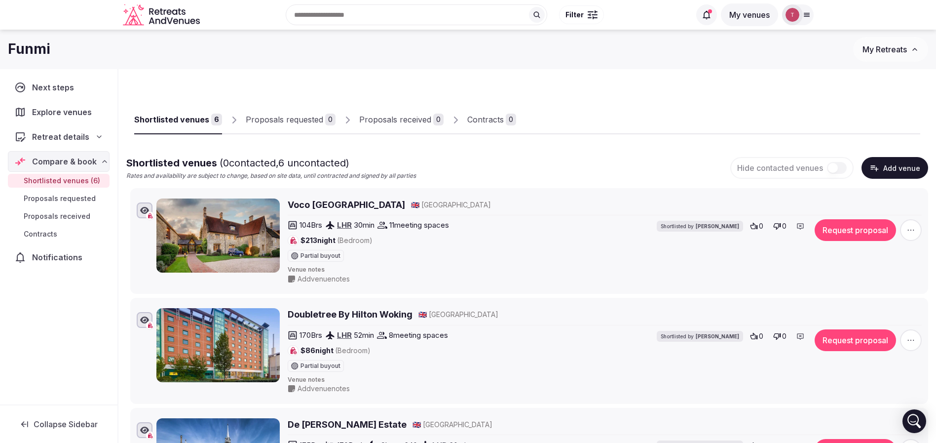
click at [347, 206] on h2 "Voco Oxford Thames Hotel" at bounding box center [346, 204] width 117 height 12
click at [322, 314] on h2 "Doubletree By Hilton Woking" at bounding box center [350, 314] width 125 height 12
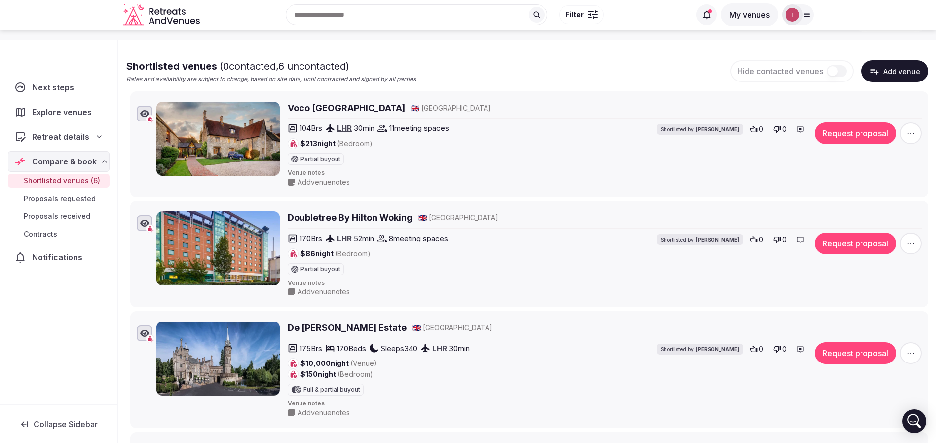
scroll to position [148, 0]
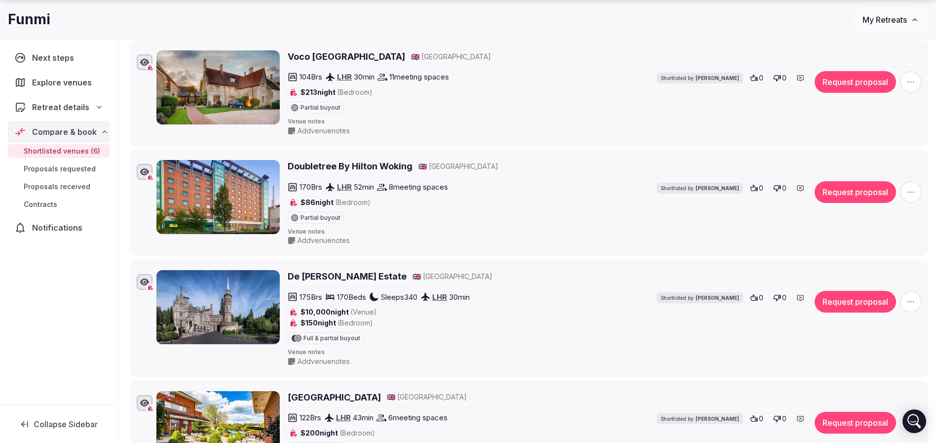
click at [344, 277] on h2 "De Vere Horsley Estate" at bounding box center [347, 276] width 119 height 12
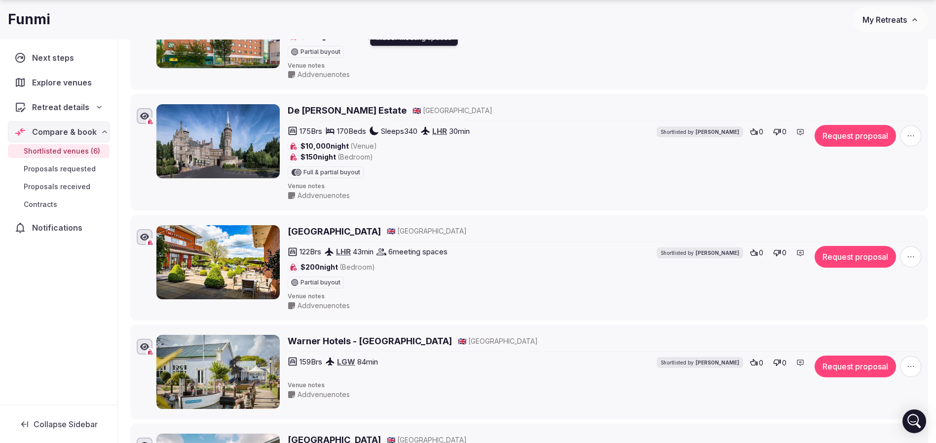
scroll to position [370, 0]
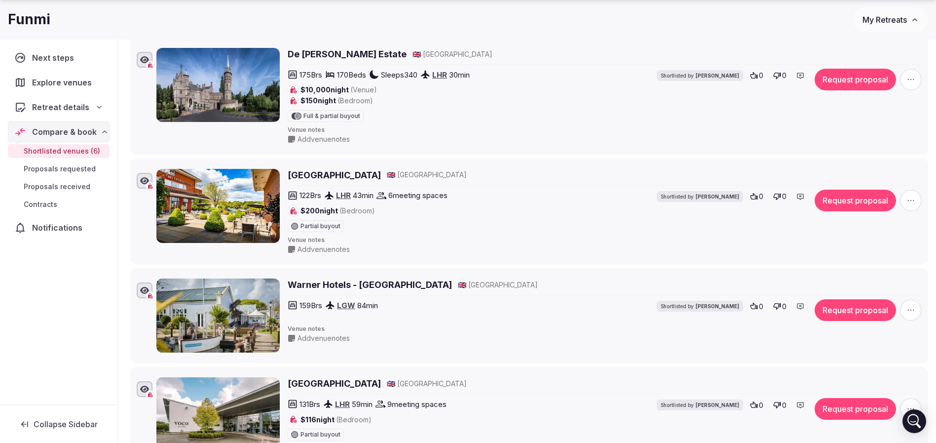
click at [342, 174] on h2 "Crowne Plaza Reading" at bounding box center [334, 175] width 93 height 12
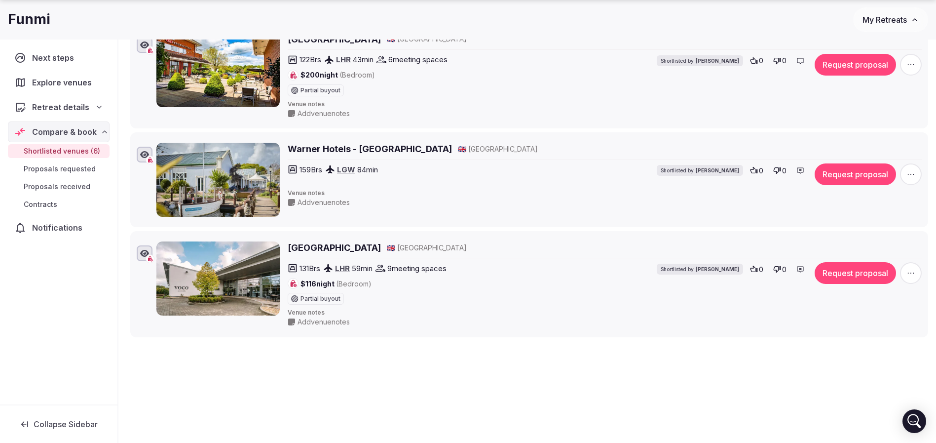
scroll to position [518, 0]
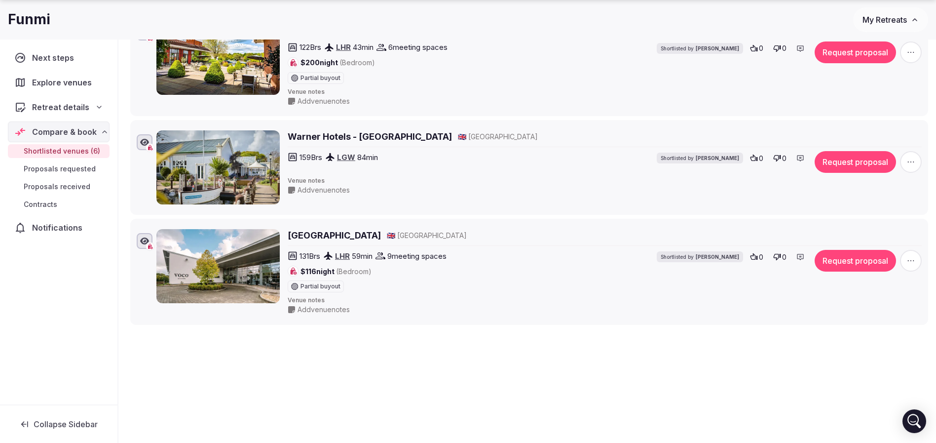
click at [327, 137] on h2 "Warner Hotels - Lakeside" at bounding box center [370, 136] width 164 height 12
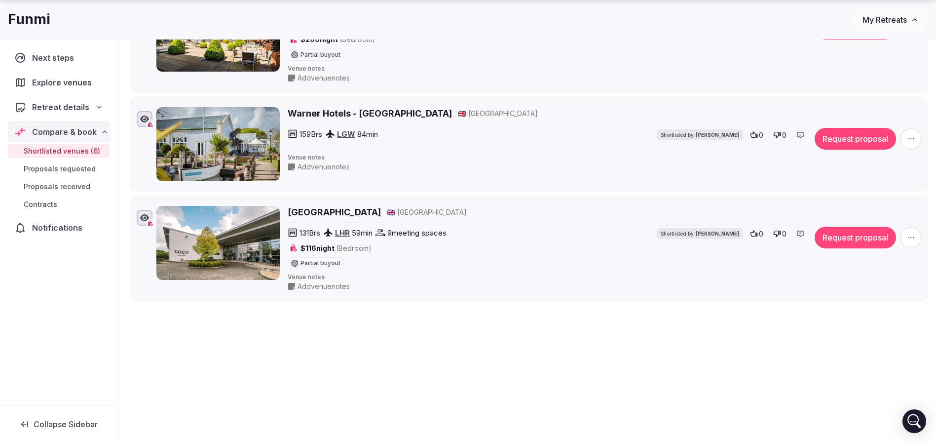
scroll to position [542, 0]
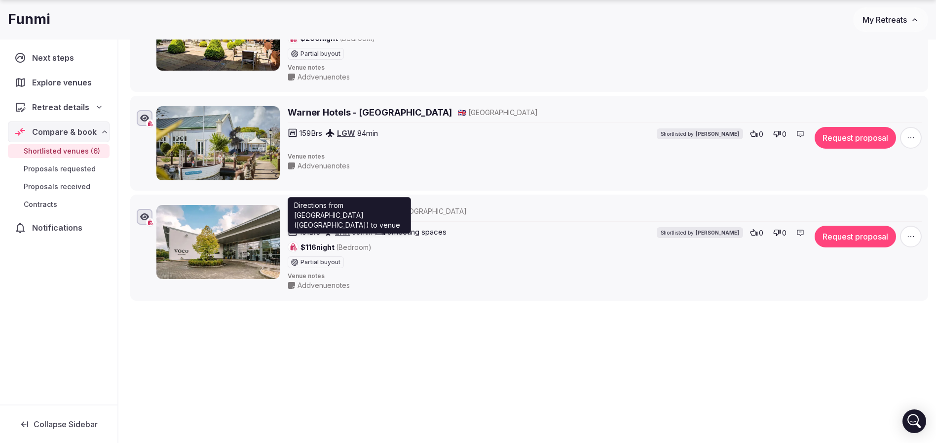
click at [335, 208] on p "Directions from London Heathrow Airport (London) to venue" at bounding box center [349, 215] width 111 height 30
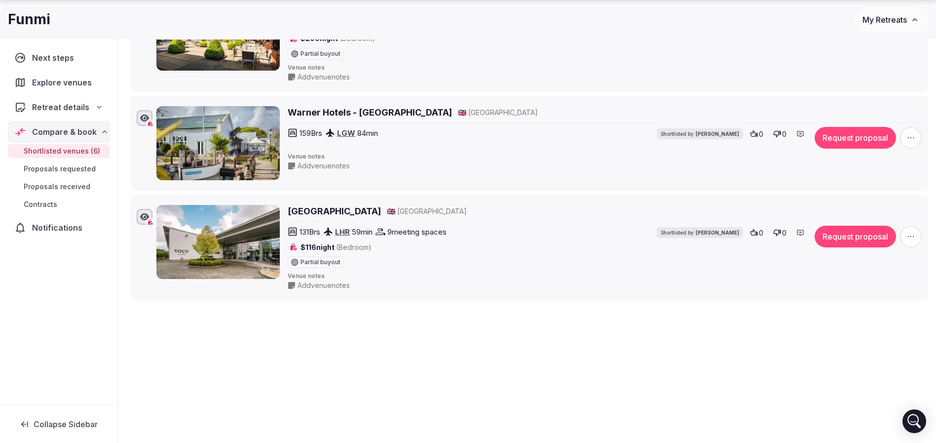
click at [299, 212] on h2 "Voco Winchester Hotel & Spa" at bounding box center [334, 211] width 93 height 12
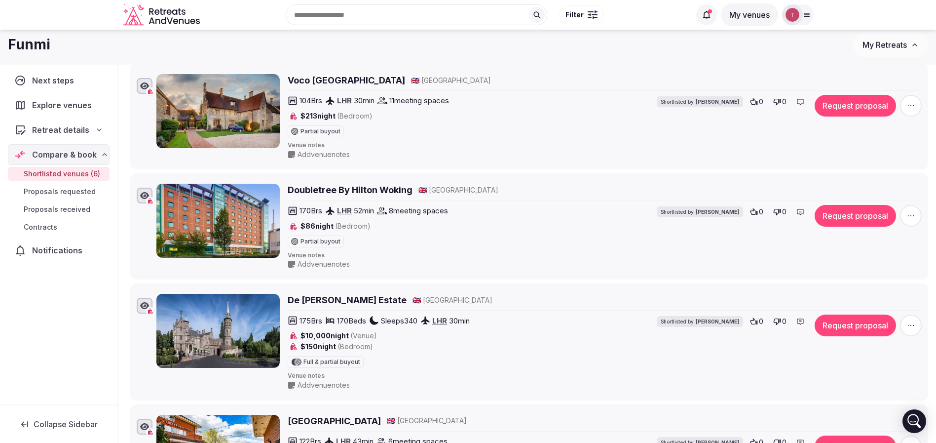
scroll to position [0, 0]
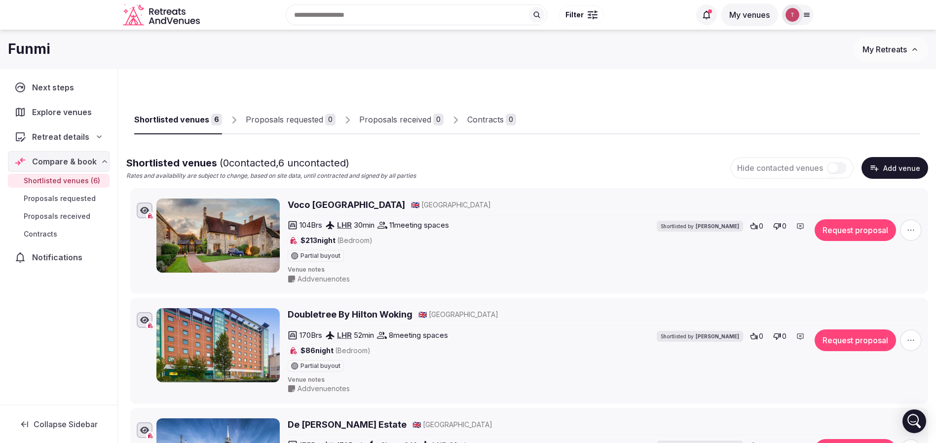
click at [895, 166] on button "Add venue" at bounding box center [894, 168] width 67 height 22
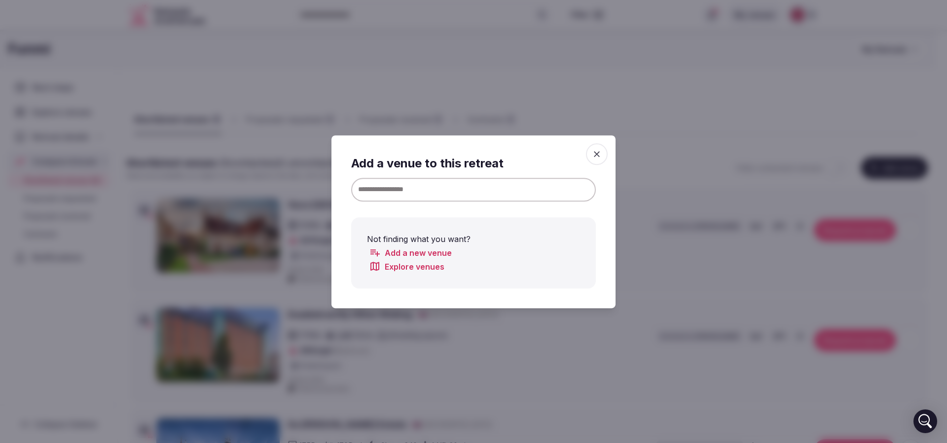
click at [479, 189] on input at bounding box center [473, 189] width 245 height 24
paste input "**********"
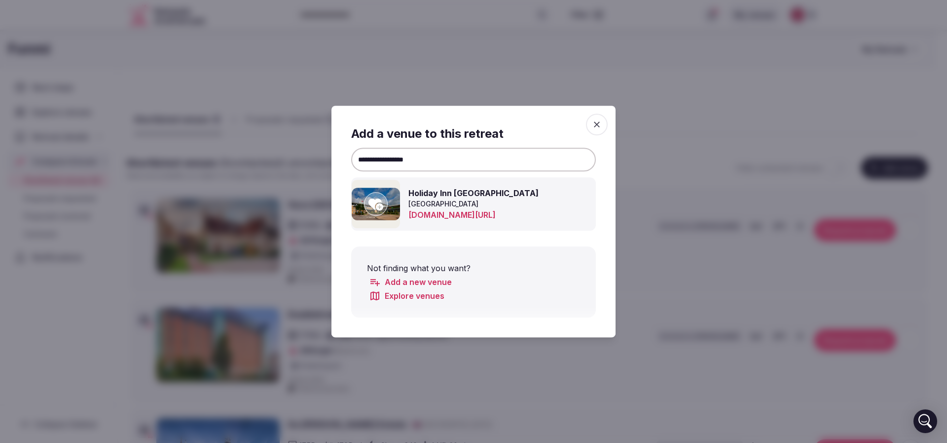
type input "**********"
click at [381, 203] on icon at bounding box center [376, 204] width 15 height 12
click at [669, 88] on div at bounding box center [473, 221] width 947 height 443
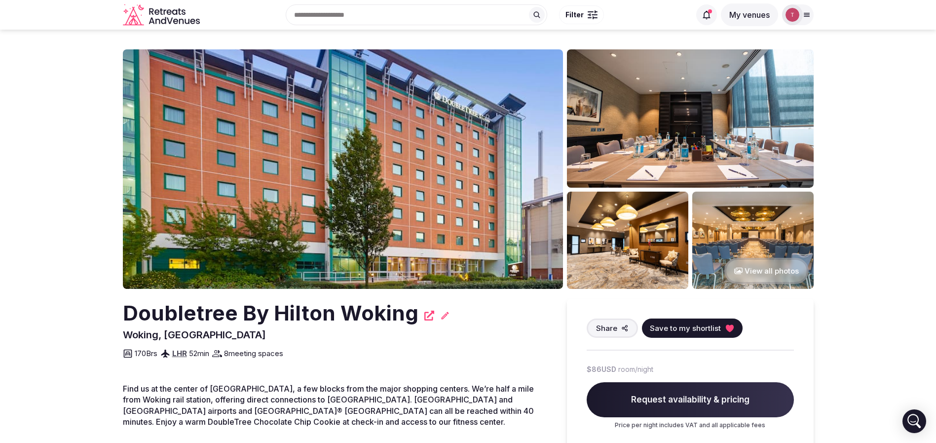
click at [412, 183] on img at bounding box center [343, 168] width 440 height 239
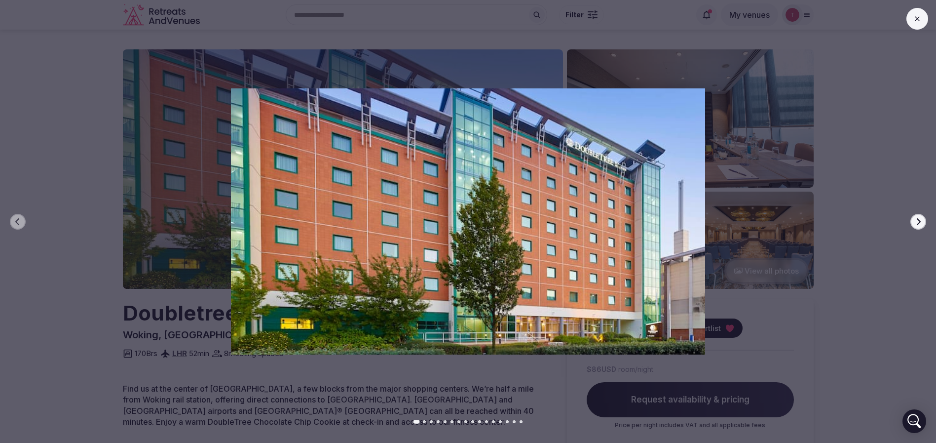
click at [918, 222] on icon "button" at bounding box center [918, 222] width 8 height 8
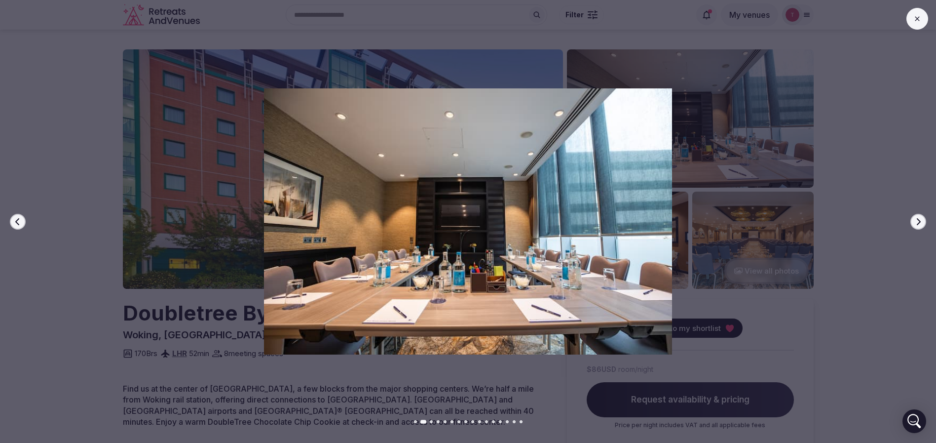
click at [918, 222] on icon "button" at bounding box center [918, 222] width 8 height 8
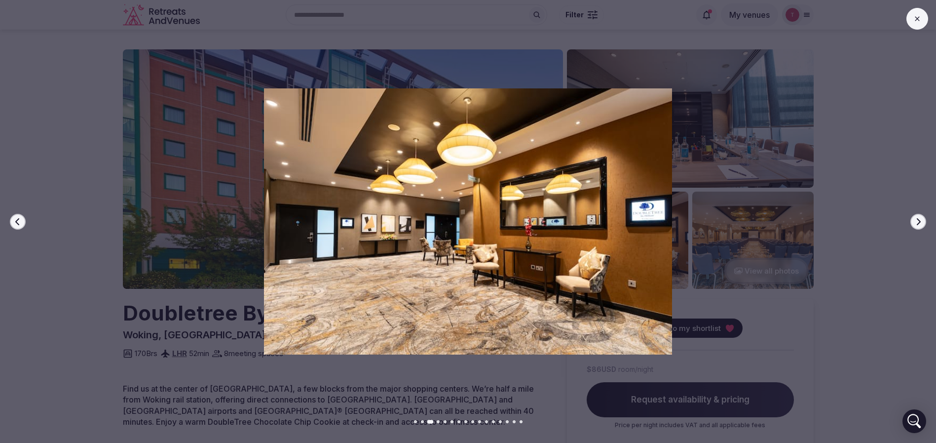
click at [918, 221] on icon "button" at bounding box center [918, 222] width 8 height 8
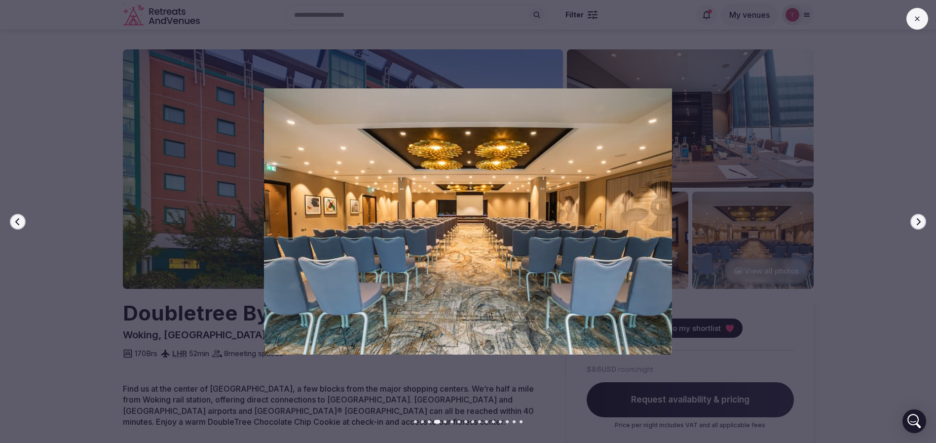
click at [918, 221] on icon "button" at bounding box center [918, 222] width 8 height 8
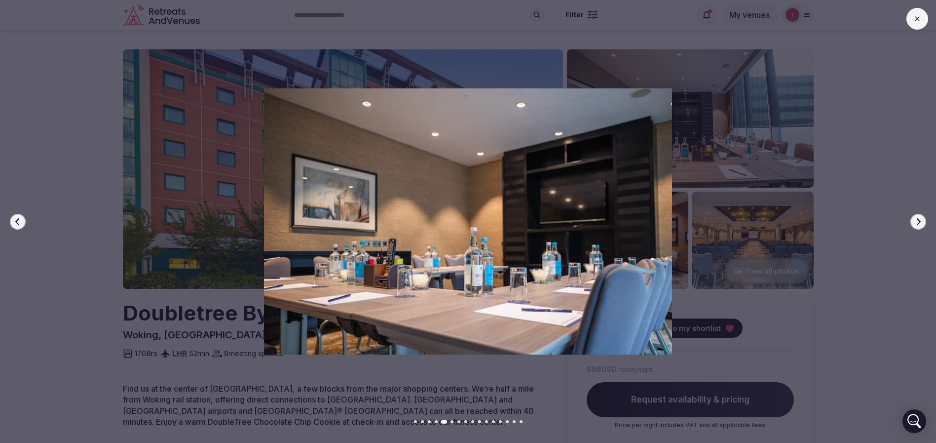
click at [918, 221] on icon "button" at bounding box center [918, 222] width 8 height 8
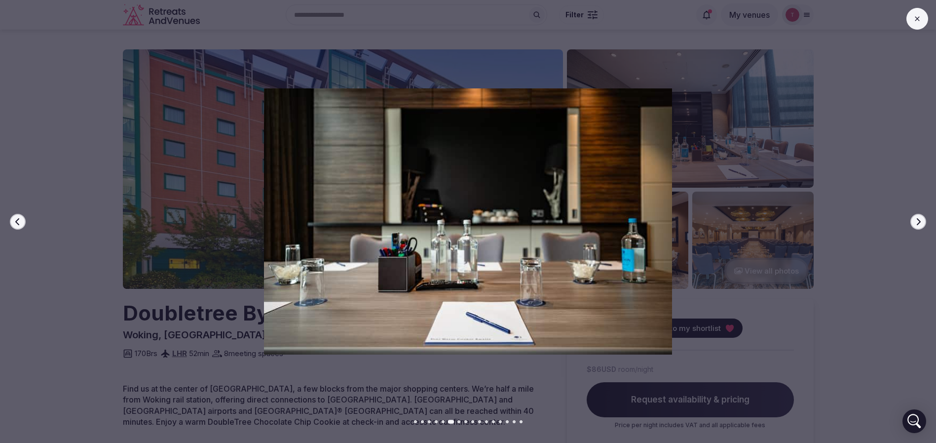
click at [918, 221] on icon "button" at bounding box center [918, 222] width 8 height 8
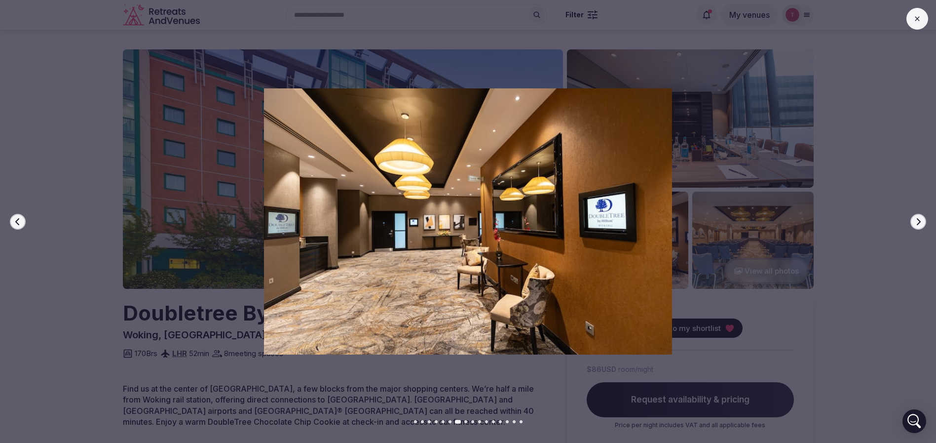
click at [918, 221] on icon "button" at bounding box center [918, 222] width 8 height 8
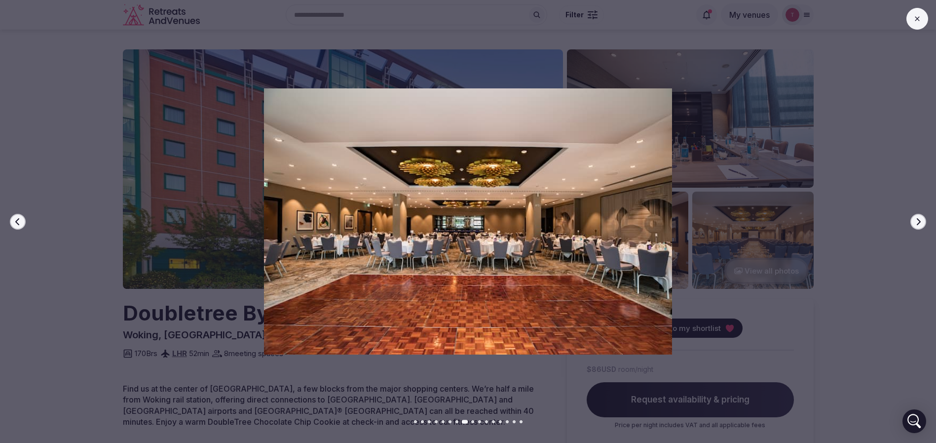
click at [918, 221] on icon "button" at bounding box center [918, 222] width 8 height 8
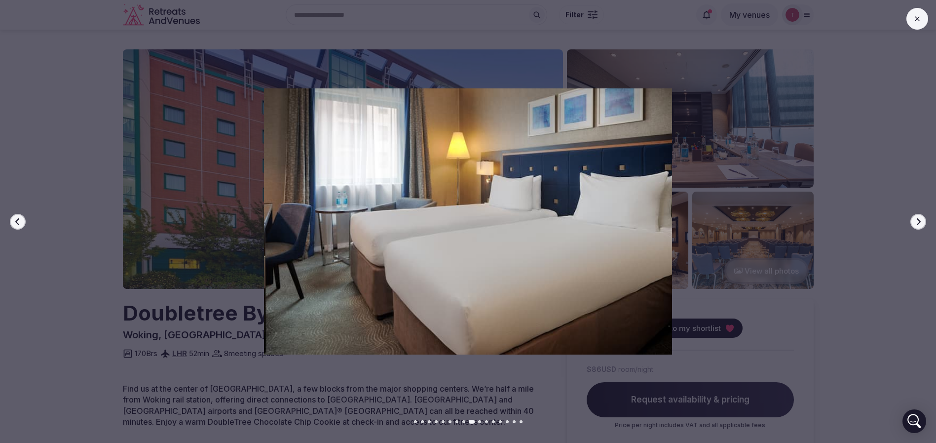
click at [918, 221] on icon "button" at bounding box center [918, 222] width 8 height 8
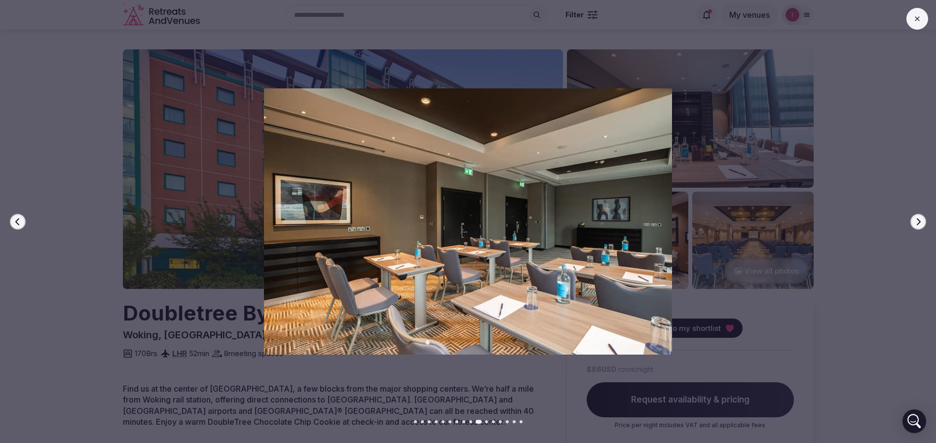
click at [918, 221] on icon "button" at bounding box center [918, 222] width 8 height 8
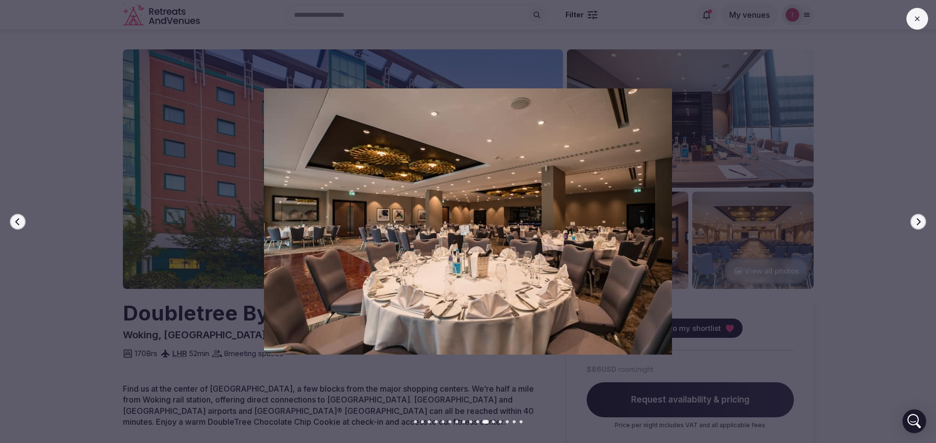
click at [918, 221] on icon "button" at bounding box center [918, 222] width 8 height 8
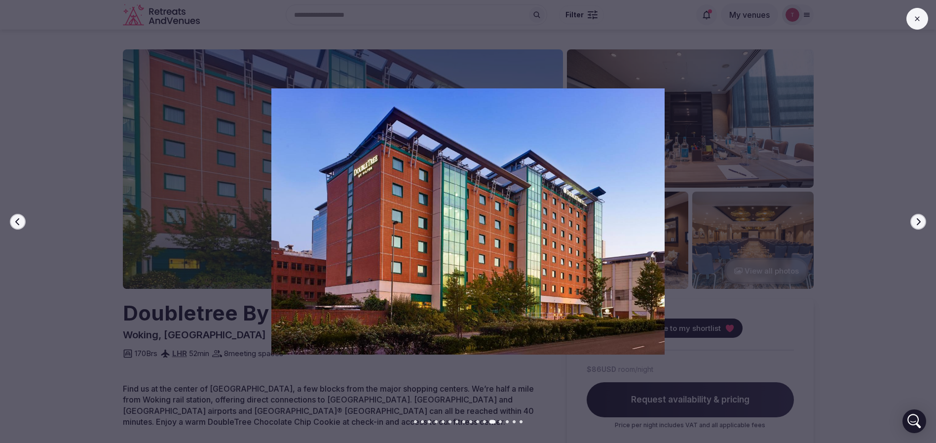
click at [918, 221] on icon "button" at bounding box center [918, 222] width 8 height 8
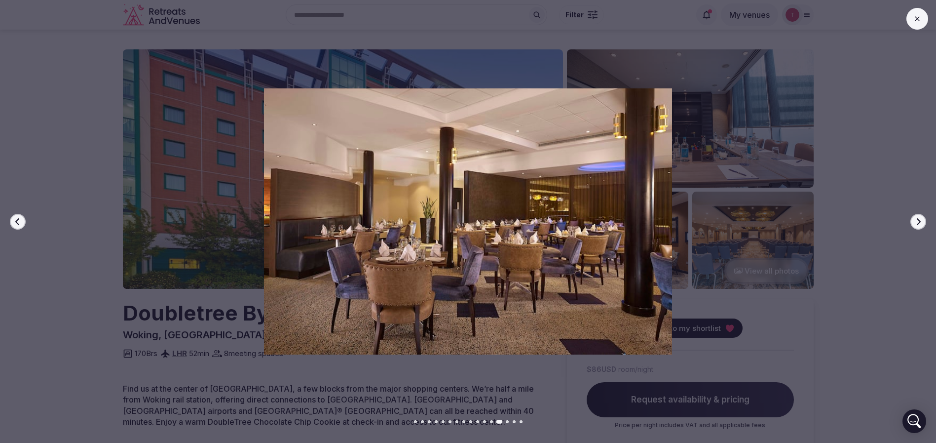
click at [20, 220] on icon "button" at bounding box center [18, 222] width 8 height 8
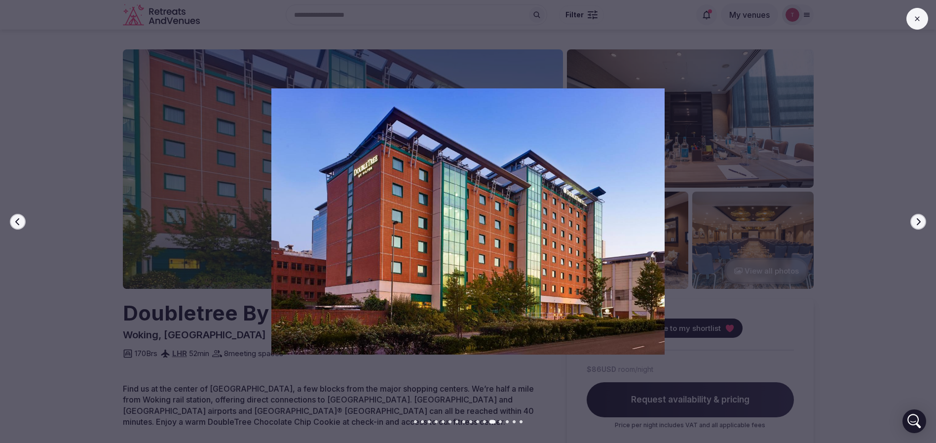
click at [923, 220] on button "Next slide" at bounding box center [918, 222] width 16 height 16
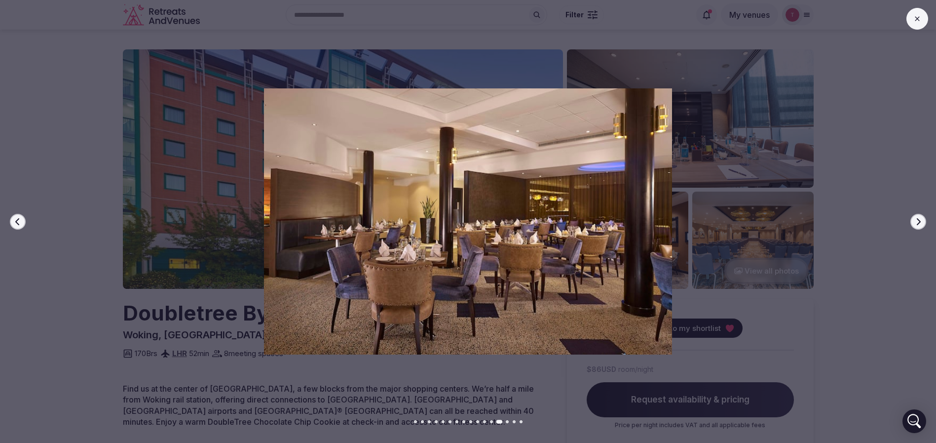
click at [923, 220] on button "Next slide" at bounding box center [918, 222] width 16 height 16
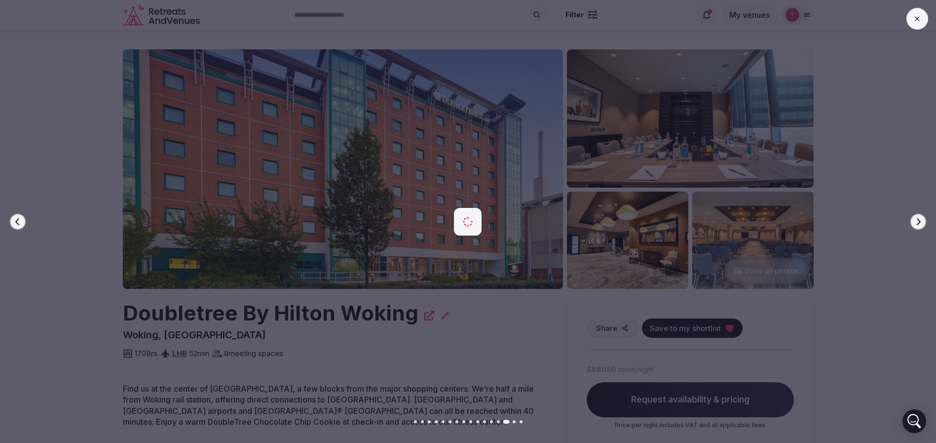
click at [923, 220] on button "Next slide" at bounding box center [918, 222] width 16 height 16
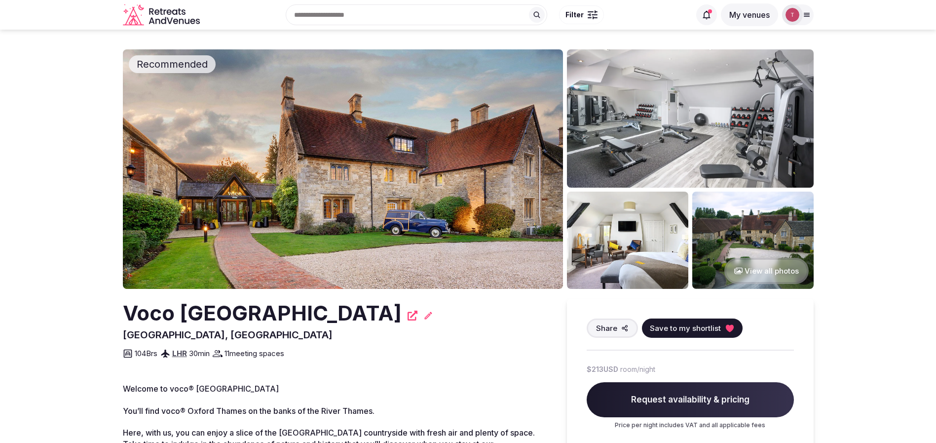
click at [403, 191] on img at bounding box center [343, 168] width 440 height 239
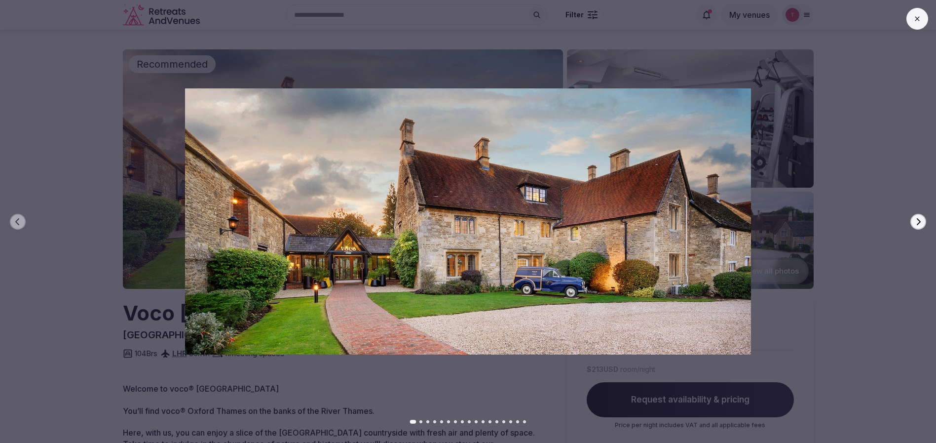
click at [912, 219] on button "Next slide" at bounding box center [918, 222] width 16 height 16
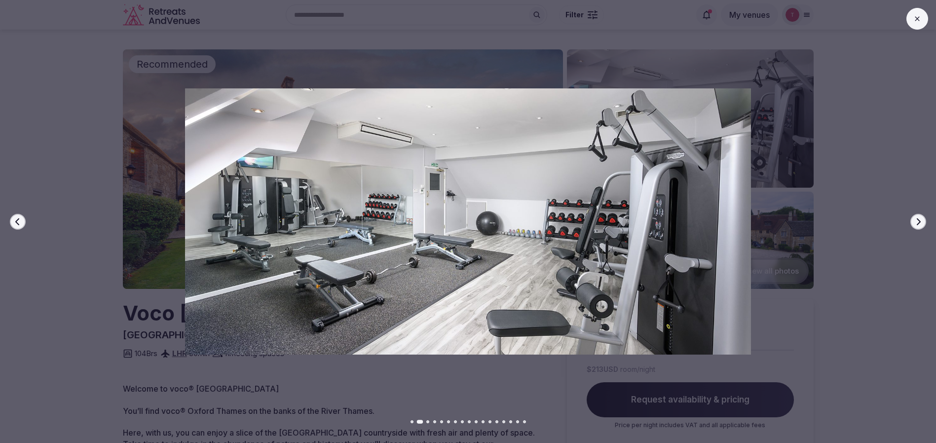
click at [916, 219] on icon "button" at bounding box center [918, 222] width 8 height 8
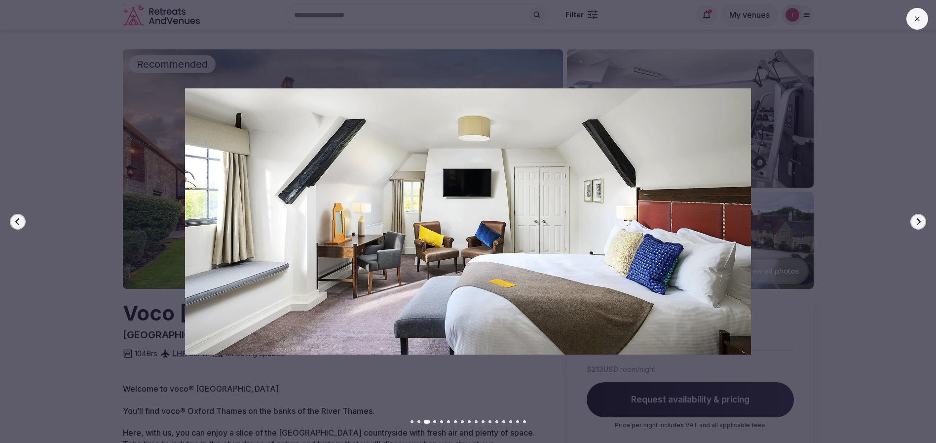
click at [916, 219] on icon "button" at bounding box center [918, 222] width 8 height 8
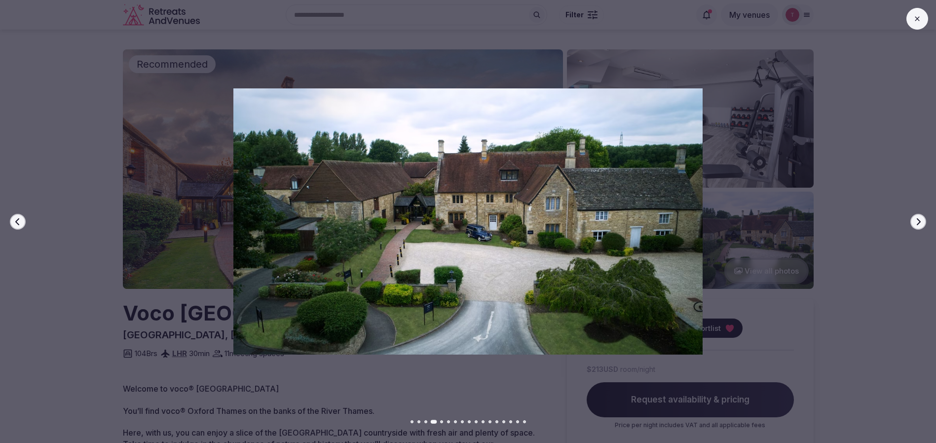
click at [916, 219] on icon "button" at bounding box center [918, 222] width 8 height 8
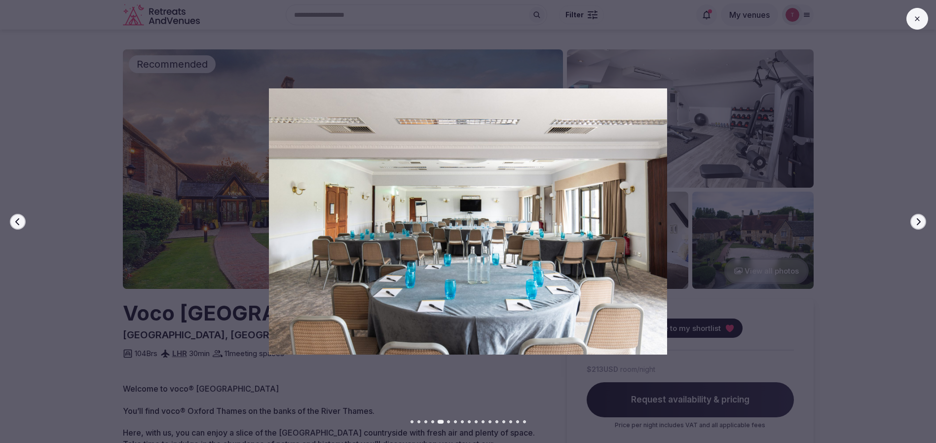
click at [916, 219] on icon "button" at bounding box center [918, 222] width 8 height 8
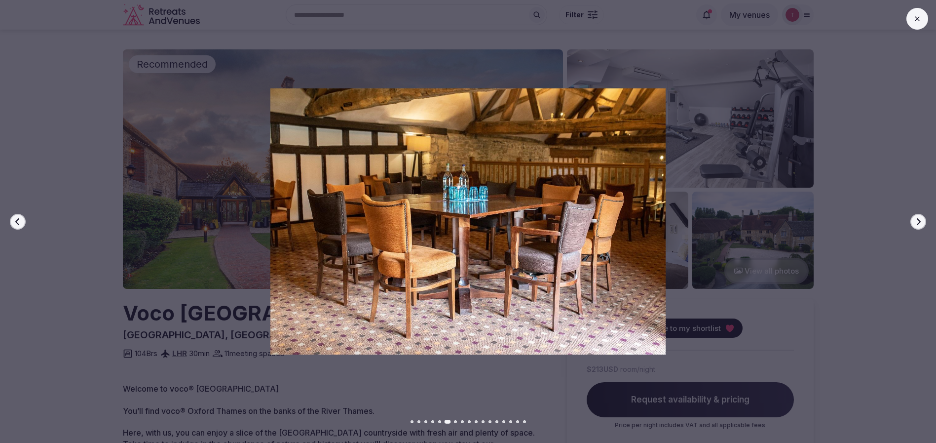
click at [916, 219] on icon "button" at bounding box center [918, 222] width 8 height 8
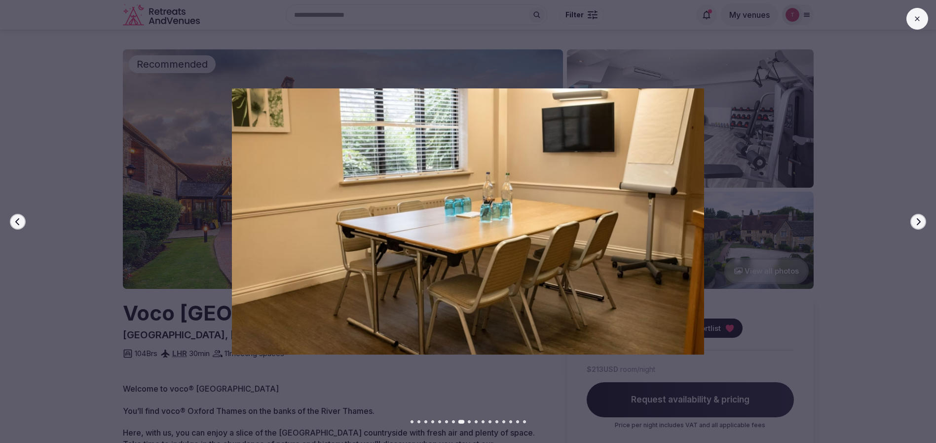
click at [916, 219] on icon "button" at bounding box center [918, 222] width 8 height 8
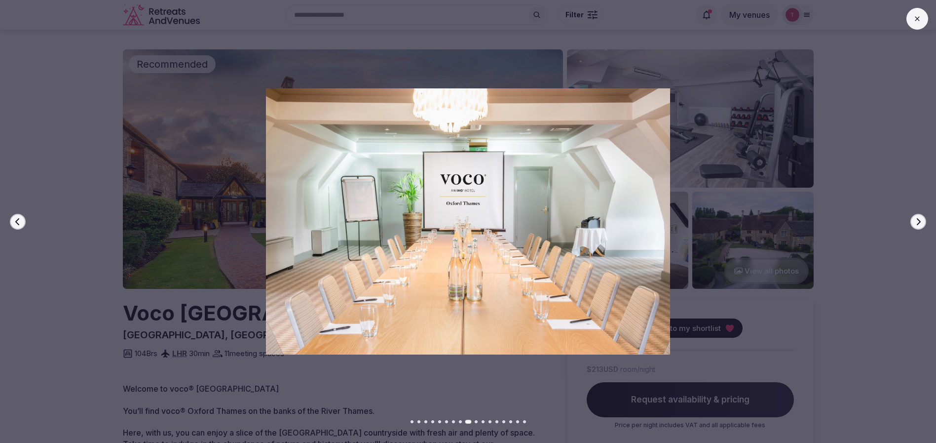
click at [916, 219] on icon "button" at bounding box center [918, 222] width 8 height 8
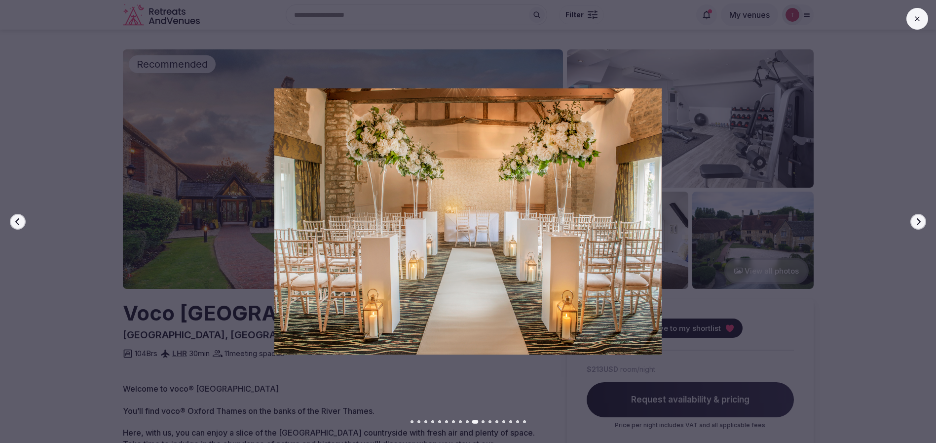
click at [916, 219] on icon "button" at bounding box center [918, 222] width 8 height 8
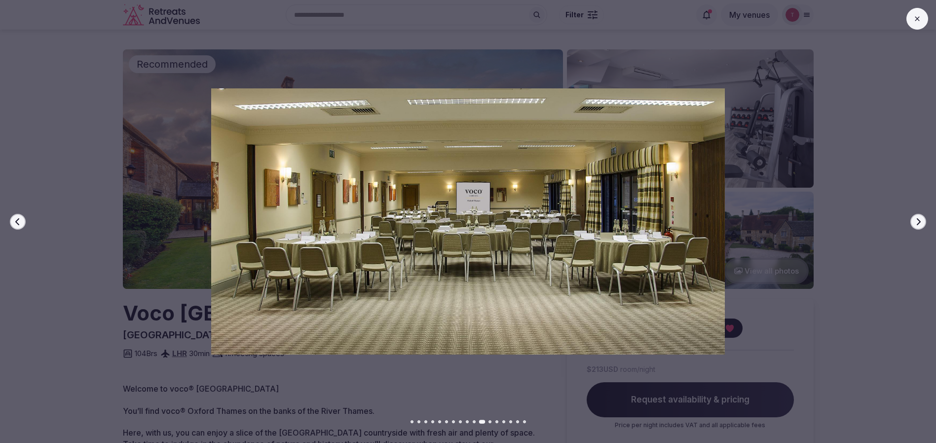
click at [916, 219] on icon "button" at bounding box center [918, 222] width 8 height 8
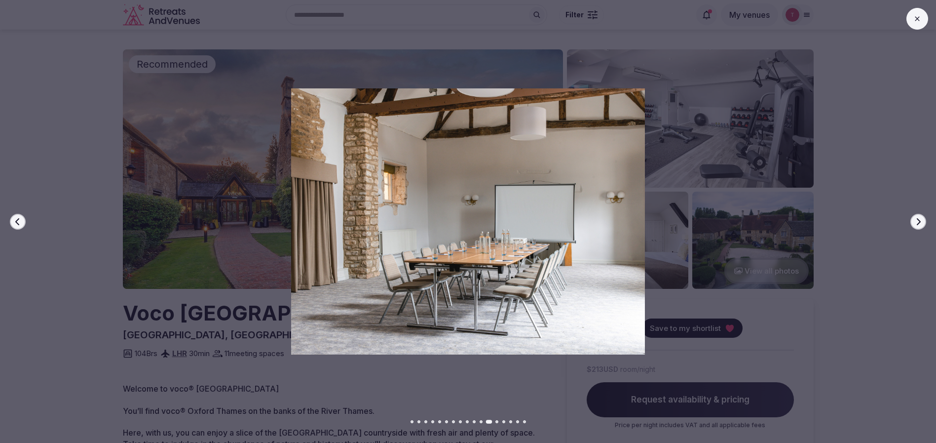
click at [916, 219] on icon "button" at bounding box center [918, 222] width 8 height 8
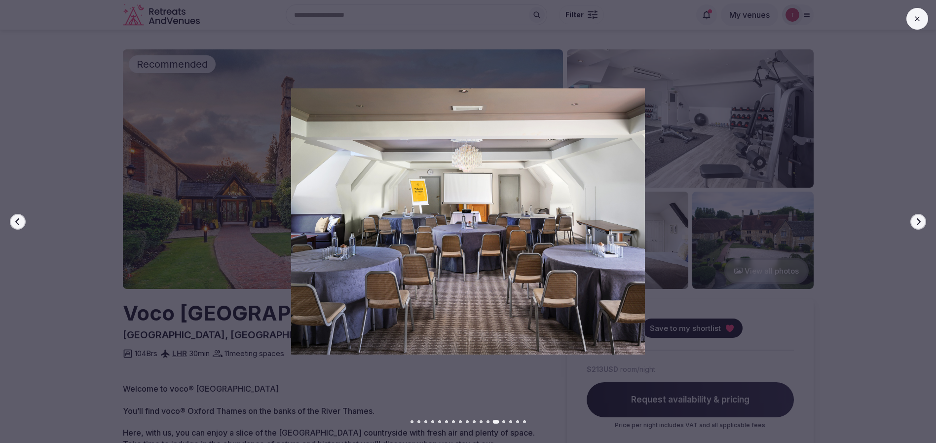
click at [916, 219] on icon "button" at bounding box center [918, 222] width 8 height 8
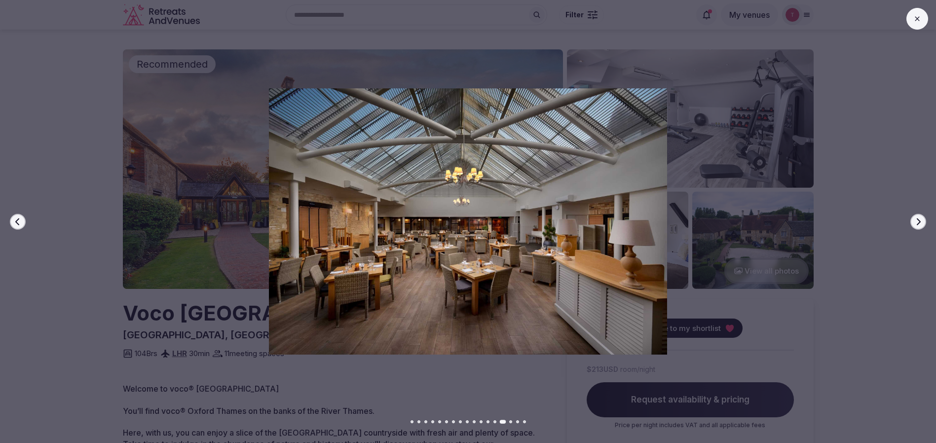
click at [916, 219] on icon "button" at bounding box center [918, 222] width 8 height 8
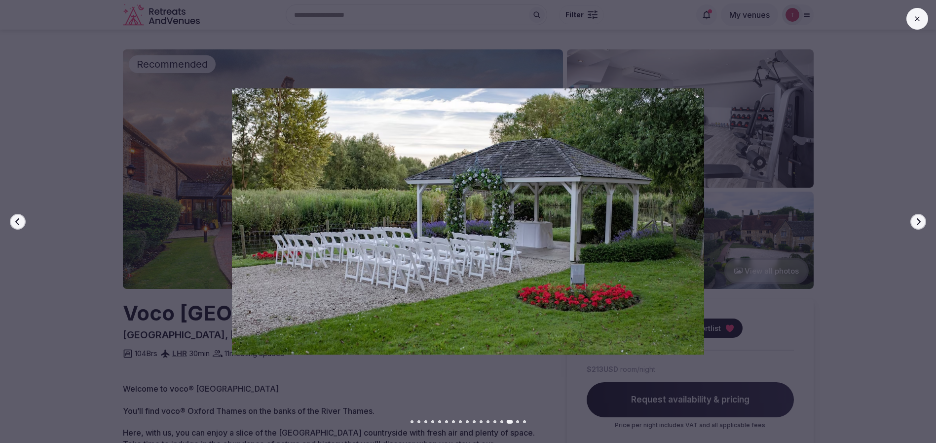
click at [916, 219] on icon "button" at bounding box center [918, 222] width 8 height 8
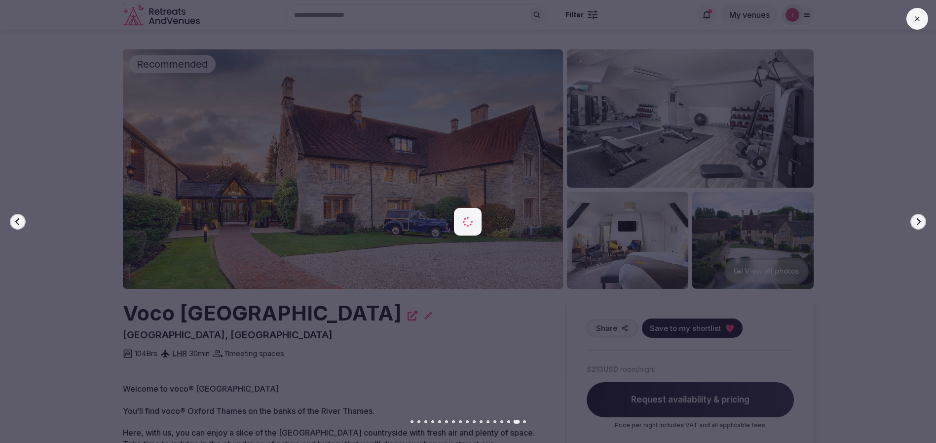
click at [916, 219] on icon "button" at bounding box center [918, 222] width 8 height 8
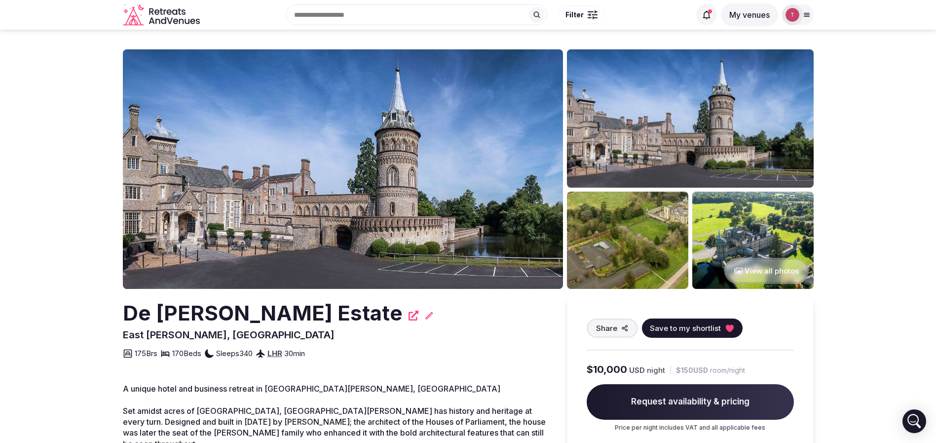
click at [355, 162] on img at bounding box center [343, 168] width 440 height 239
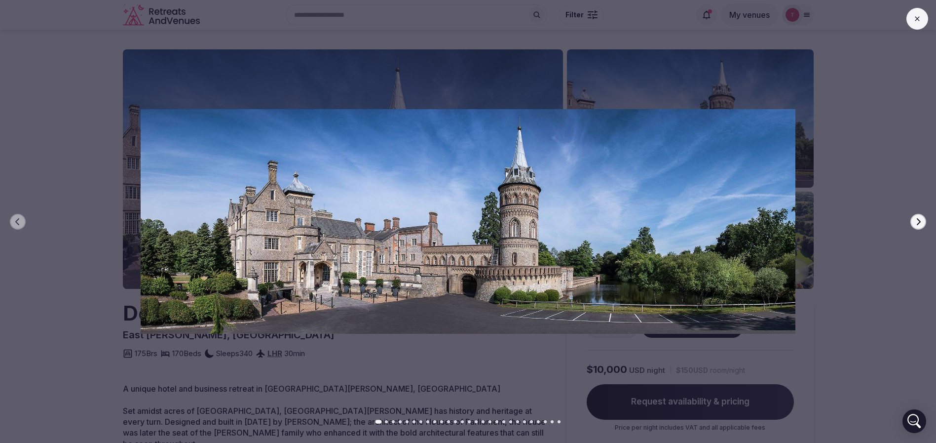
click at [915, 222] on icon "button" at bounding box center [918, 222] width 8 height 8
click at [920, 222] on icon "button" at bounding box center [919, 221] width 4 height 7
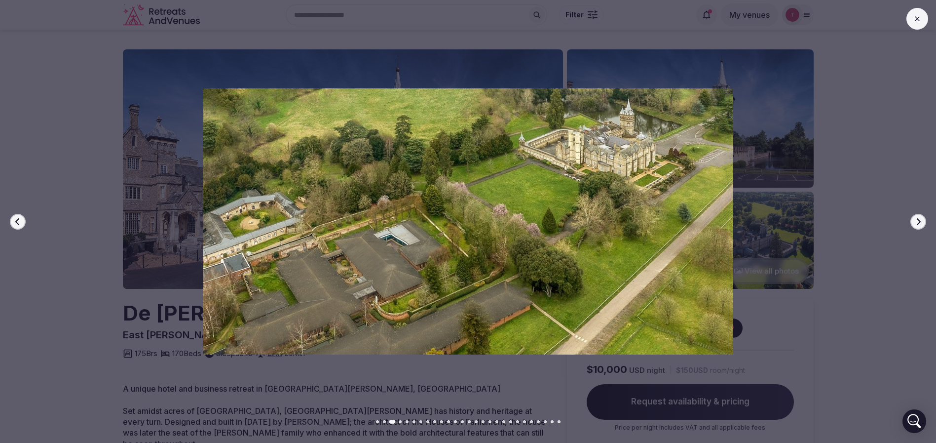
click at [920, 222] on icon "button" at bounding box center [919, 221] width 4 height 7
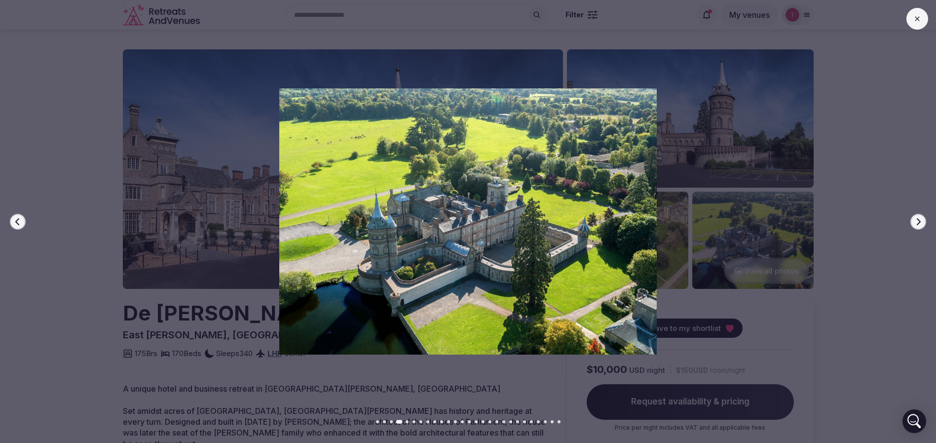
click at [920, 223] on icon "button" at bounding box center [918, 222] width 8 height 8
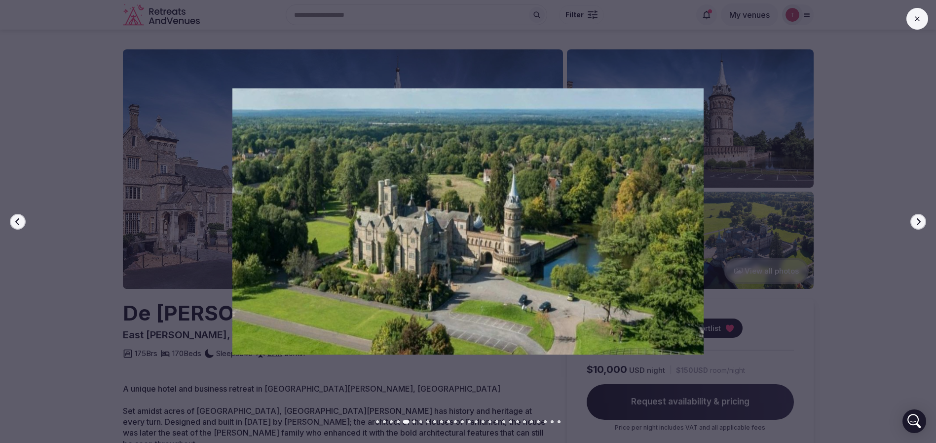
click at [920, 224] on icon "button" at bounding box center [918, 222] width 8 height 8
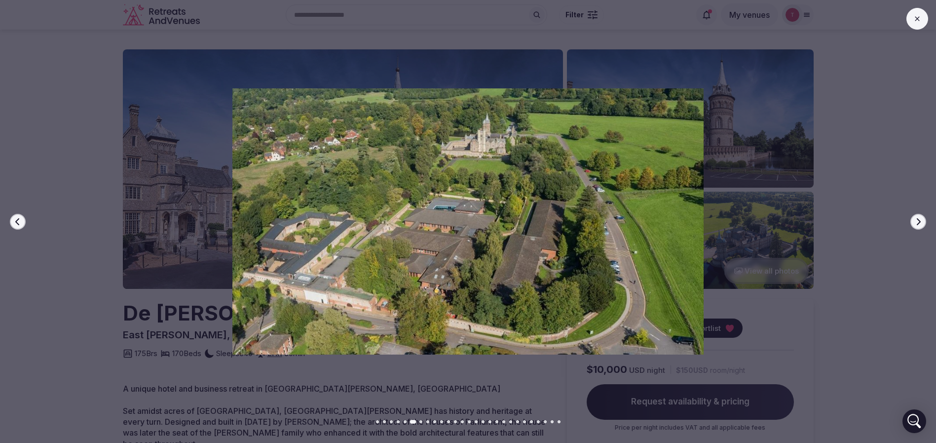
click at [920, 224] on icon "button" at bounding box center [918, 222] width 8 height 8
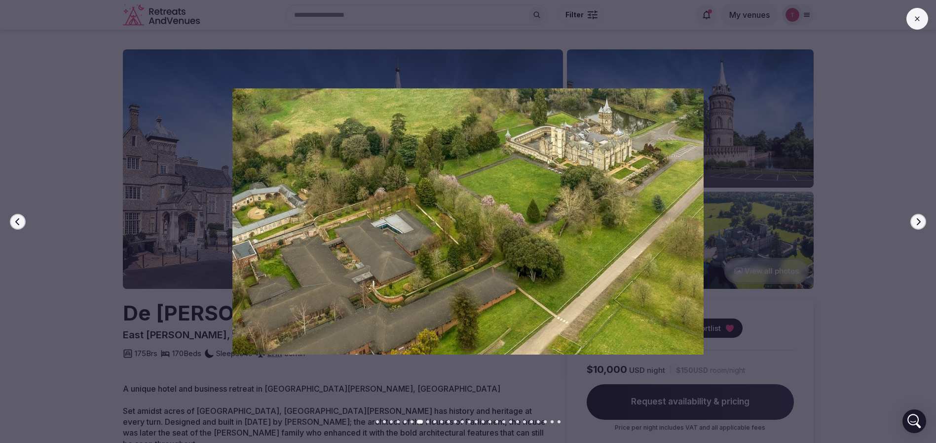
click at [920, 224] on icon "button" at bounding box center [918, 222] width 8 height 8
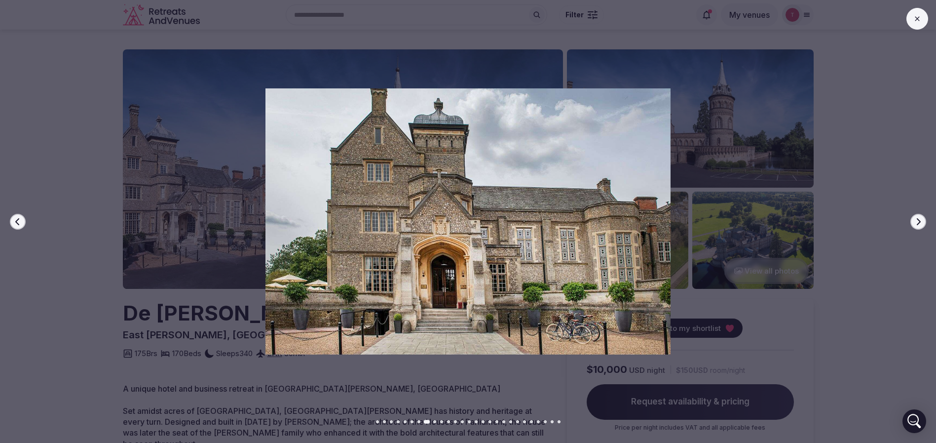
click at [920, 224] on icon "button" at bounding box center [918, 222] width 8 height 8
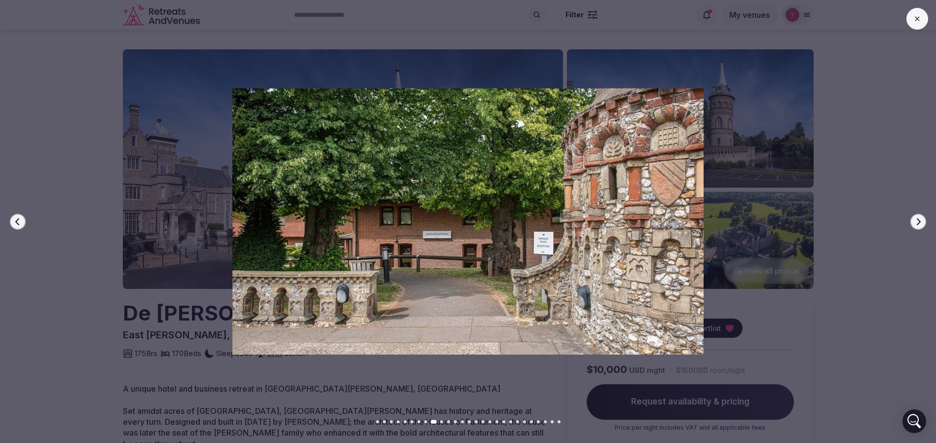
click at [920, 224] on icon "button" at bounding box center [918, 222] width 8 height 8
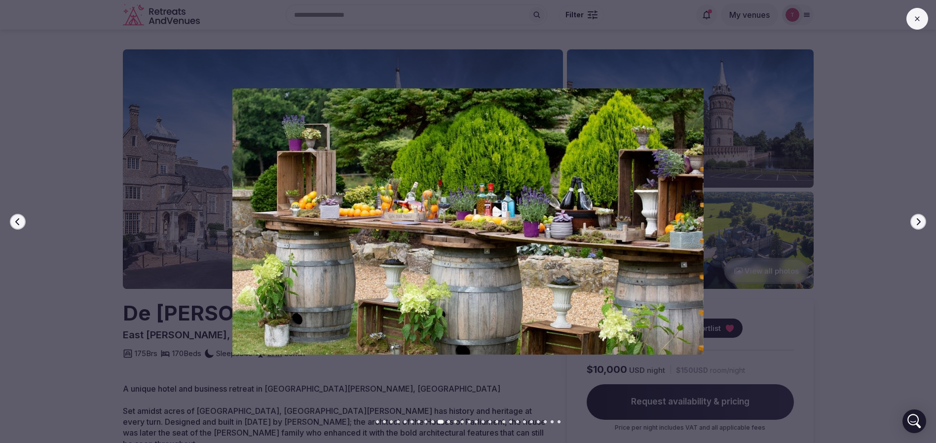
click at [920, 224] on icon "button" at bounding box center [918, 222] width 8 height 8
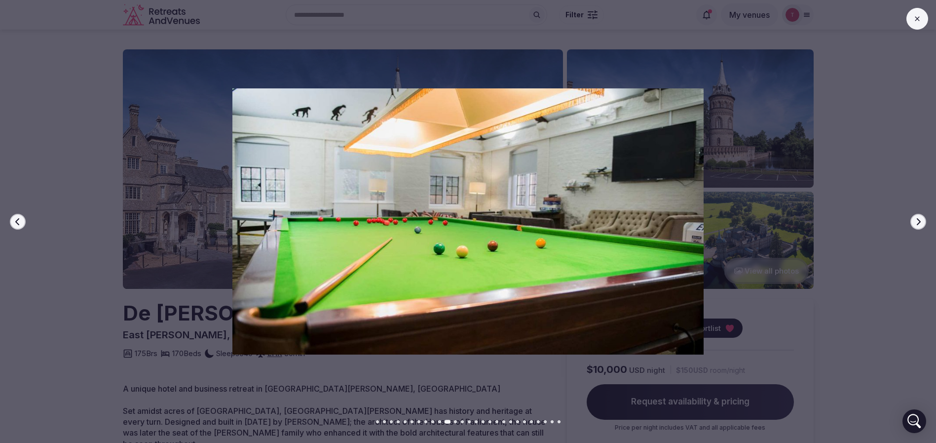
click at [920, 224] on icon "button" at bounding box center [918, 222] width 8 height 8
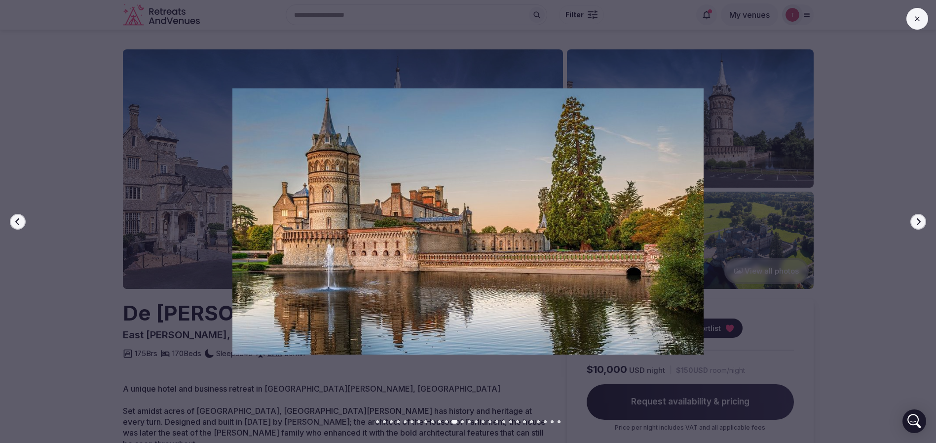
click at [920, 224] on icon "button" at bounding box center [918, 222] width 8 height 8
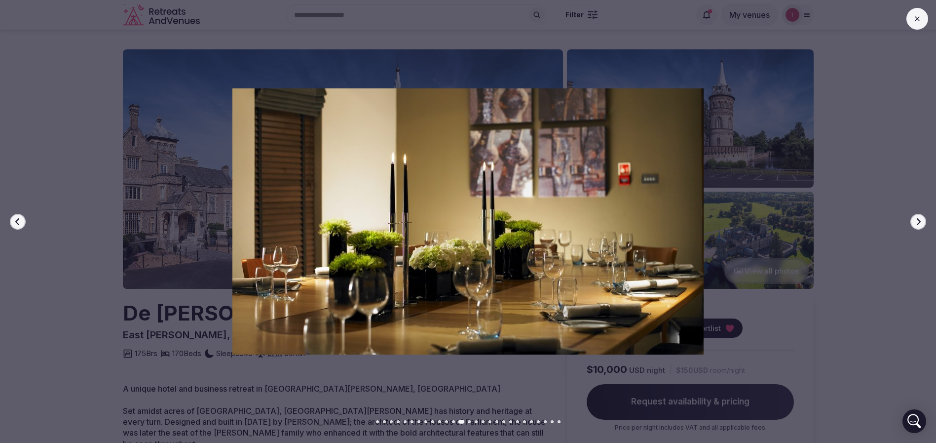
click at [920, 224] on icon "button" at bounding box center [918, 222] width 8 height 8
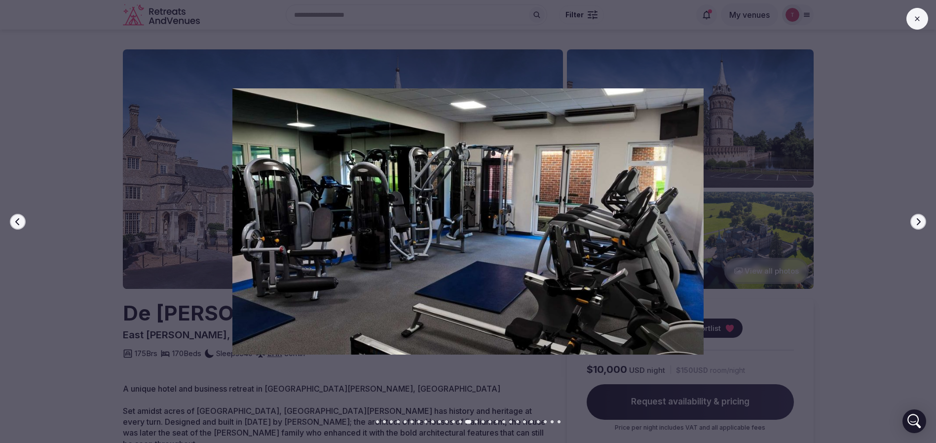
click at [920, 224] on icon "button" at bounding box center [918, 222] width 8 height 8
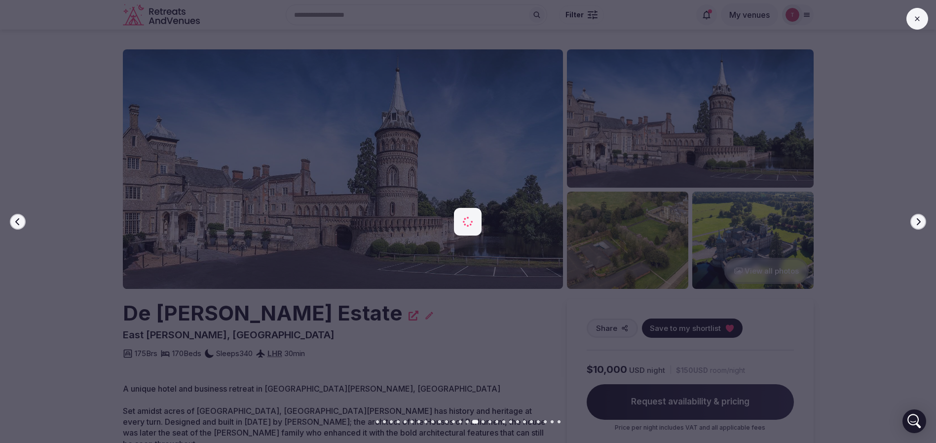
click at [920, 224] on icon "button" at bounding box center [918, 222] width 8 height 8
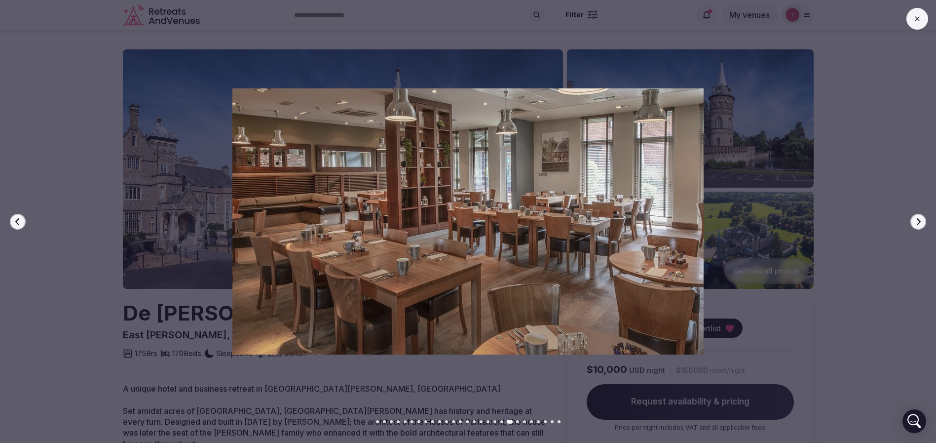
click at [920, 224] on icon "button" at bounding box center [918, 222] width 8 height 8
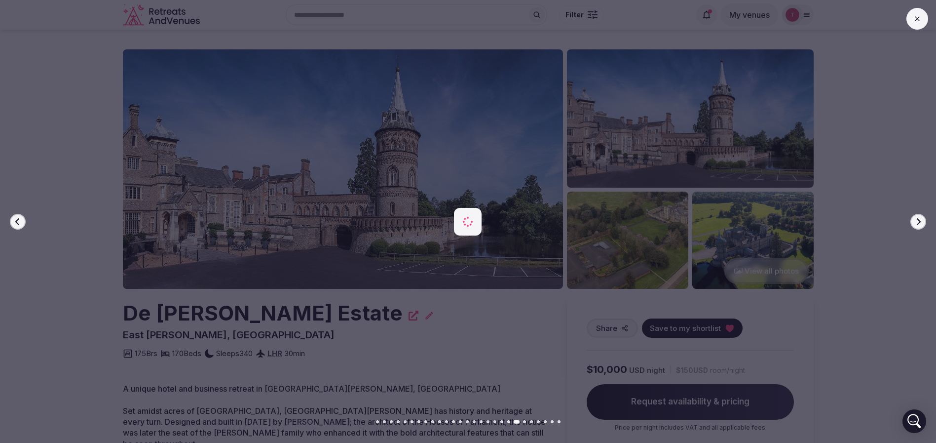
click at [920, 224] on icon "button" at bounding box center [918, 222] width 8 height 8
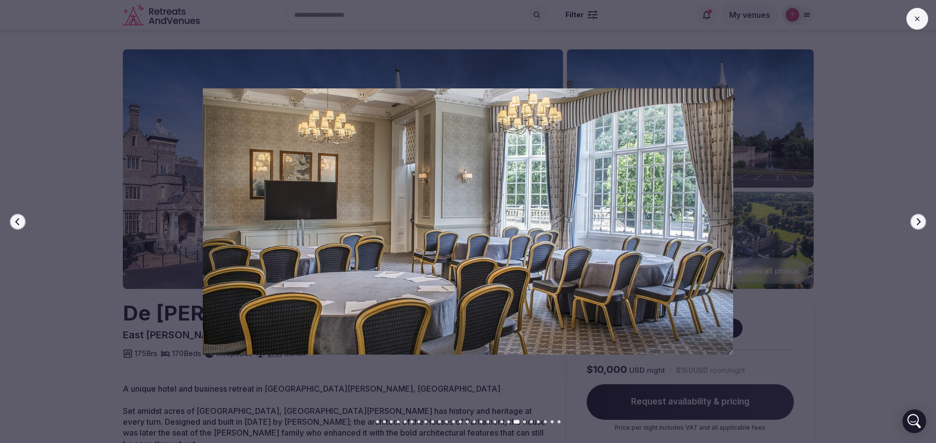
click at [920, 224] on icon "button" at bounding box center [918, 222] width 8 height 8
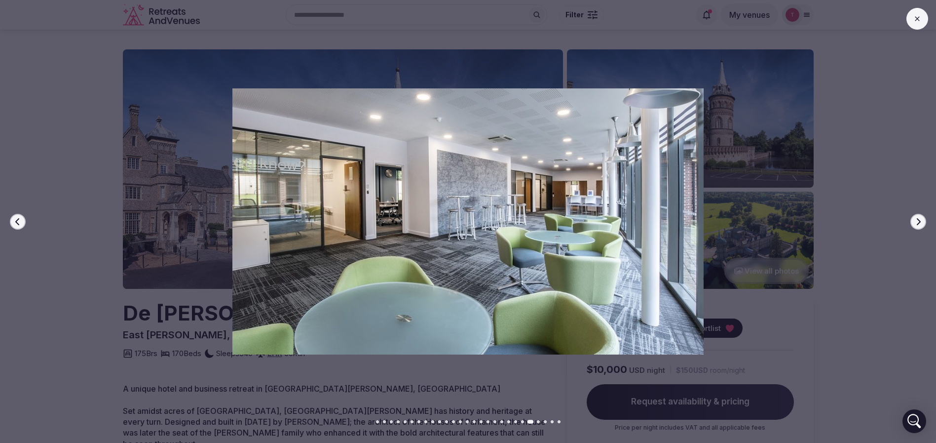
click at [920, 224] on icon "button" at bounding box center [918, 222] width 8 height 8
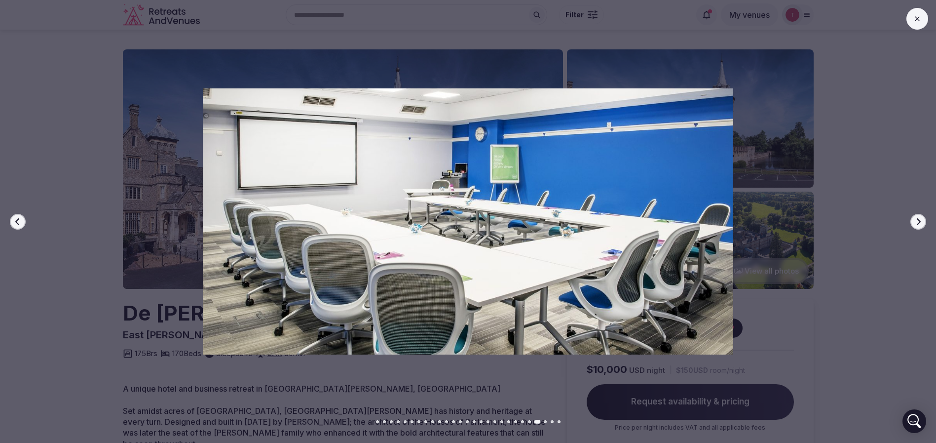
click at [920, 224] on icon "button" at bounding box center [918, 222] width 8 height 8
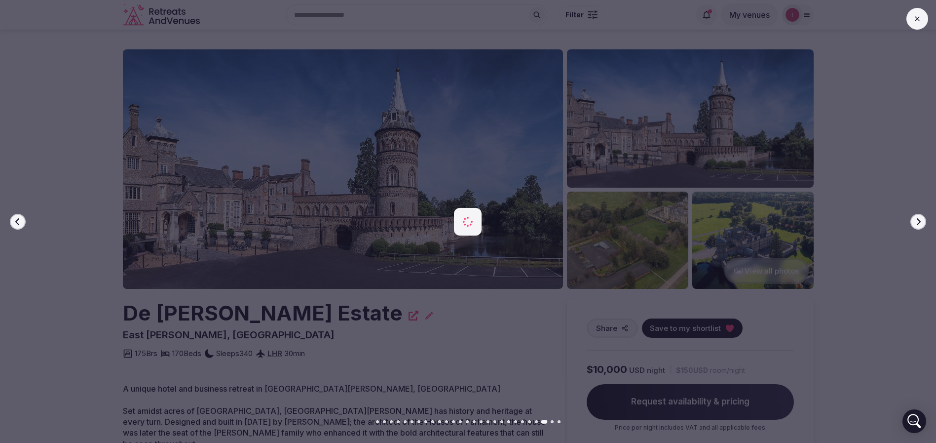
click at [920, 224] on icon "button" at bounding box center [918, 222] width 8 height 8
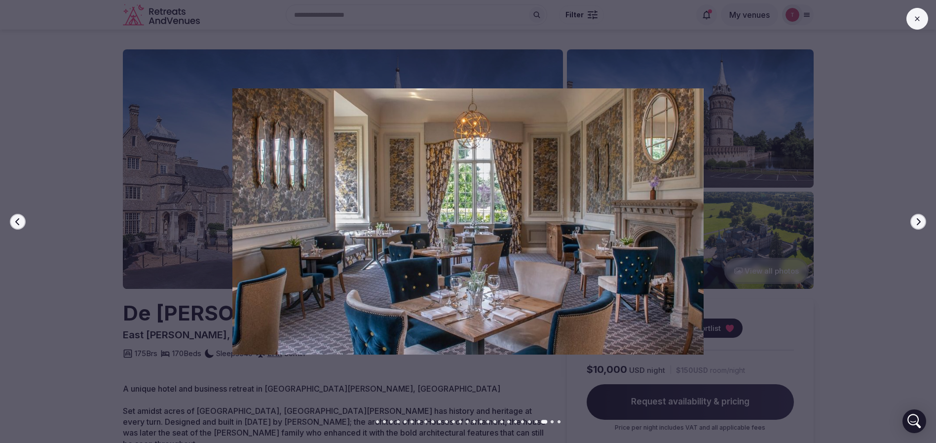
click at [920, 224] on icon "button" at bounding box center [918, 222] width 8 height 8
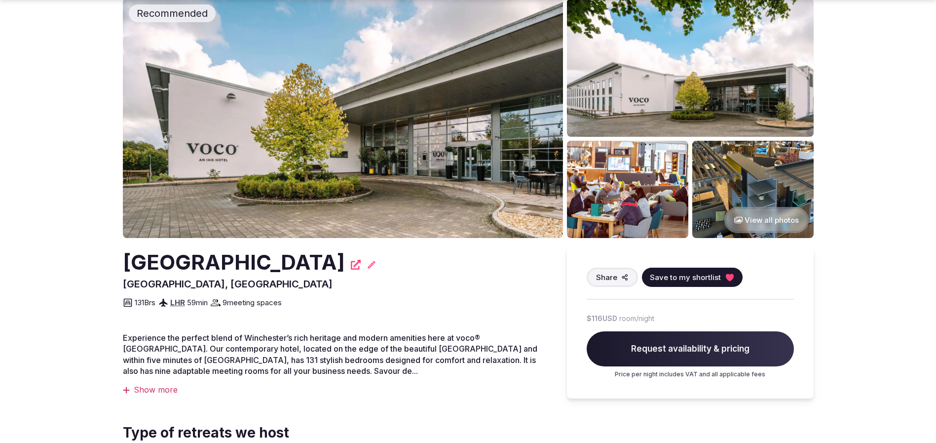
scroll to position [74, 0]
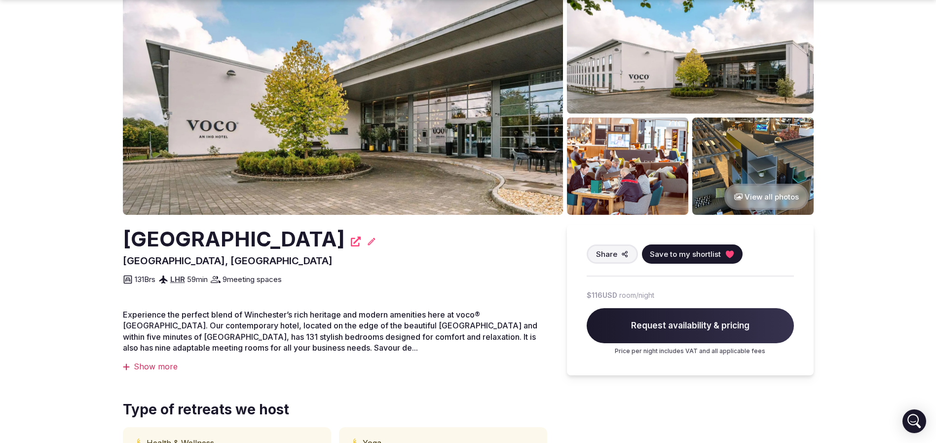
click at [351, 115] on img at bounding box center [343, 94] width 440 height 239
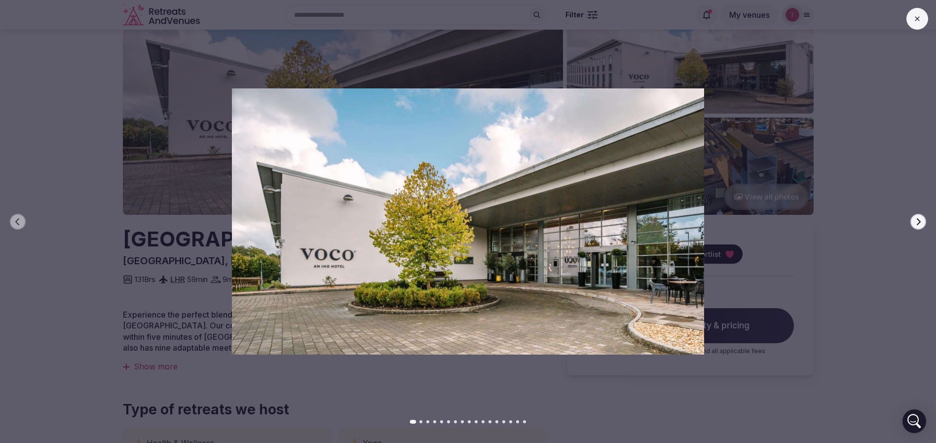
scroll to position [0, 0]
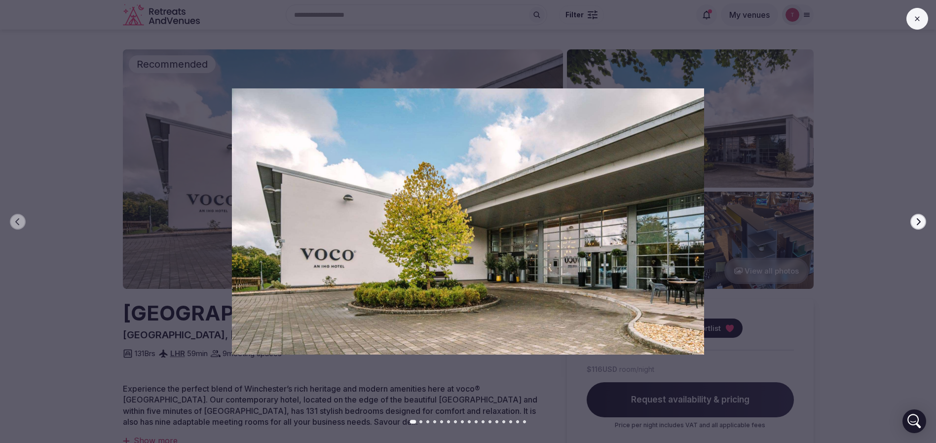
click at [919, 219] on icon "button" at bounding box center [919, 221] width 4 height 7
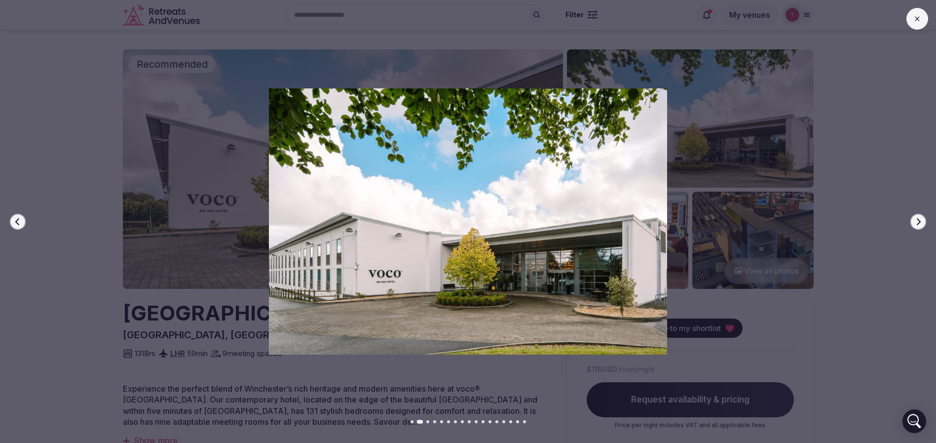
click at [919, 220] on icon "button" at bounding box center [919, 221] width 4 height 7
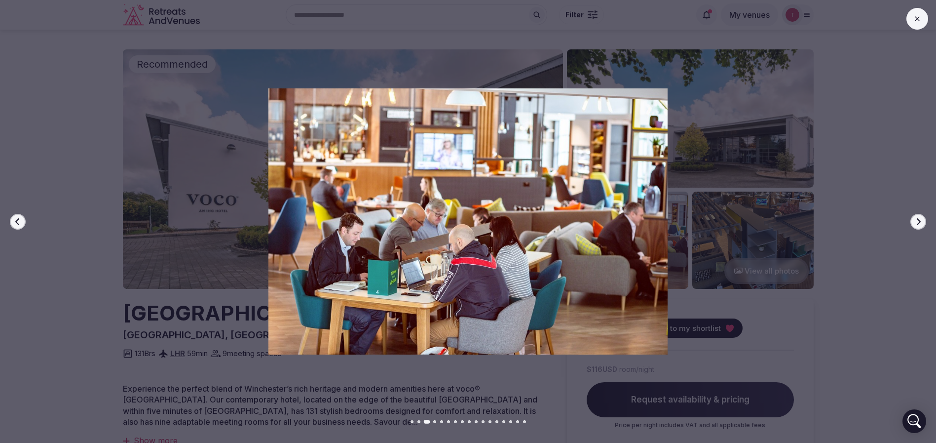
click at [919, 220] on icon "button" at bounding box center [919, 221] width 4 height 7
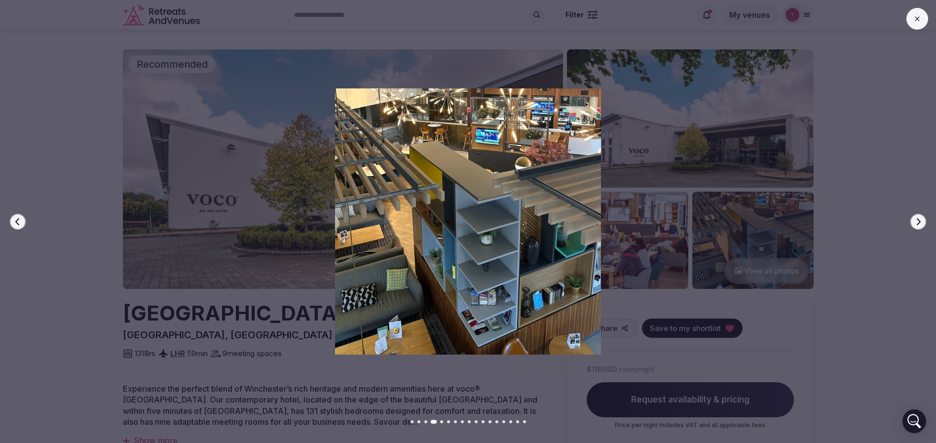
click at [919, 220] on icon "button" at bounding box center [919, 221] width 4 height 7
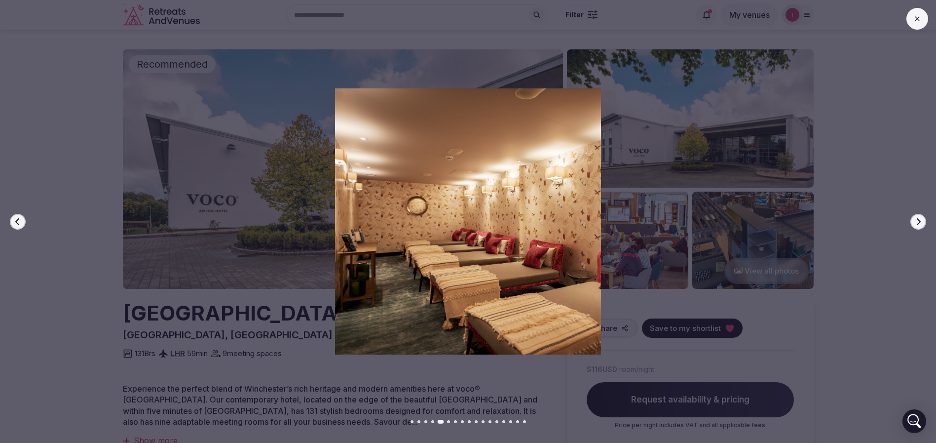
click at [919, 221] on icon "button" at bounding box center [918, 222] width 8 height 8
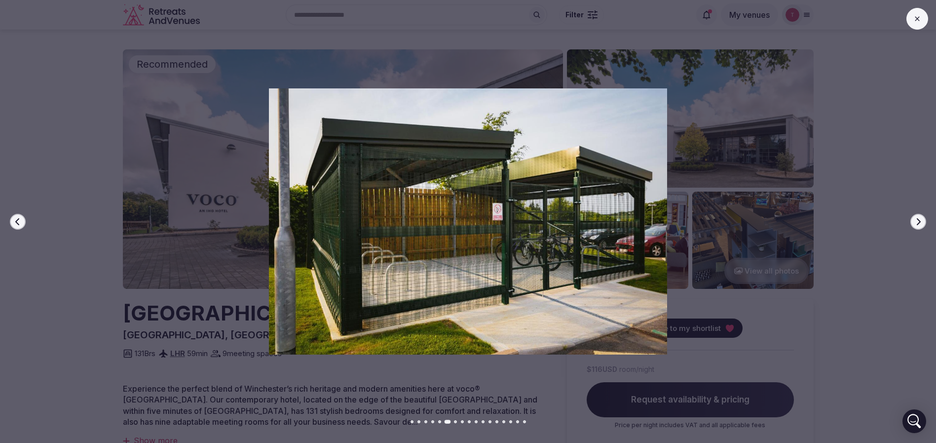
click at [919, 222] on icon "button" at bounding box center [918, 222] width 8 height 8
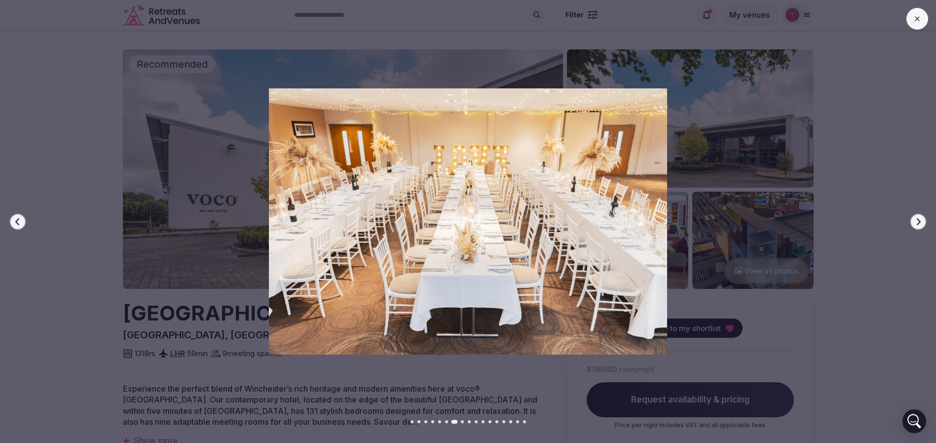
click at [919, 222] on icon "button" at bounding box center [918, 222] width 8 height 8
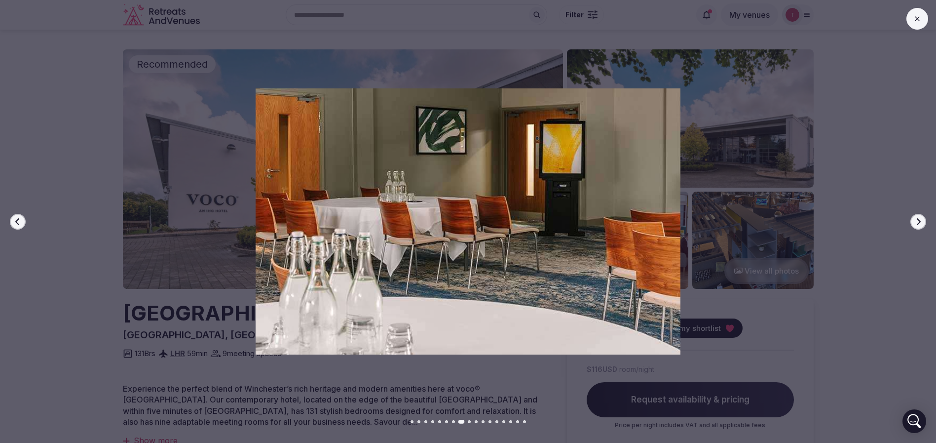
click at [919, 222] on icon "button" at bounding box center [918, 222] width 8 height 8
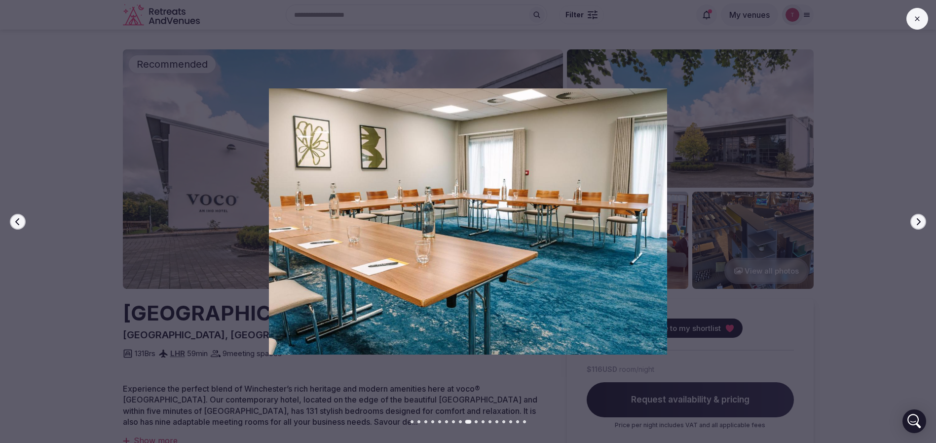
click at [919, 222] on icon "button" at bounding box center [918, 222] width 8 height 8
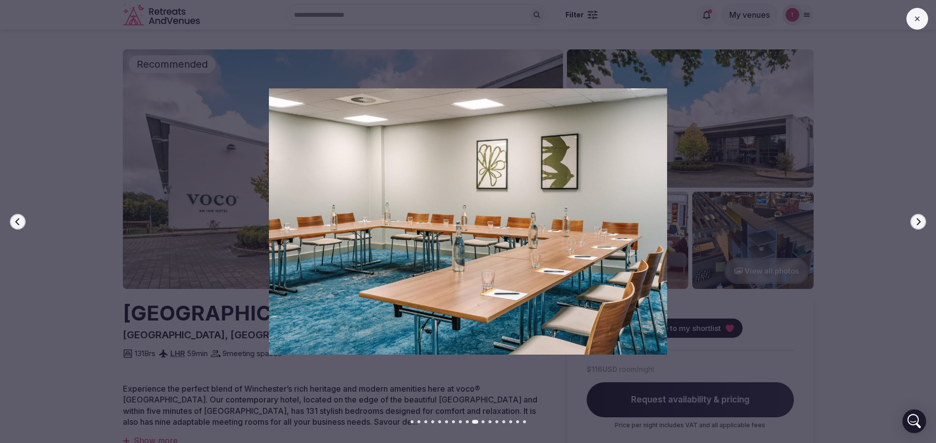
click at [919, 222] on icon "button" at bounding box center [918, 222] width 8 height 8
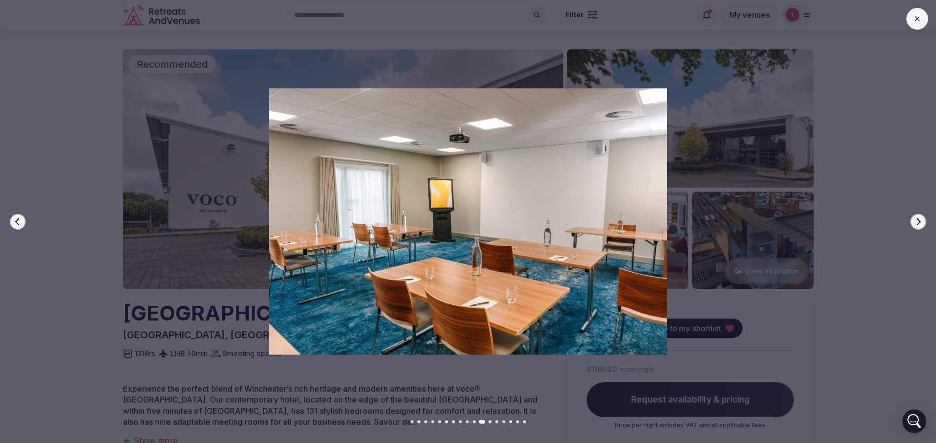
click at [919, 222] on icon "button" at bounding box center [918, 222] width 8 height 8
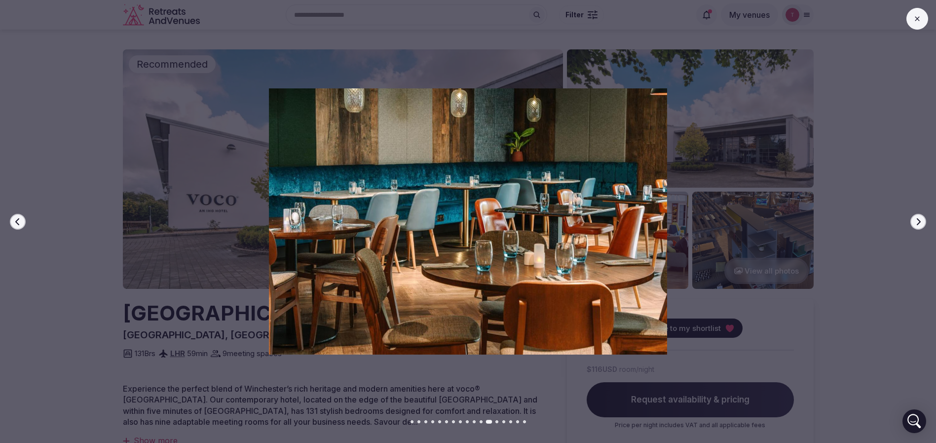
click at [919, 222] on icon "button" at bounding box center [919, 221] width 4 height 7
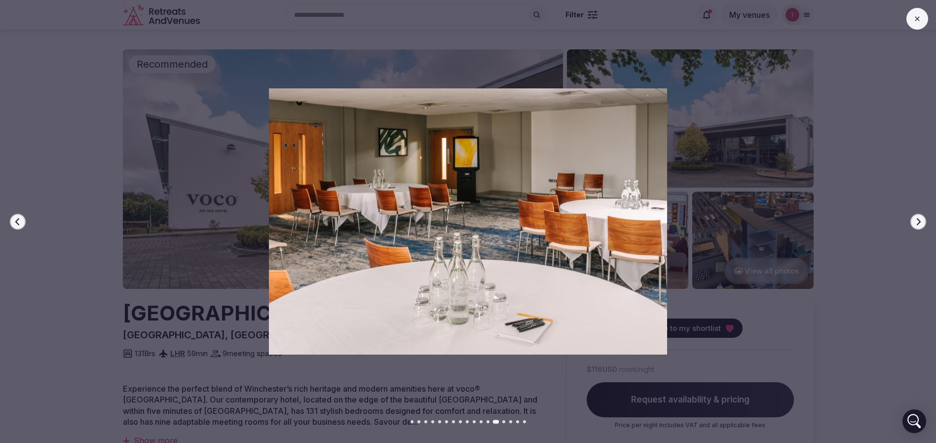
click at [919, 222] on icon "button" at bounding box center [919, 221] width 4 height 7
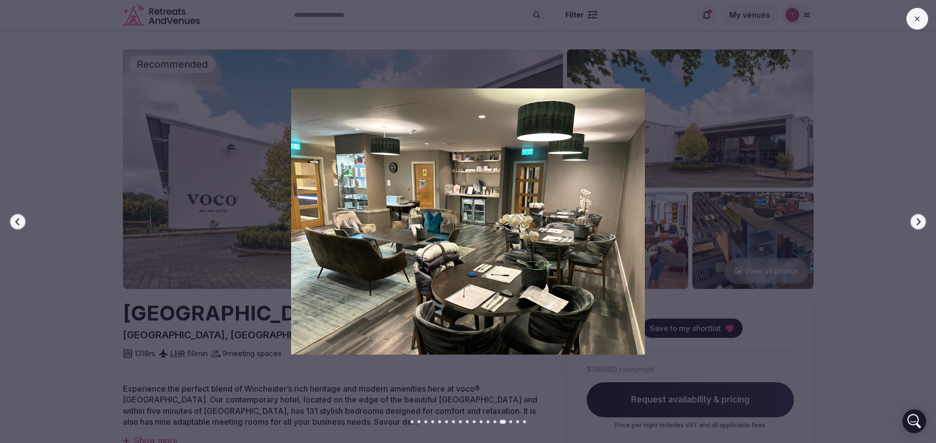
click at [919, 222] on icon "button" at bounding box center [919, 221] width 4 height 7
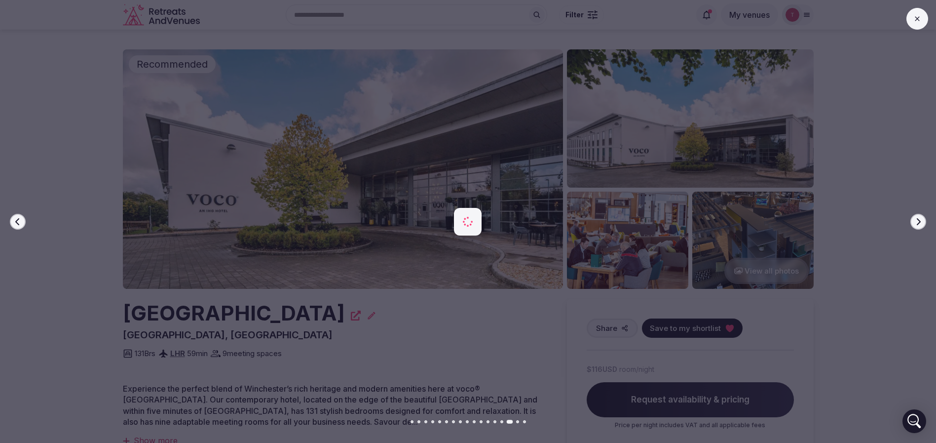
click at [919, 222] on icon "button" at bounding box center [919, 221] width 4 height 7
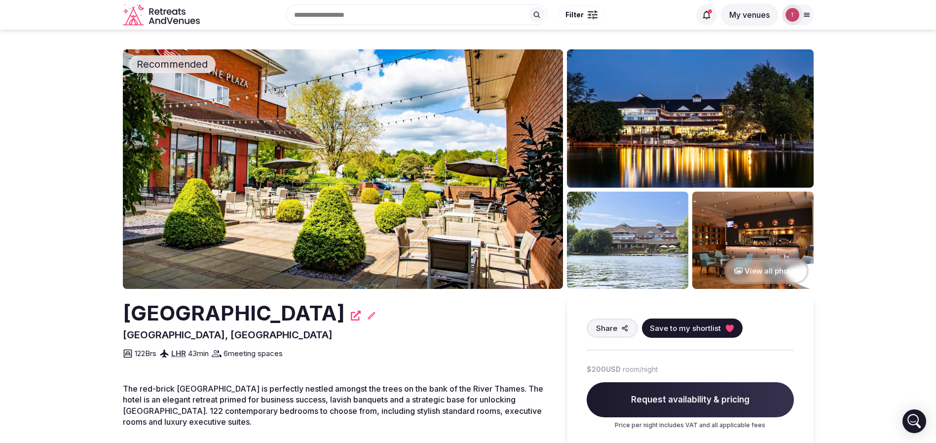
click at [383, 206] on img at bounding box center [343, 168] width 440 height 239
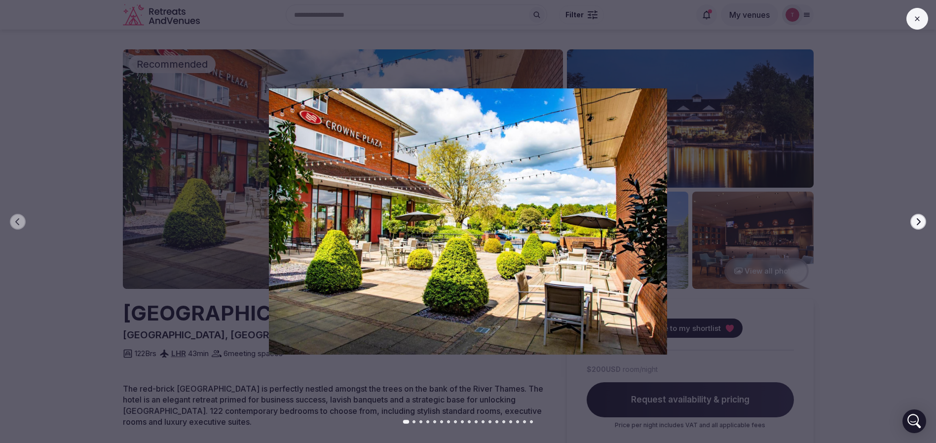
click at [919, 218] on icon "button" at bounding box center [918, 222] width 8 height 8
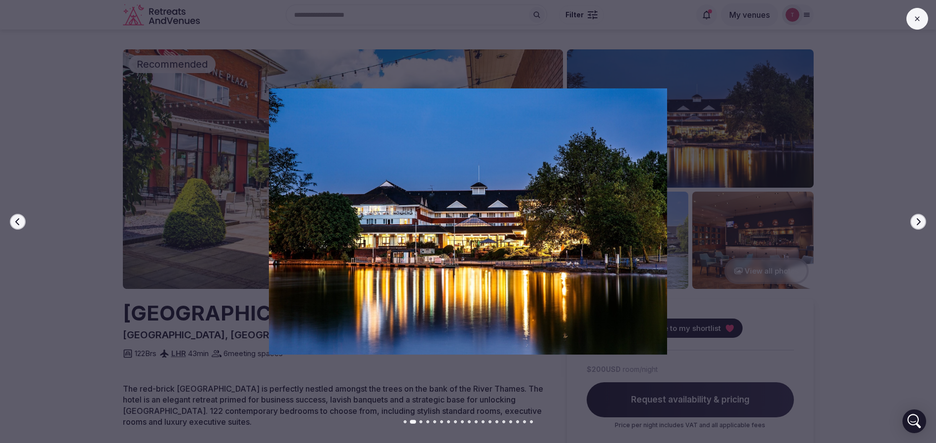
click at [919, 218] on icon "button" at bounding box center [918, 222] width 8 height 8
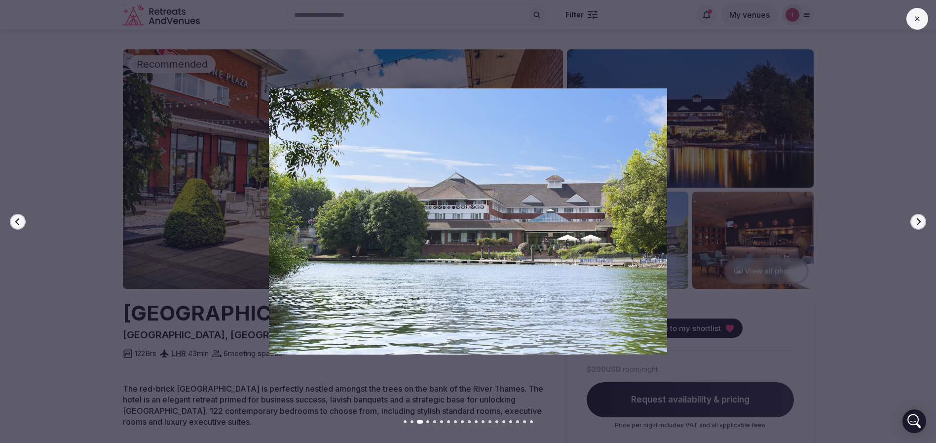
click at [919, 218] on icon "button" at bounding box center [918, 222] width 8 height 8
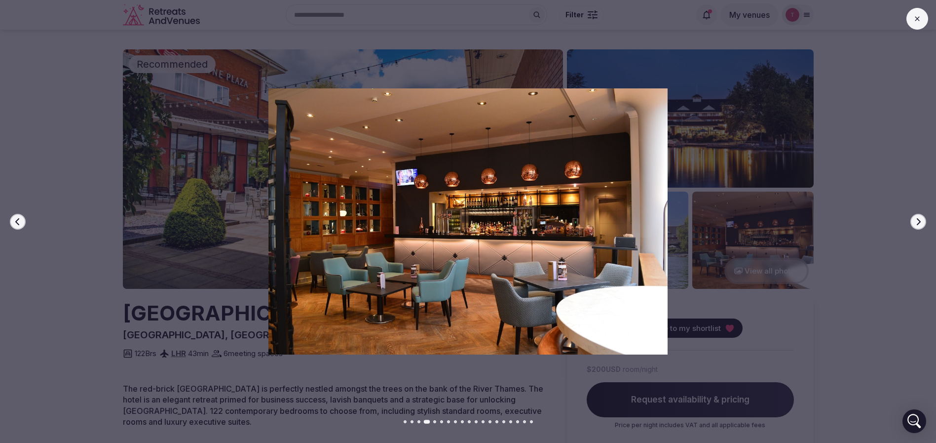
click at [919, 218] on icon "button" at bounding box center [918, 222] width 8 height 8
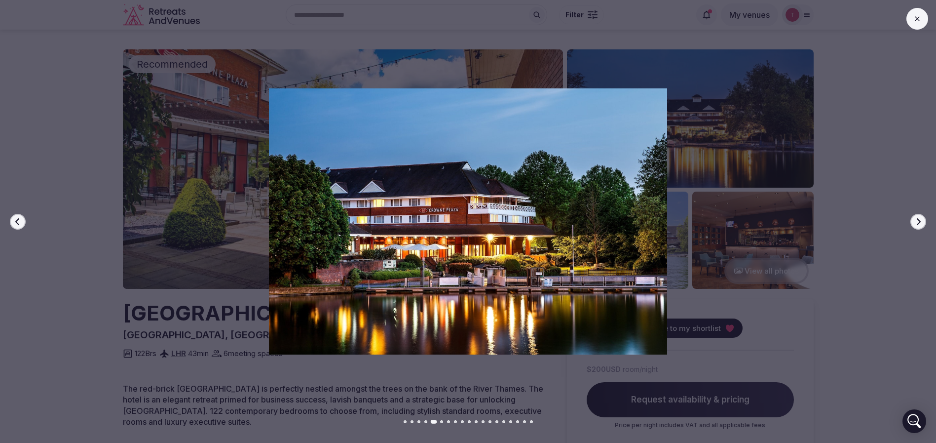
click at [919, 218] on icon "button" at bounding box center [918, 222] width 8 height 8
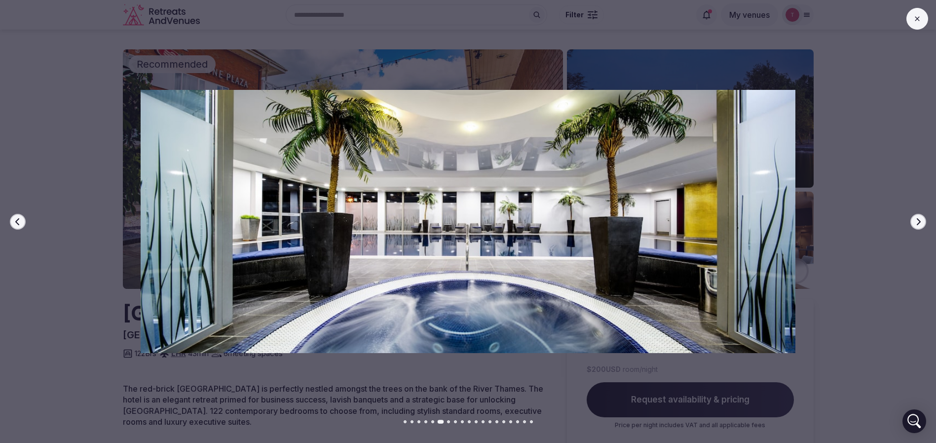
click at [919, 218] on icon "button" at bounding box center [918, 222] width 8 height 8
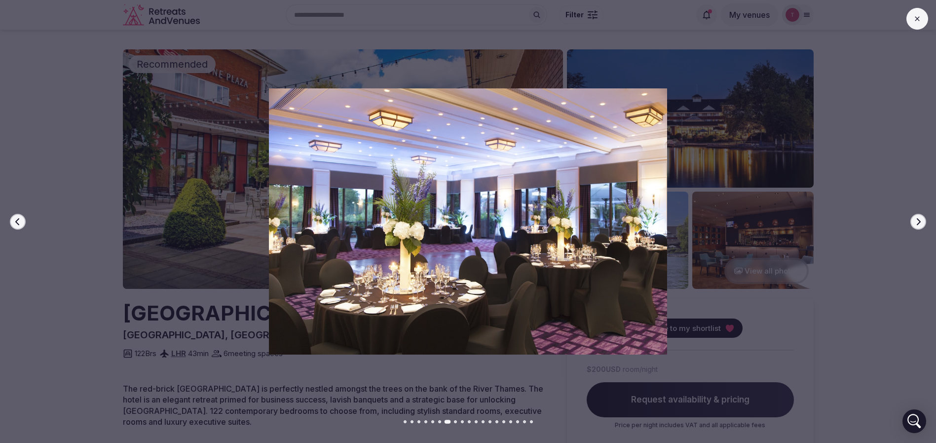
click at [919, 218] on icon "button" at bounding box center [918, 222] width 8 height 8
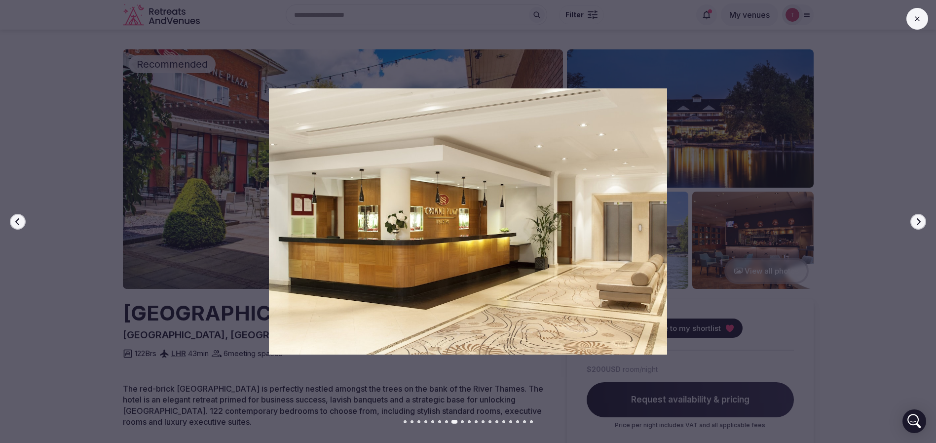
click at [919, 218] on icon "button" at bounding box center [918, 222] width 8 height 8
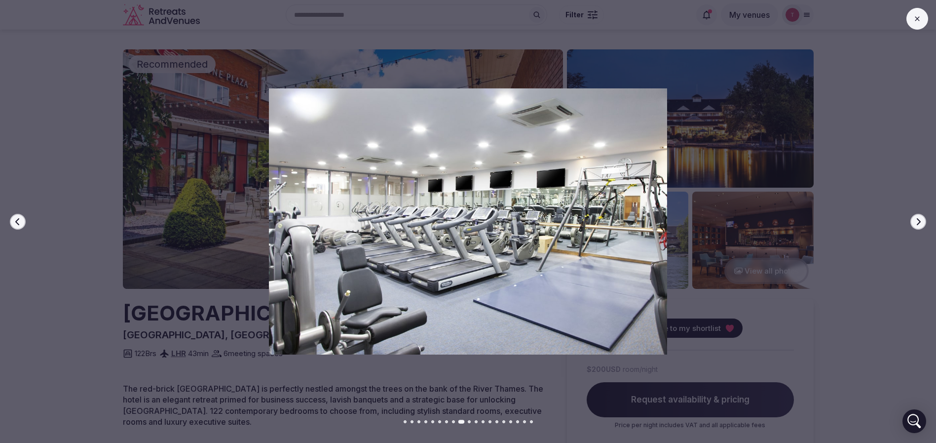
click at [919, 218] on icon "button" at bounding box center [918, 222] width 8 height 8
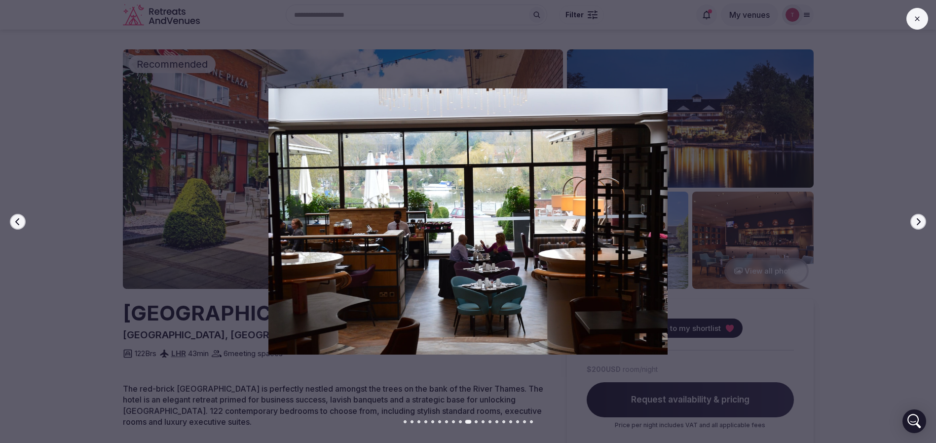
click at [919, 218] on icon "button" at bounding box center [918, 222] width 8 height 8
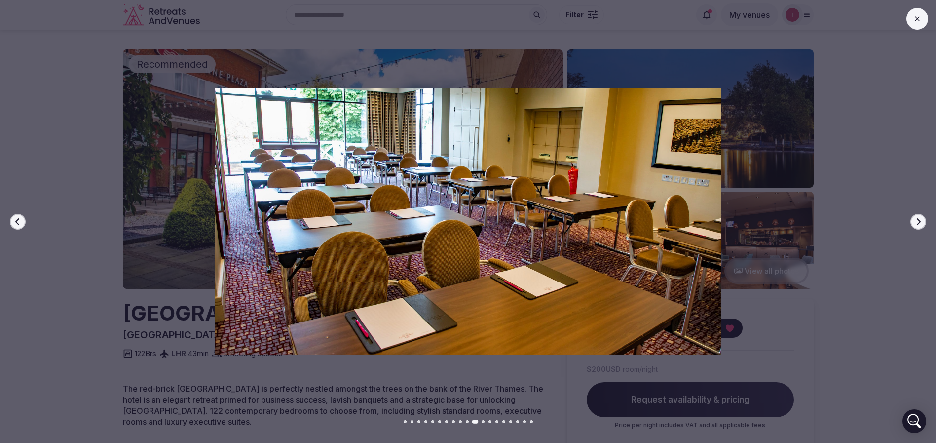
click at [919, 218] on icon "button" at bounding box center [918, 222] width 8 height 8
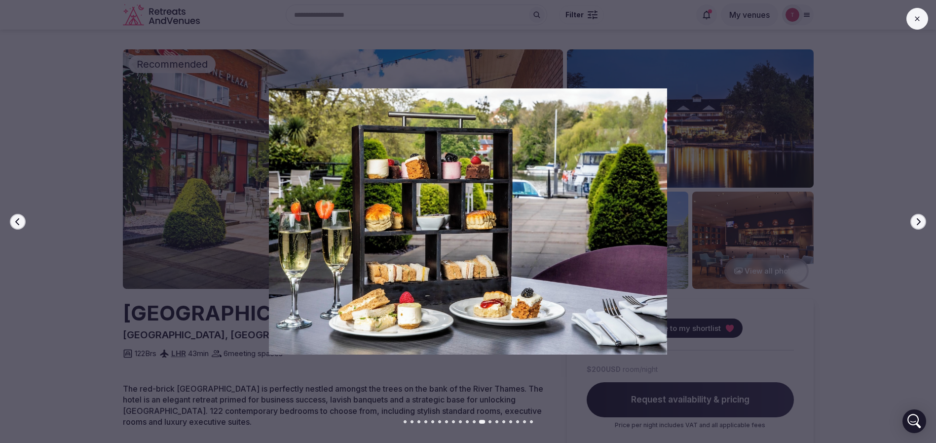
click at [919, 218] on icon "button" at bounding box center [918, 222] width 8 height 8
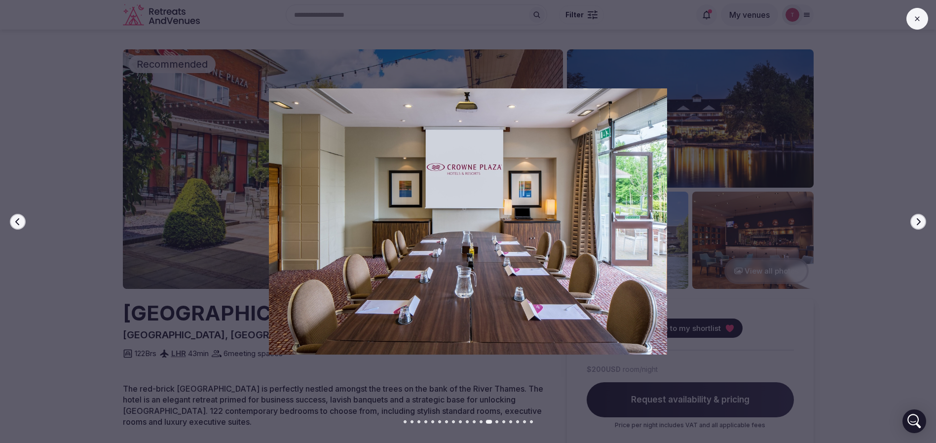
click at [919, 218] on icon "button" at bounding box center [918, 222] width 8 height 8
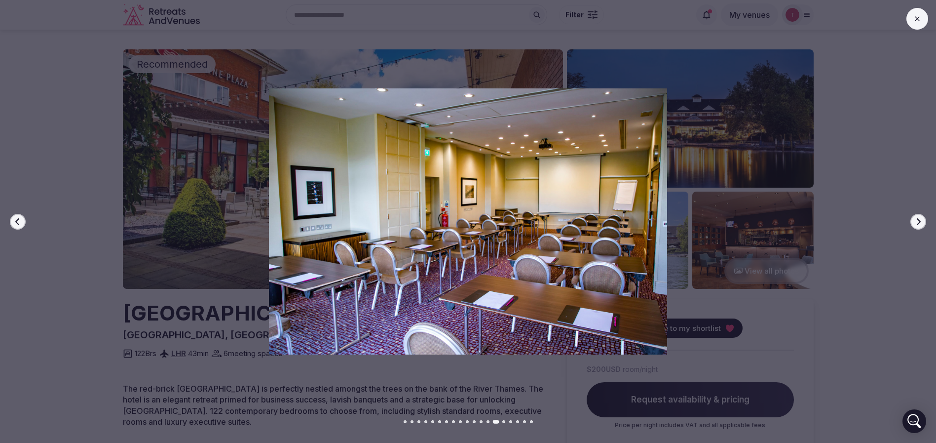
click at [919, 218] on icon "button" at bounding box center [918, 222] width 8 height 8
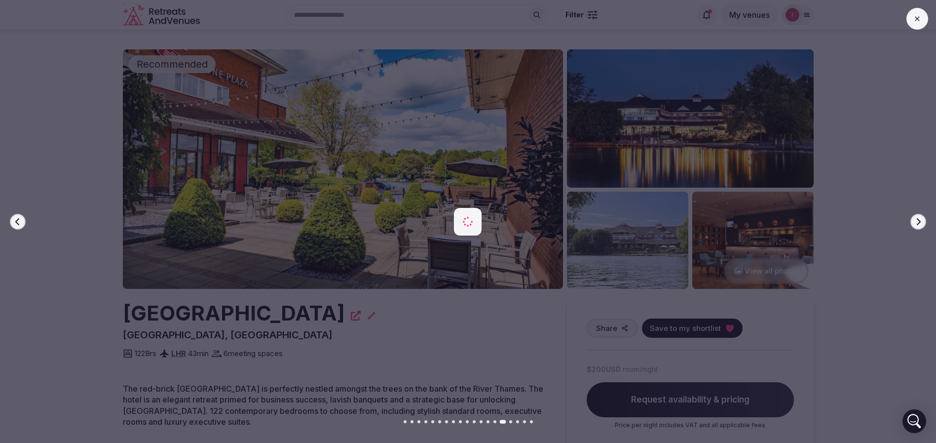
click at [919, 218] on icon "button" at bounding box center [918, 222] width 8 height 8
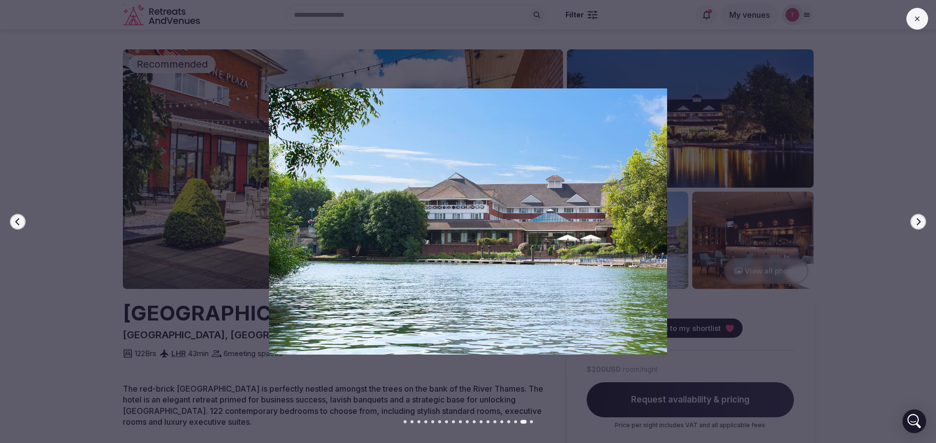
click at [919, 218] on icon "button" at bounding box center [918, 222] width 8 height 8
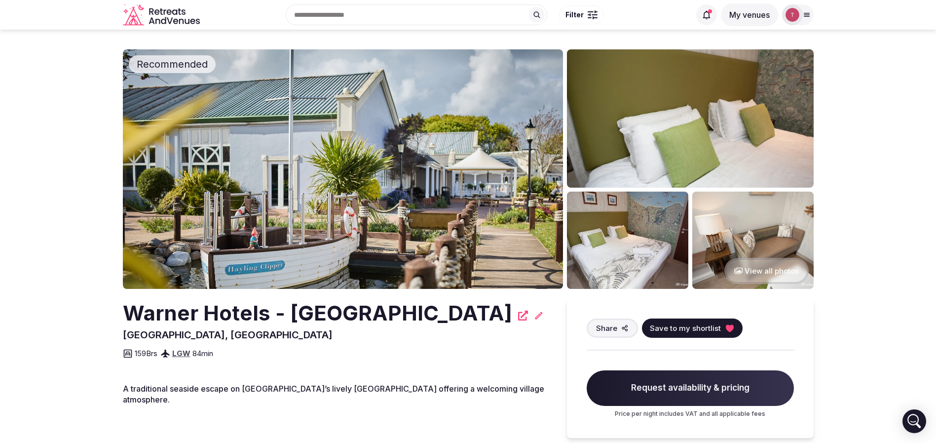
click at [331, 112] on img at bounding box center [343, 168] width 440 height 239
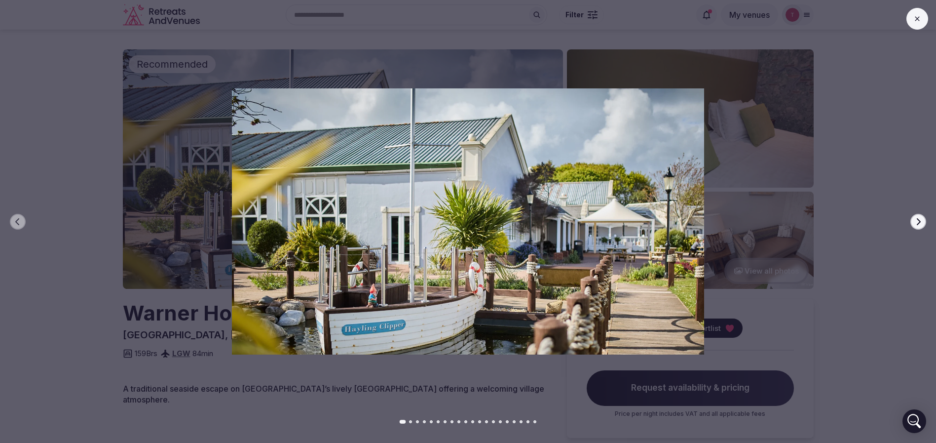
click at [919, 218] on icon "button" at bounding box center [918, 222] width 8 height 8
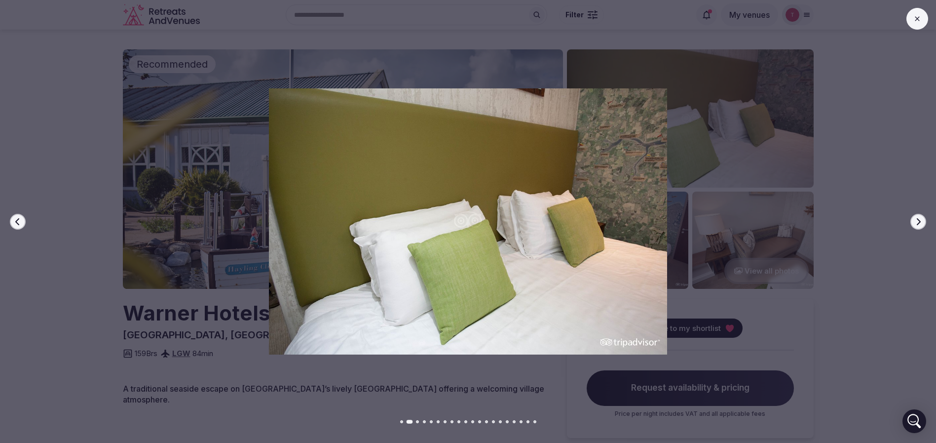
click at [919, 218] on icon "button" at bounding box center [918, 222] width 8 height 8
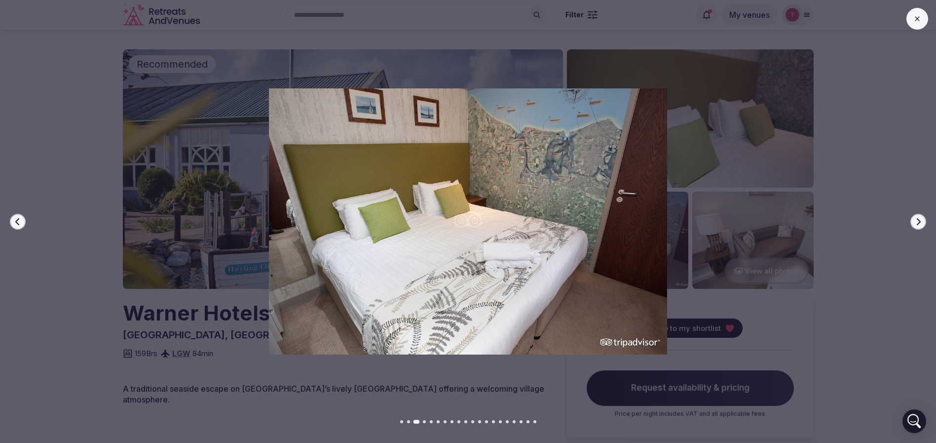
click at [919, 218] on icon "button" at bounding box center [918, 222] width 8 height 8
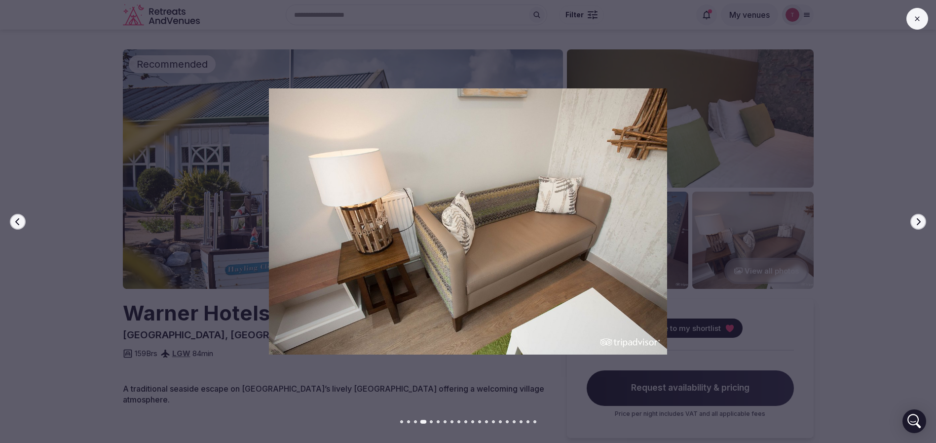
click at [919, 218] on icon "button" at bounding box center [918, 222] width 8 height 8
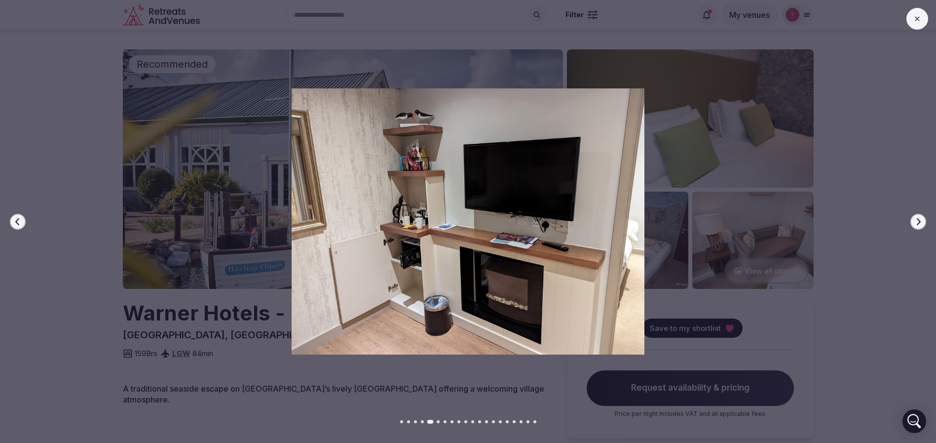
click at [919, 218] on icon "button" at bounding box center [918, 222] width 8 height 8
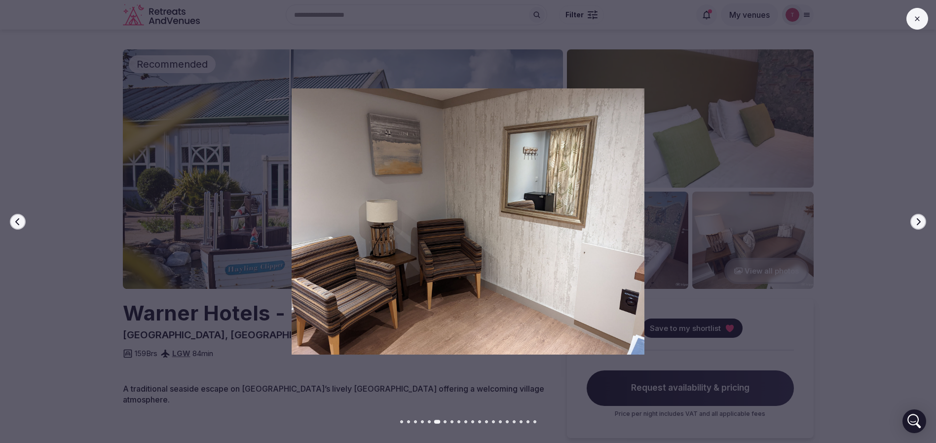
click at [919, 218] on icon "button" at bounding box center [918, 222] width 8 height 8
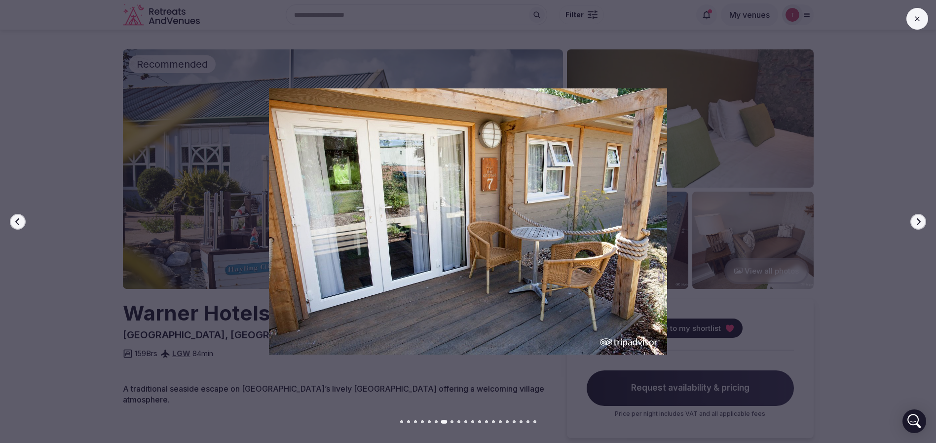
click at [919, 218] on icon "button" at bounding box center [918, 222] width 8 height 8
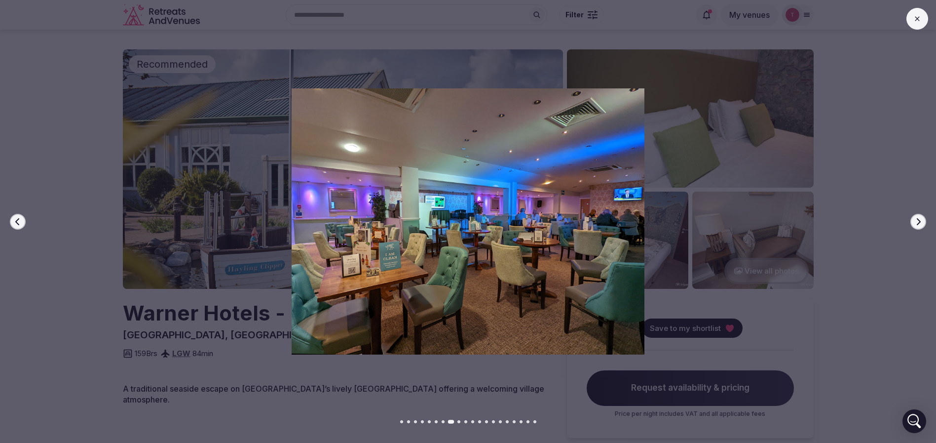
click at [919, 218] on icon "button" at bounding box center [918, 222] width 8 height 8
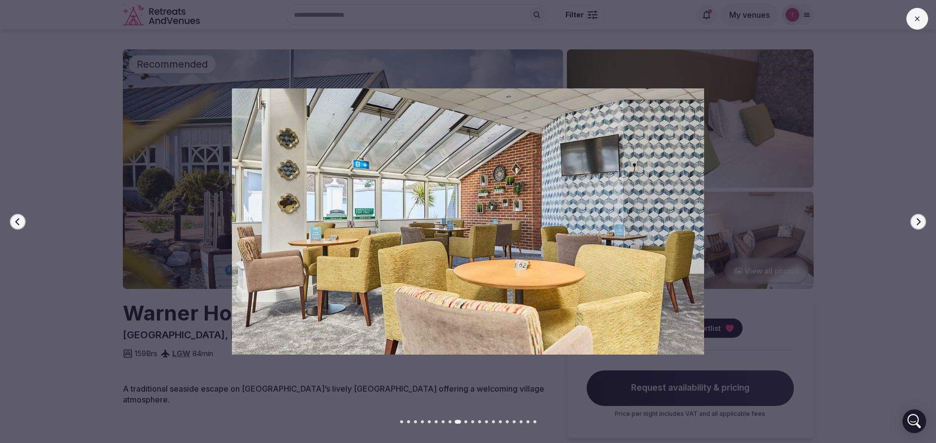
click at [919, 218] on icon "button" at bounding box center [918, 222] width 8 height 8
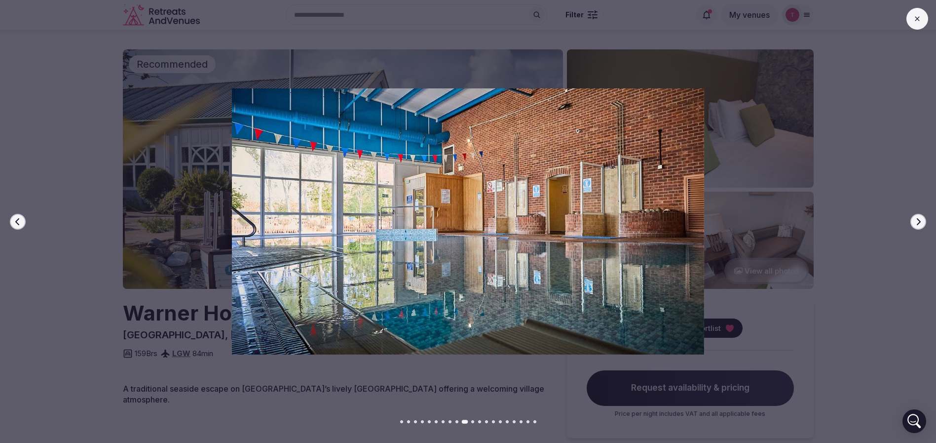
click at [919, 218] on icon "button" at bounding box center [918, 222] width 8 height 8
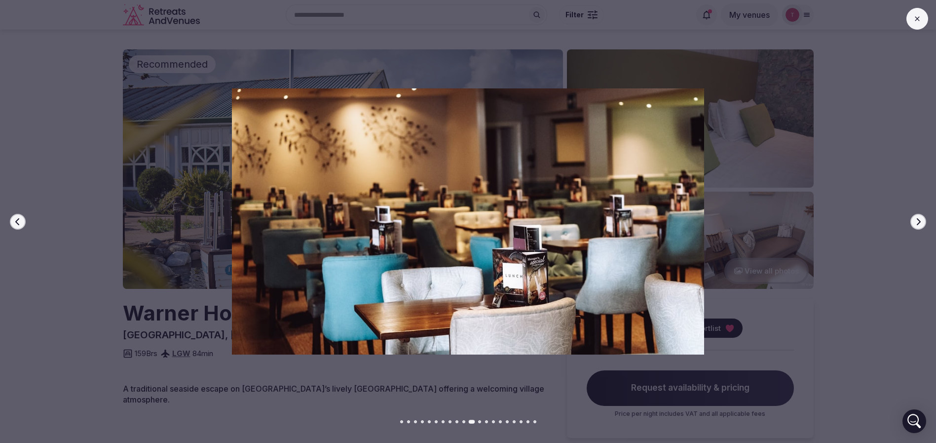
click at [919, 218] on icon "button" at bounding box center [918, 222] width 8 height 8
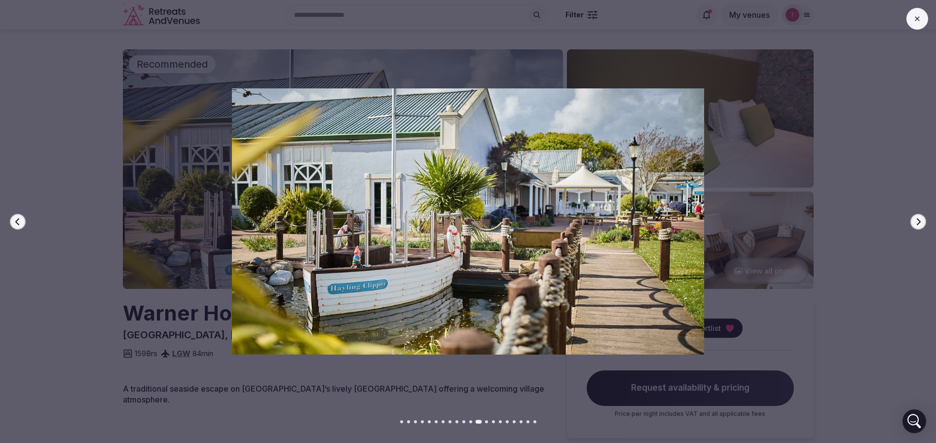
click at [919, 218] on icon "button" at bounding box center [918, 222] width 8 height 8
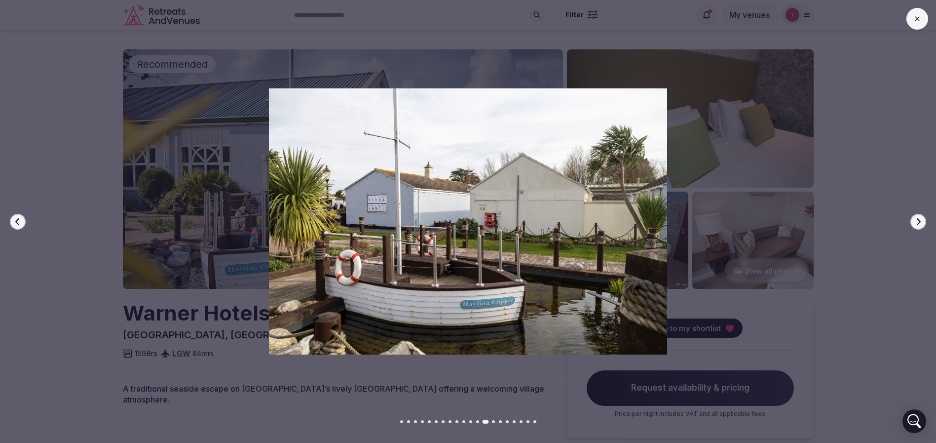
click at [919, 218] on icon "button" at bounding box center [918, 222] width 8 height 8
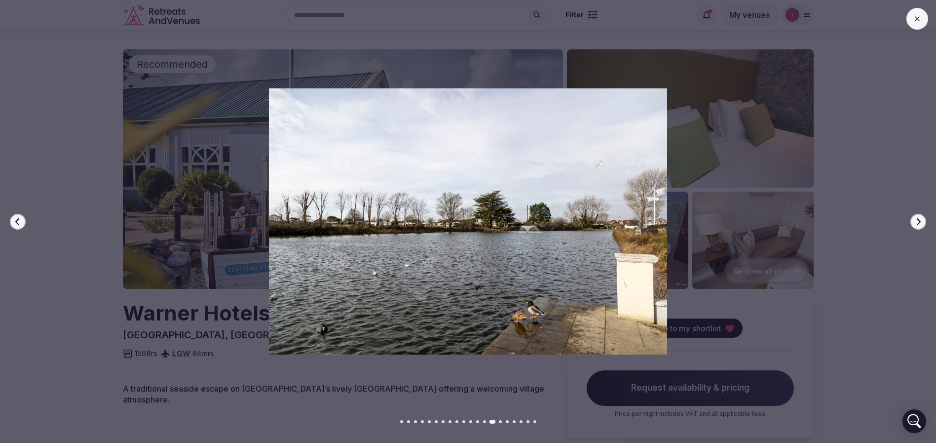
click at [919, 218] on icon "button" at bounding box center [918, 222] width 8 height 8
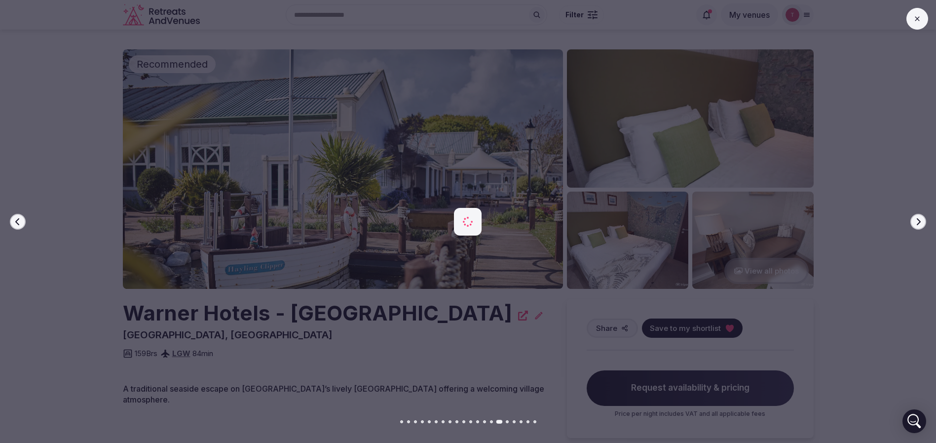
click at [919, 218] on icon "button" at bounding box center [918, 222] width 8 height 8
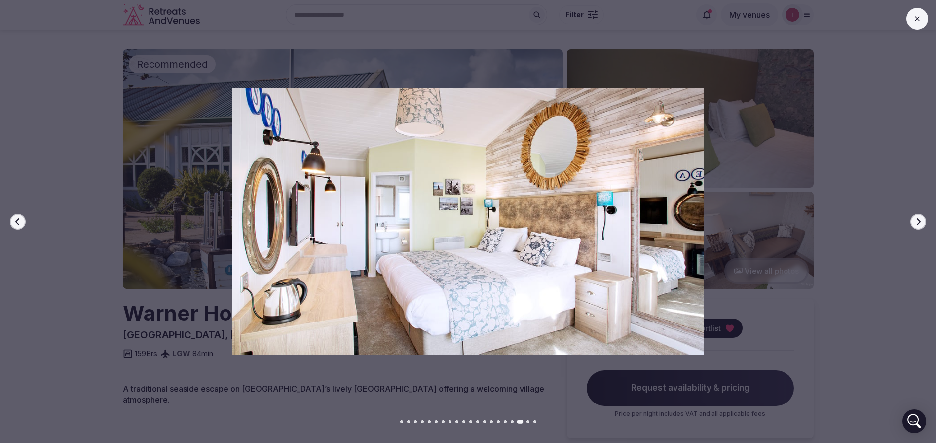
click at [919, 218] on icon "button" at bounding box center [918, 222] width 8 height 8
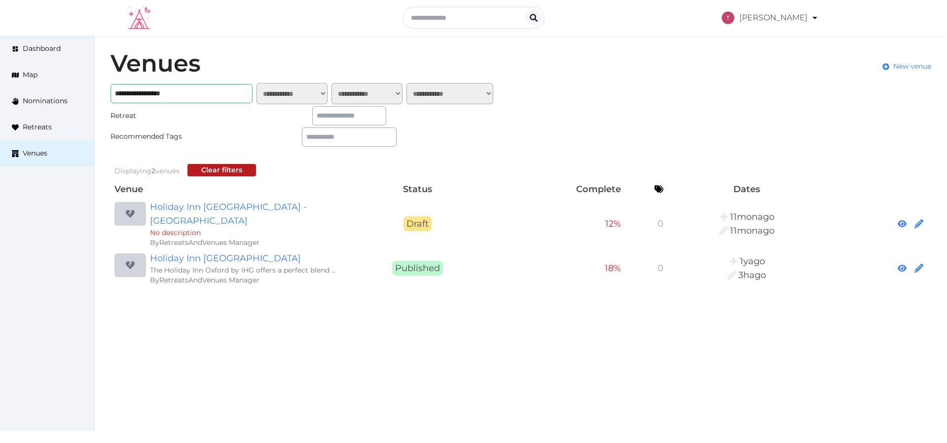
click at [790, 63] on div "Venues New venue" at bounding box center [521, 67] width 821 height 32
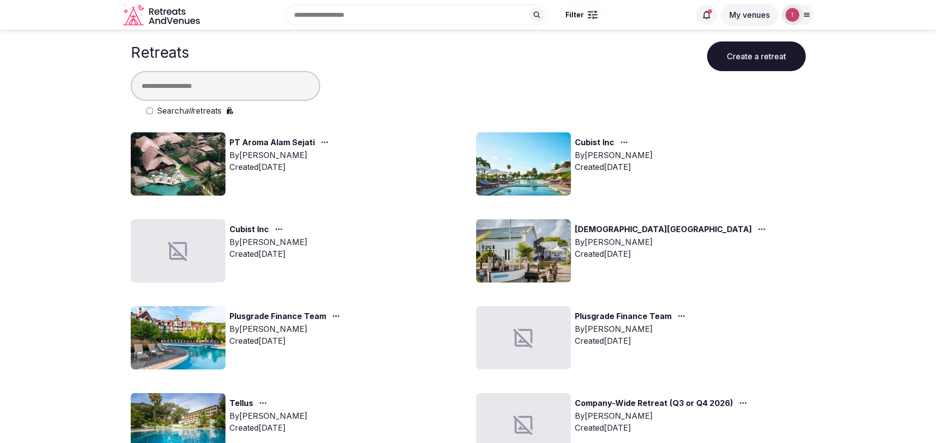
click at [186, 89] on input "text" at bounding box center [225, 86] width 189 height 30
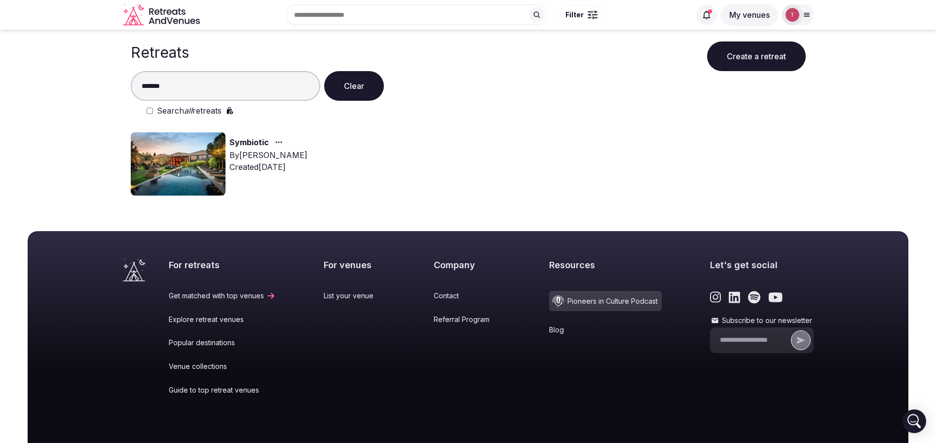
type input "*******"
click at [176, 174] on img at bounding box center [178, 163] width 95 height 63
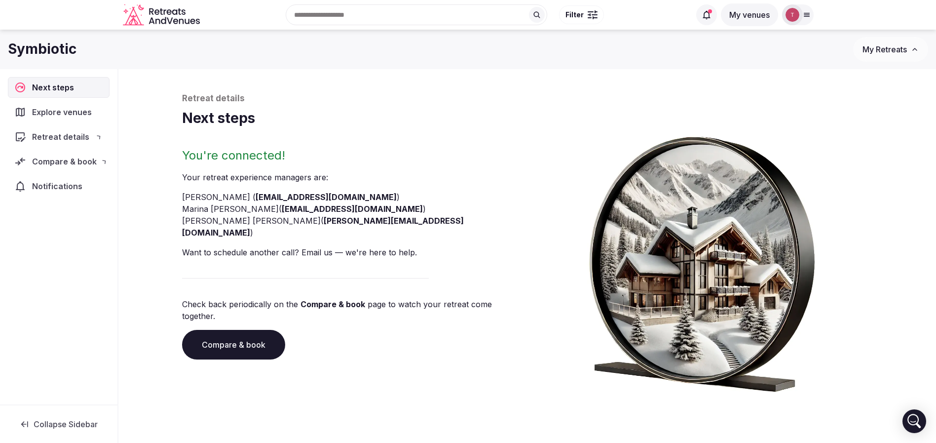
click at [196, 181] on p "Your retreat experience manager s are :" at bounding box center [352, 177] width 341 height 12
click at [257, 330] on link "Compare & book" at bounding box center [233, 345] width 103 height 30
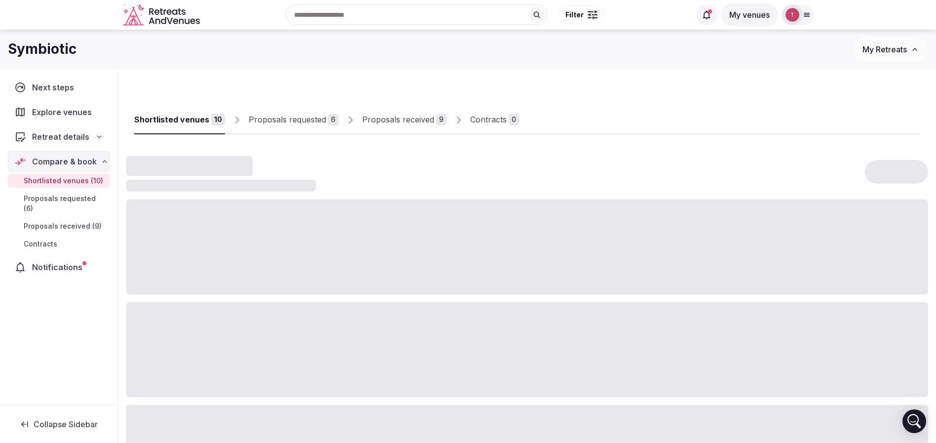
click at [402, 117] on div "Proposals received" at bounding box center [398, 119] width 72 height 12
click at [402, 118] on div "Proposals received" at bounding box center [398, 119] width 72 height 12
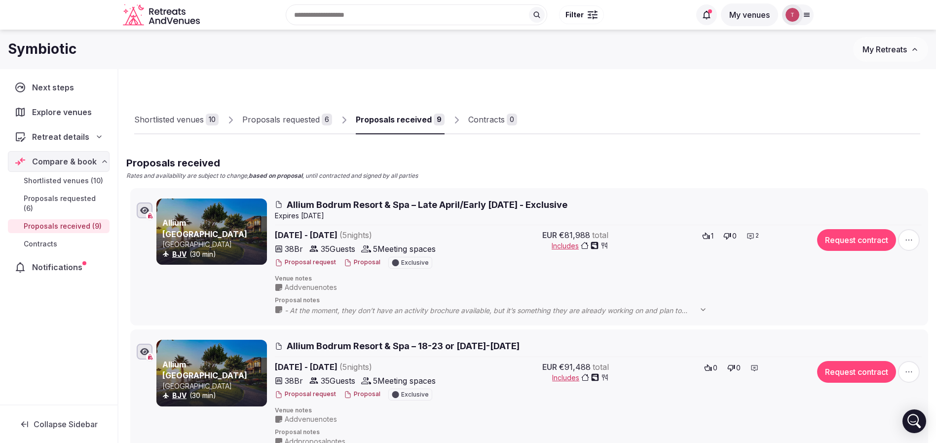
click at [410, 123] on div "Proposals received" at bounding box center [394, 119] width 76 height 12
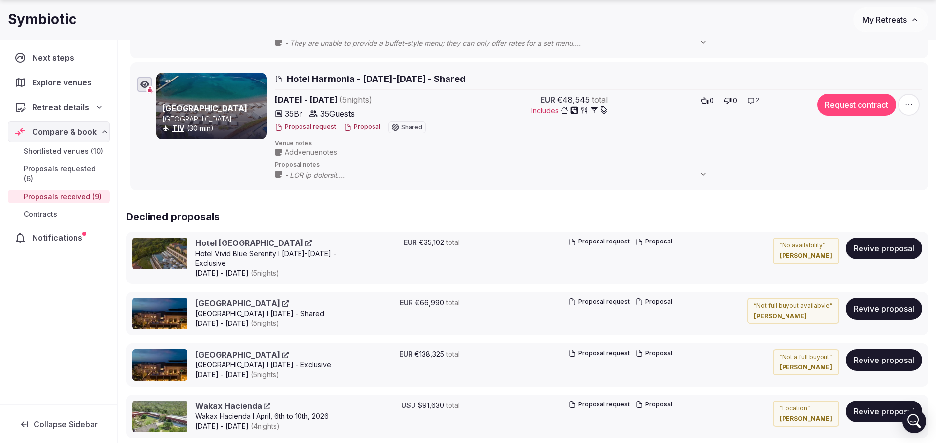
scroll to position [1036, 0]
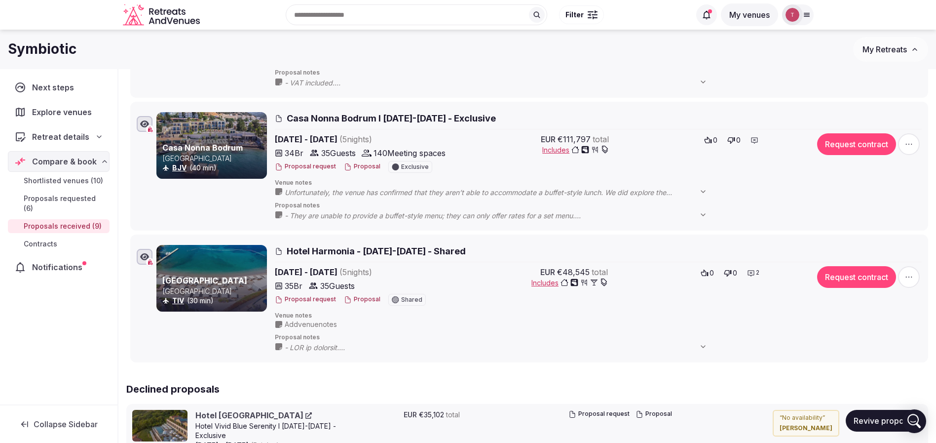
click at [327, 324] on span "Add venue notes" at bounding box center [311, 324] width 52 height 10
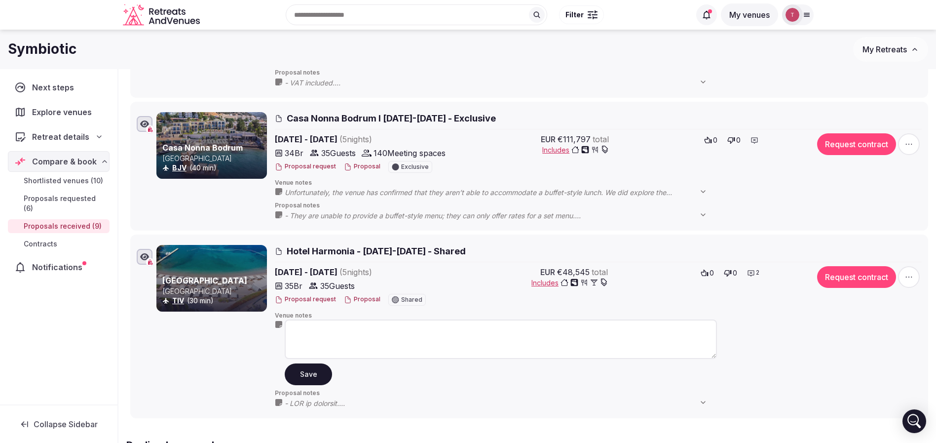
click at [328, 326] on textarea at bounding box center [501, 338] width 432 height 39
type textarea "**********"
click at [374, 44] on div "Symbiotic" at bounding box center [430, 48] width 845 height 19
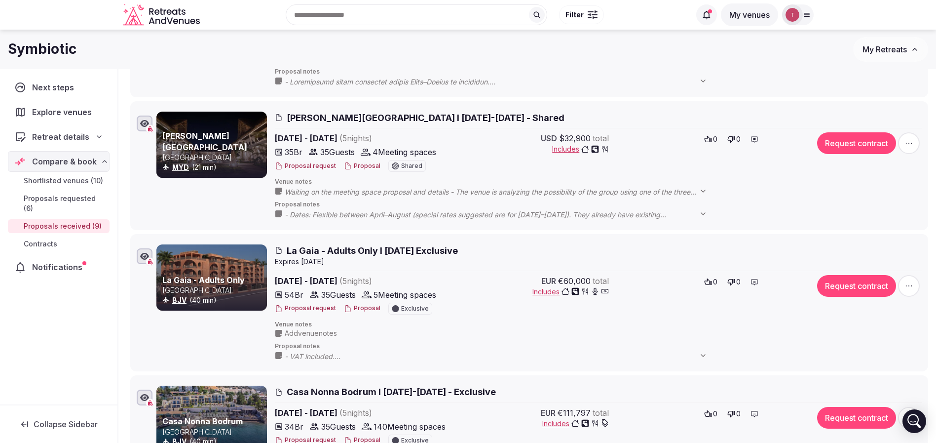
scroll to position [592, 0]
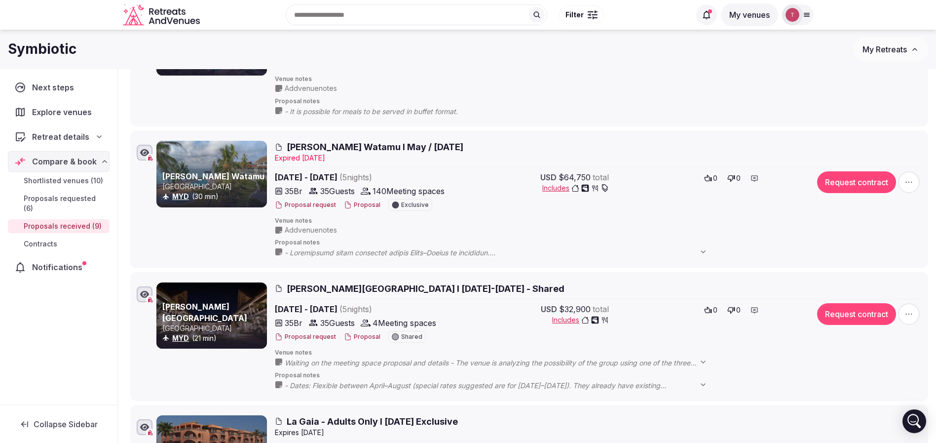
click at [337, 16] on div "Recent searches [GEOGRAPHIC_DATA], [GEOGRAPHIC_DATA] [GEOGRAPHIC_DATA], [GEOGRA…" at bounding box center [447, 15] width 486 height 42
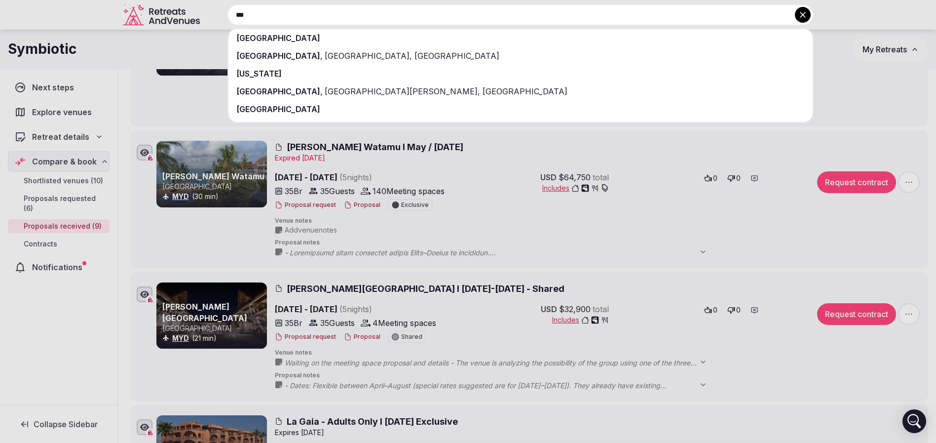
type input "***"
click at [313, 112] on div "[GEOGRAPHIC_DATA]" at bounding box center [520, 109] width 584 height 18
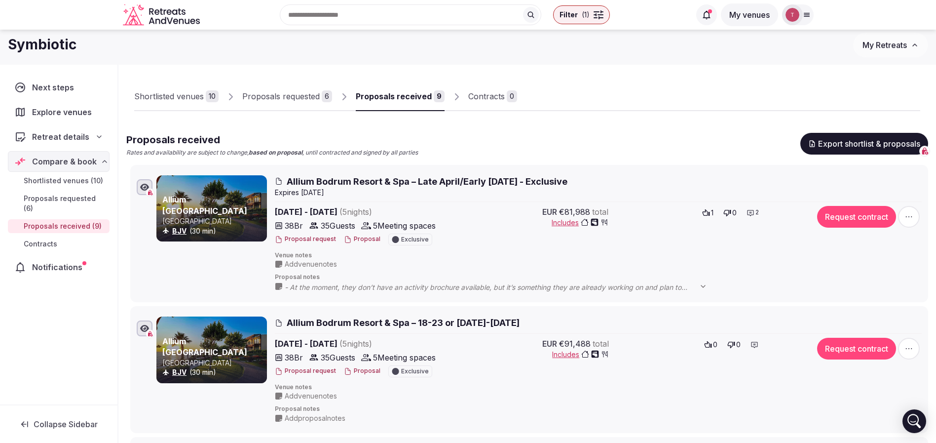
scroll to position [0, 0]
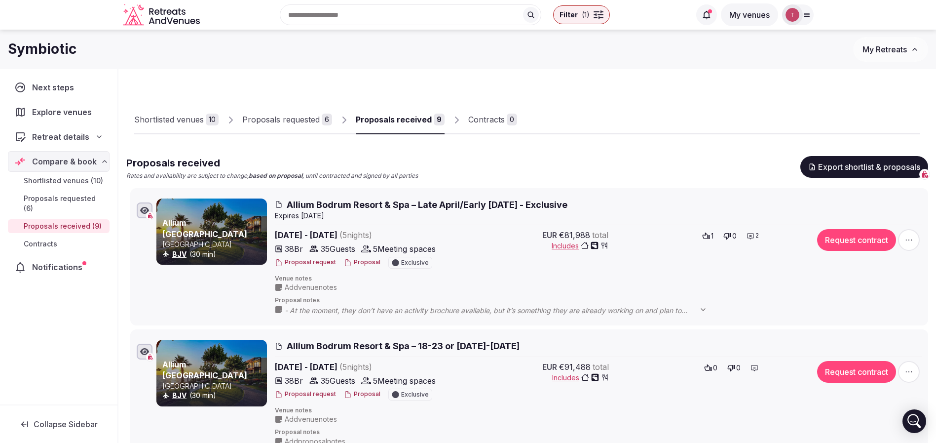
click at [310, 12] on div "Recent searches [GEOGRAPHIC_DATA] [GEOGRAPHIC_DATA], [GEOGRAPHIC_DATA] [GEOGRAP…" at bounding box center [447, 15] width 486 height 42
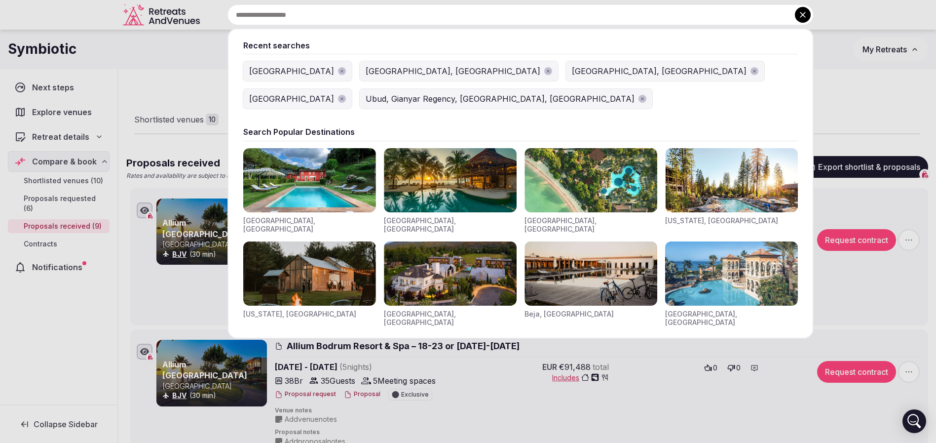
click at [280, 71] on div "[GEOGRAPHIC_DATA]" at bounding box center [291, 71] width 85 height 12
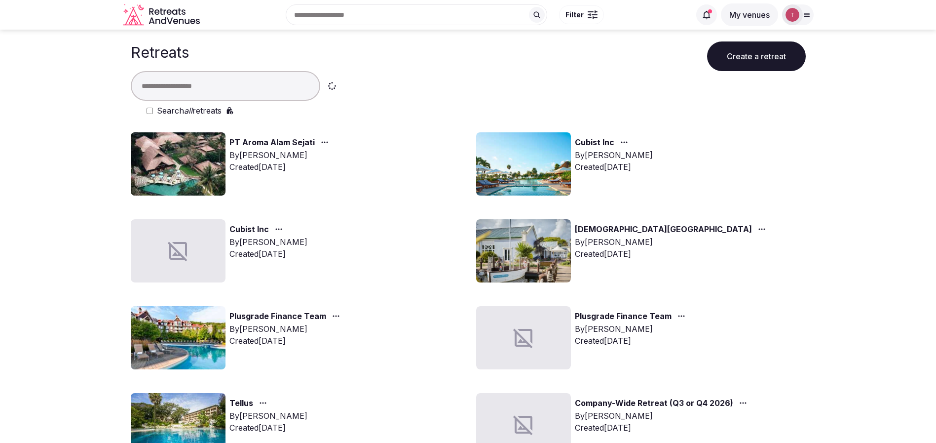
click at [177, 154] on img at bounding box center [178, 163] width 95 height 63
click at [187, 163] on img at bounding box center [178, 163] width 95 height 63
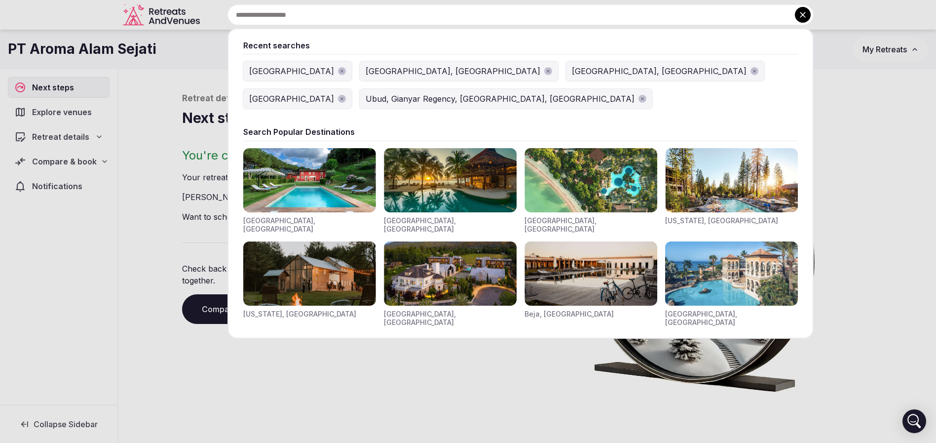
click at [337, 13] on div "Recent searches [GEOGRAPHIC_DATA] [GEOGRAPHIC_DATA], [GEOGRAPHIC_DATA] [GEOGRAP…" at bounding box center [509, 14] width 610 height 21
click at [258, 71] on div "[GEOGRAPHIC_DATA]" at bounding box center [291, 71] width 85 height 12
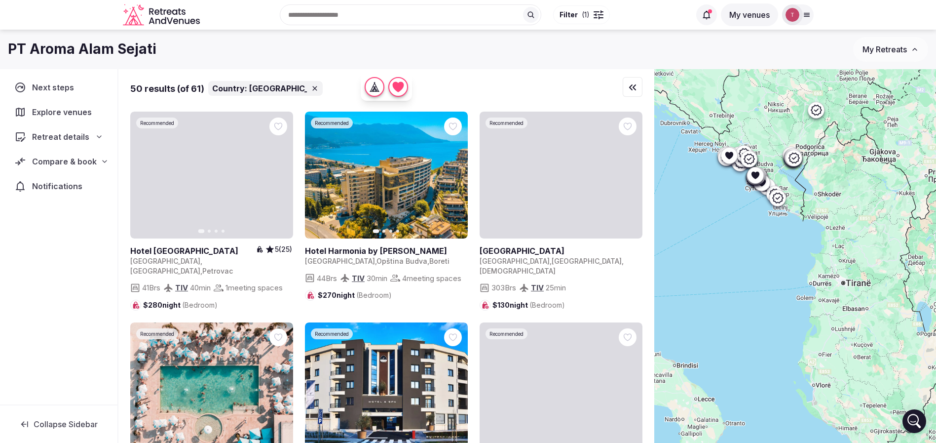
drag, startPoint x: 828, startPoint y: 352, endPoint x: 836, endPoint y: 215, distance: 137.9
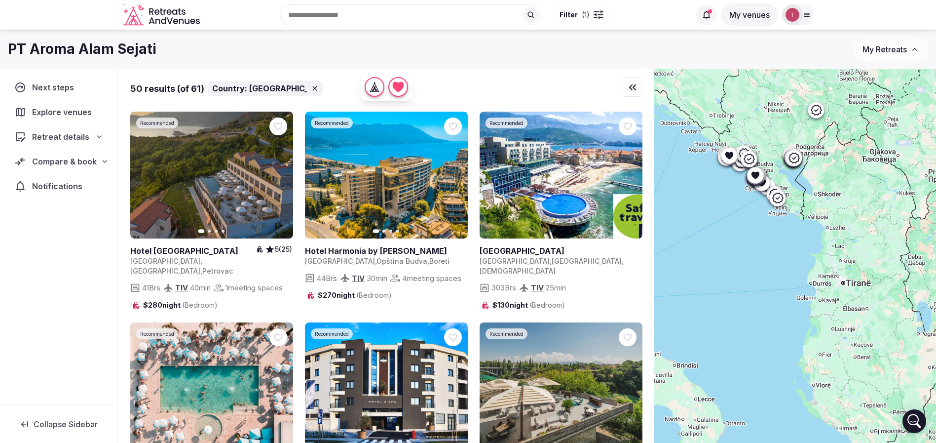
click at [836, 215] on div at bounding box center [795, 272] width 282 height 407
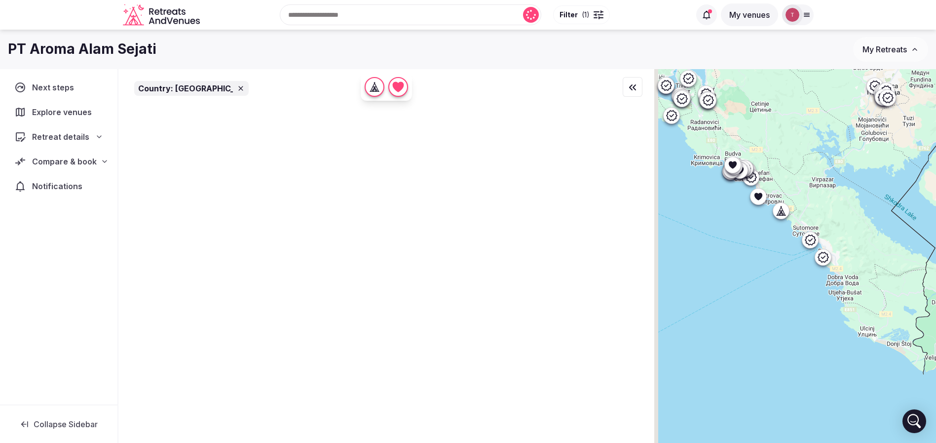
drag, startPoint x: 751, startPoint y: 191, endPoint x: 763, endPoint y: 218, distance: 29.2
click at [760, 234] on div at bounding box center [795, 272] width 282 height 407
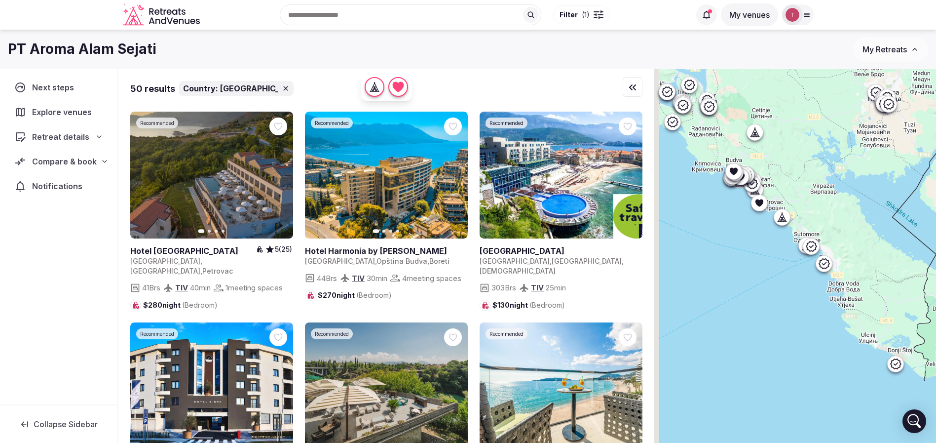
click at [763, 204] on icon at bounding box center [759, 202] width 8 height 7
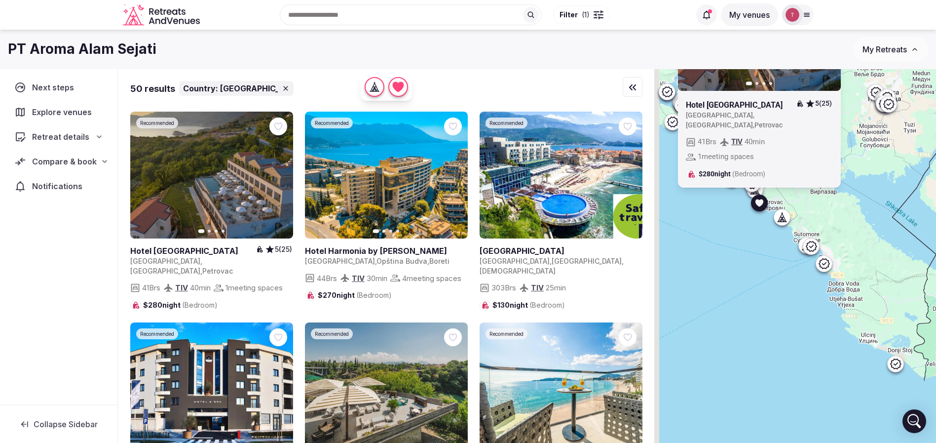
drag, startPoint x: 855, startPoint y: 222, endPoint x: 855, endPoint y: 243, distance: 21.2
click at [855, 243] on div "Recommended Previous slide Next slide Hotel [GEOGRAPHIC_DATA] 5 (25) [GEOGRAPHI…" at bounding box center [795, 272] width 282 height 407
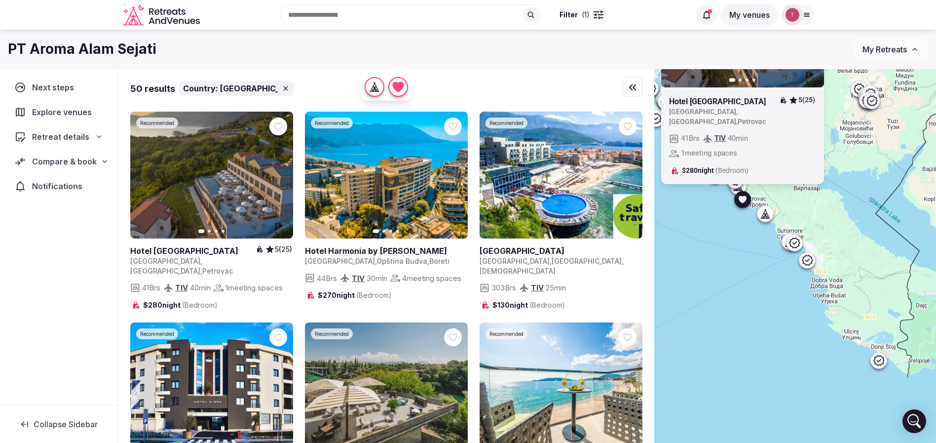
drag, startPoint x: 878, startPoint y: 216, endPoint x: 861, endPoint y: 212, distance: 17.1
click at [861, 212] on div "Recommended Previous slide Next slide Hotel [GEOGRAPHIC_DATA] 5 (25) [GEOGRAPHI…" at bounding box center [795, 272] width 282 height 407
